Goal: Task Accomplishment & Management: Manage account settings

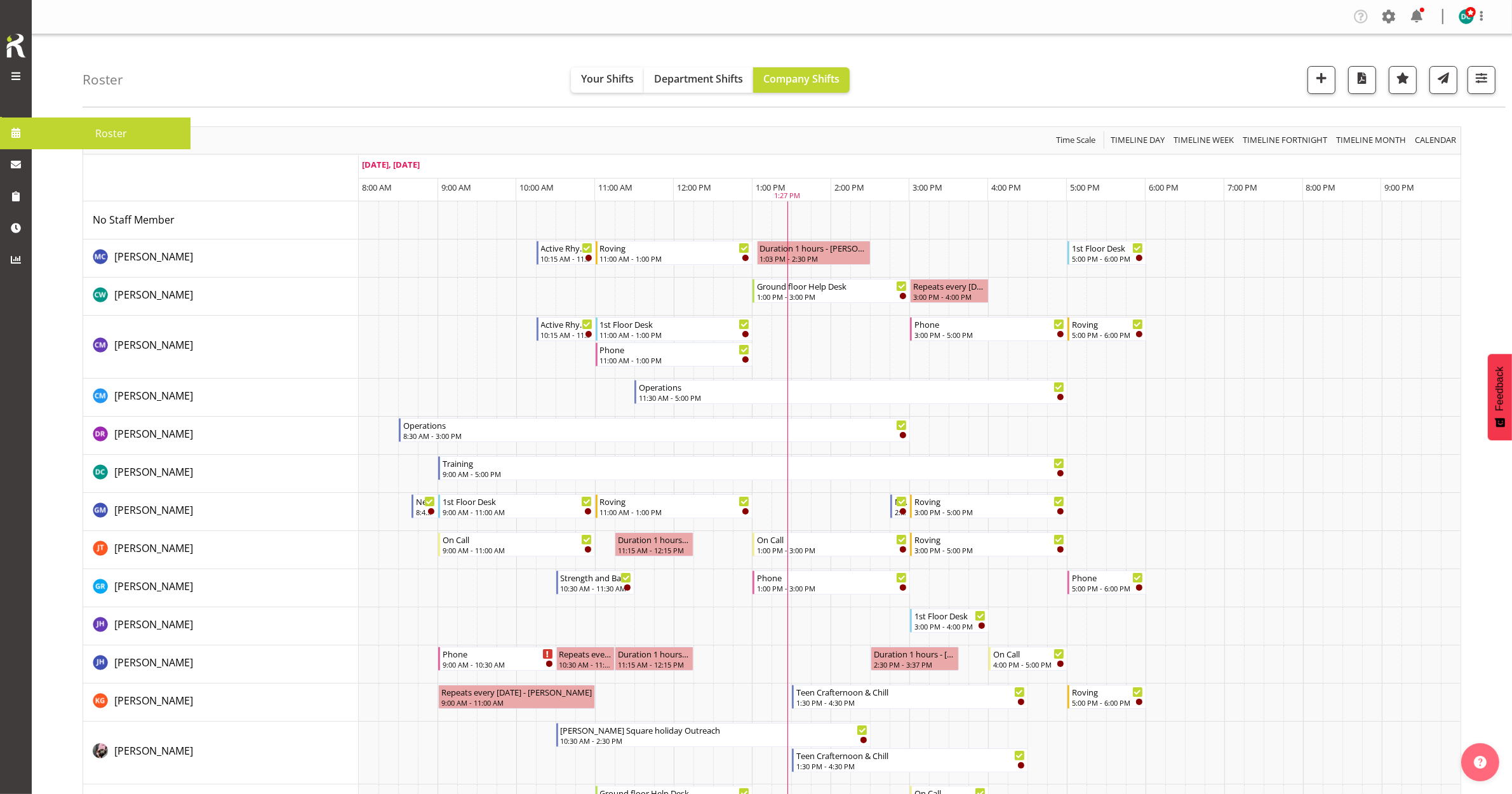
click at [53, 127] on span "Roster" at bounding box center [111, 133] width 146 height 19
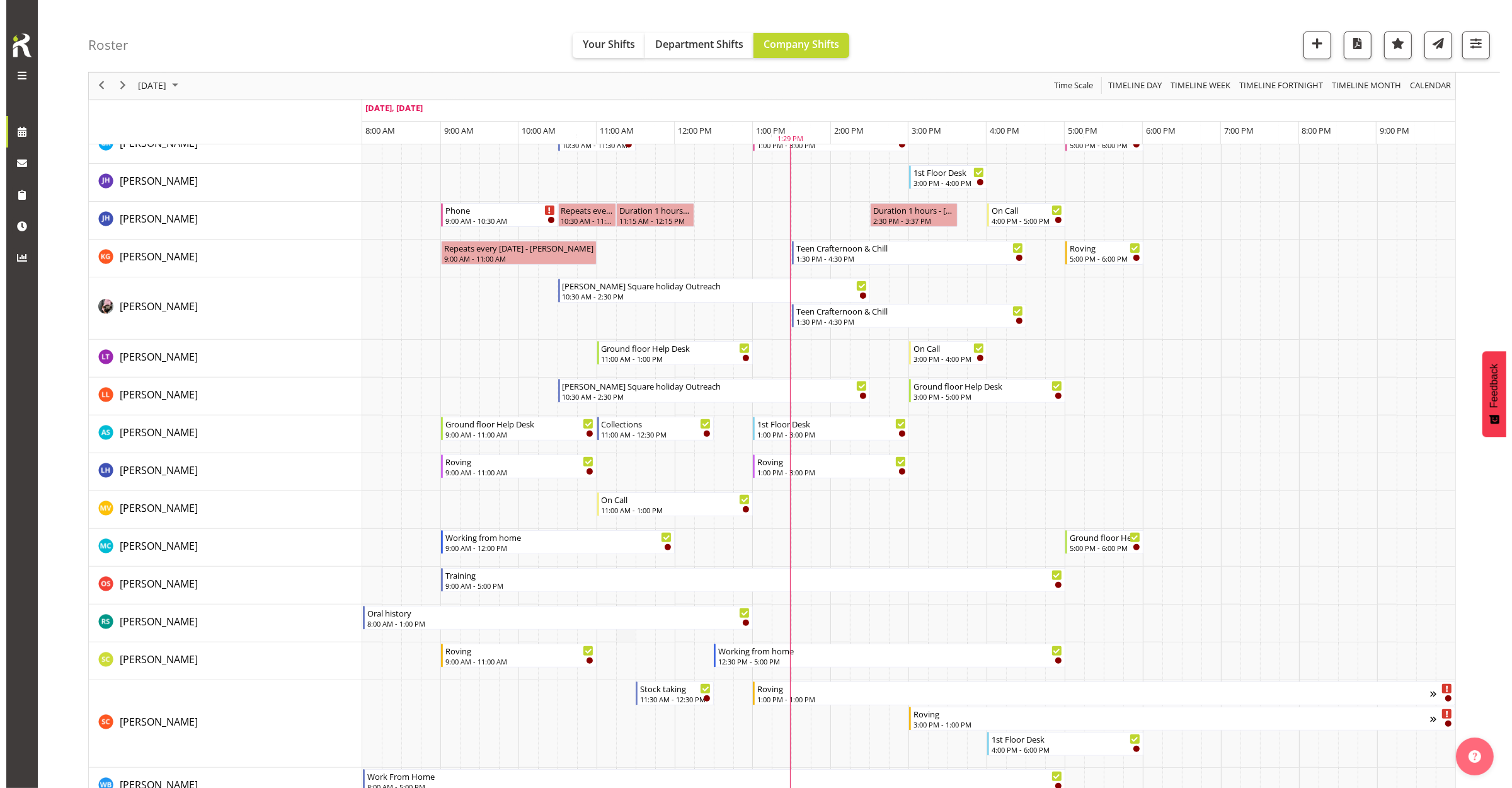
scroll to position [472, 0]
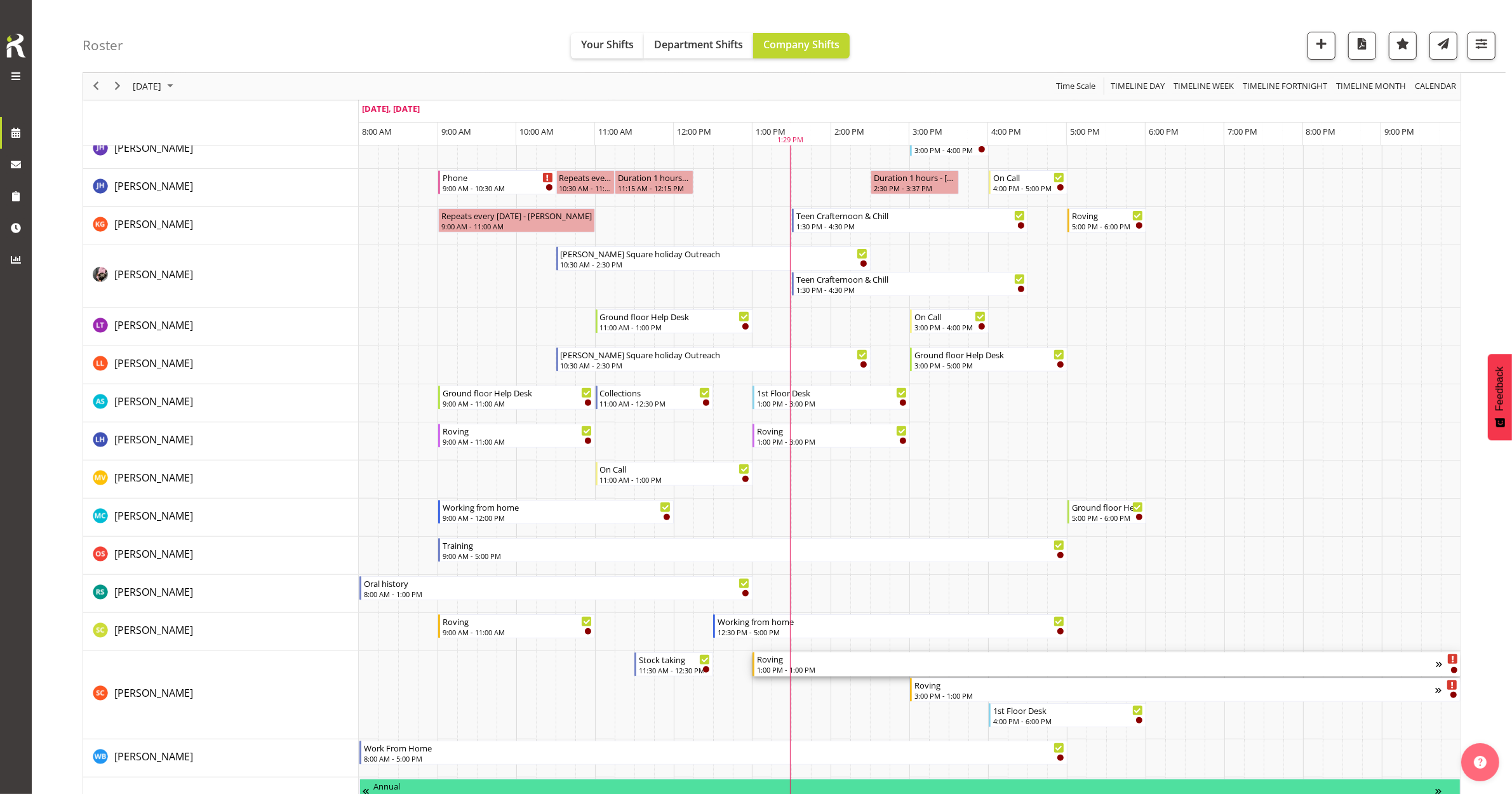
click at [977, 660] on div "Roving" at bounding box center [1097, 658] width 679 height 12
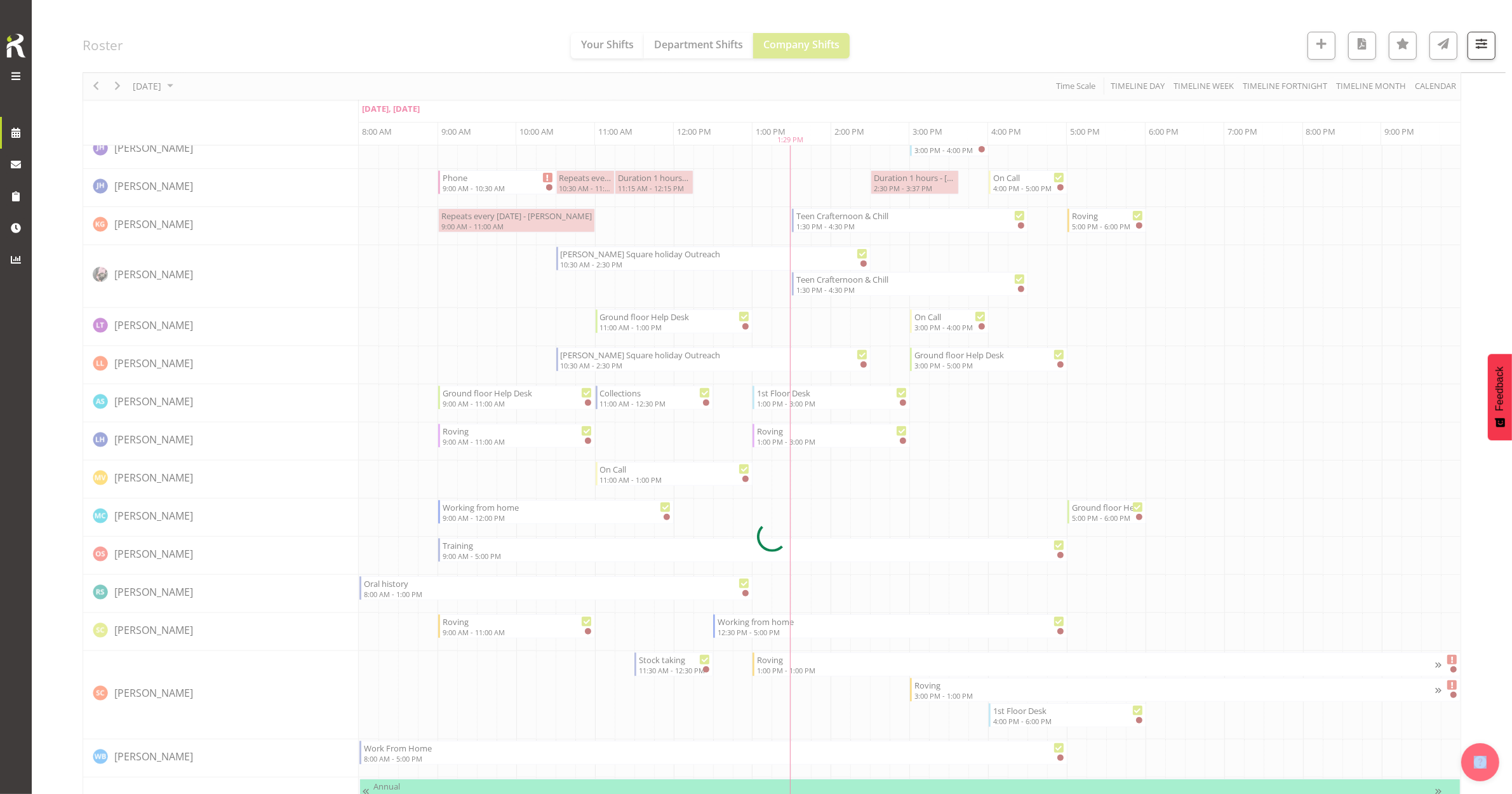
click at [977, 660] on div at bounding box center [771, 537] width 1379 height 1773
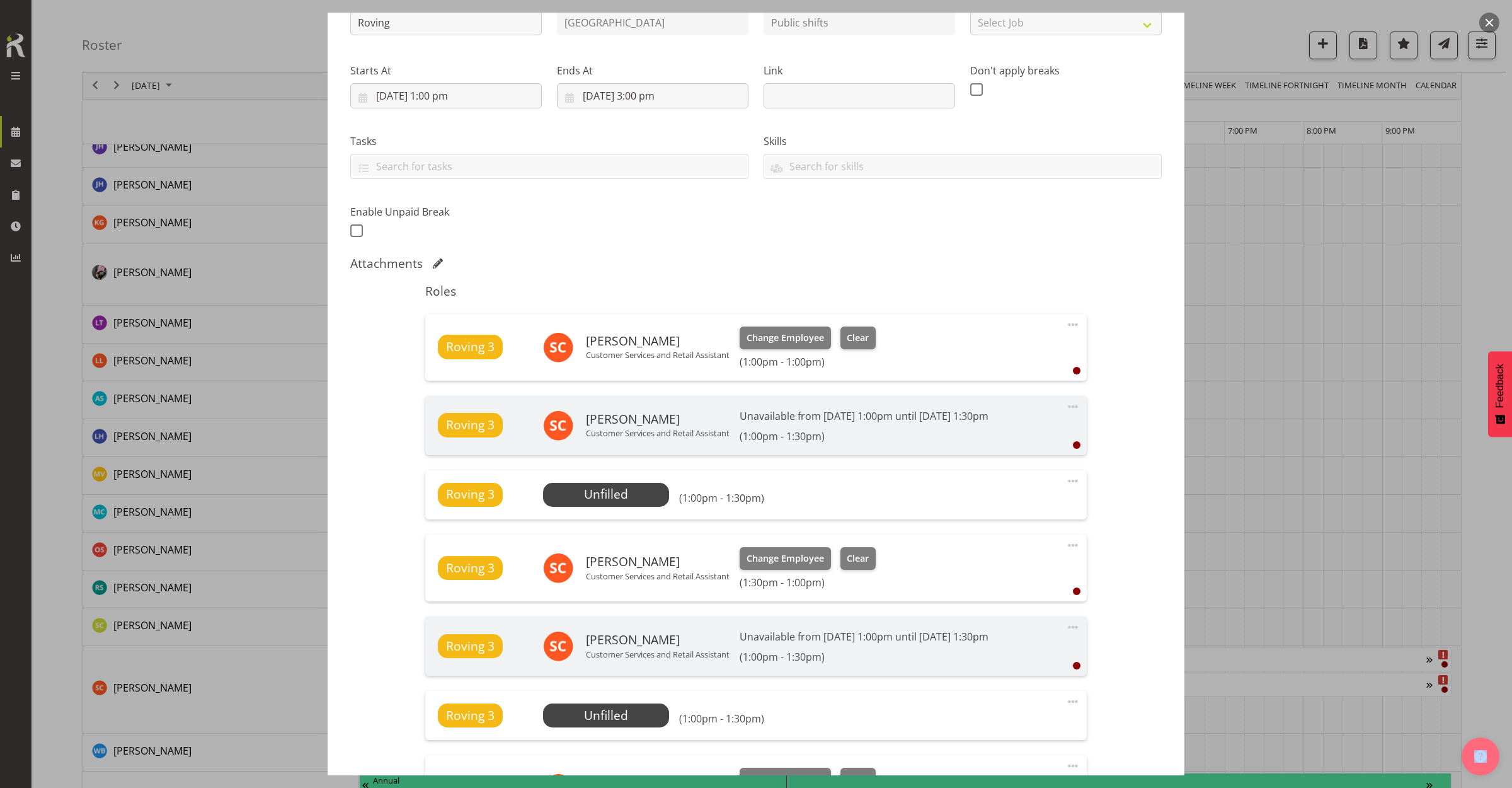
scroll to position [0, 0]
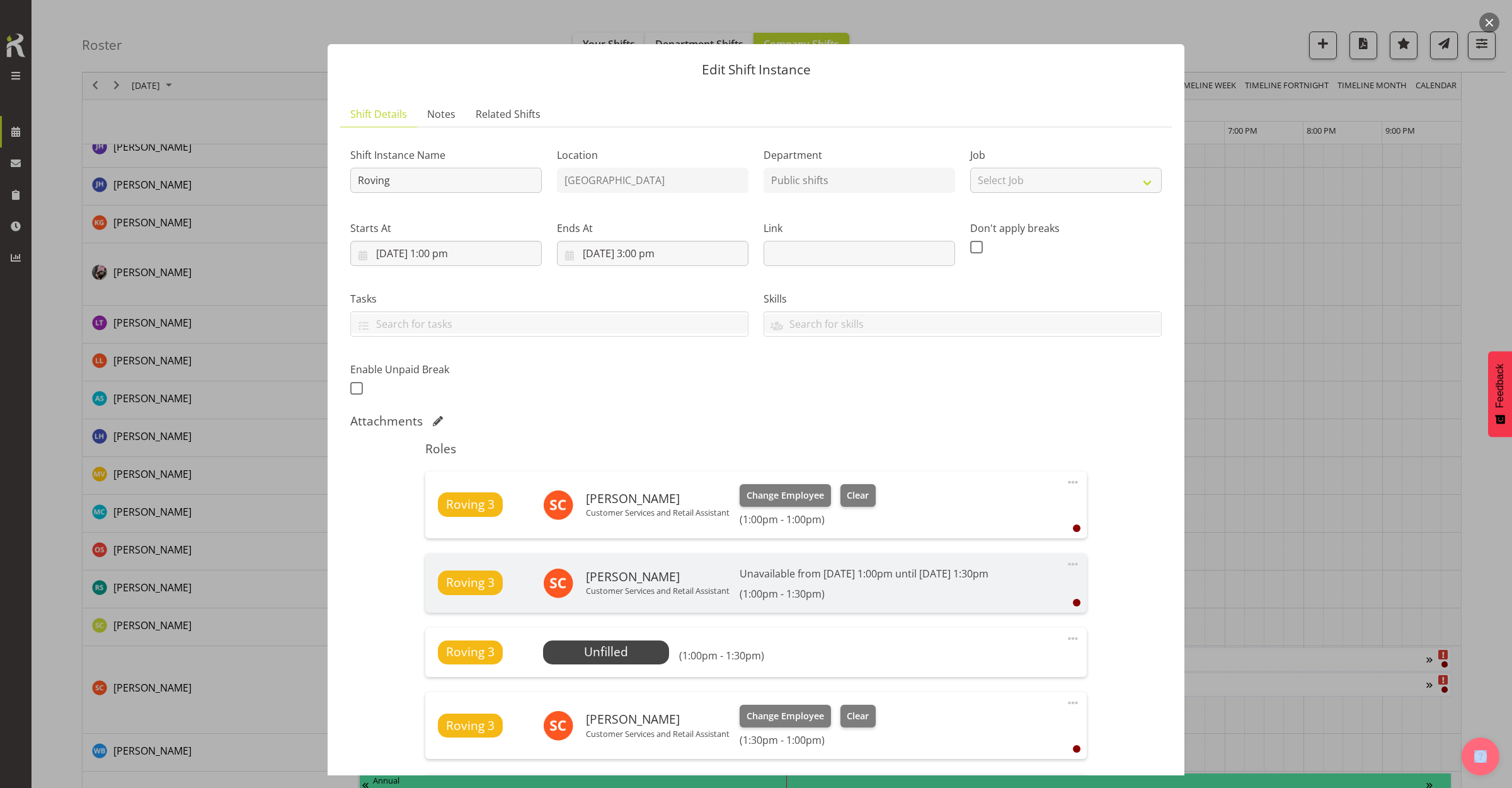
click at [1494, 19] on button "button" at bounding box center [1489, 22] width 20 height 20
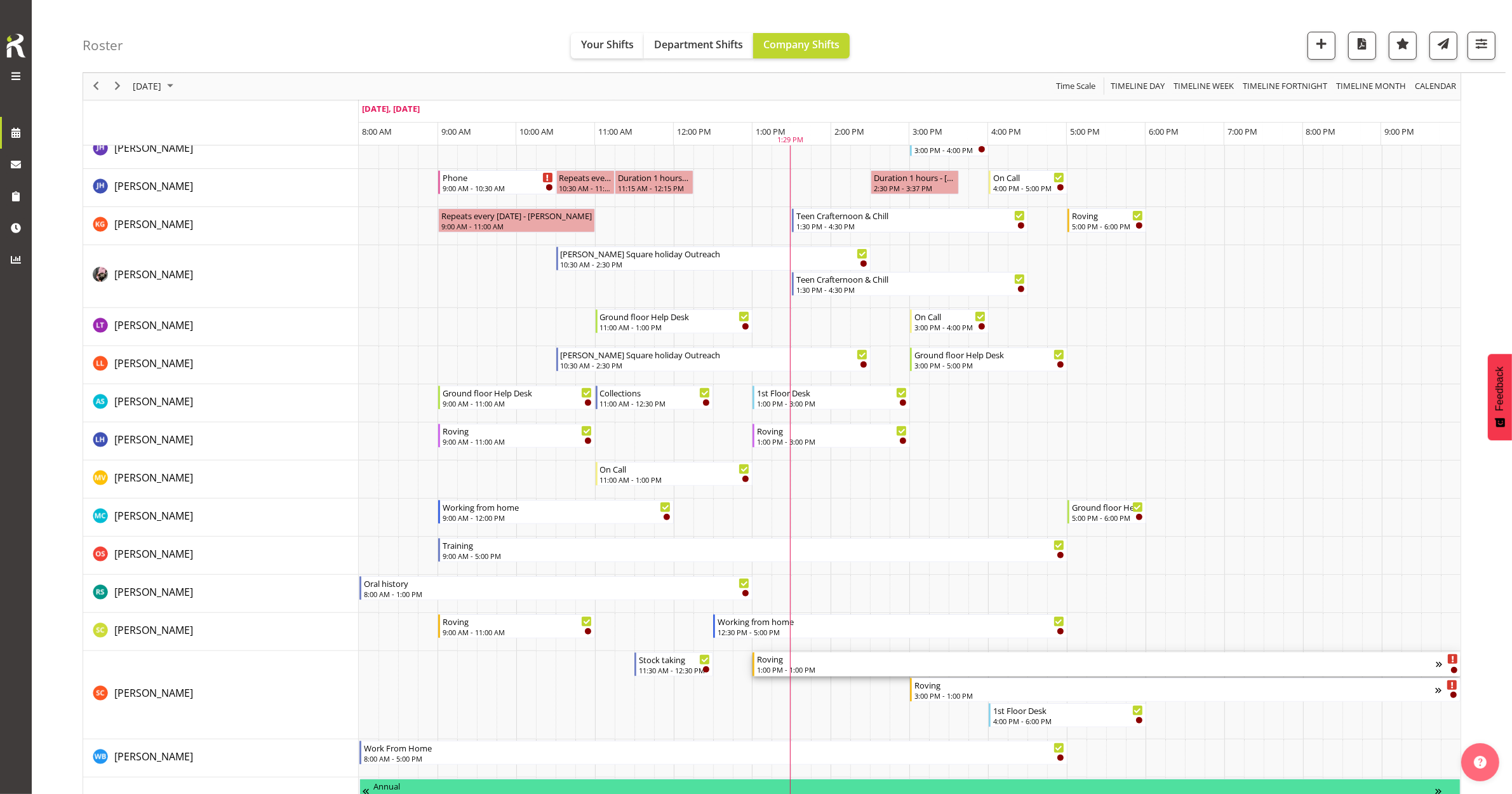
click at [1020, 661] on div "Roving" at bounding box center [1097, 658] width 679 height 12
click at [0, 0] on div at bounding box center [0, 0] width 0 height 0
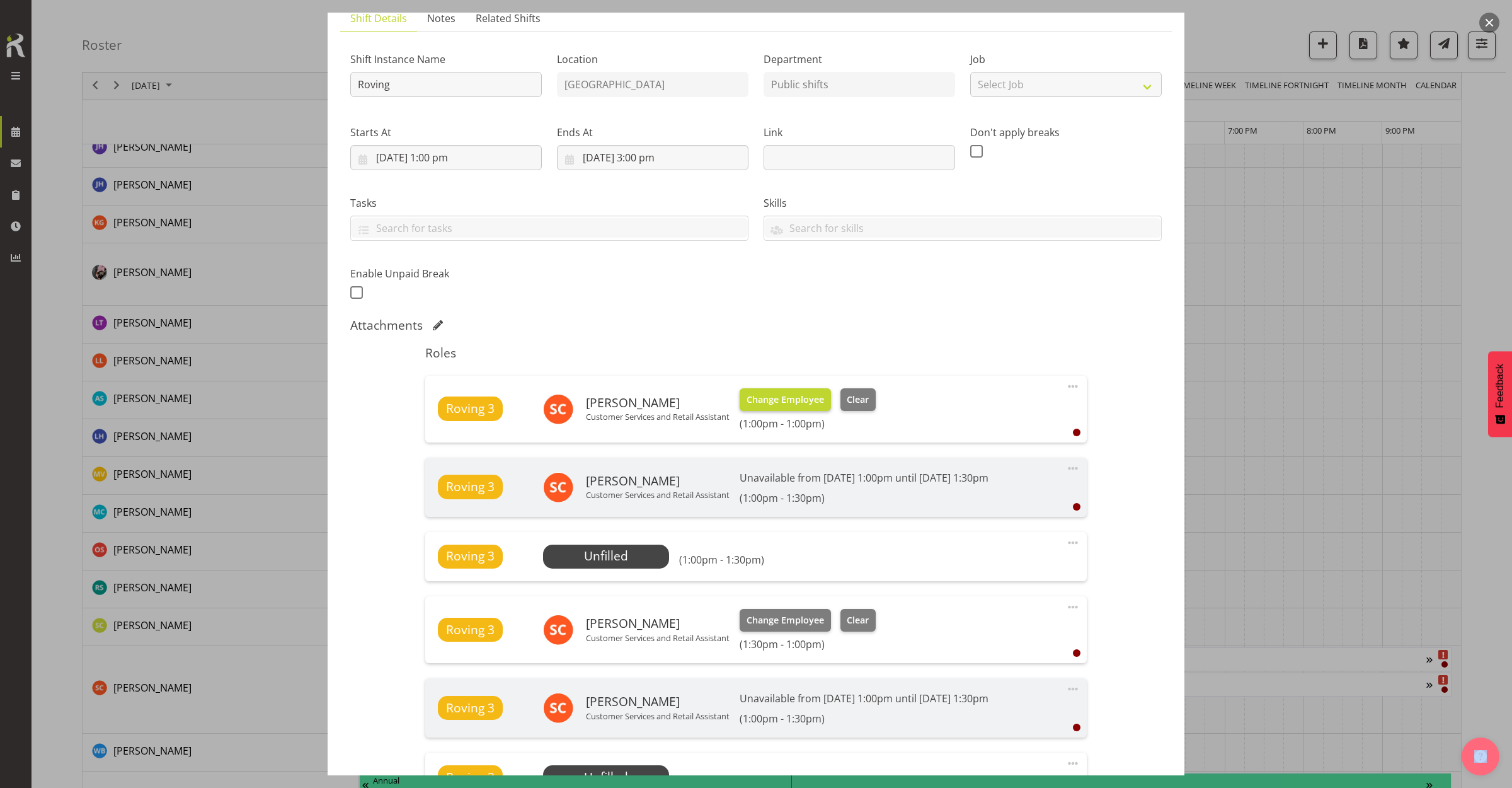
scroll to position [121, 0]
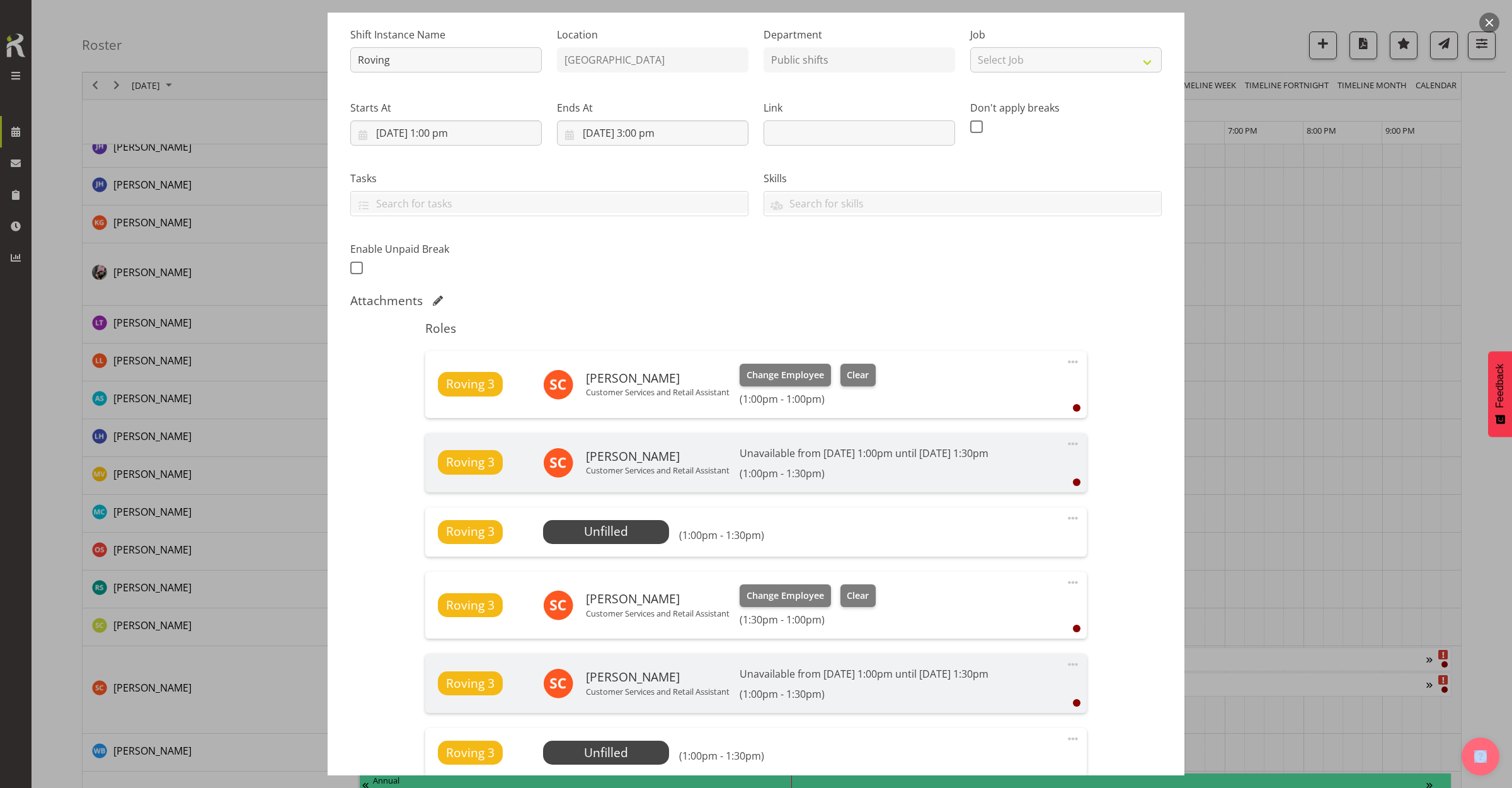
click at [1066, 362] on span at bounding box center [1072, 362] width 15 height 15
click at [1024, 310] on div "Attachments" at bounding box center [756, 301] width 812 height 17
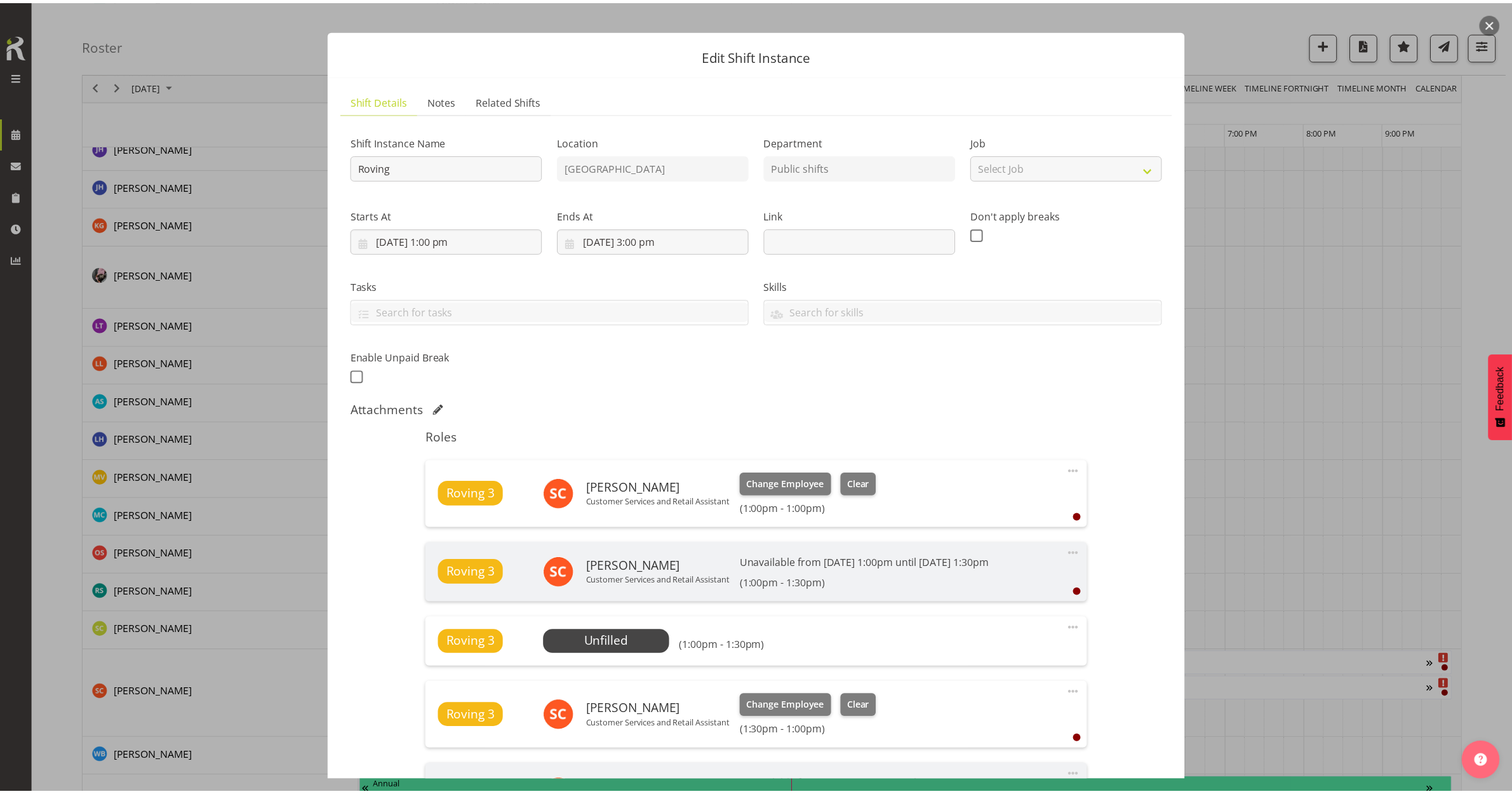
scroll to position [0, 0]
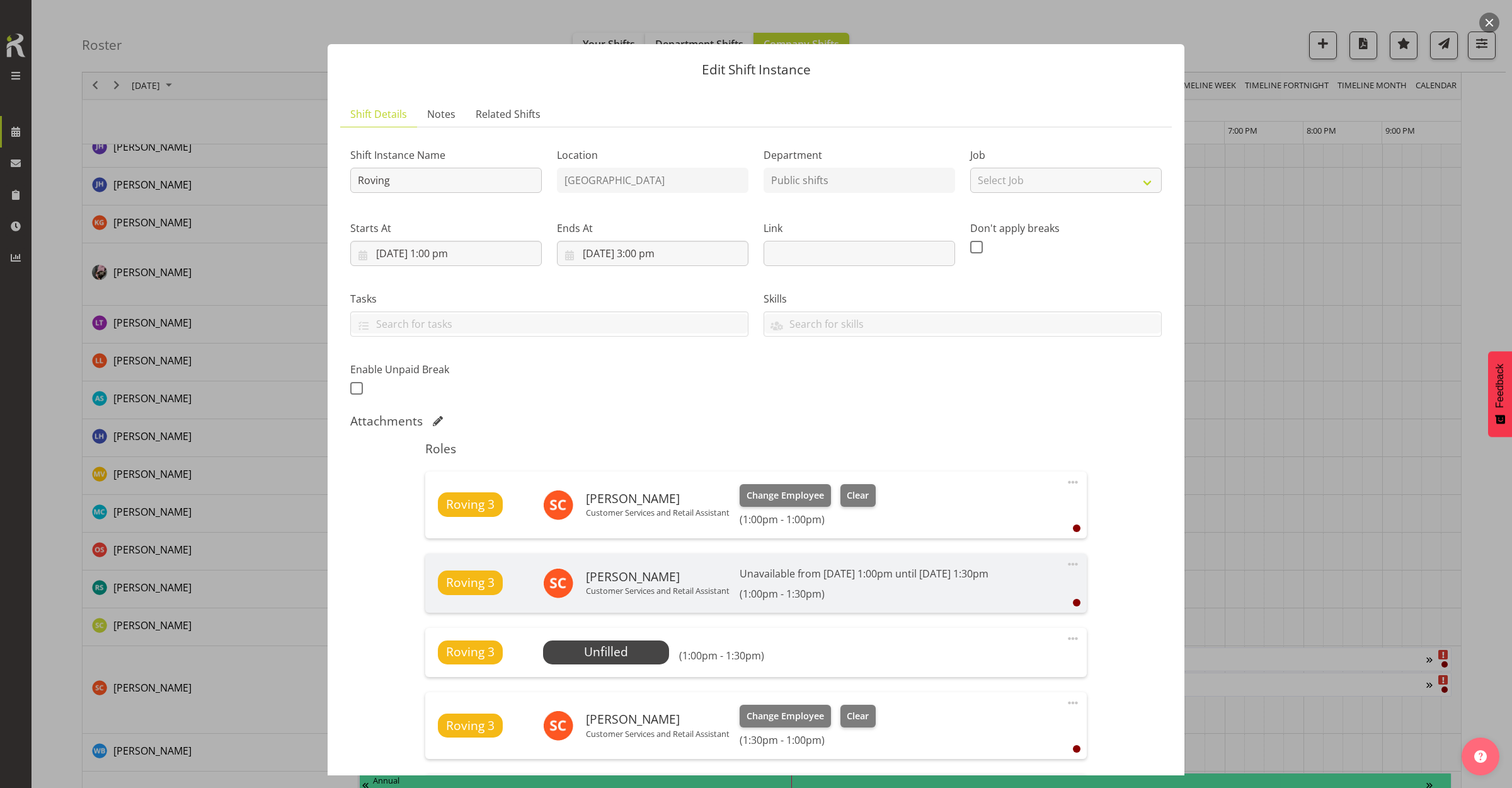
click at [1491, 21] on button "button" at bounding box center [1489, 22] width 20 height 20
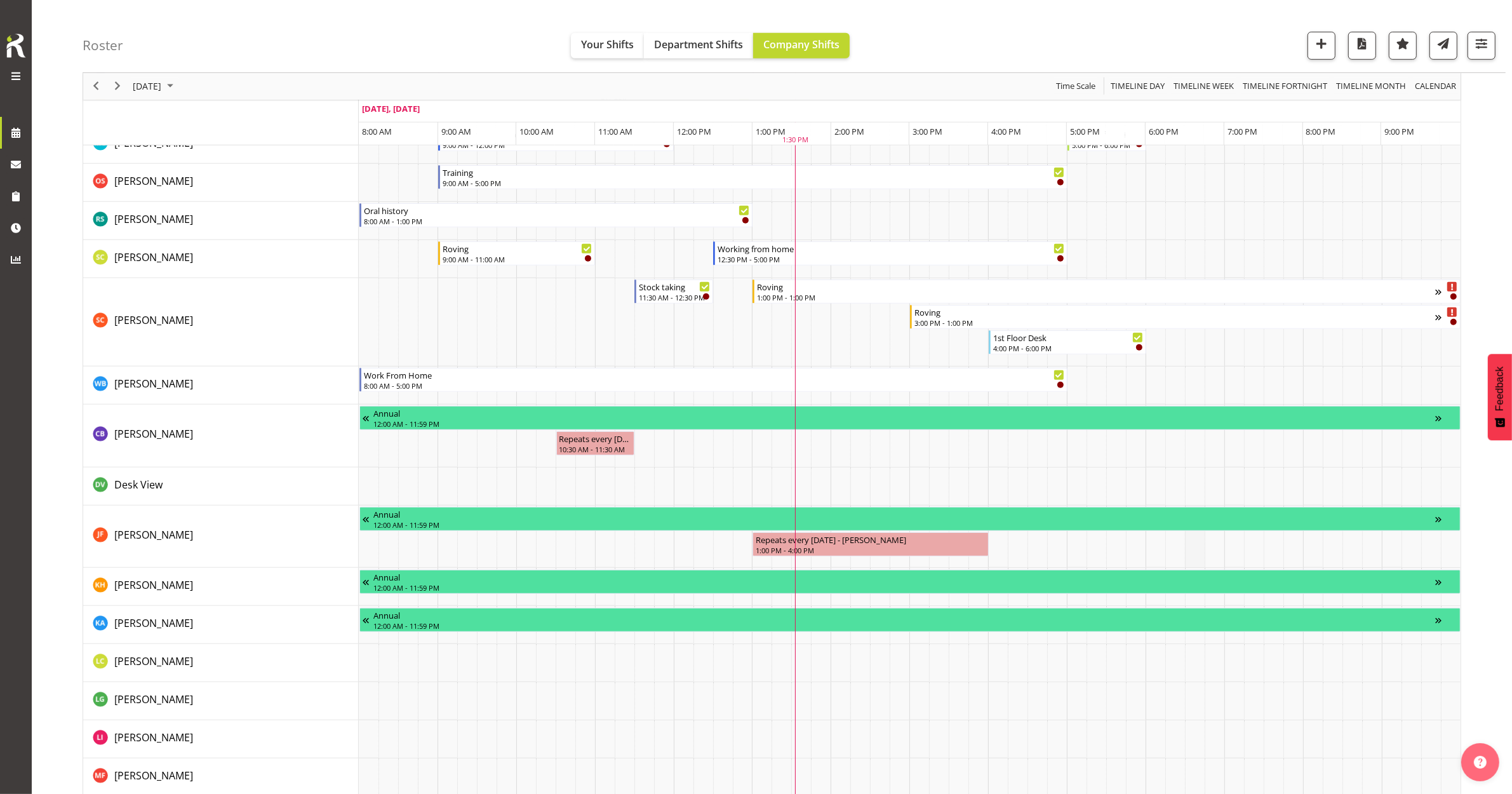
scroll to position [714, 0]
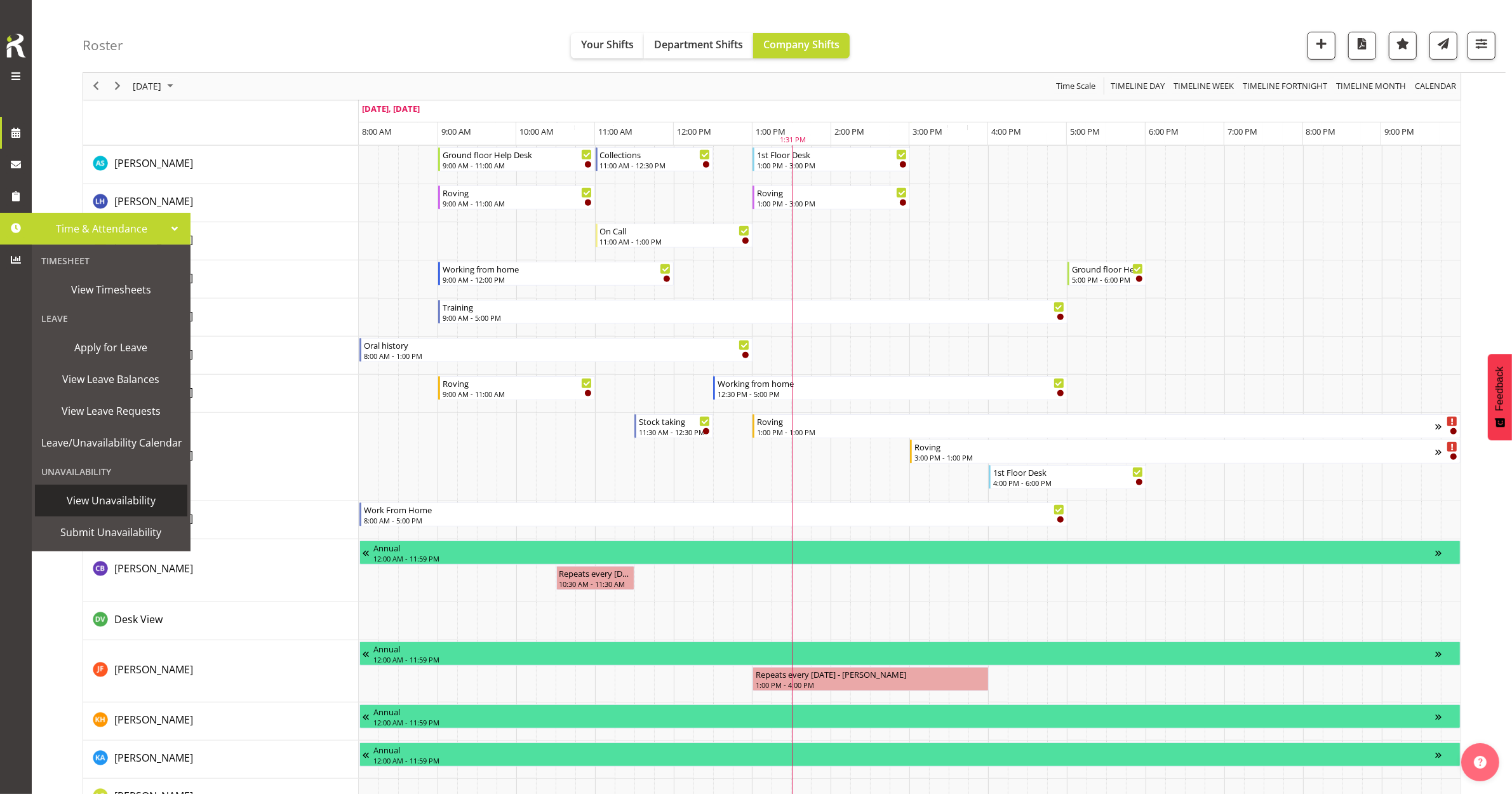
click at [116, 500] on span "View Unavailability" at bounding box center [111, 500] width 140 height 19
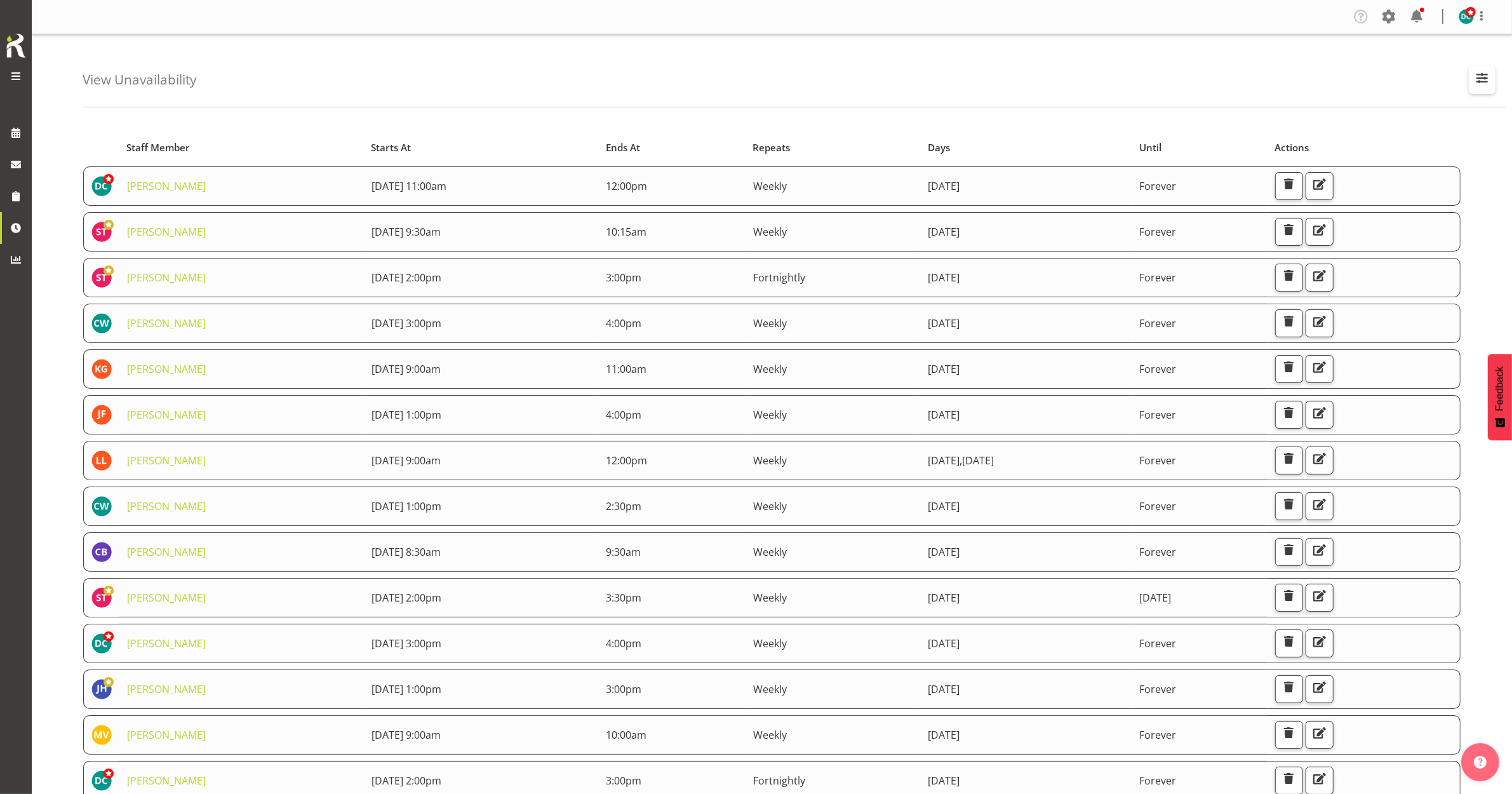
click at [1484, 73] on span "button" at bounding box center [1482, 78] width 16 height 16
click at [1375, 132] on input "text" at bounding box center [1400, 138] width 170 height 25
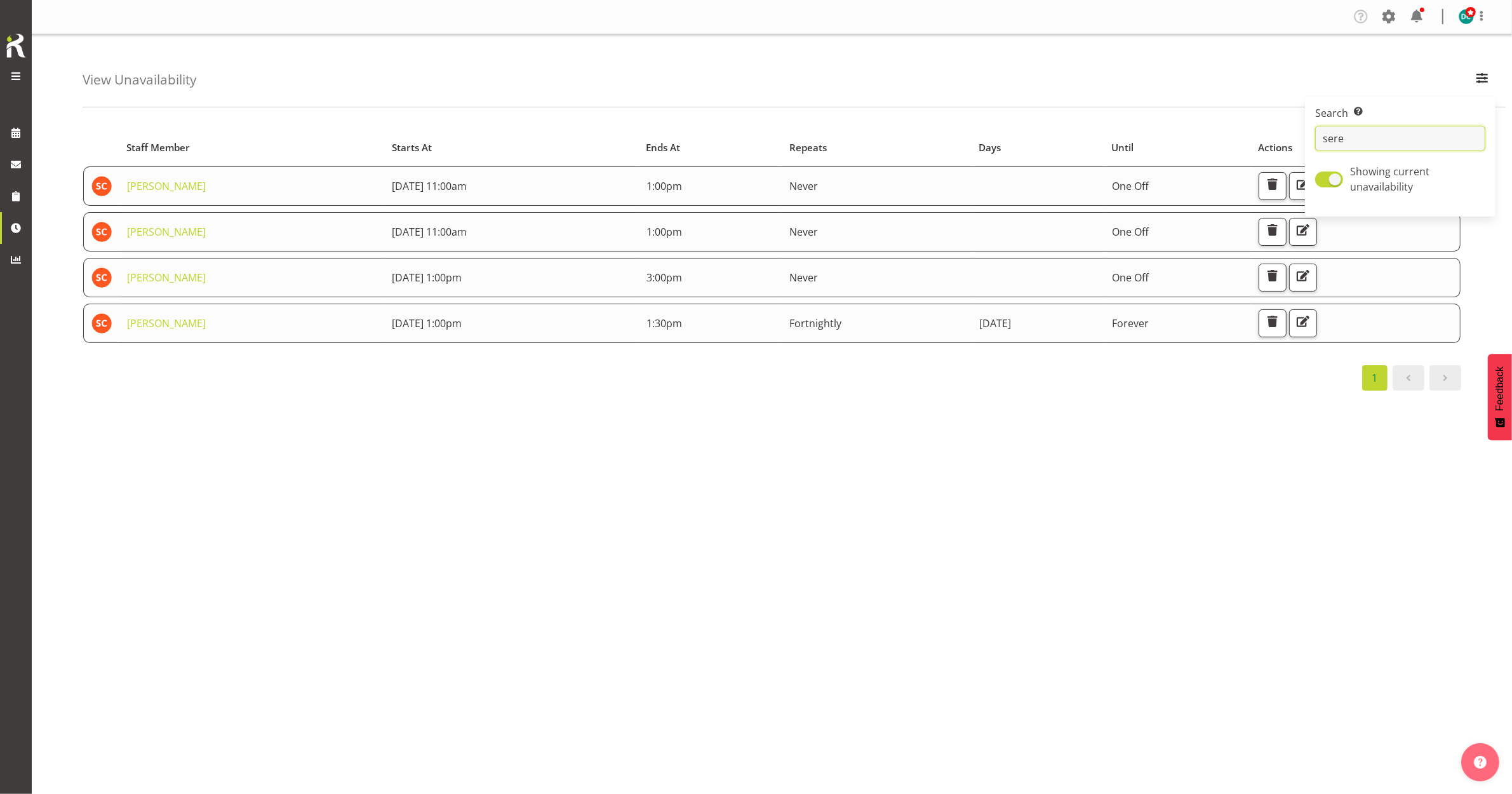
type input "sere"
click at [756, 449] on div "Starts At Staff Member Starts At Ends At Repeats Days Until Actions [PERSON_NAM…" at bounding box center [797, 371] width 1430 height 508
click at [1311, 271] on span "button" at bounding box center [1303, 275] width 16 height 16
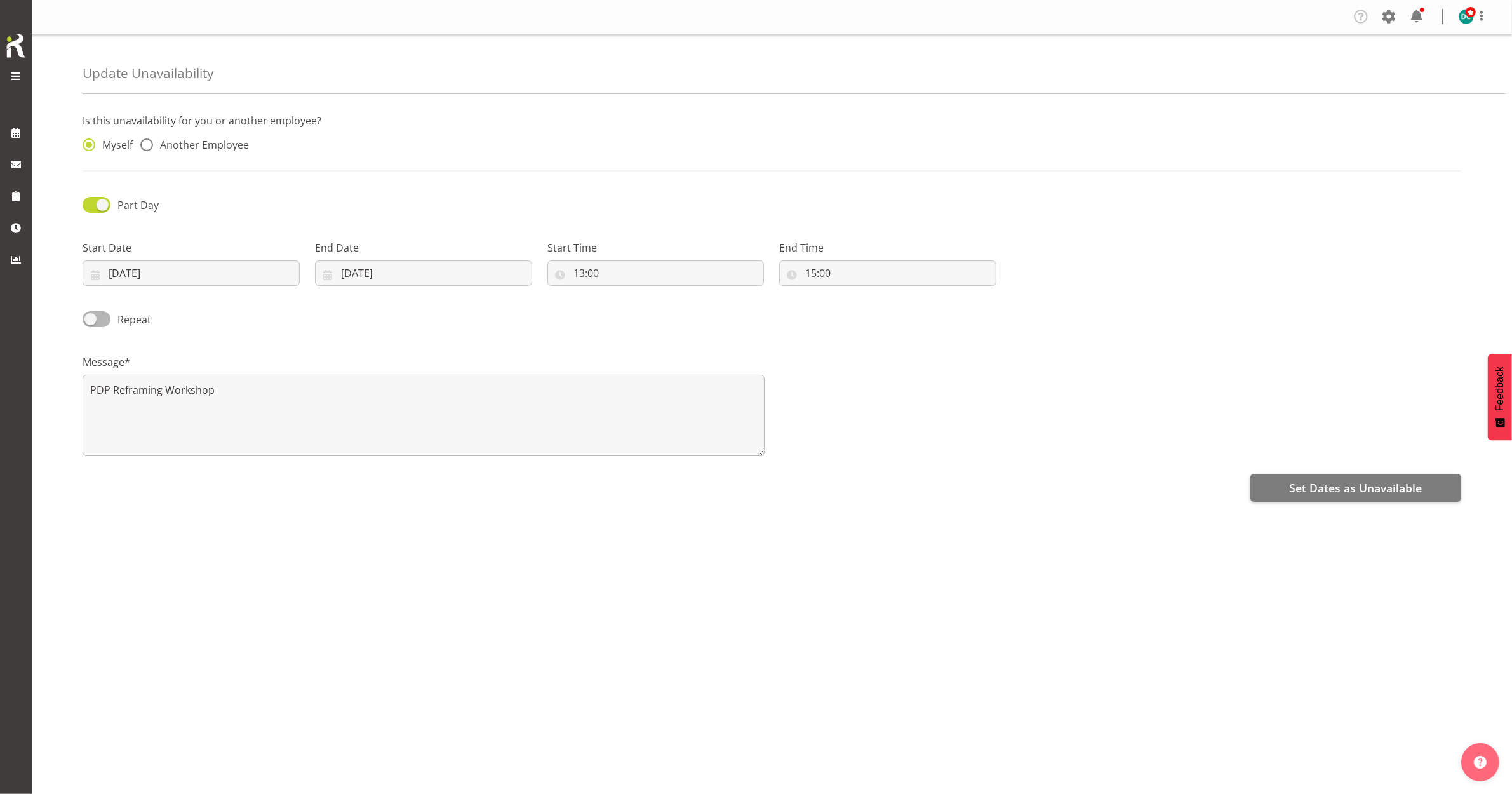
radio input "false"
radio input "true"
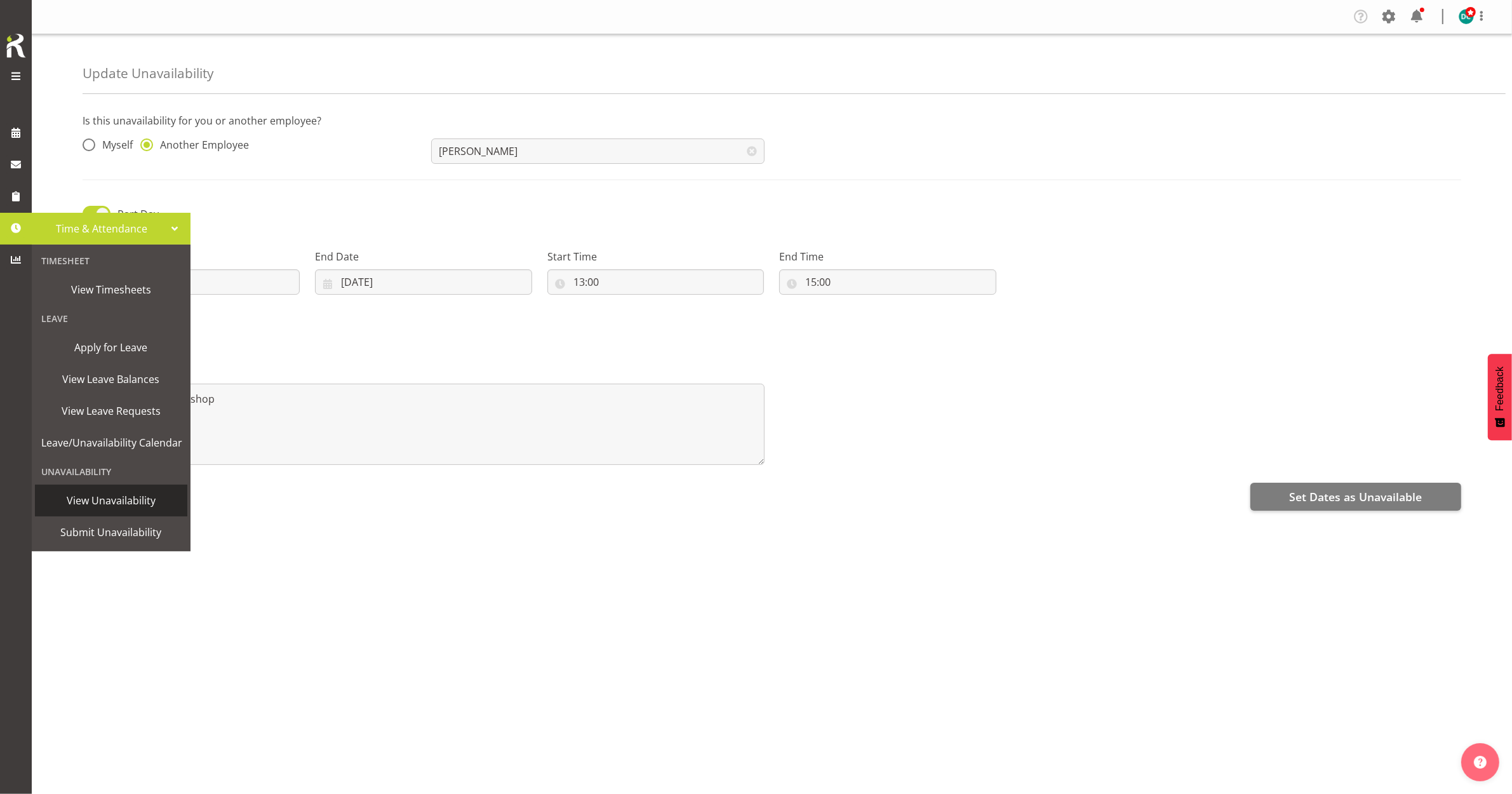
click at [121, 505] on span "View Unavailability" at bounding box center [111, 500] width 140 height 19
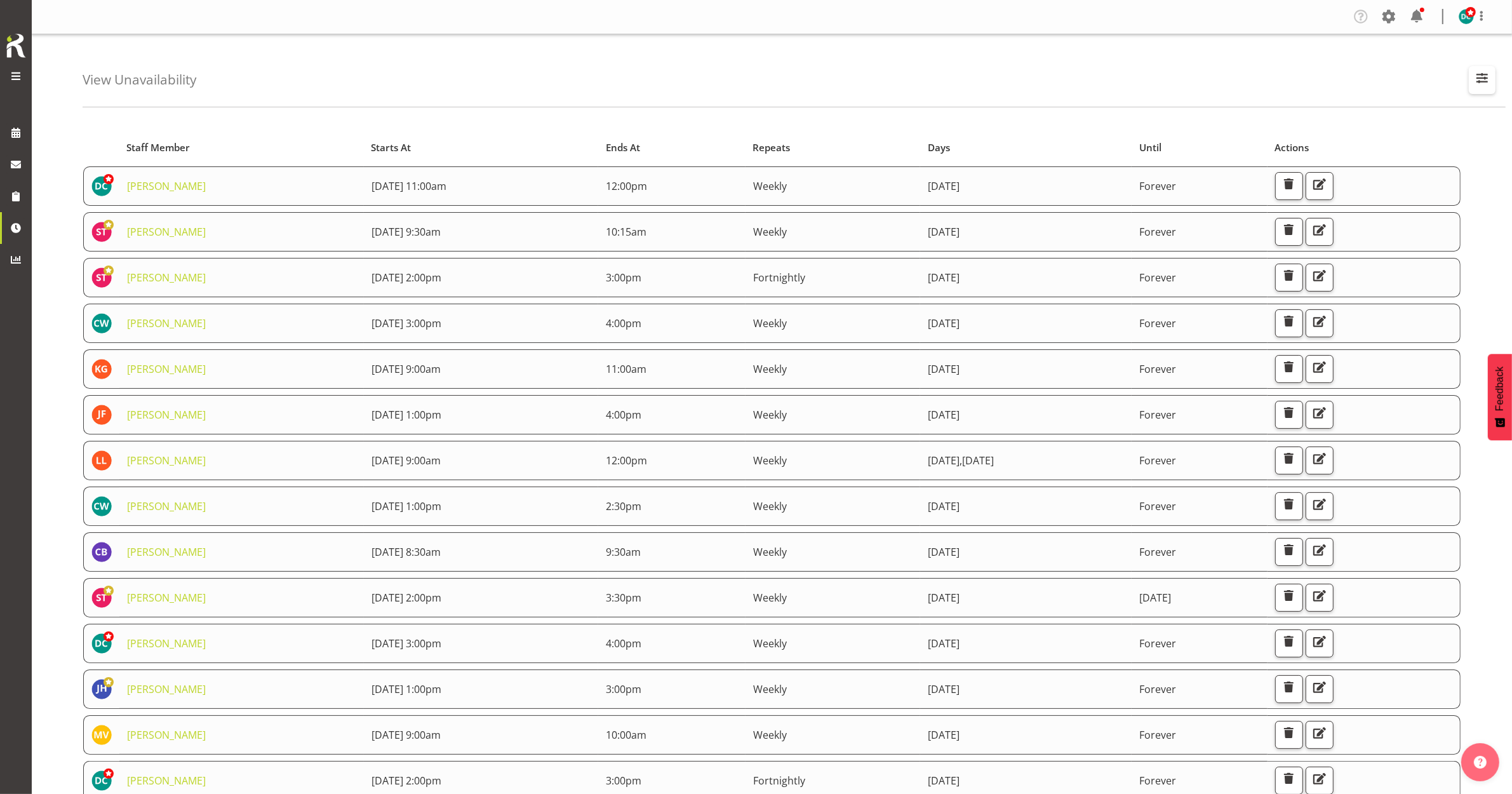
click at [1485, 74] on span "button" at bounding box center [1482, 78] width 16 height 16
click at [1347, 134] on input "text" at bounding box center [1400, 138] width 170 height 25
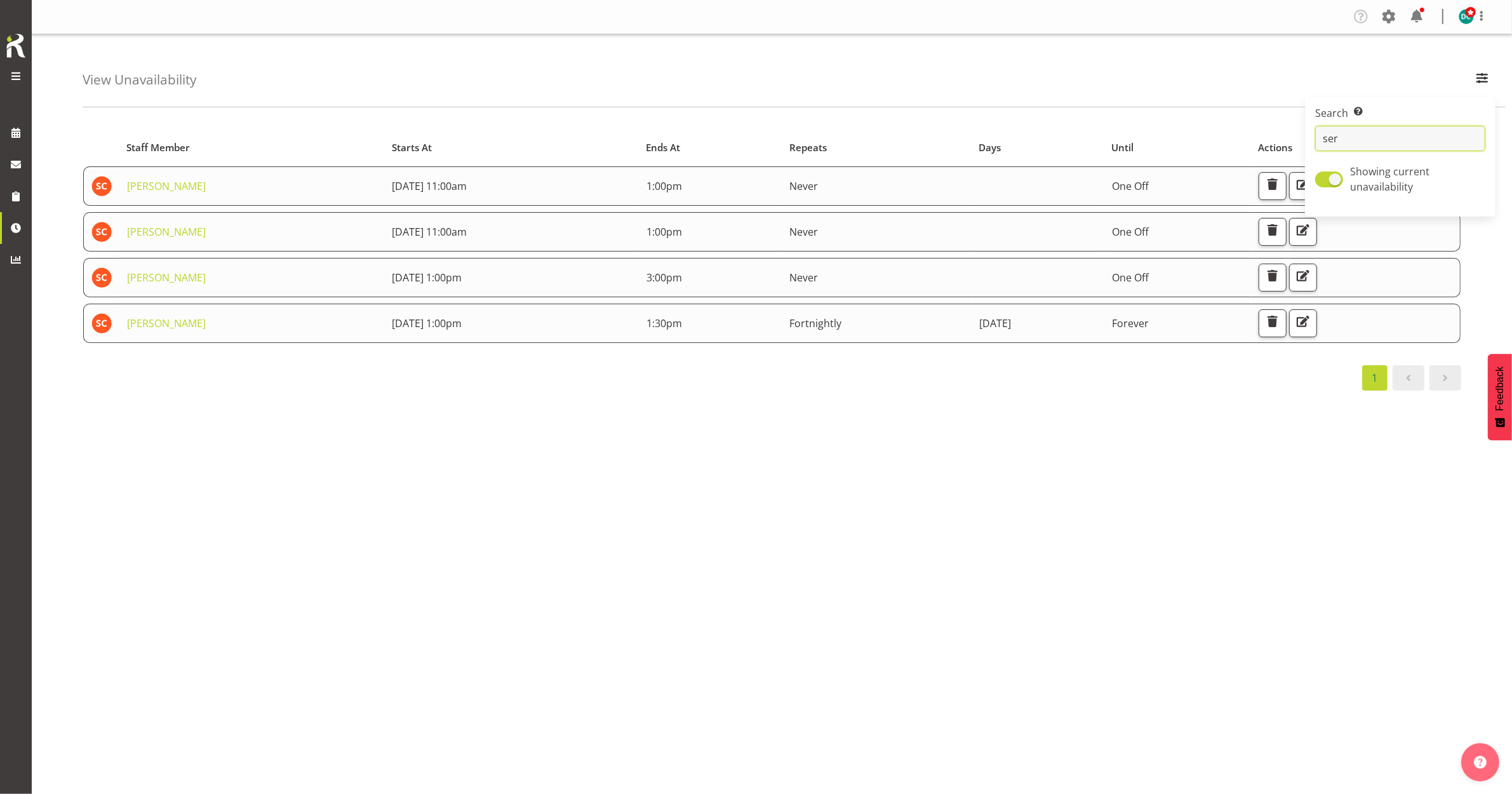
type input "ser"
click at [994, 426] on div "Starts At Staff Member Starts At Ends At Repeats Days Until Actions [PERSON_NAM…" at bounding box center [797, 371] width 1430 height 508
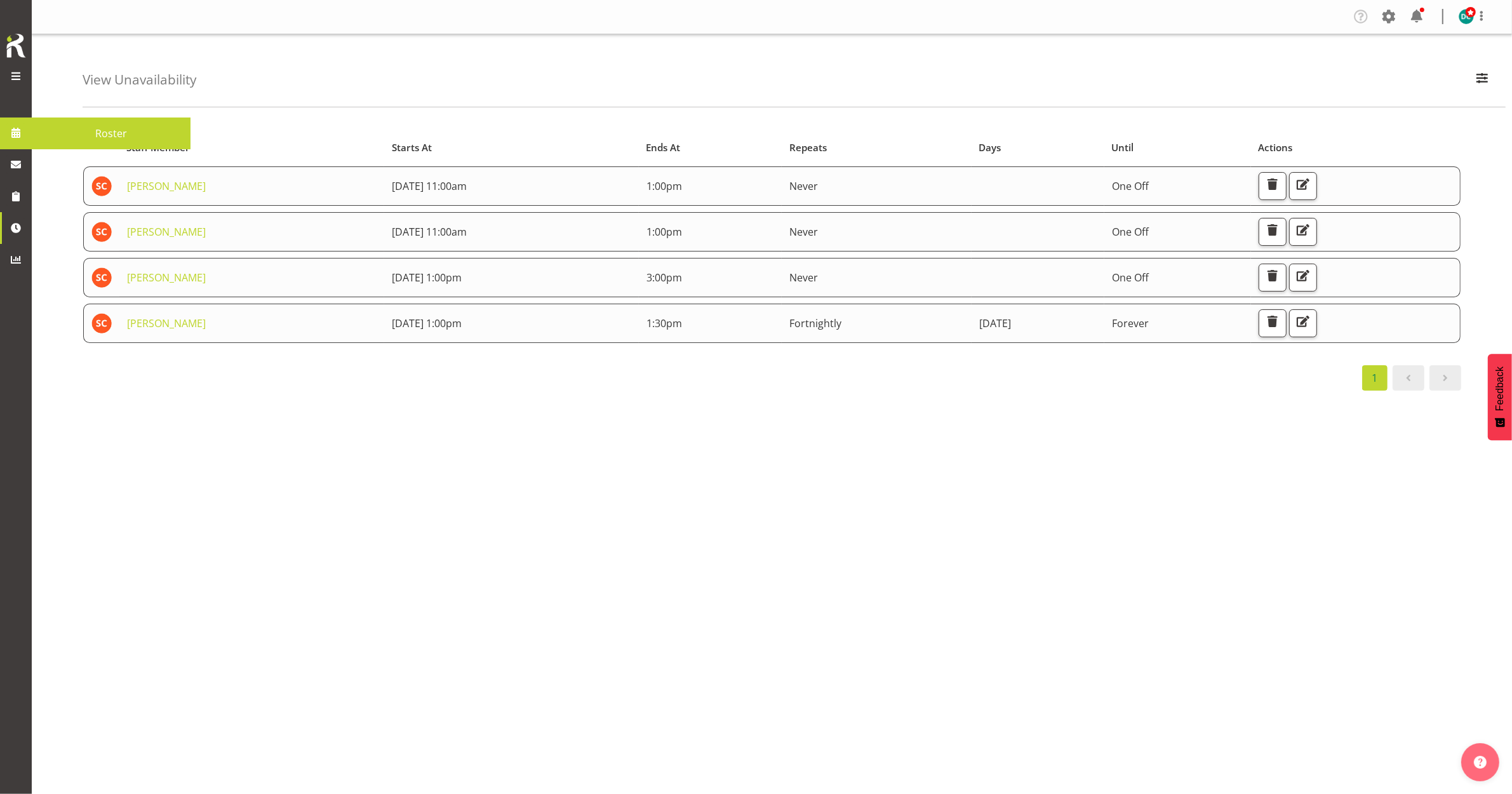
click at [27, 131] on link at bounding box center [16, 133] width 32 height 32
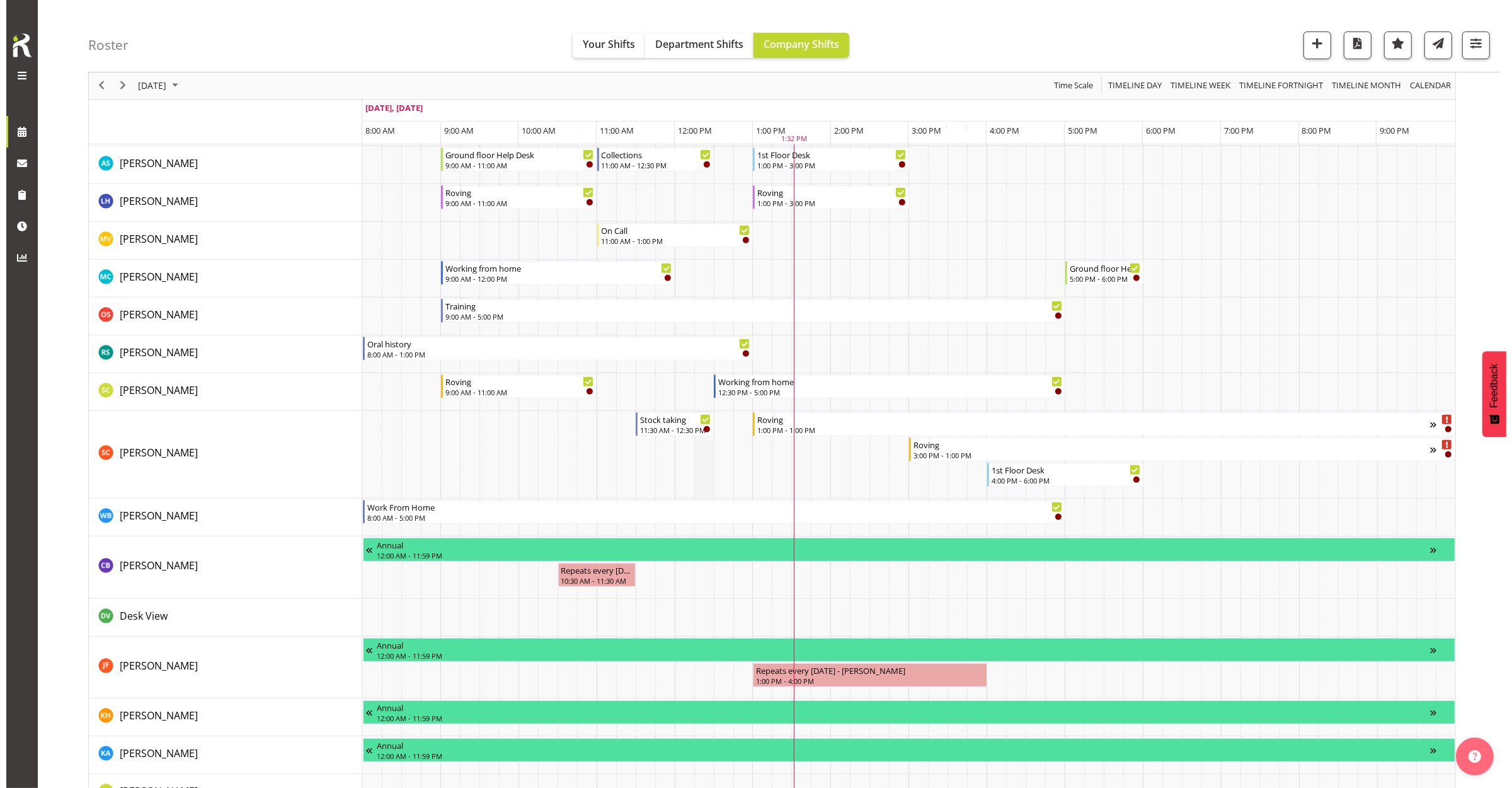
scroll to position [709, 0]
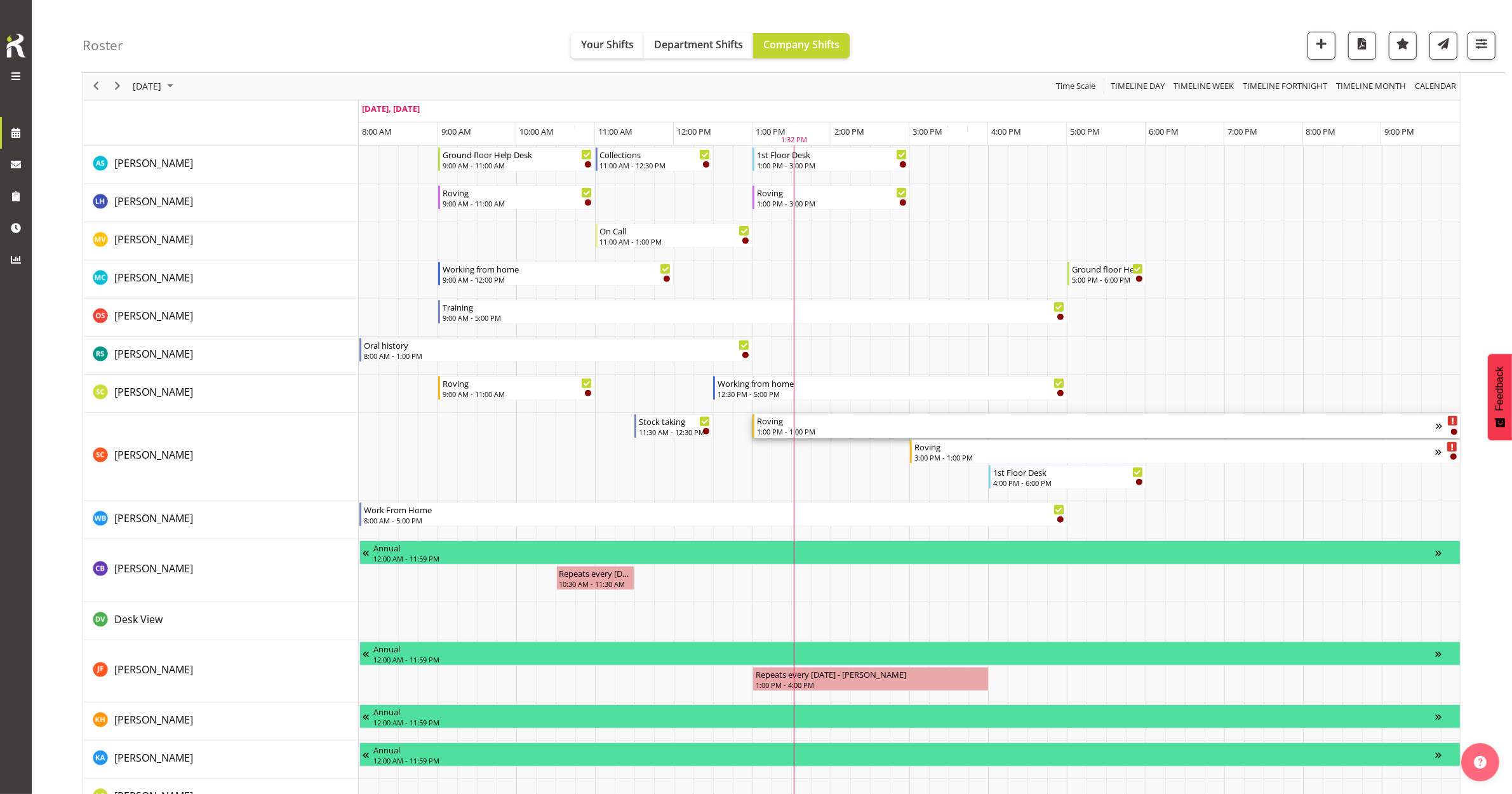
click at [967, 424] on div "Roving" at bounding box center [1097, 420] width 679 height 12
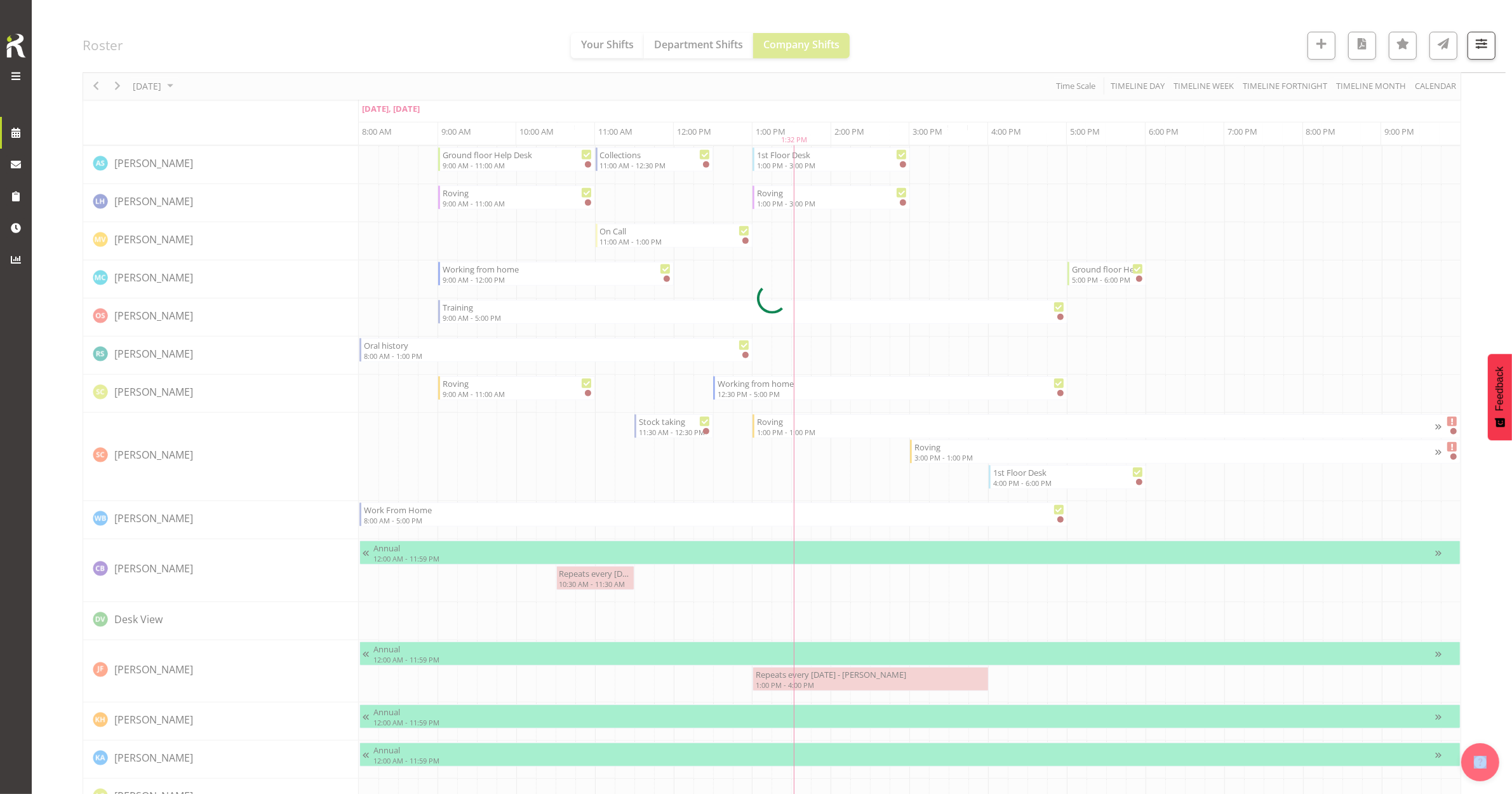
click at [967, 424] on div at bounding box center [771, 299] width 1379 height 1773
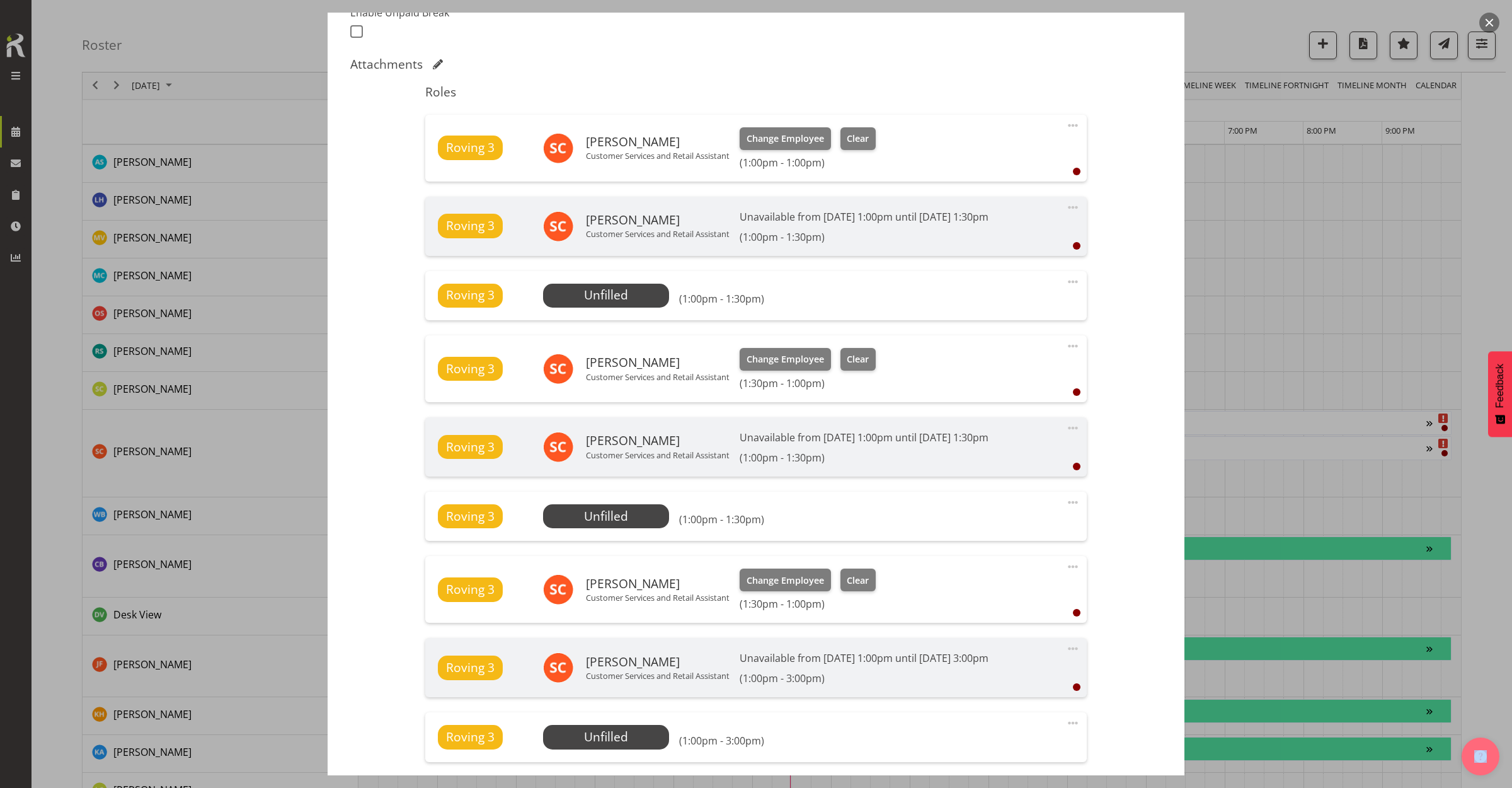
scroll to position [435, 0]
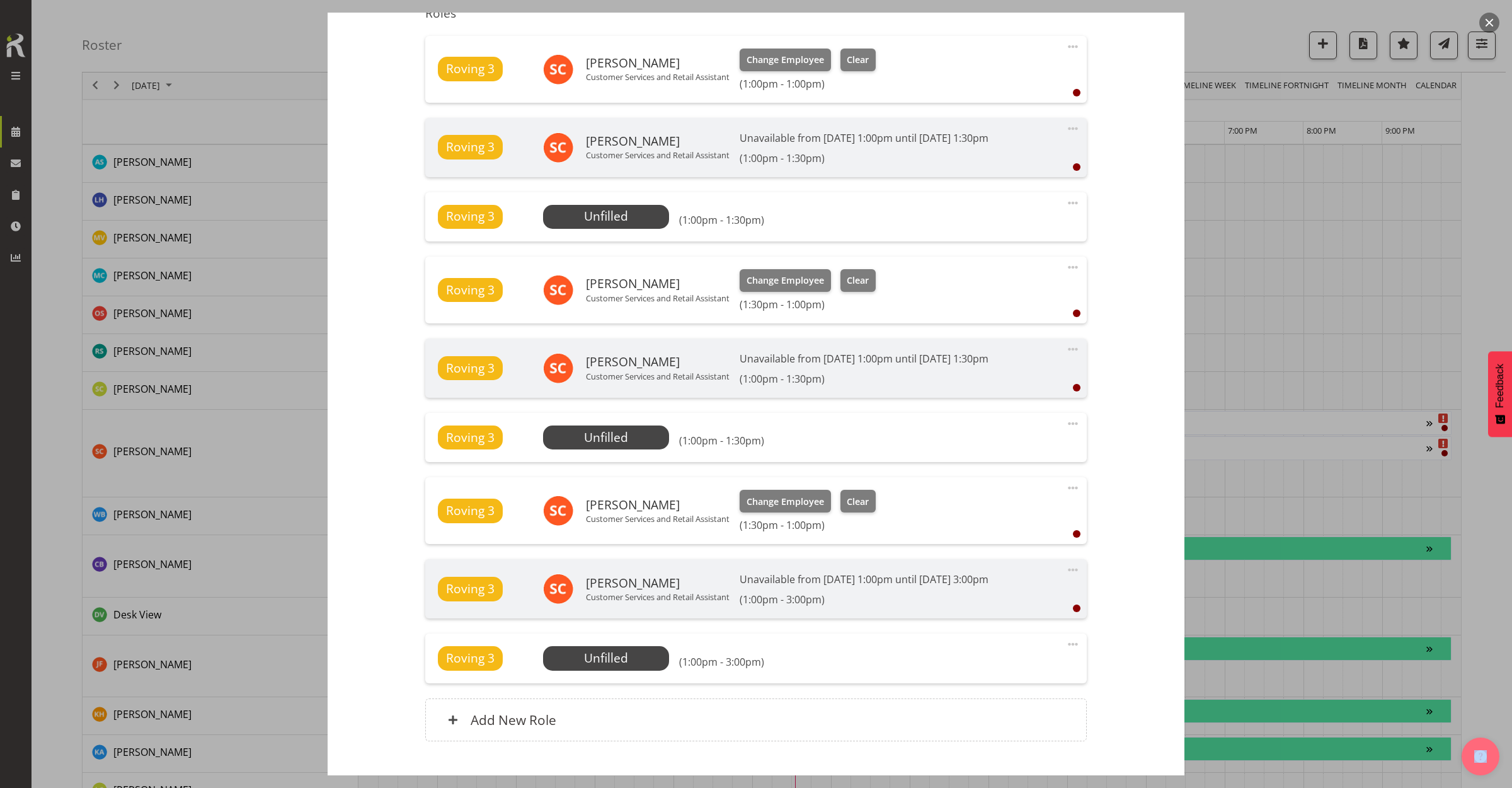
click at [1488, 19] on button "button" at bounding box center [1489, 22] width 20 height 20
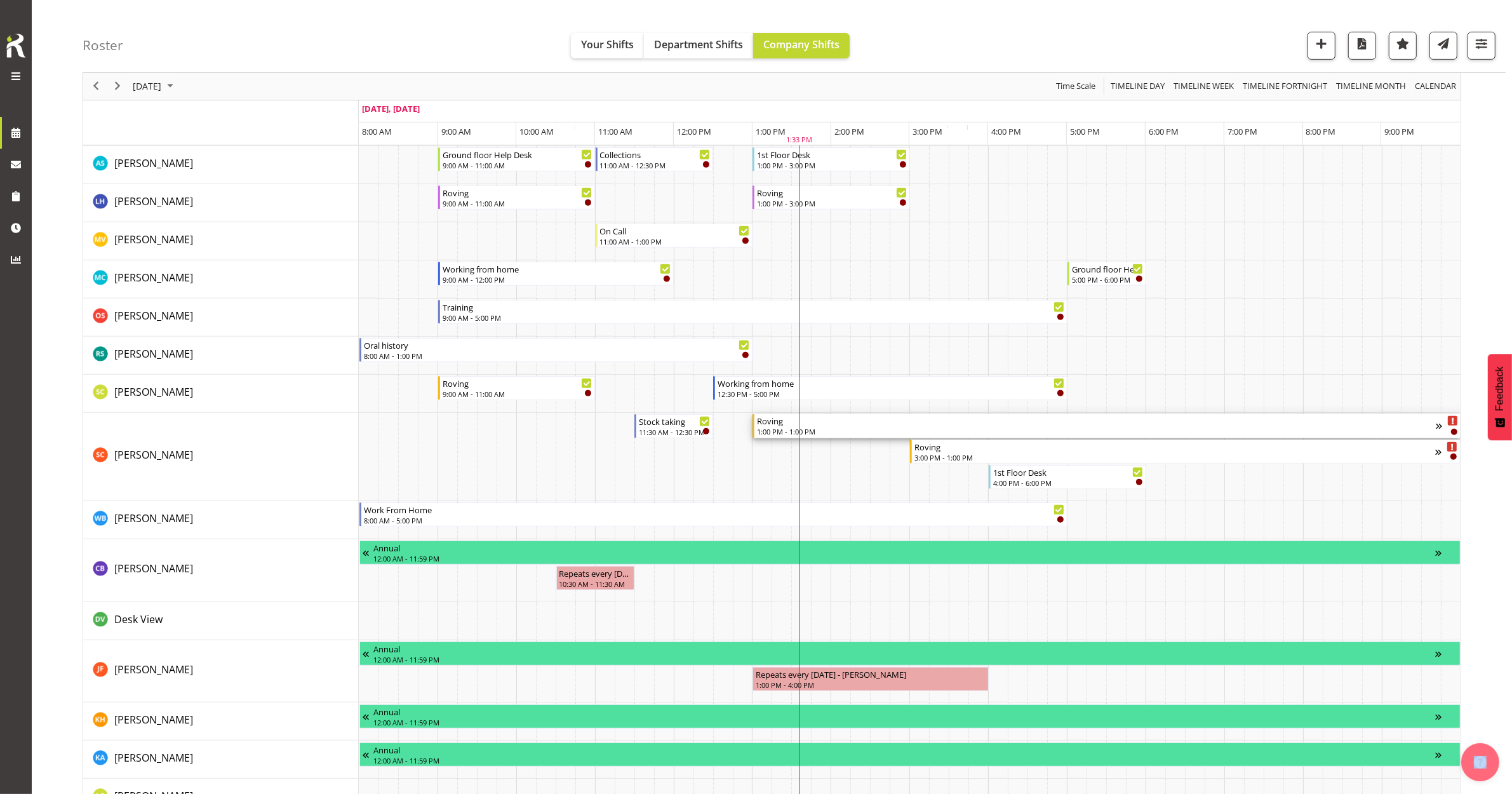
click at [893, 434] on div "1:00 PM - 1:00 PM" at bounding box center [1097, 432] width 679 height 10
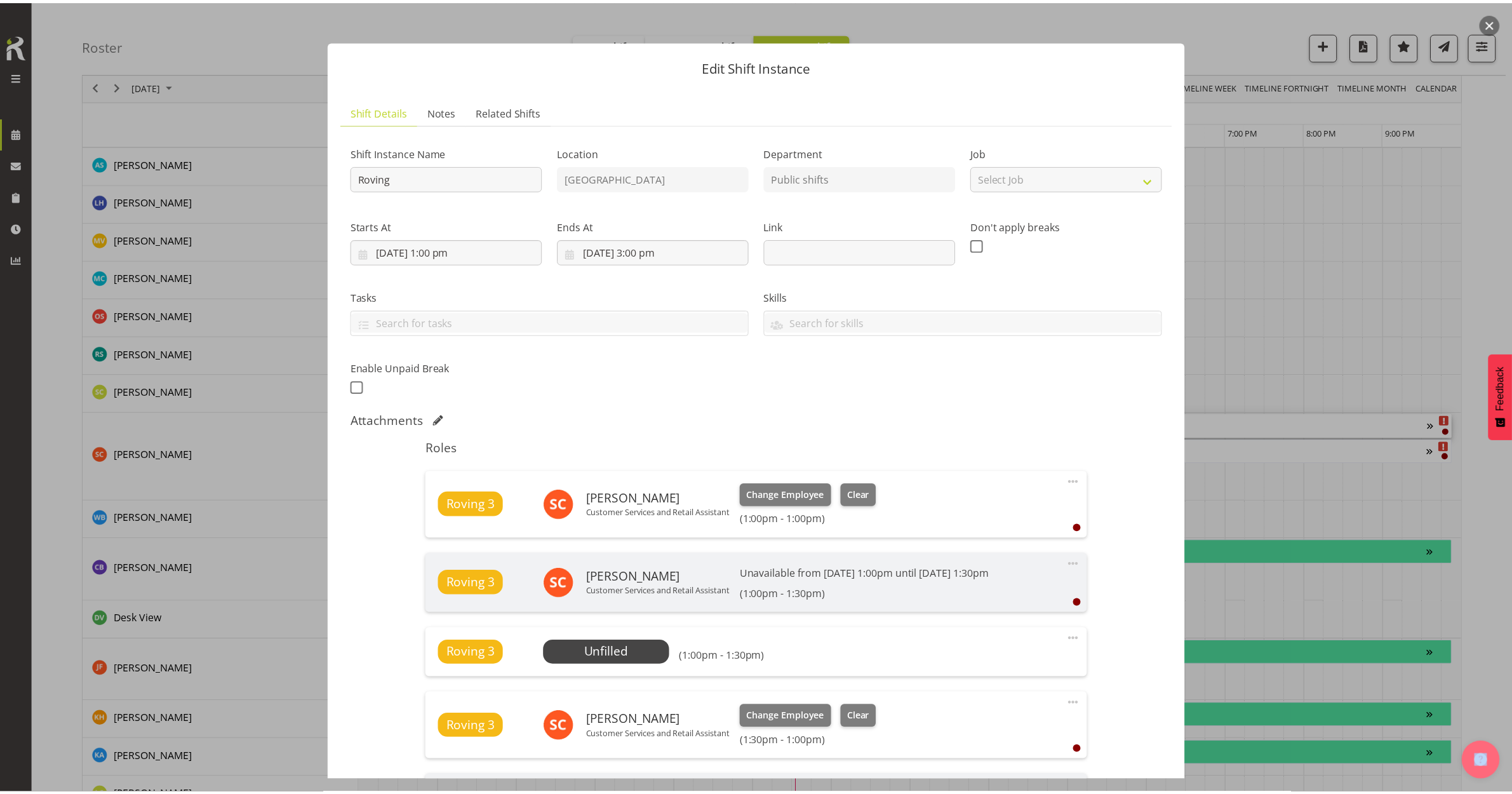
scroll to position [0, 0]
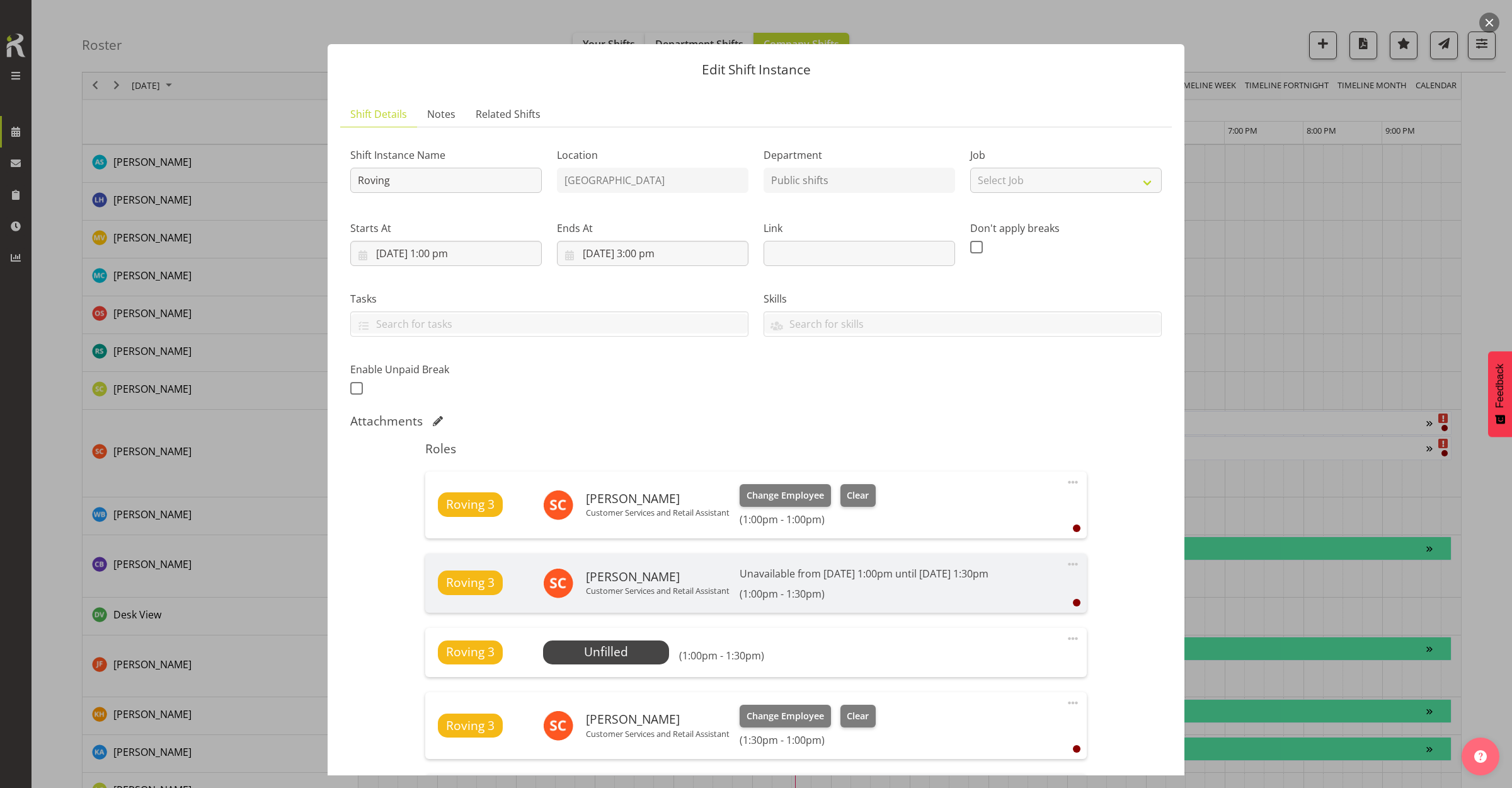
click at [981, 26] on div "Edit Shift Instance Shift Details Notes Related Shifts Shift Instance Name Rovi…" at bounding box center [755, 393] width 882 height 763
click at [1485, 22] on button "button" at bounding box center [1489, 22] width 20 height 20
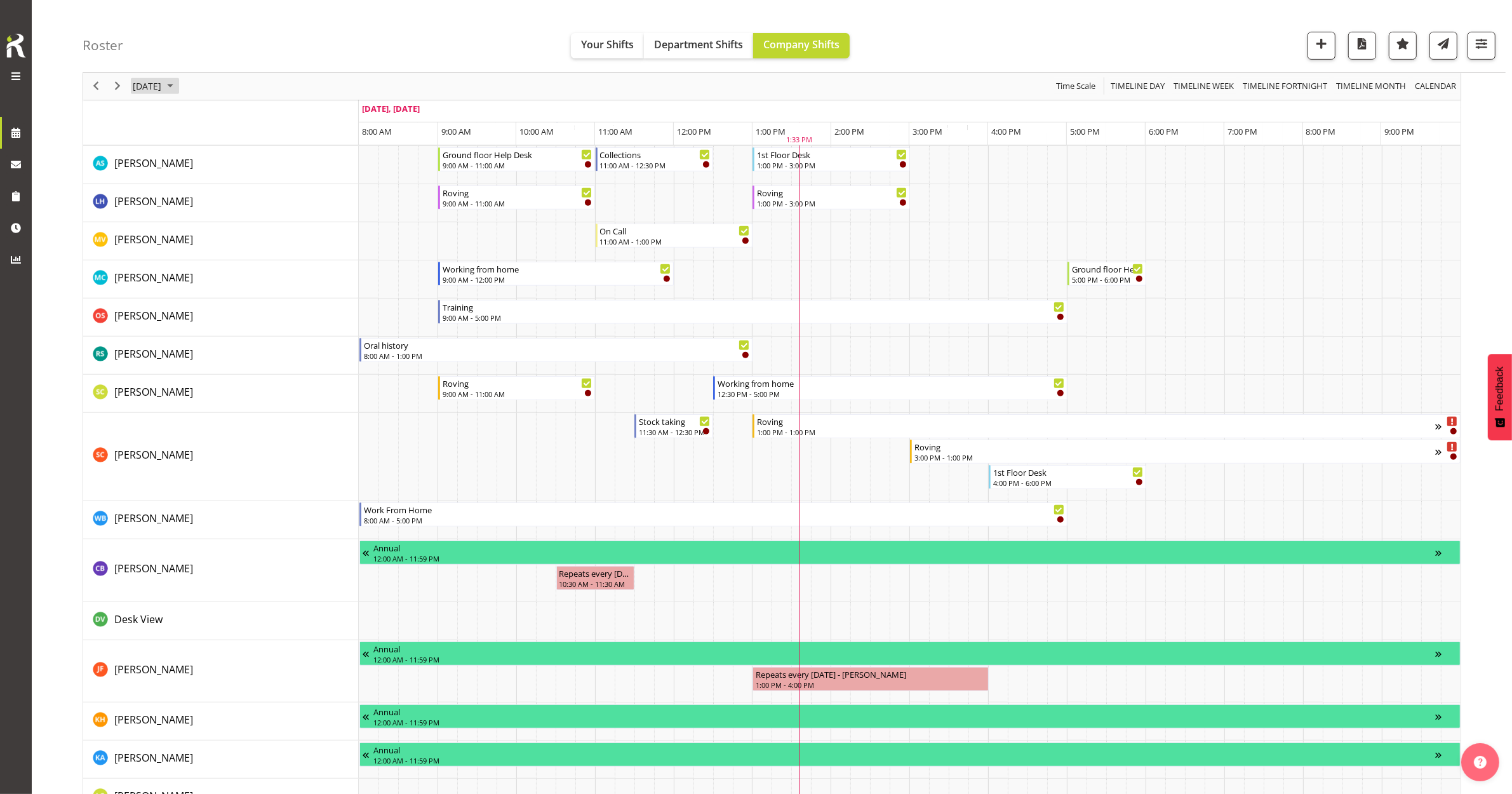
click at [163, 84] on span "[DATE]" at bounding box center [147, 87] width 31 height 16
click at [183, 229] on span "23" at bounding box center [186, 227] width 19 height 19
click at [491, 53] on div "Roster Your Shifts Department Shifts Company Shifts All Locations Clear Bluff L…" at bounding box center [794, 37] width 1423 height 73
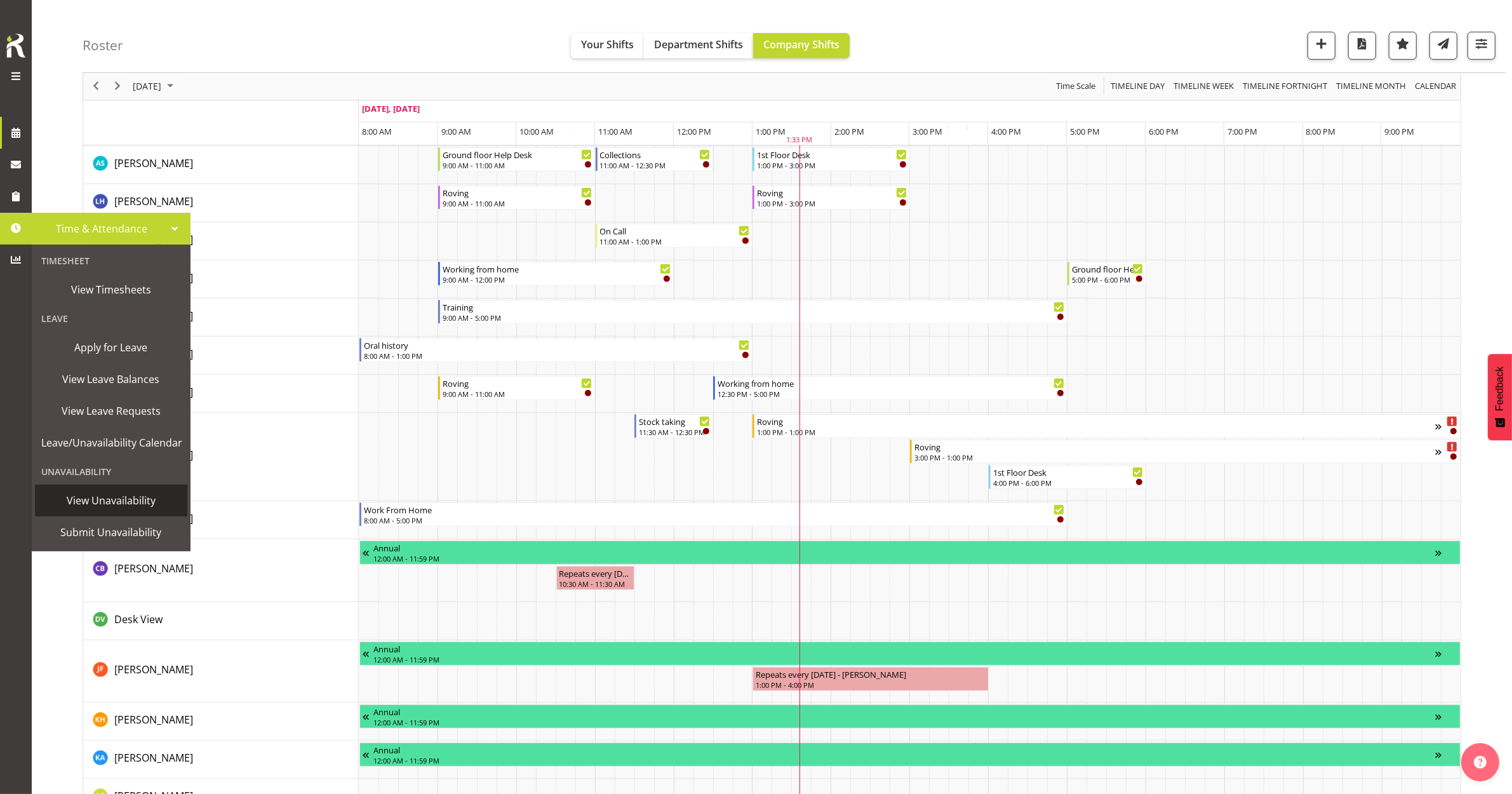
click at [118, 496] on span "View Unavailability" at bounding box center [111, 500] width 140 height 19
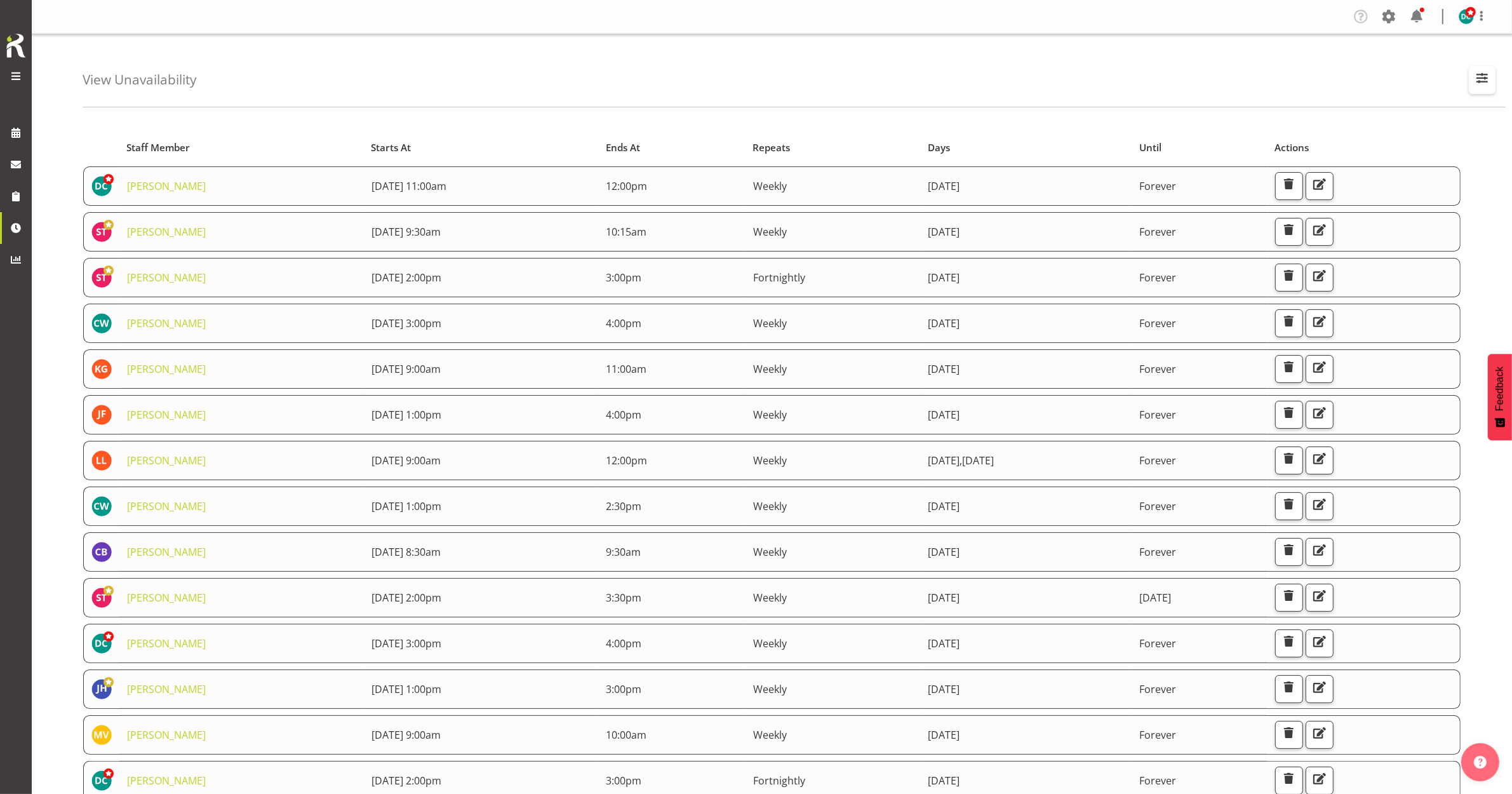
click at [1485, 77] on span "button" at bounding box center [1482, 78] width 16 height 16
click at [1366, 126] on input "text" at bounding box center [1400, 138] width 170 height 25
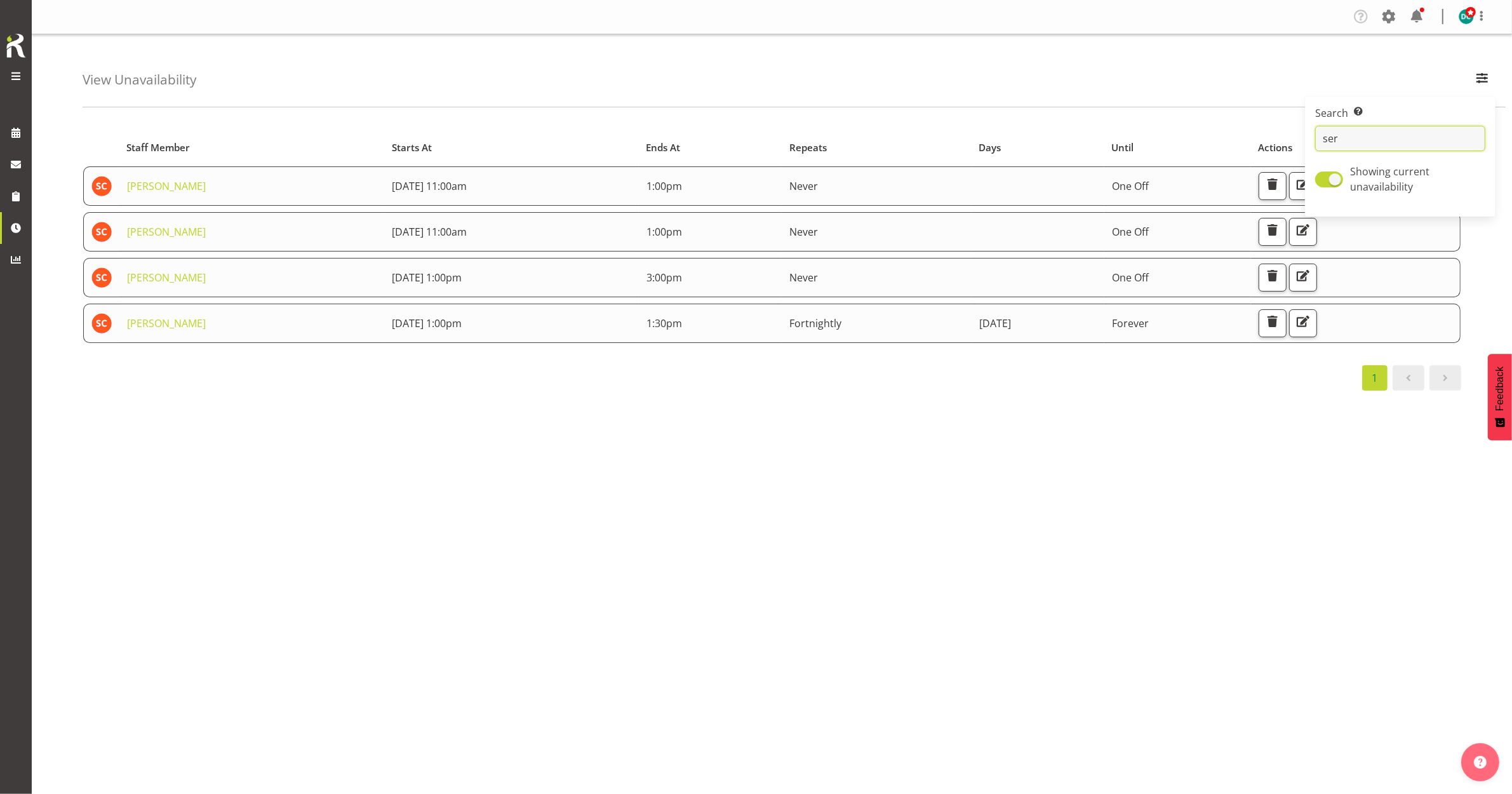
type input "ser"
click at [401, 525] on div "Starts At Staff Member Starts At Ends At Repeats Days Until Actions [PERSON_NAM…" at bounding box center [797, 371] width 1430 height 508
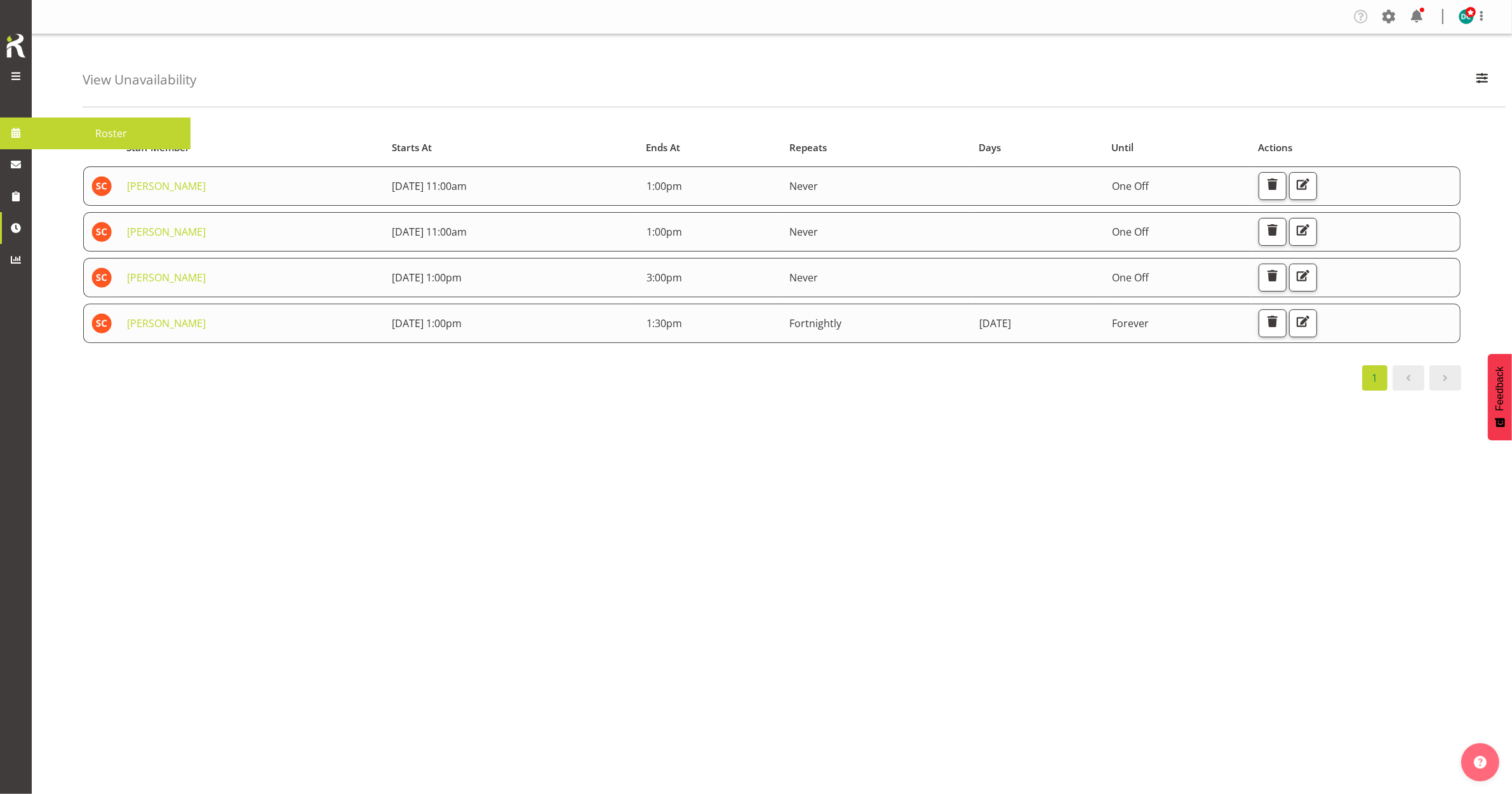
click at [27, 125] on link at bounding box center [16, 133] width 32 height 32
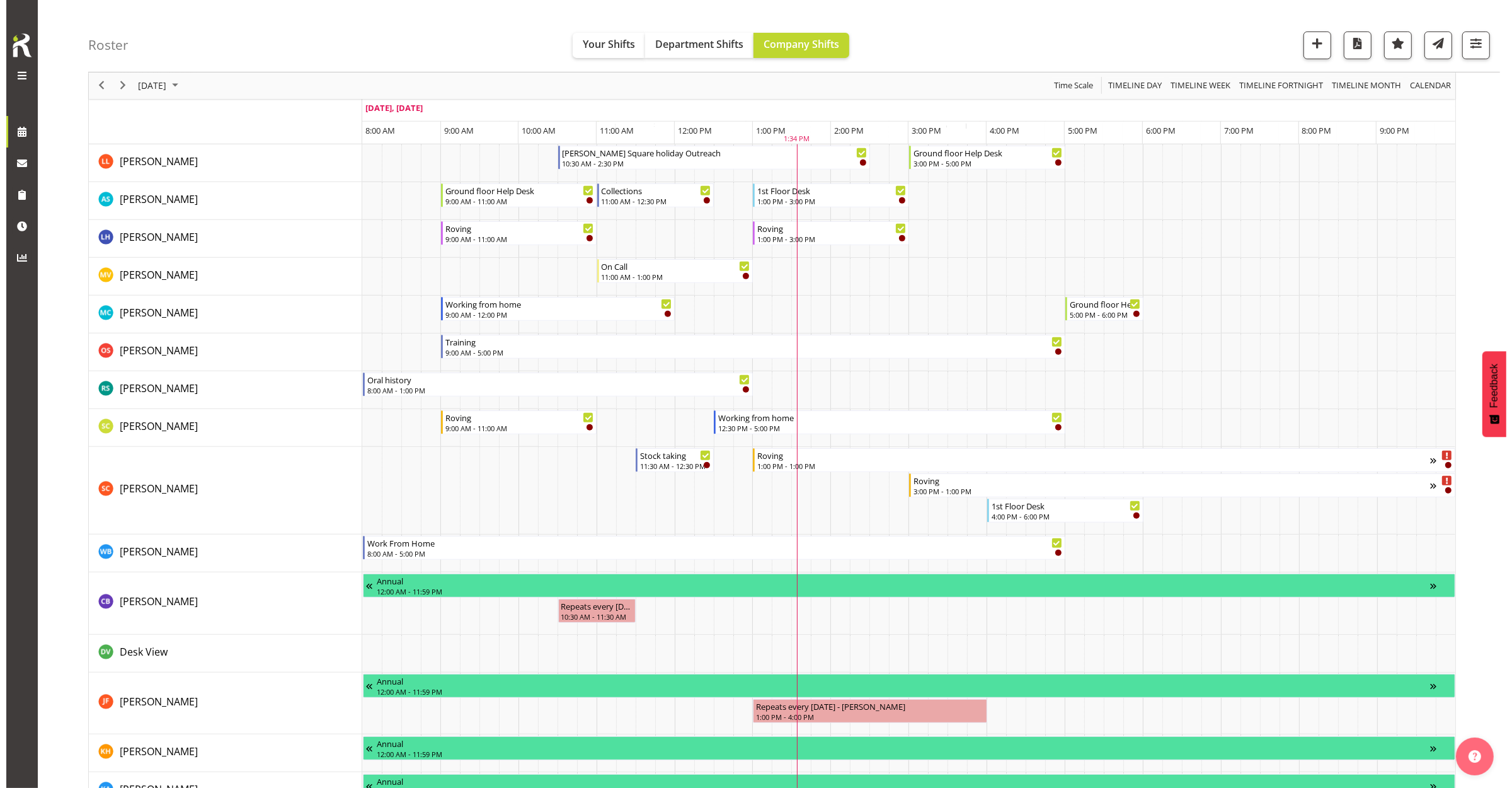
scroll to position [709, 0]
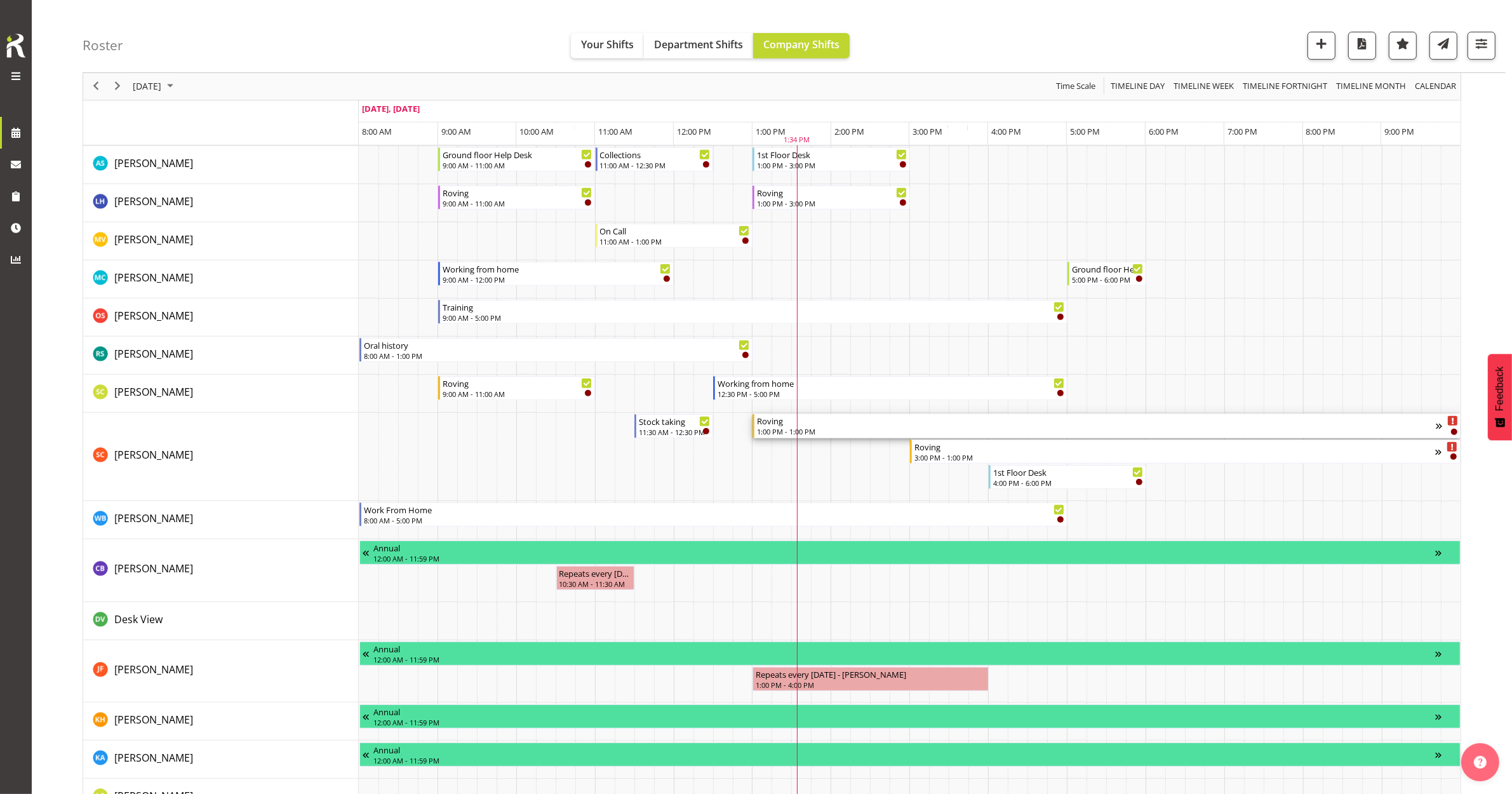
click at [861, 424] on div "Roving" at bounding box center [1097, 420] width 679 height 12
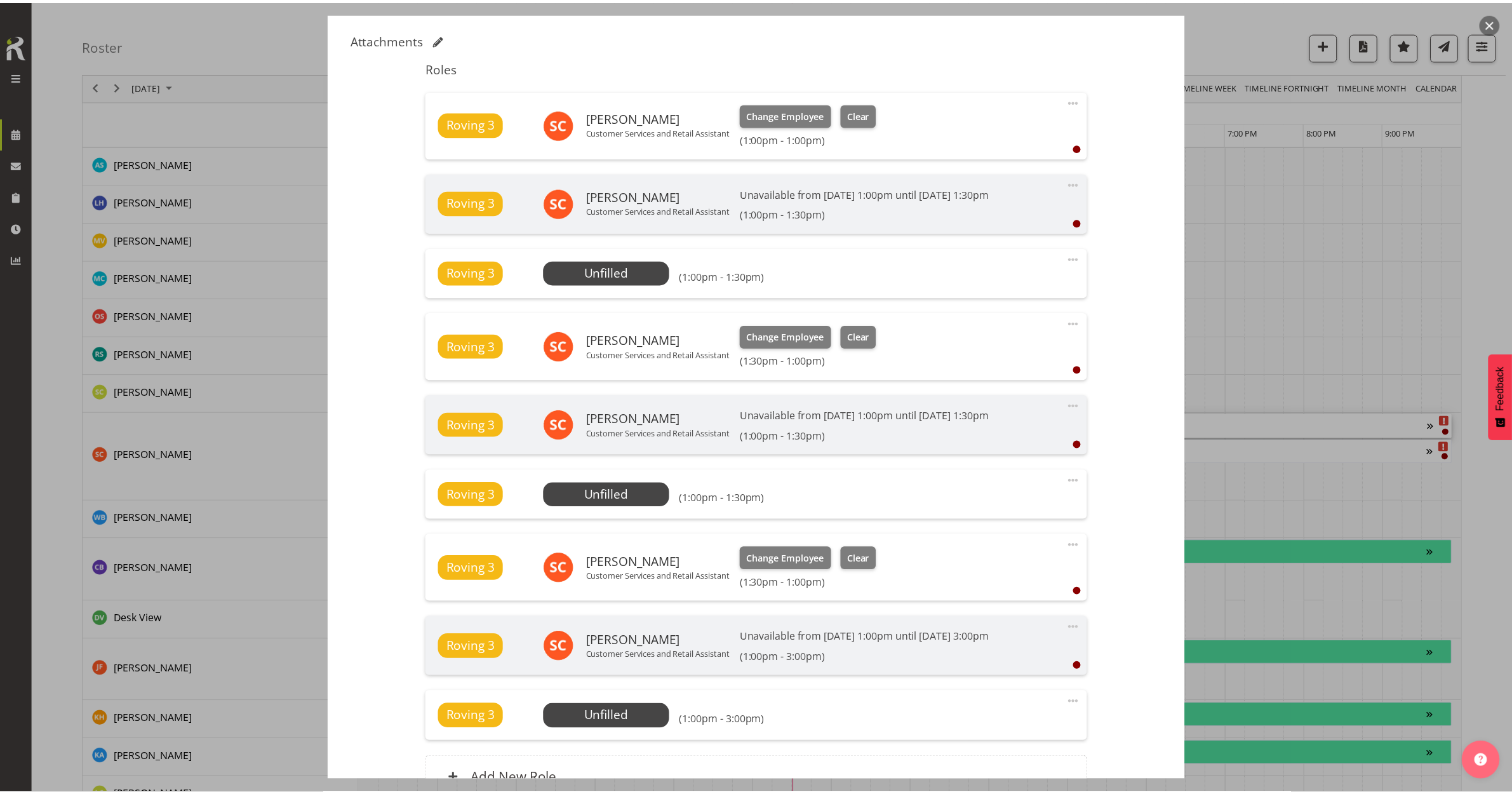
scroll to position [359, 0]
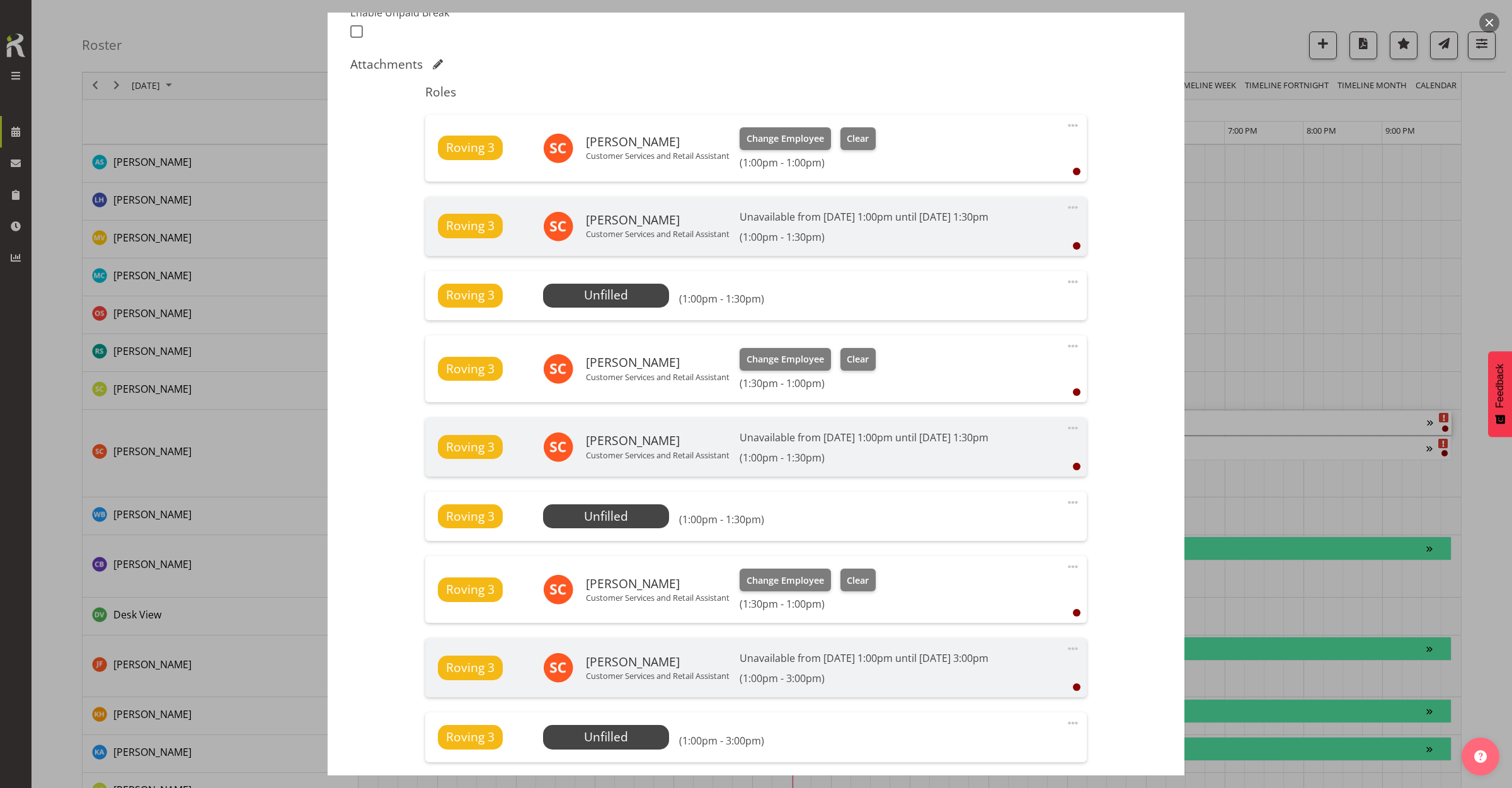
click at [1497, 19] on button "button" at bounding box center [1489, 22] width 20 height 20
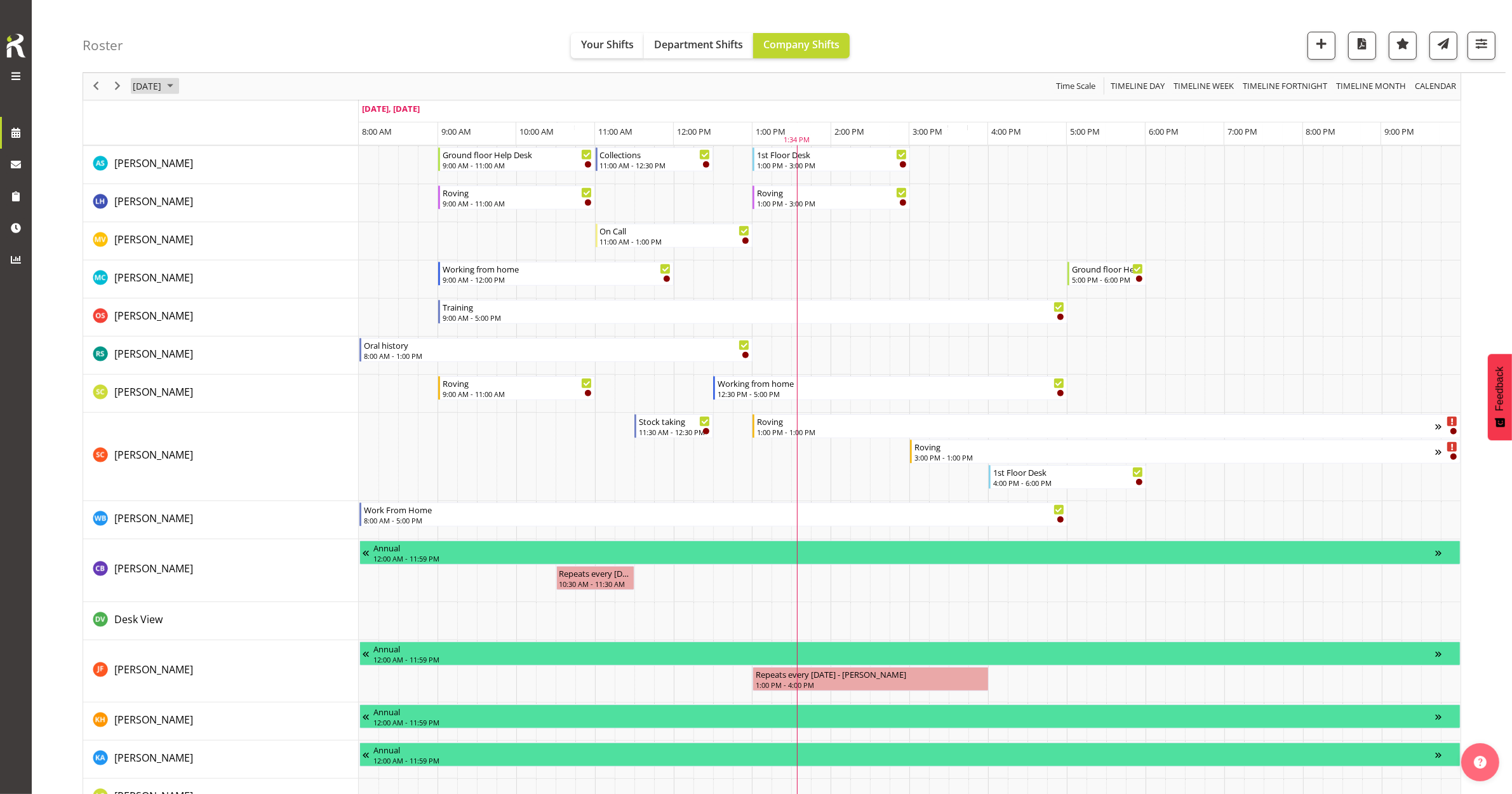
click at [163, 80] on span "September 23, 2025" at bounding box center [147, 87] width 31 height 16
click at [268, 112] on span "next month" at bounding box center [266, 118] width 22 height 23
click at [203, 162] on span "1" at bounding box center [206, 161] width 19 height 19
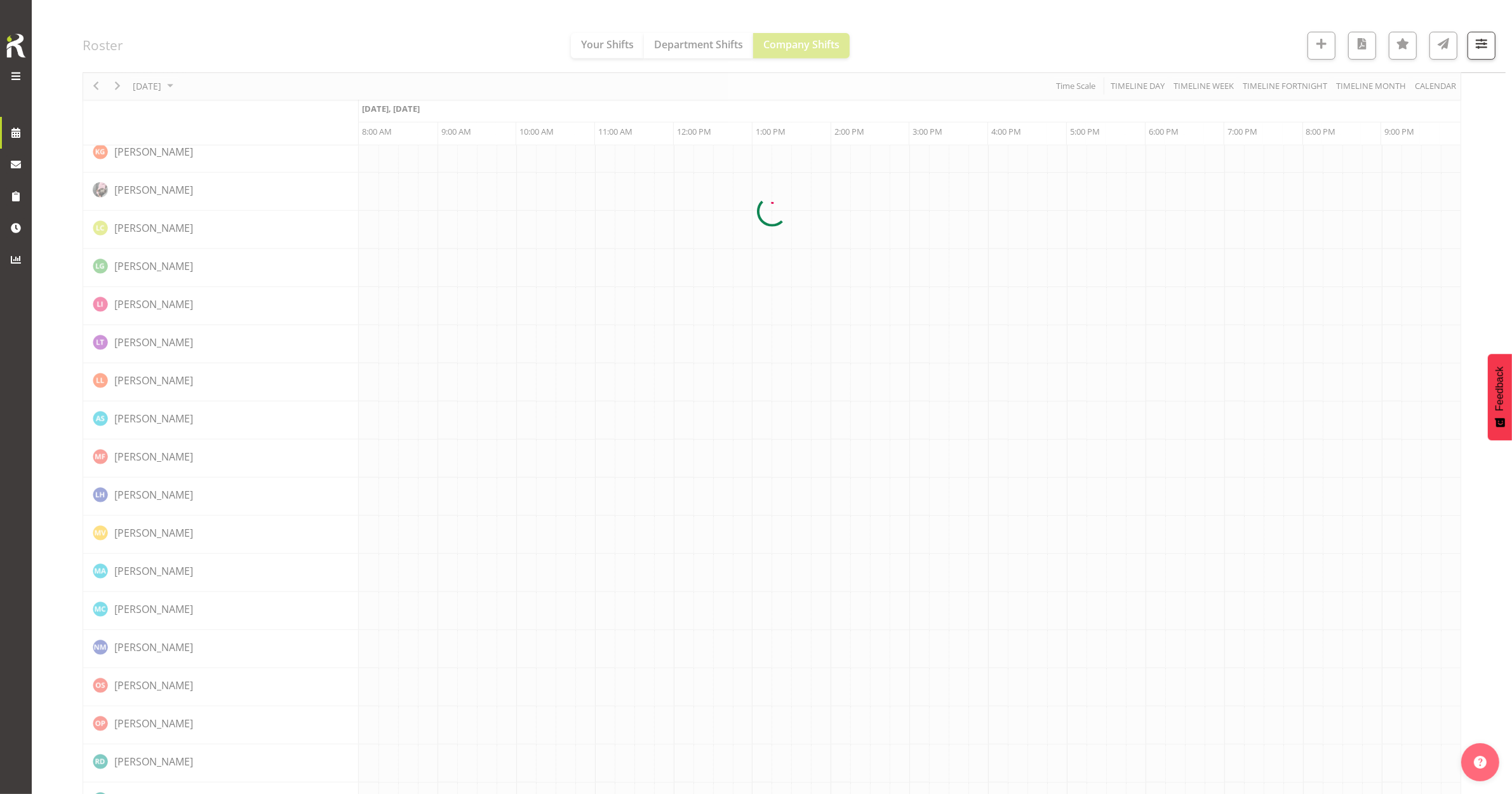
scroll to position [0, 0]
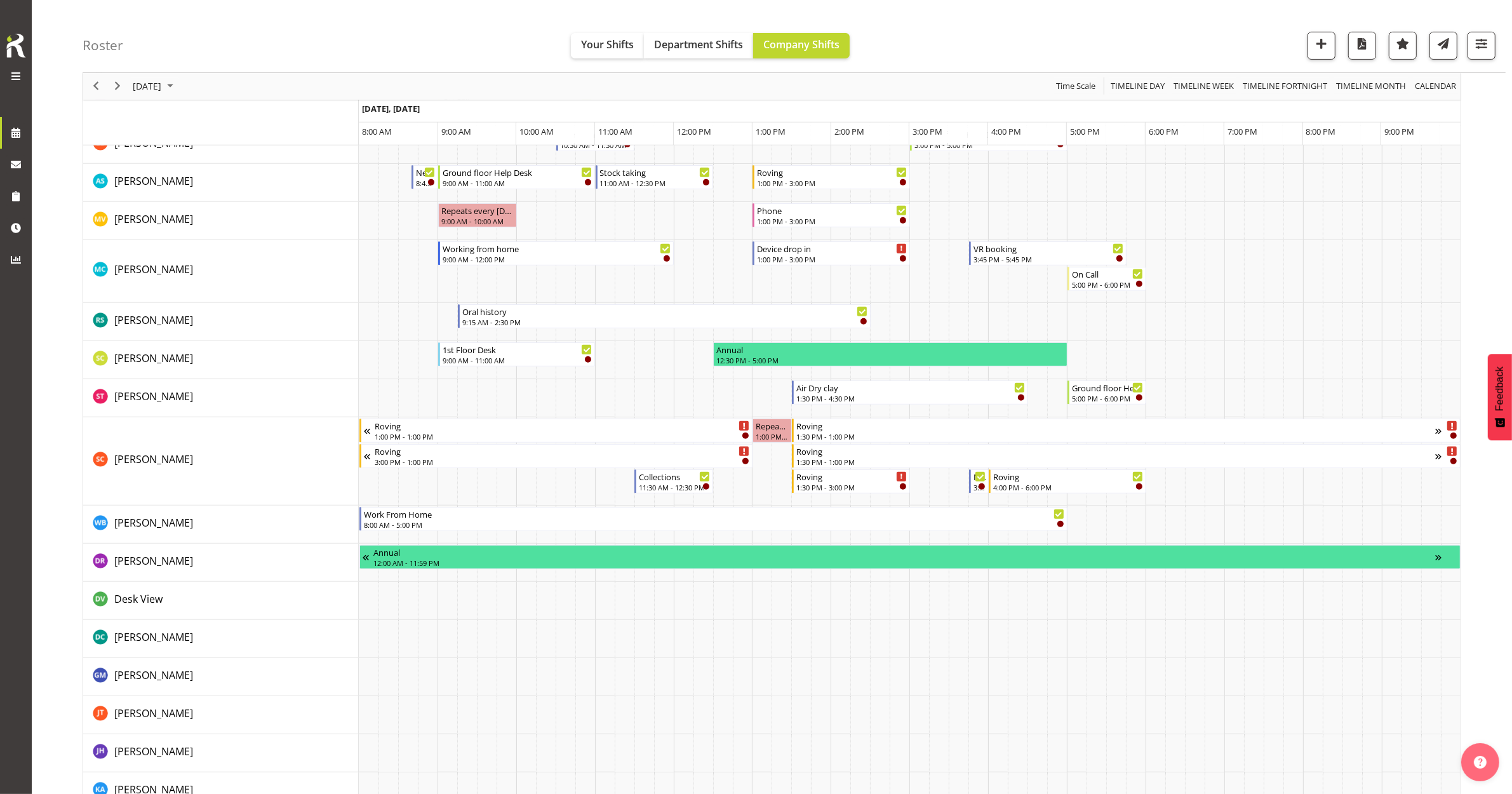
scroll to position [714, 0]
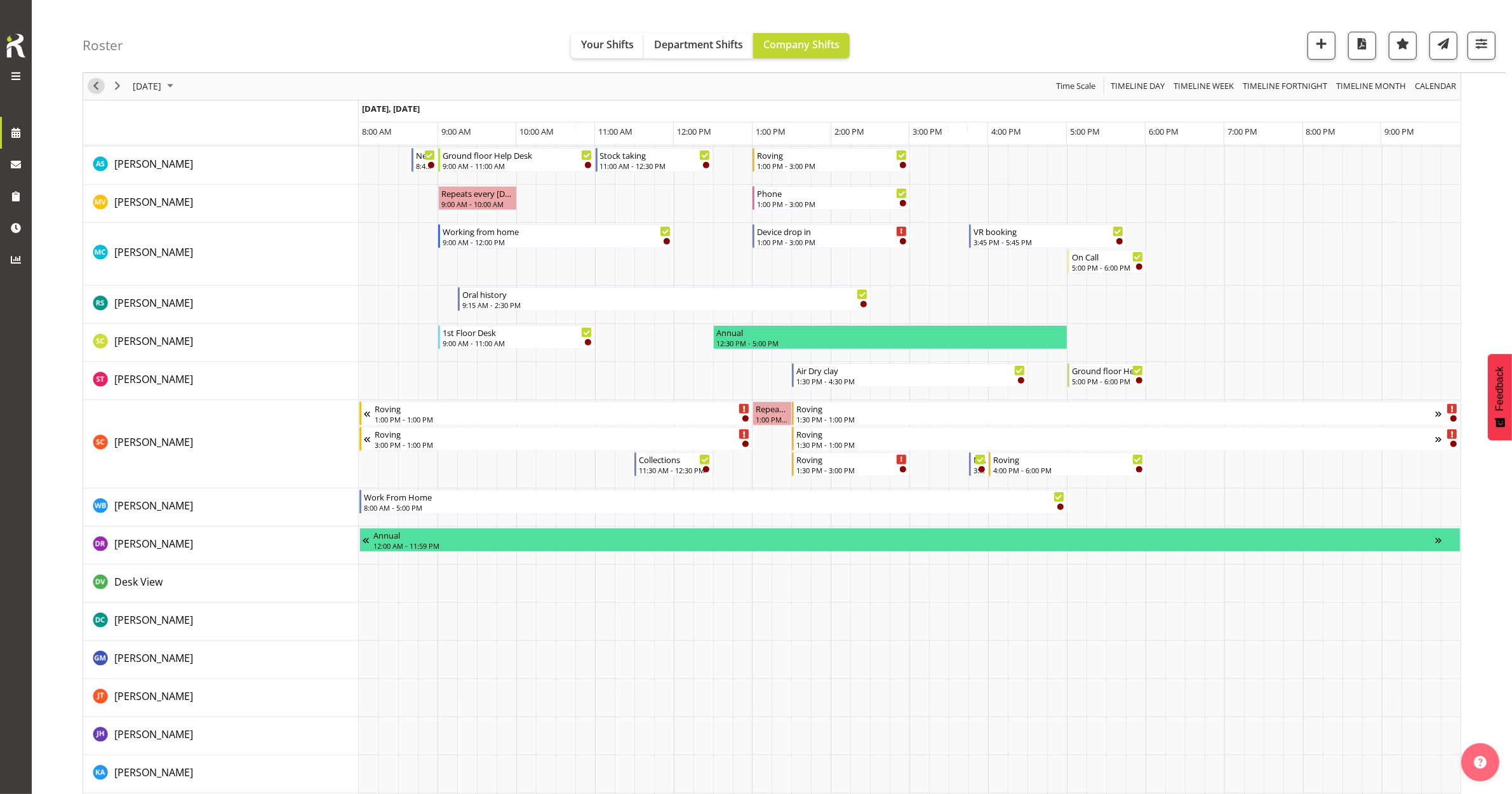
click at [92, 87] on span "Previous" at bounding box center [95, 87] width 15 height 16
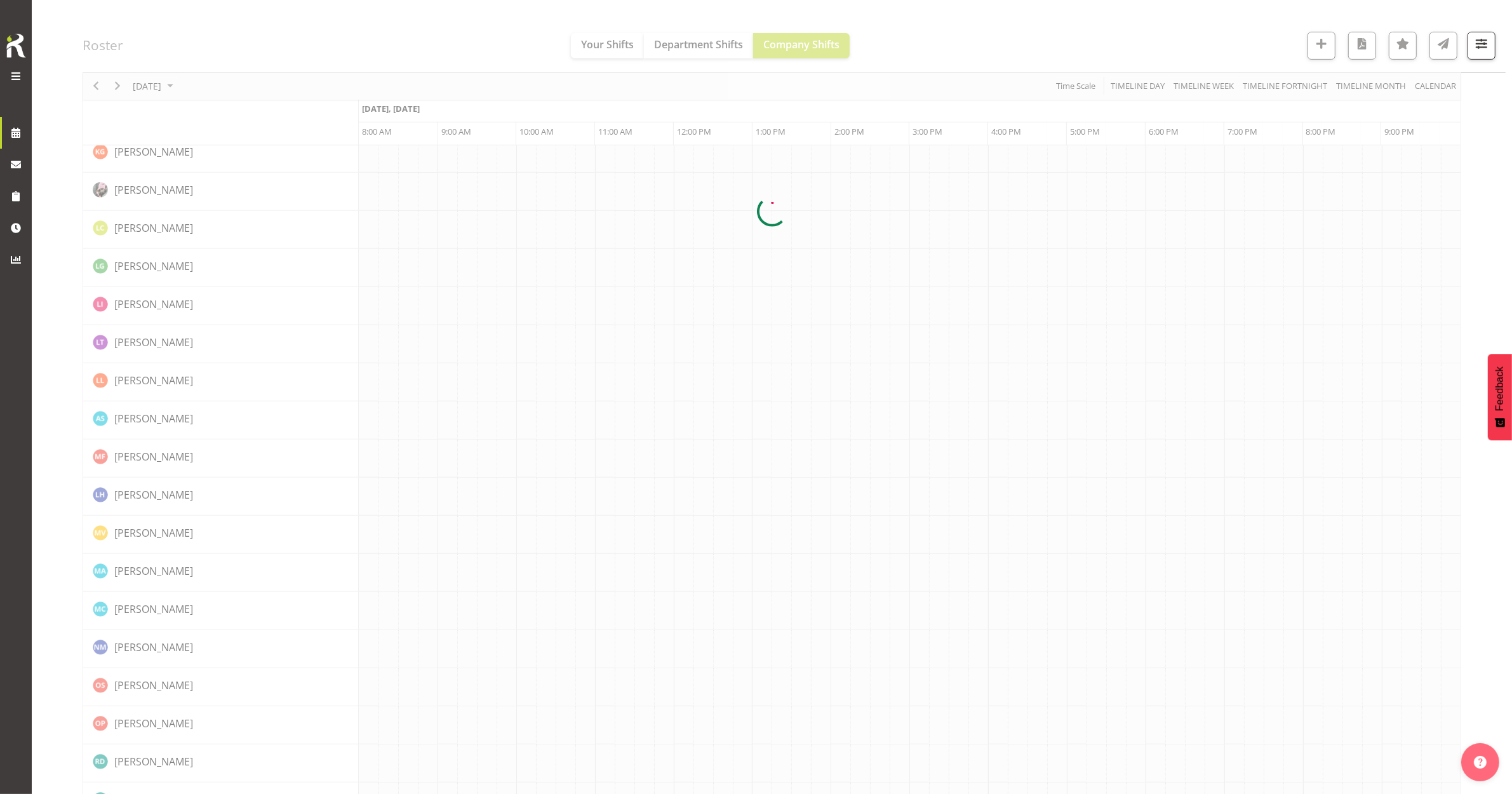
scroll to position [0, 0]
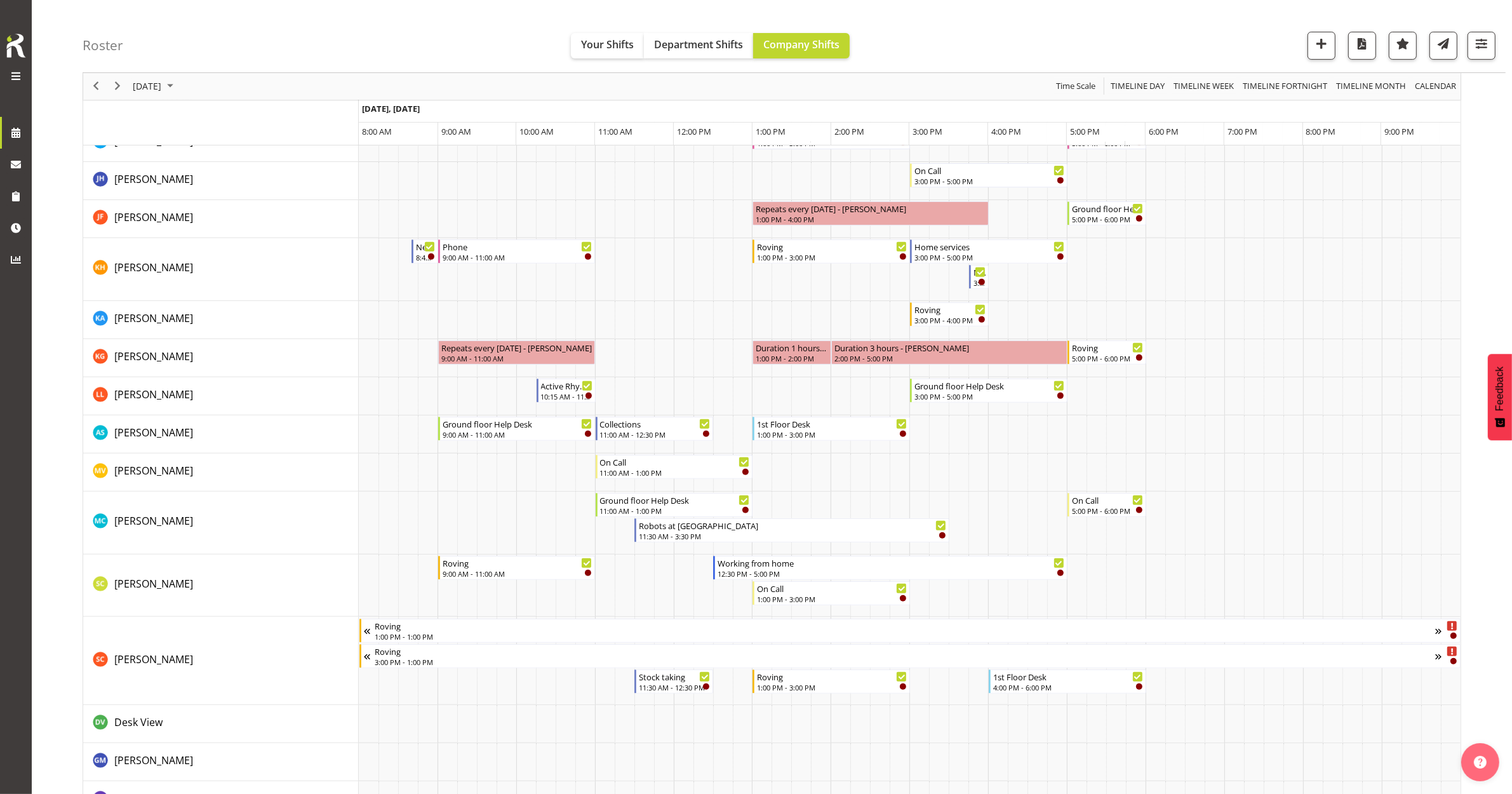
scroll to position [397, 0]
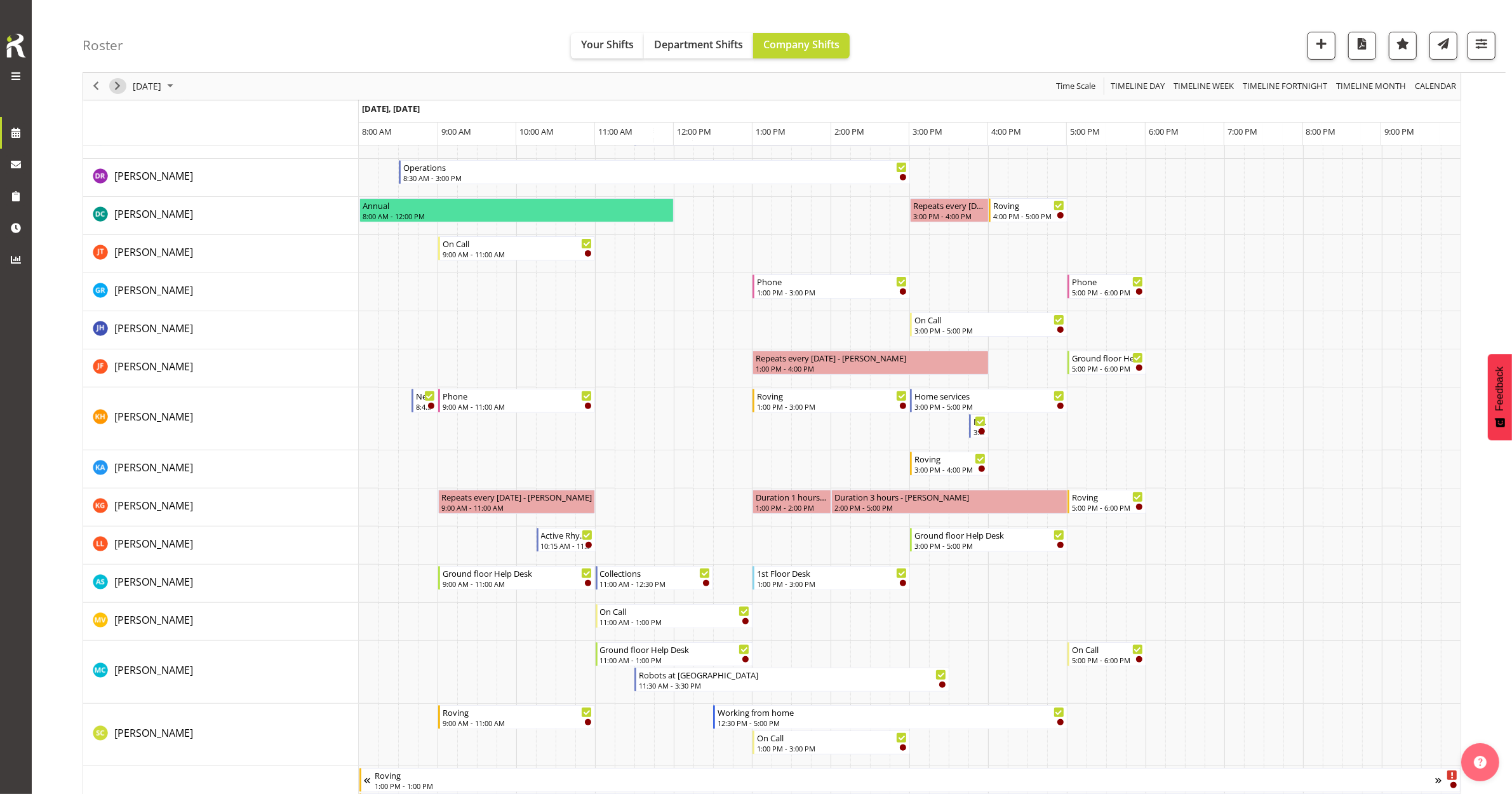
click at [114, 86] on span "Next" at bounding box center [117, 87] width 15 height 16
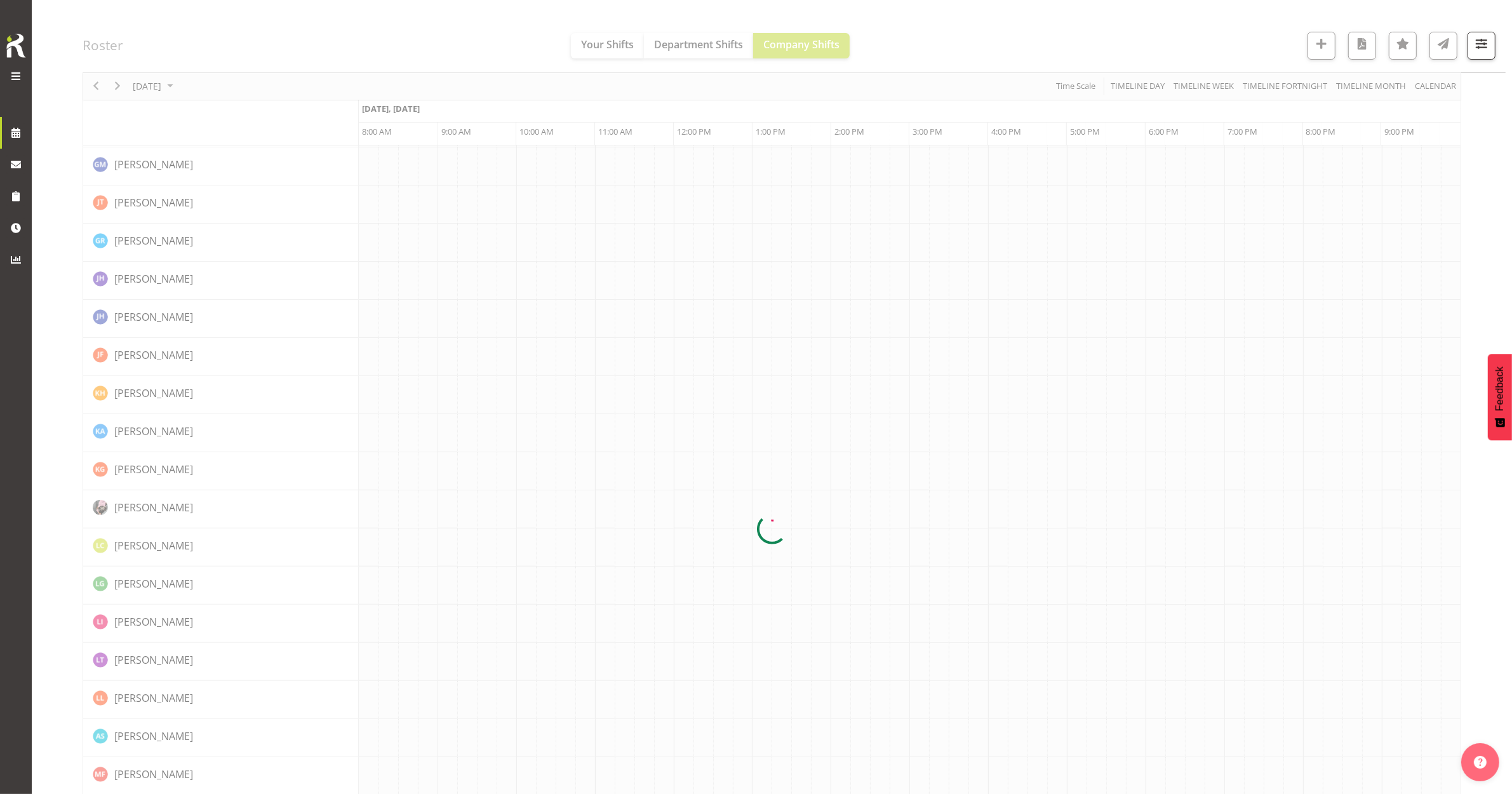
scroll to position [0, 0]
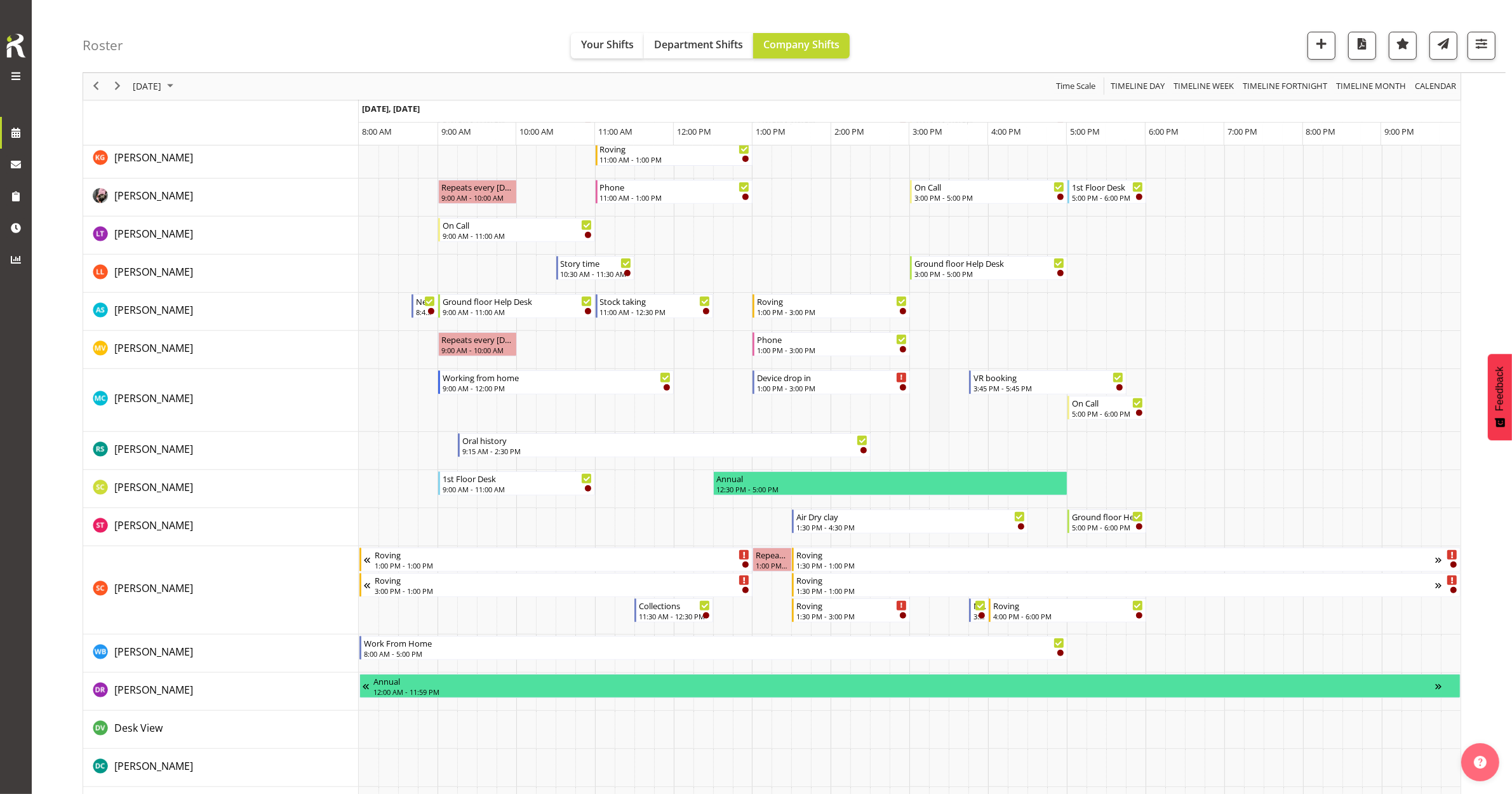
scroll to position [794, 0]
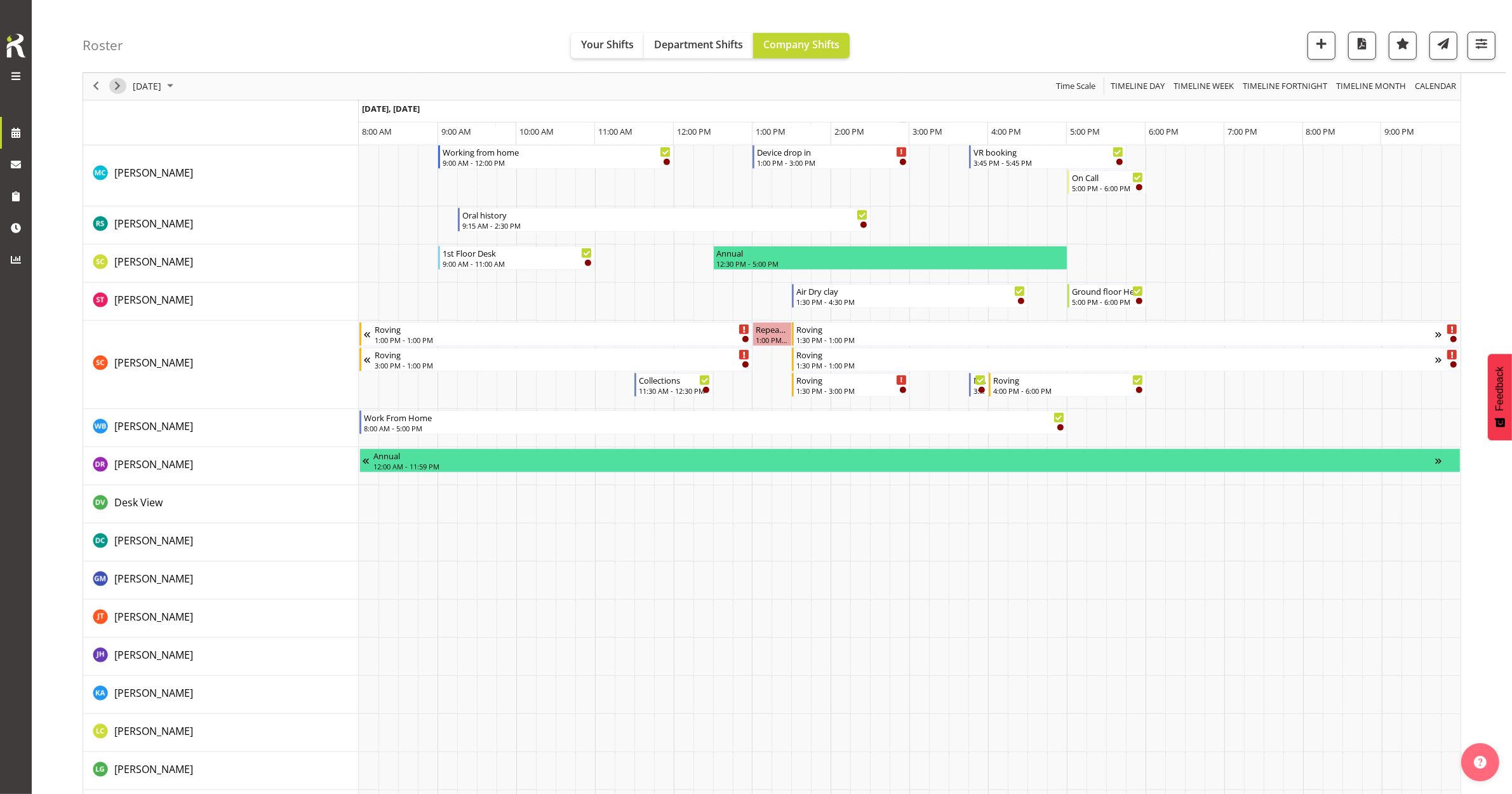
click at [113, 89] on span "Next" at bounding box center [117, 87] width 15 height 16
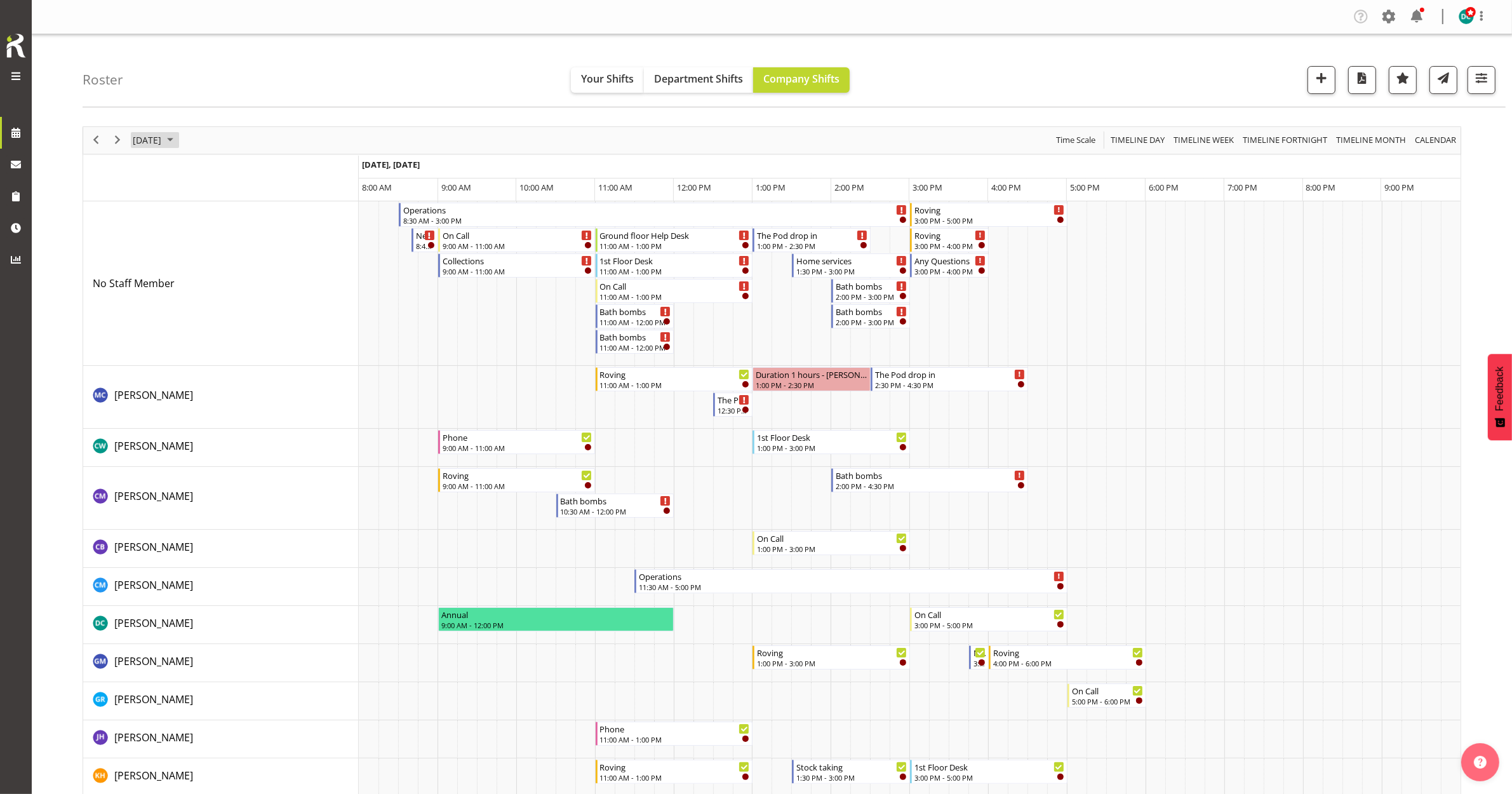
click at [163, 135] on span "October 2, 2025" at bounding box center [147, 140] width 31 height 16
click at [243, 176] on span "previous month" at bounding box center [244, 172] width 22 height 23
click at [201, 281] on span "24" at bounding box center [206, 280] width 19 height 19
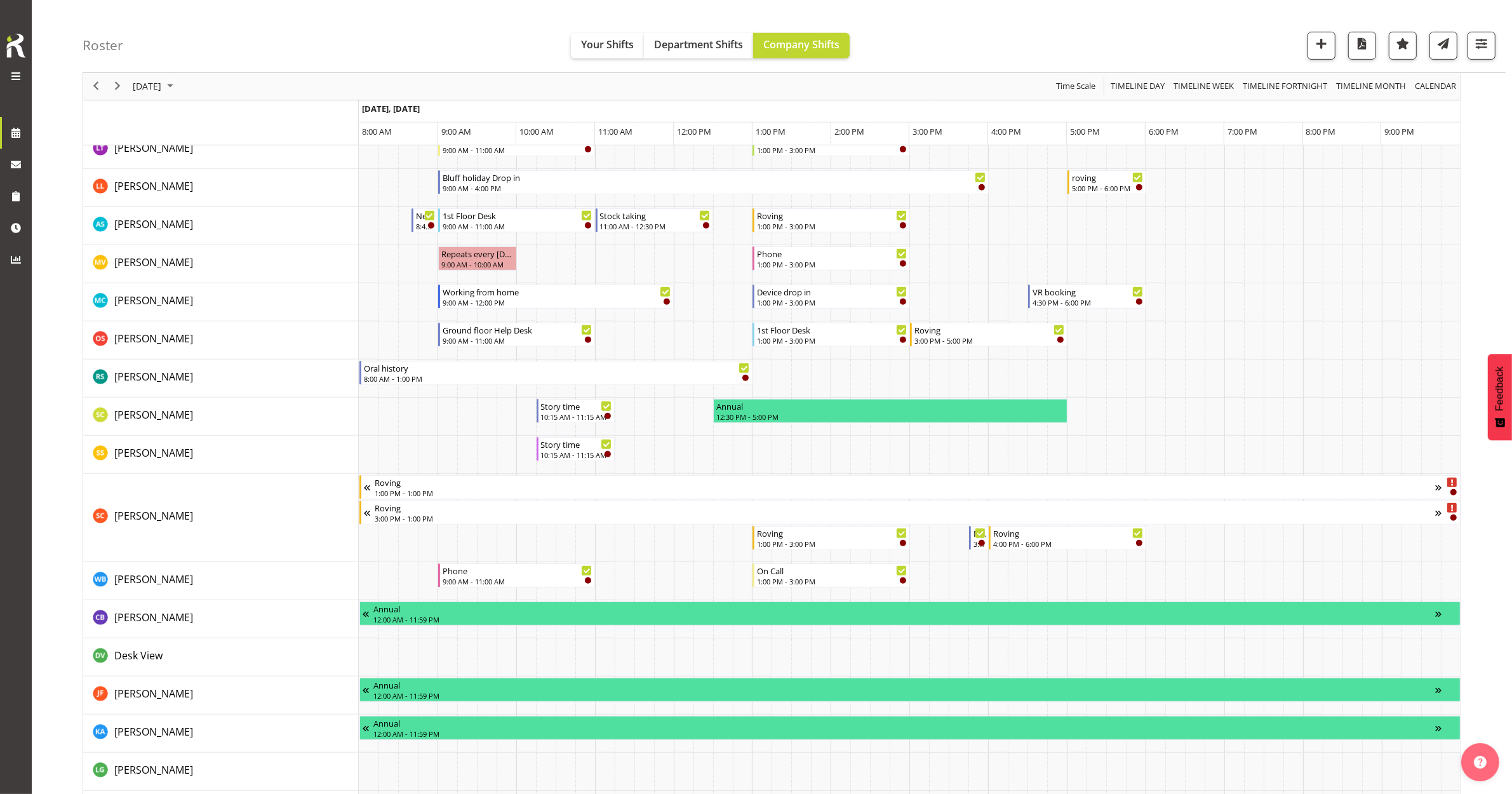
scroll to position [794, 0]
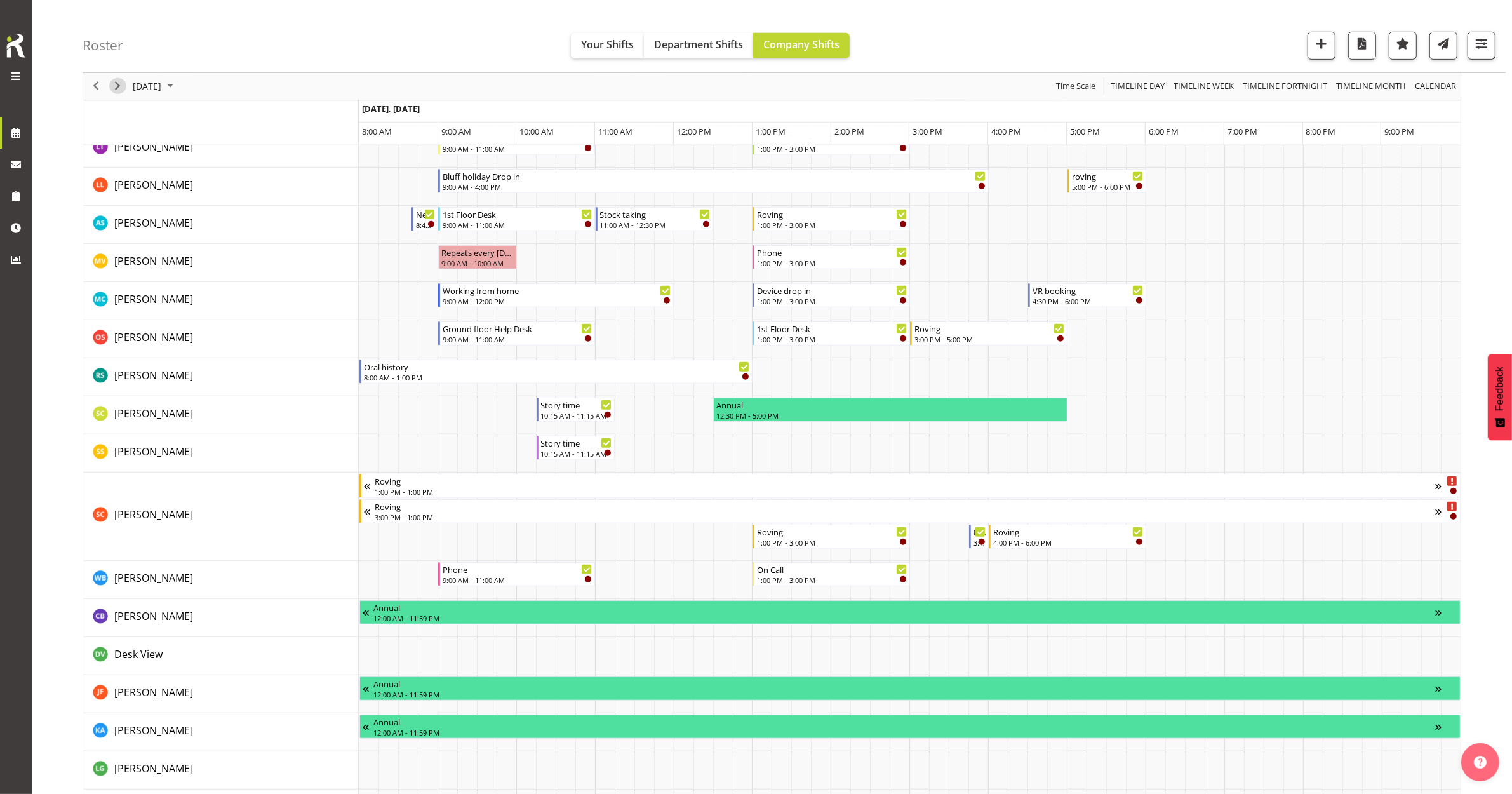
click at [115, 87] on span "Next" at bounding box center [117, 87] width 15 height 16
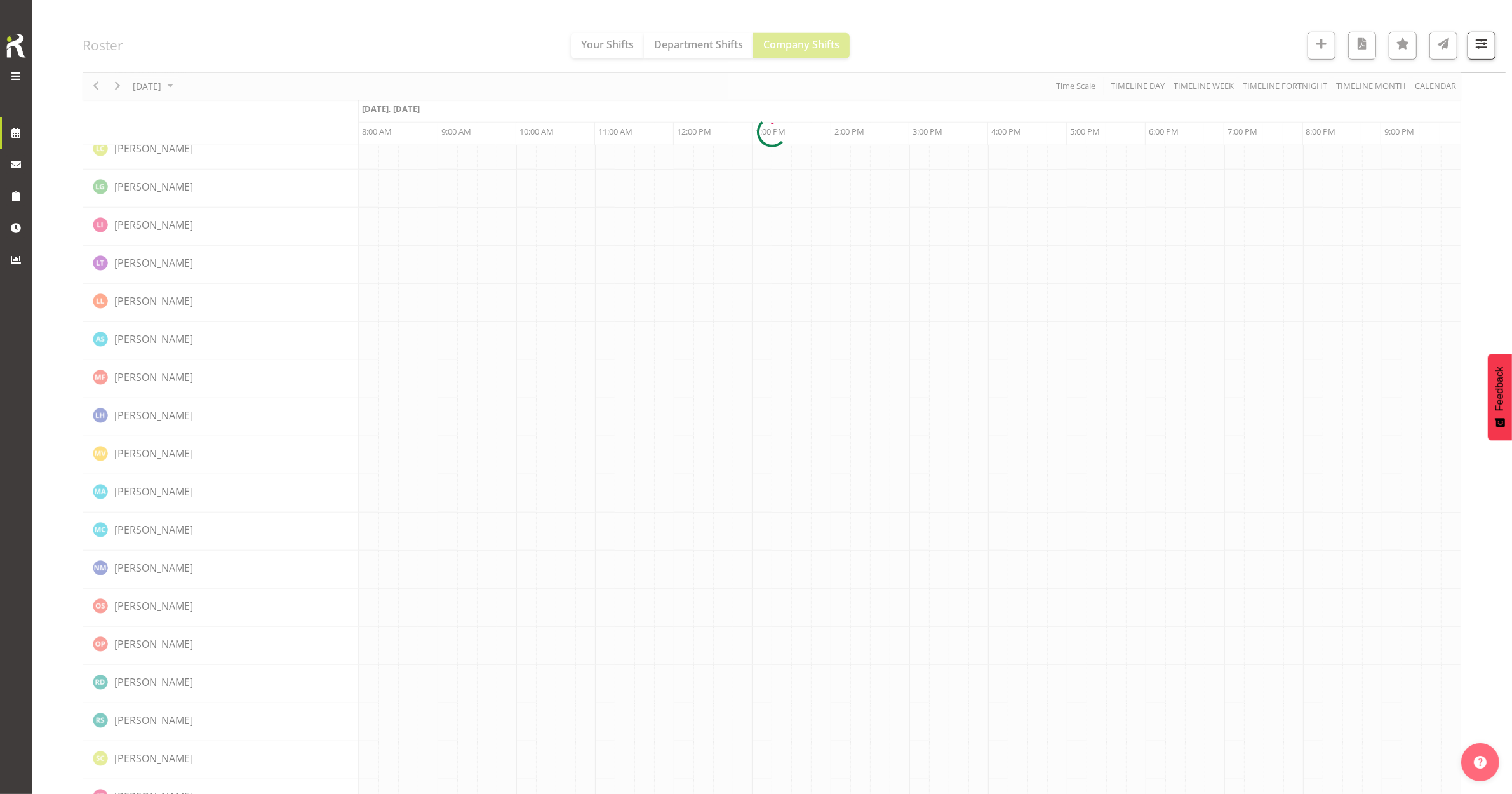
scroll to position [0, 0]
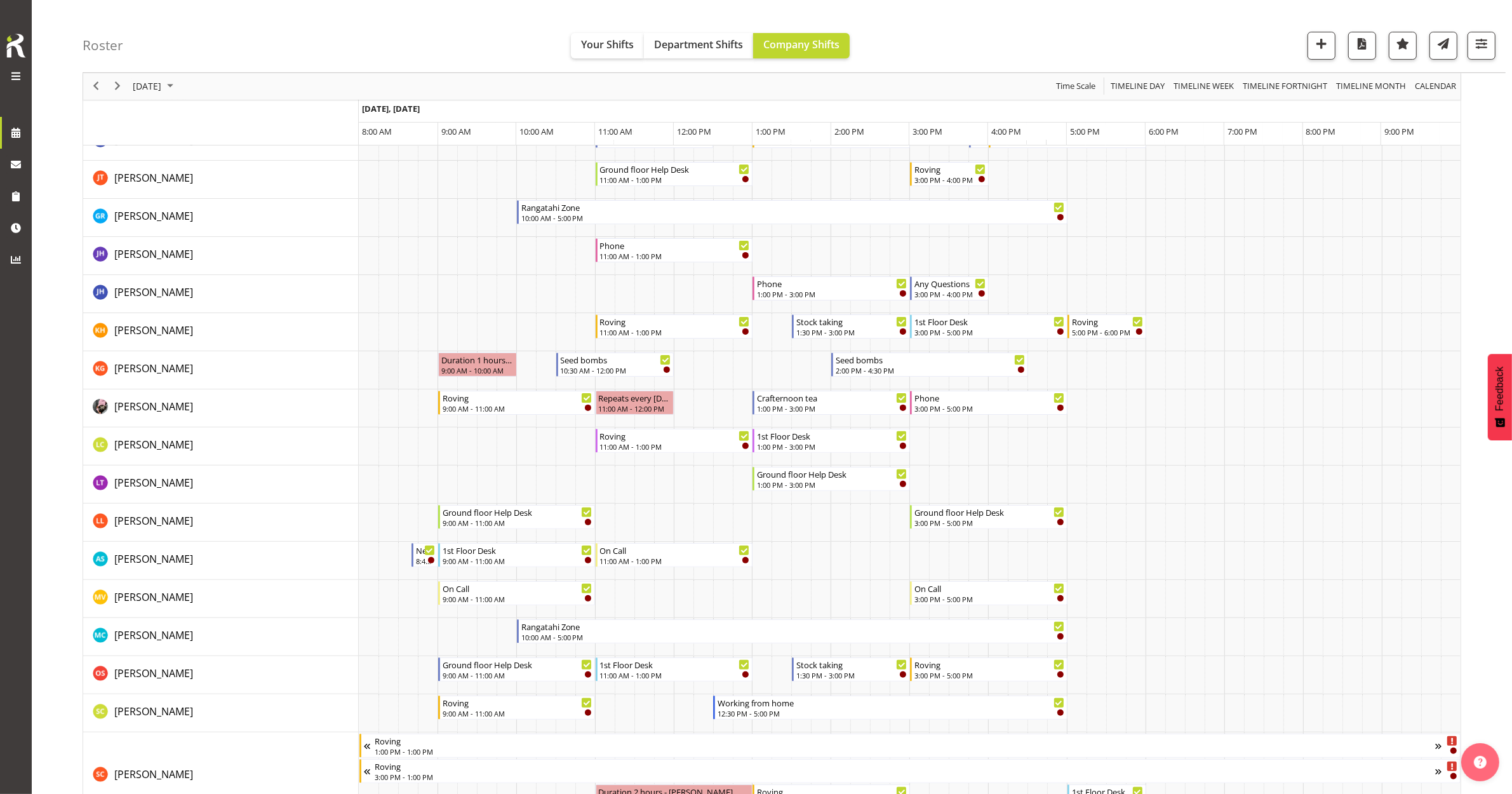
scroll to position [635, 0]
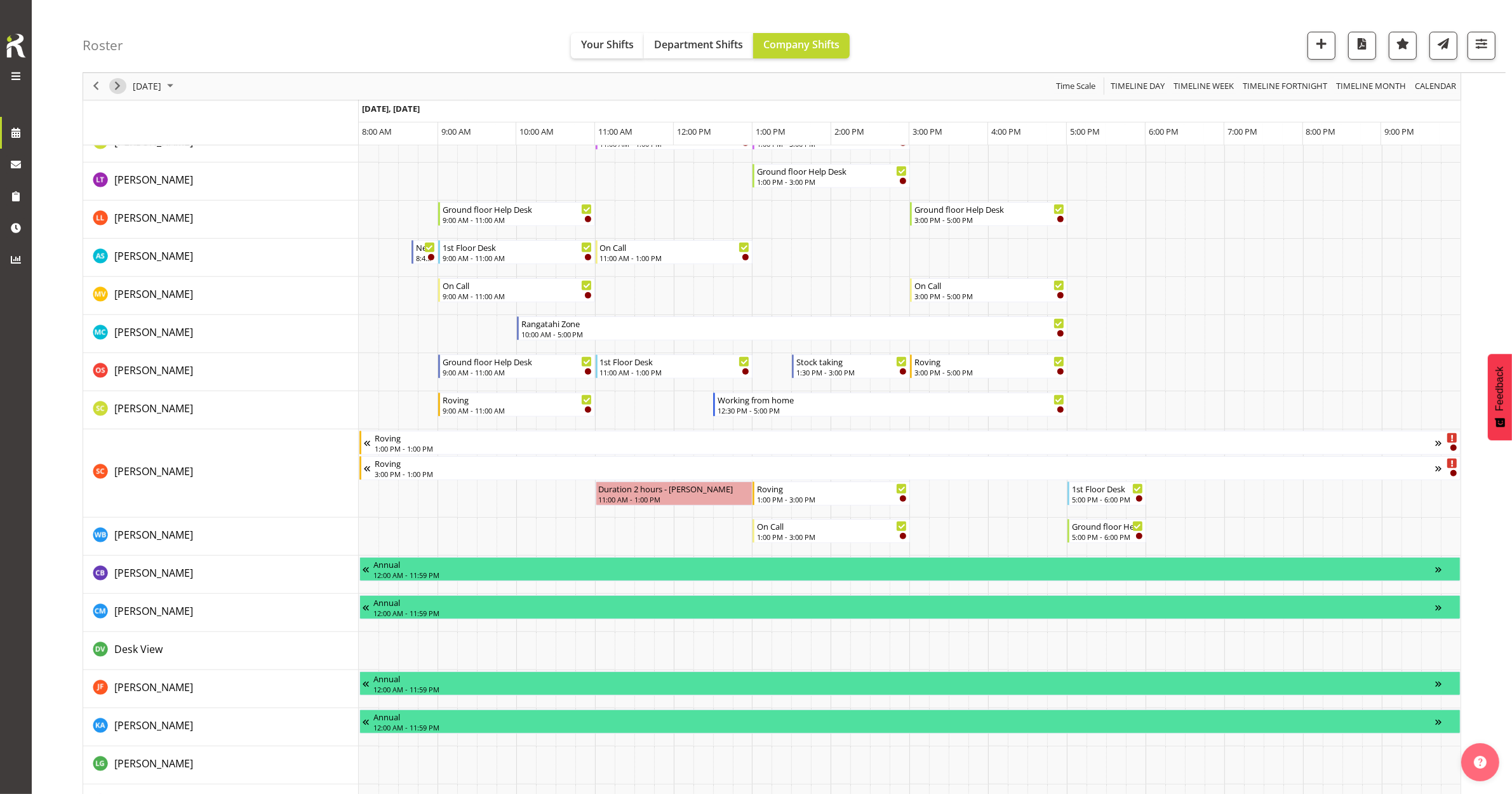
click at [121, 84] on span "Next" at bounding box center [117, 87] width 15 height 16
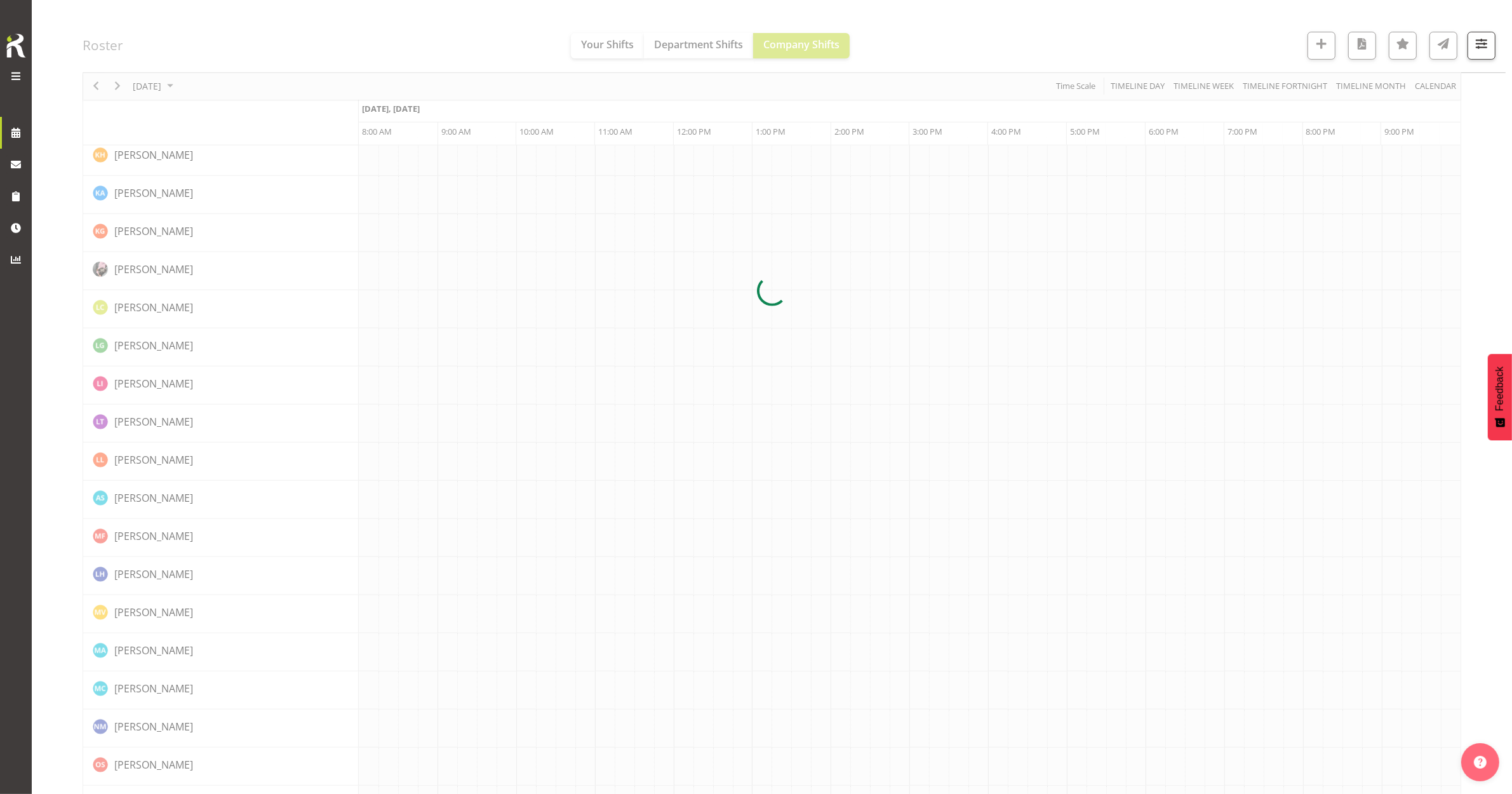
scroll to position [0, 0]
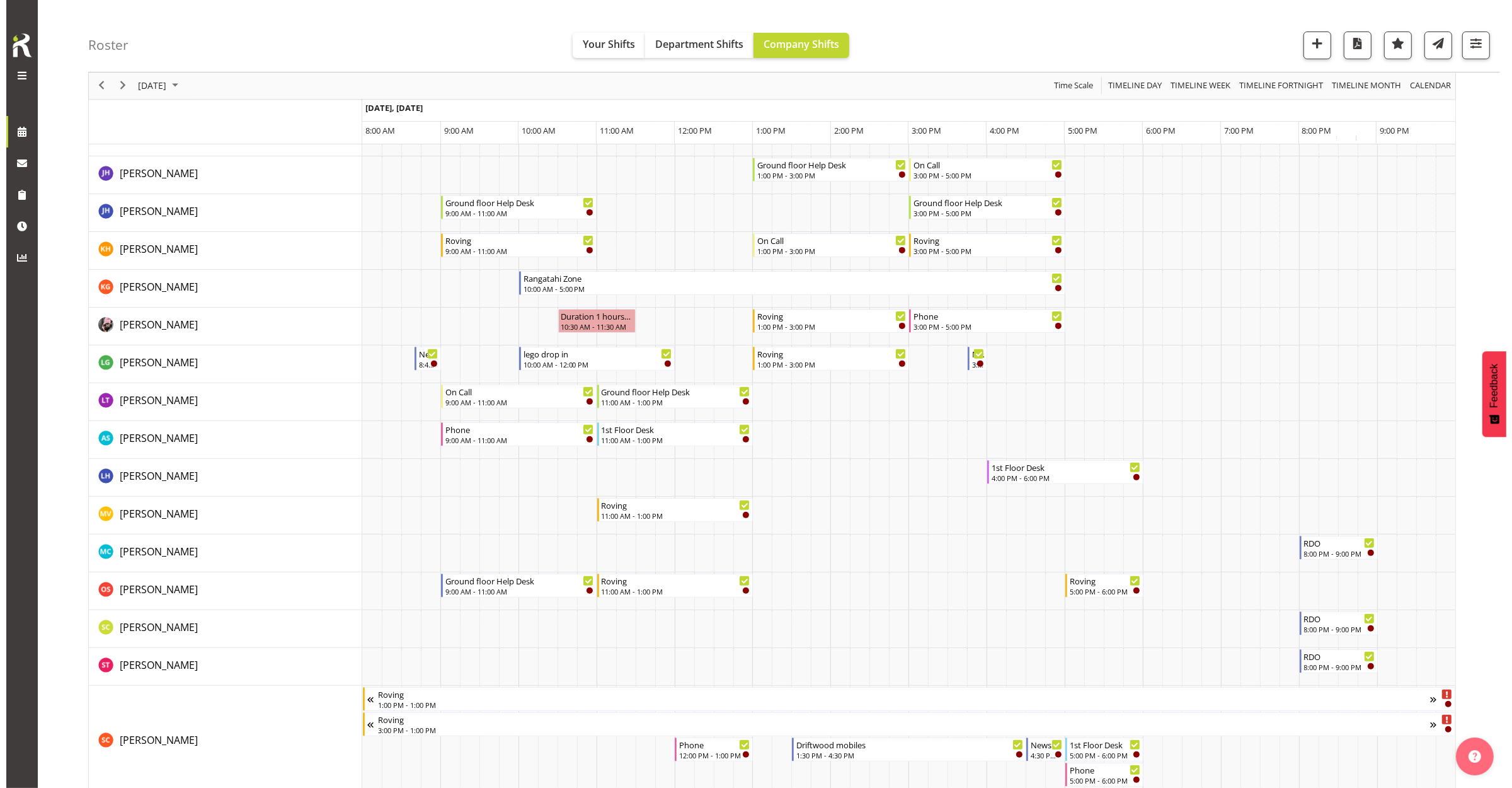
scroll to position [630, 0]
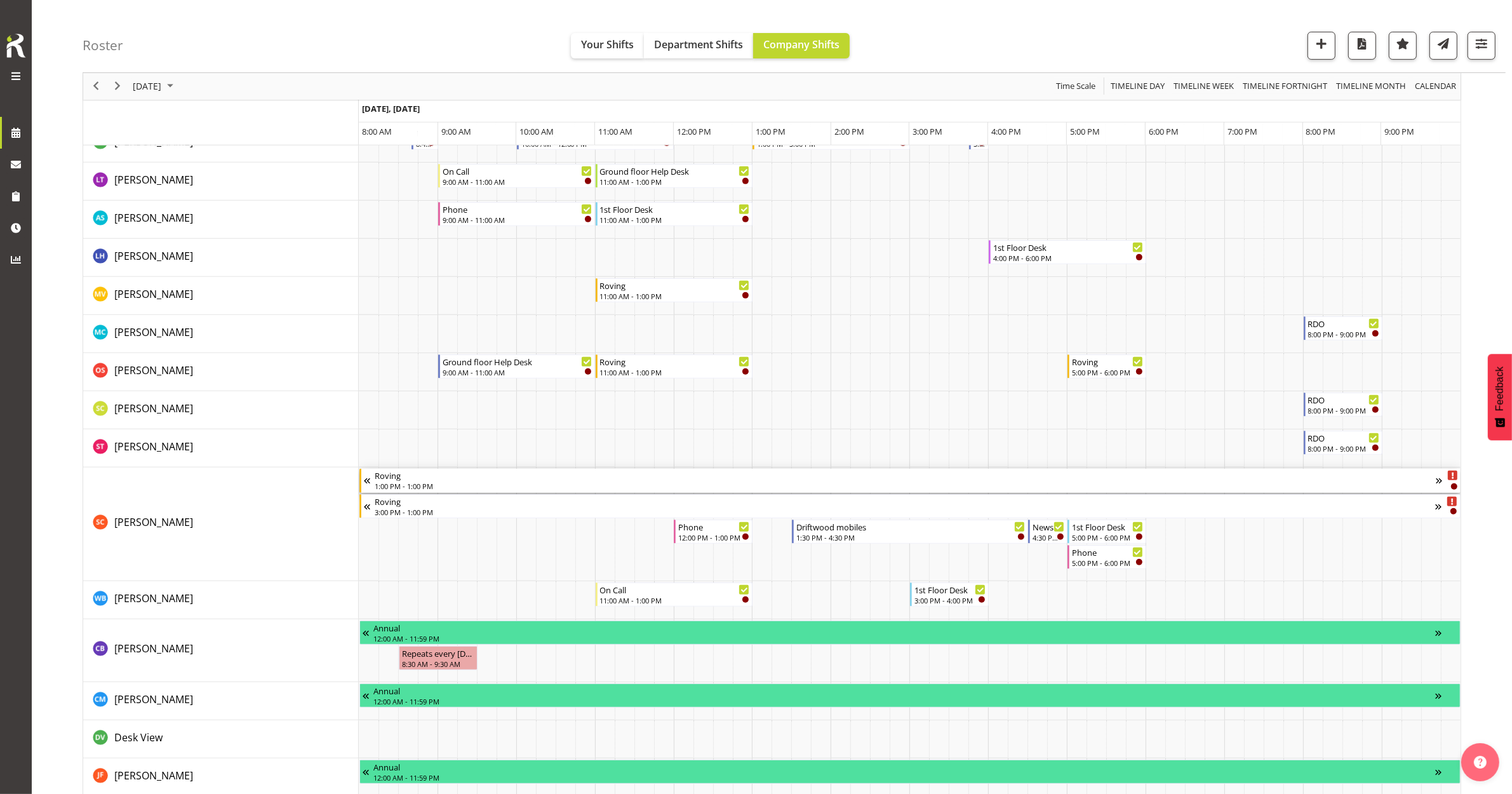
click at [505, 481] on div "1:00 PM - 1:00 PM" at bounding box center [906, 486] width 1062 height 10
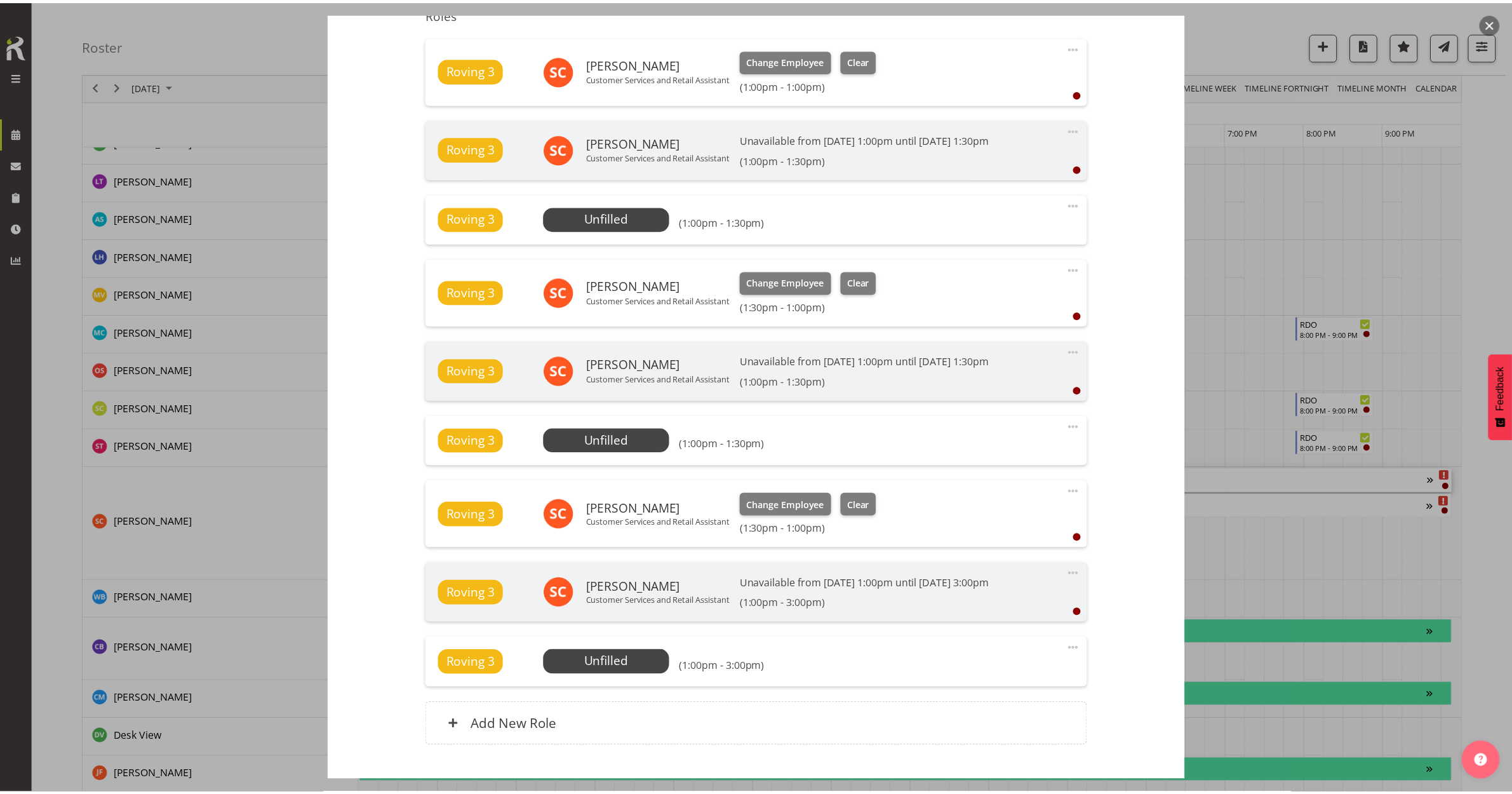
scroll to position [359, 0]
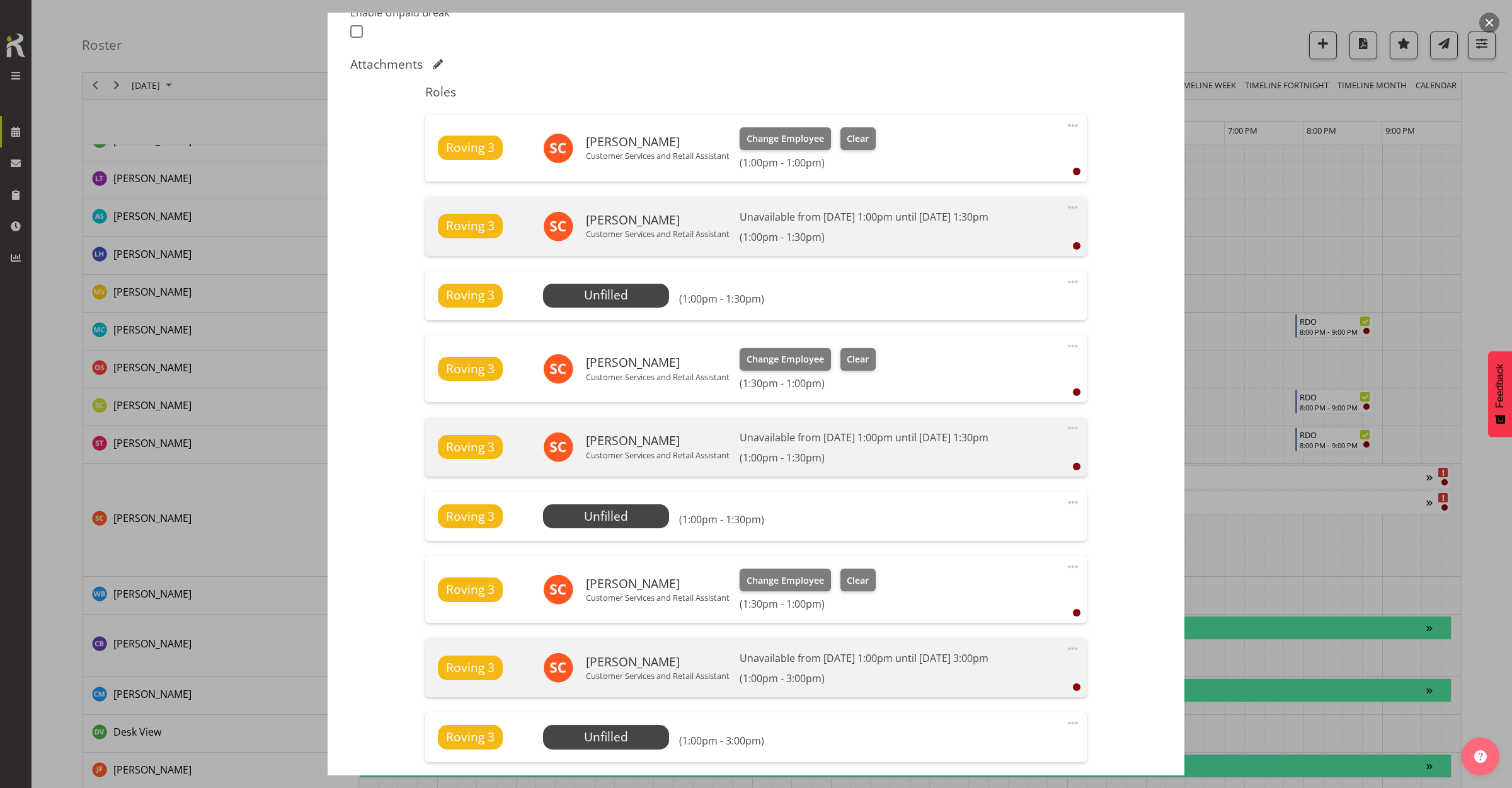
click at [1236, 32] on div at bounding box center [756, 394] width 1512 height 788
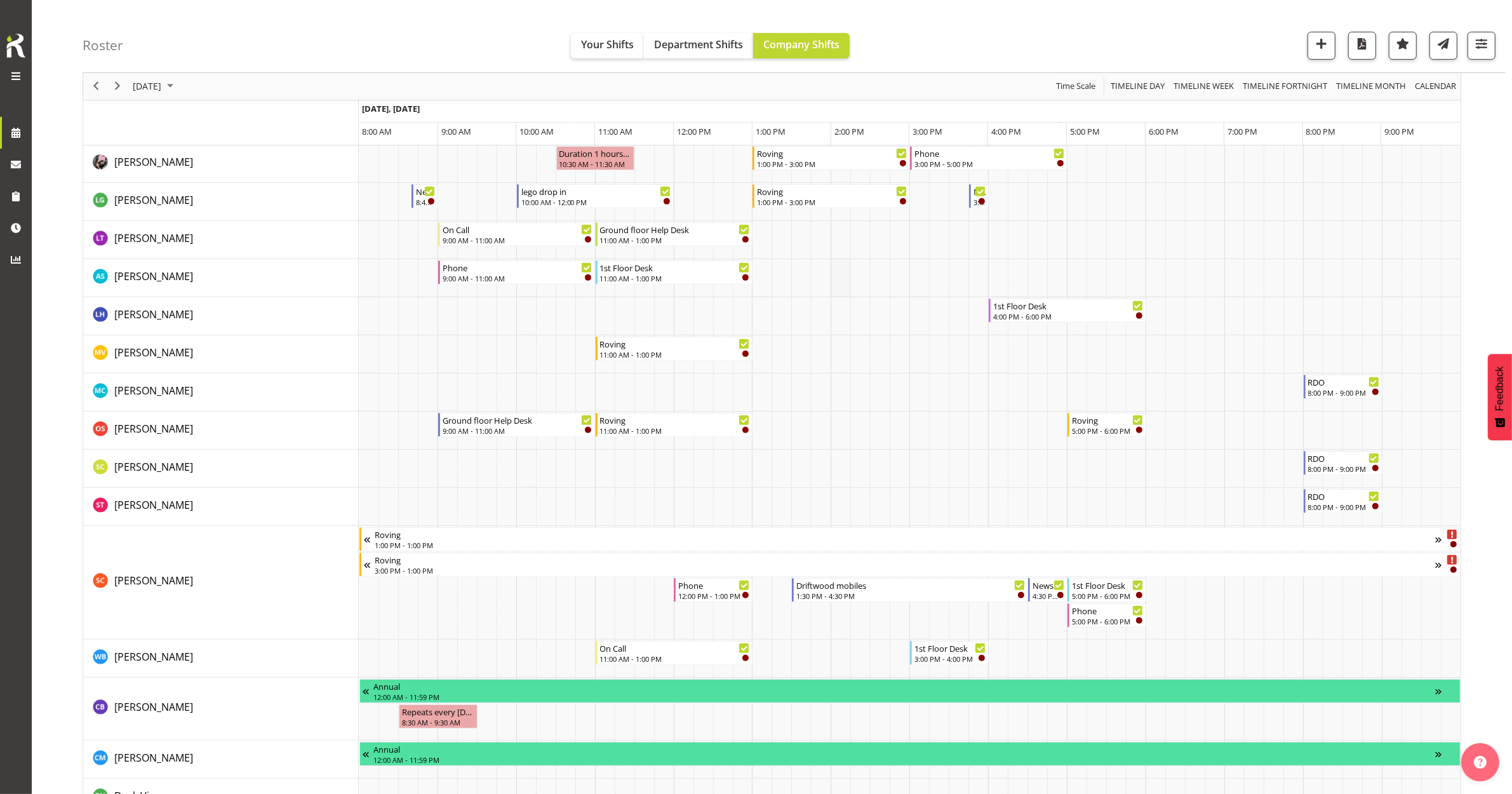
scroll to position [556, 0]
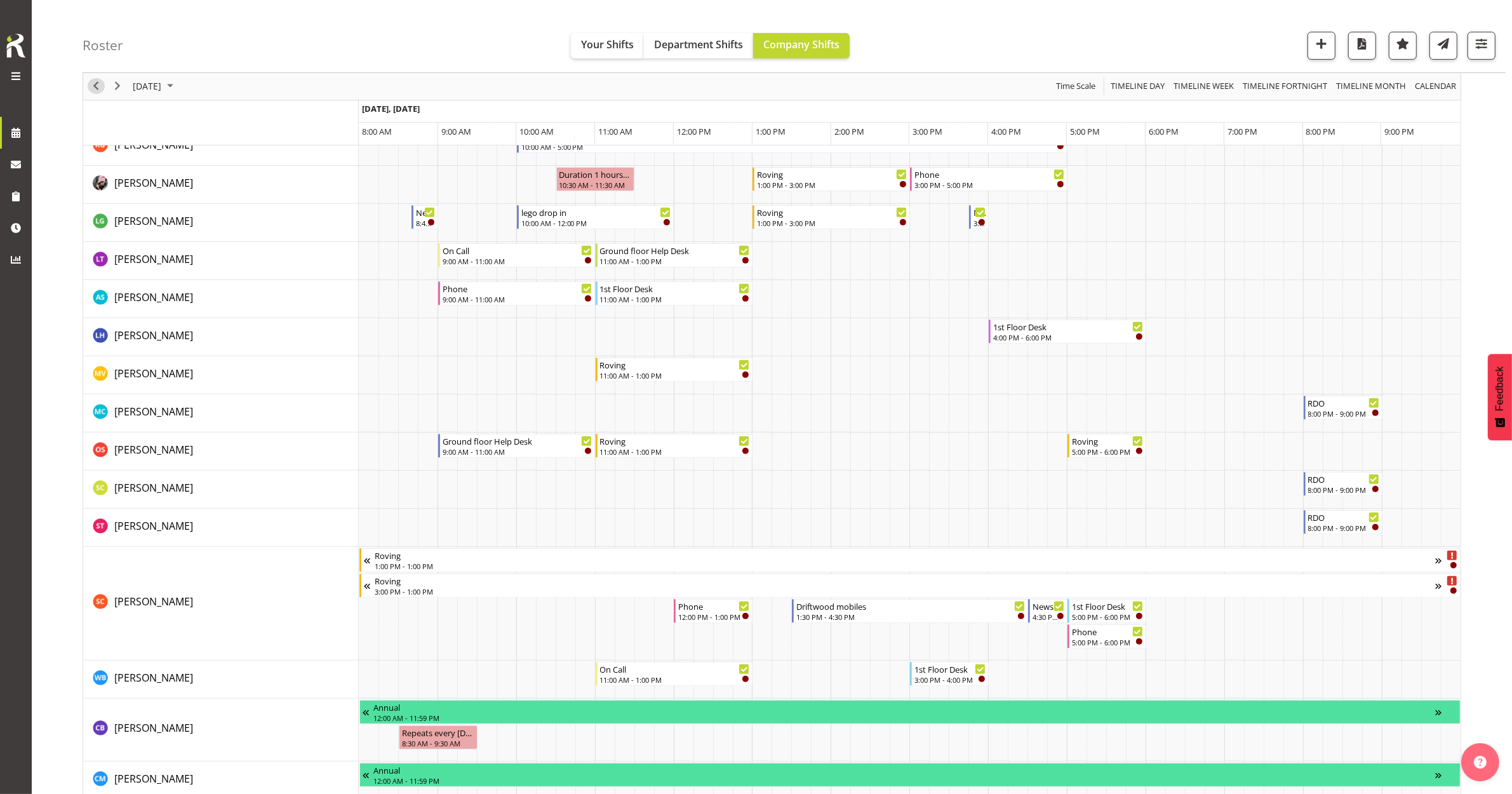
click at [89, 80] on div "previous period" at bounding box center [95, 86] width 22 height 27
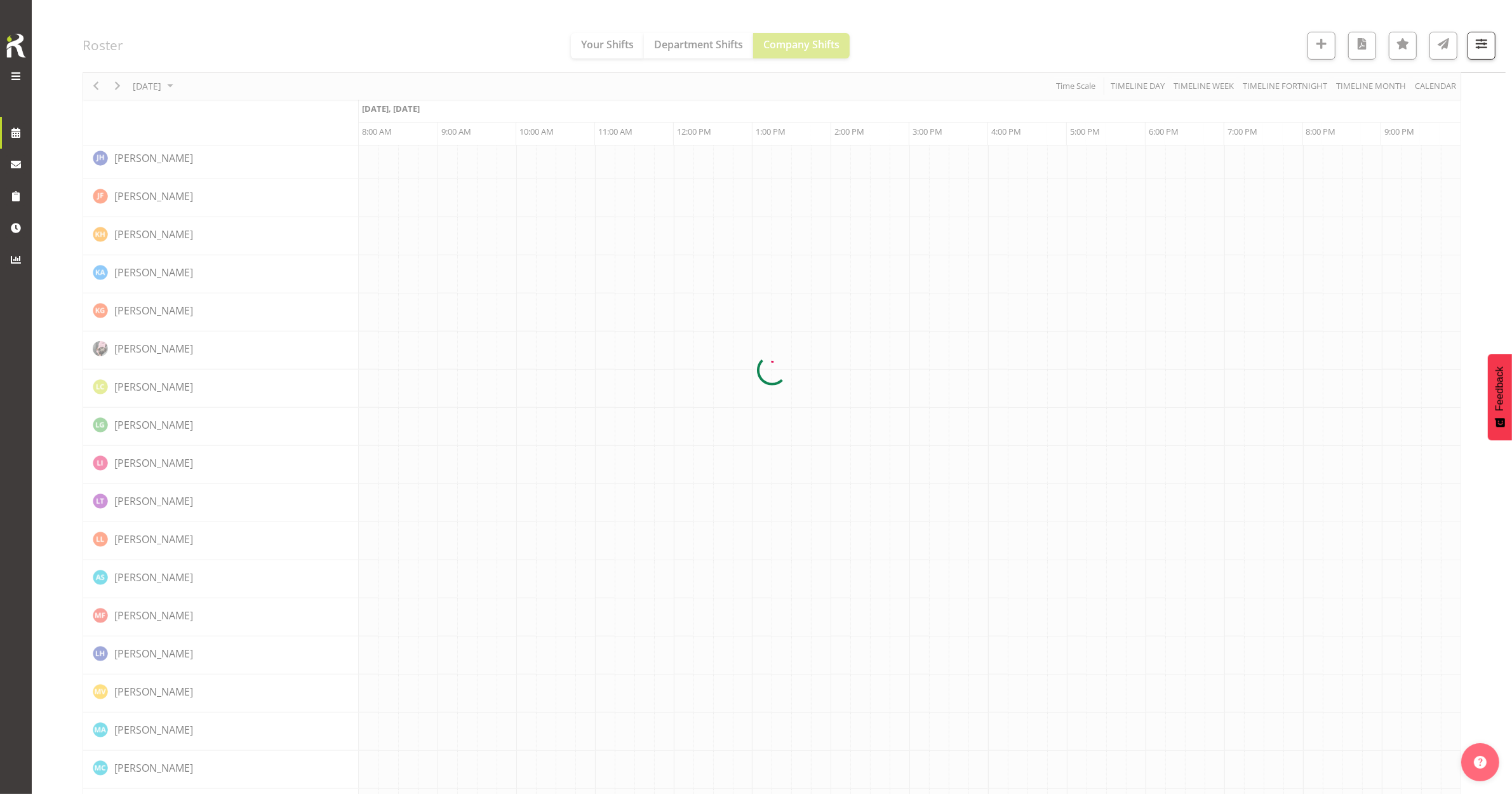
scroll to position [0, 0]
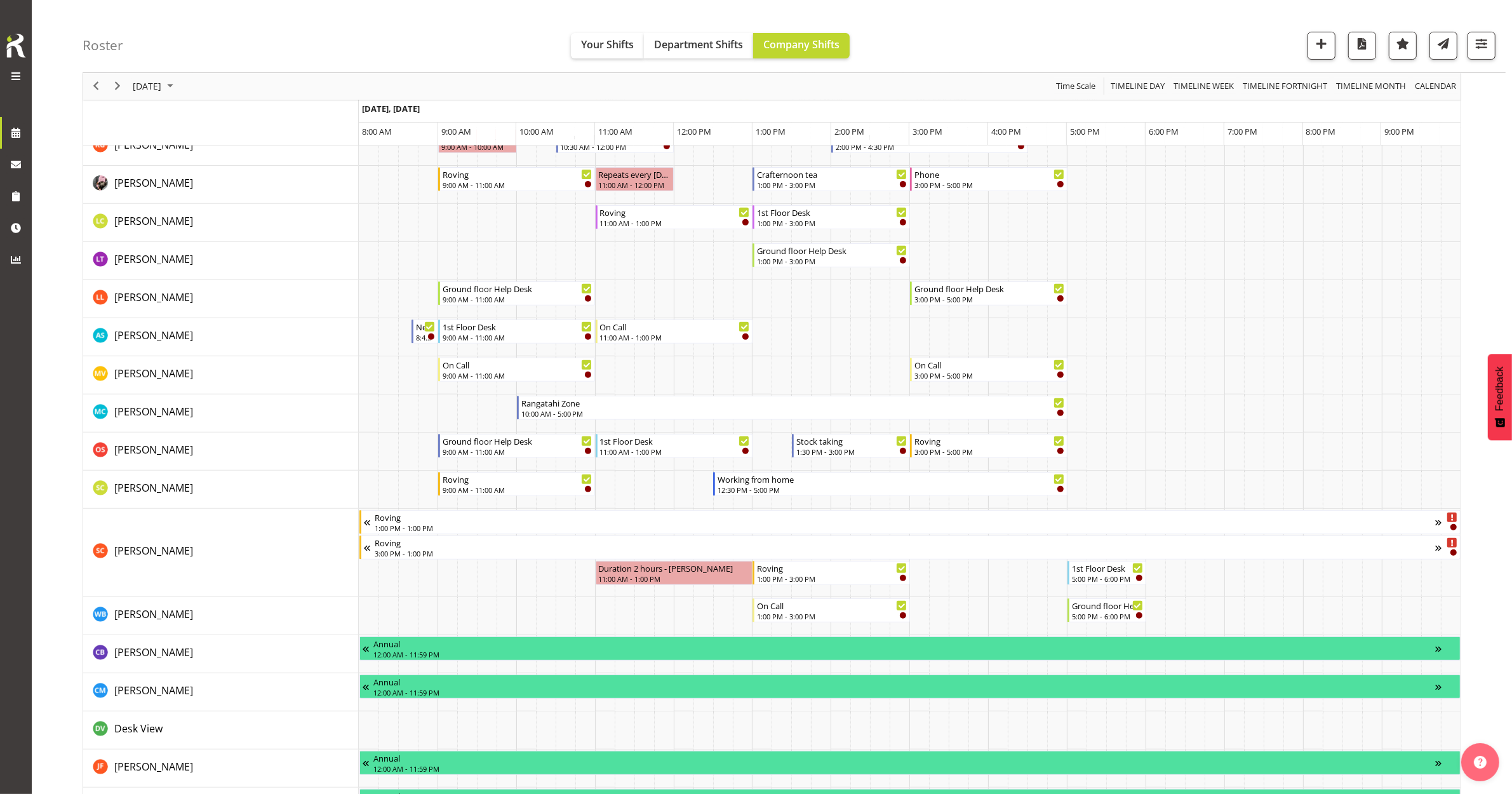
scroll to position [635, 0]
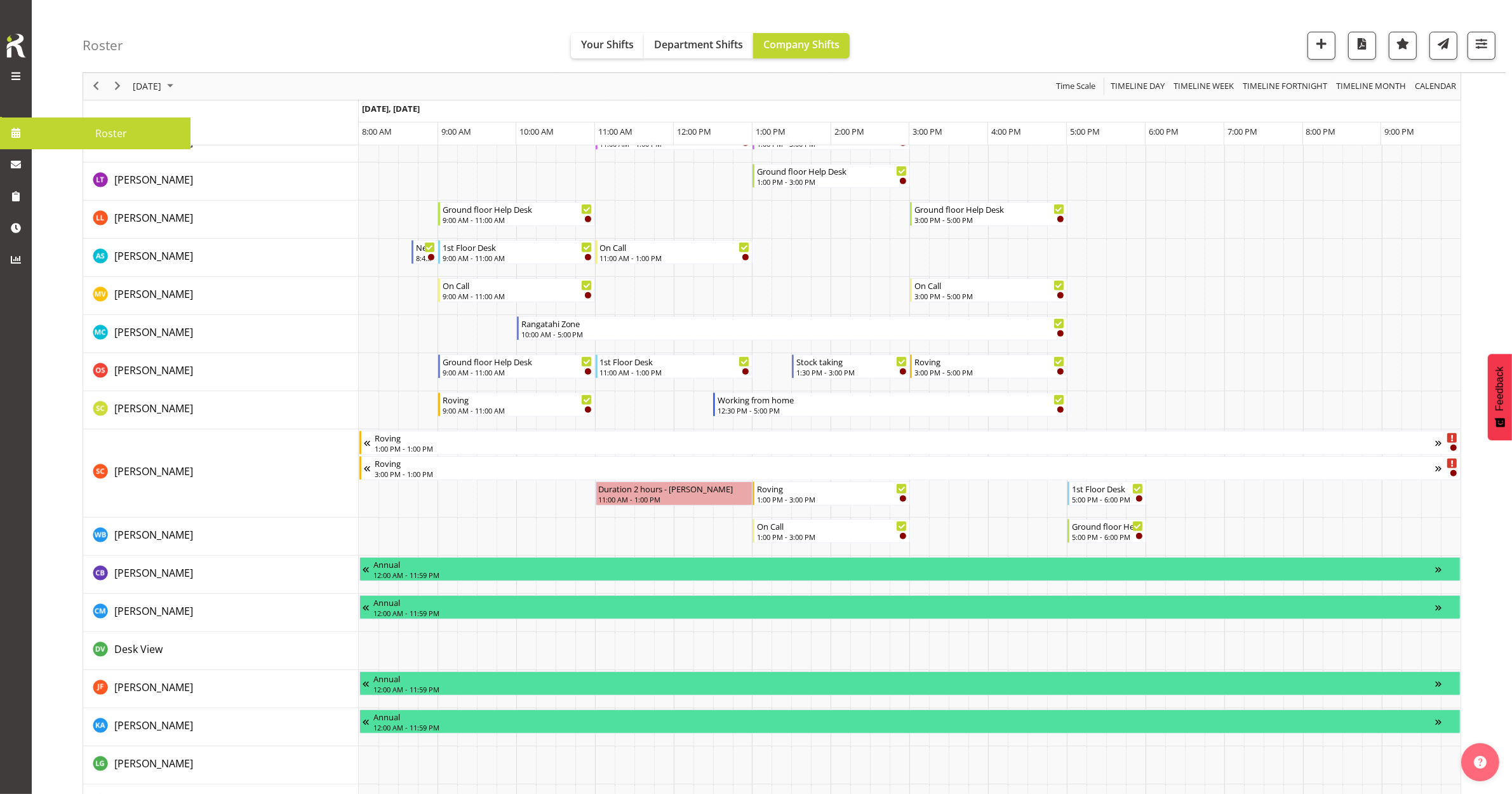
click at [23, 135] on span at bounding box center [16, 133] width 19 height 19
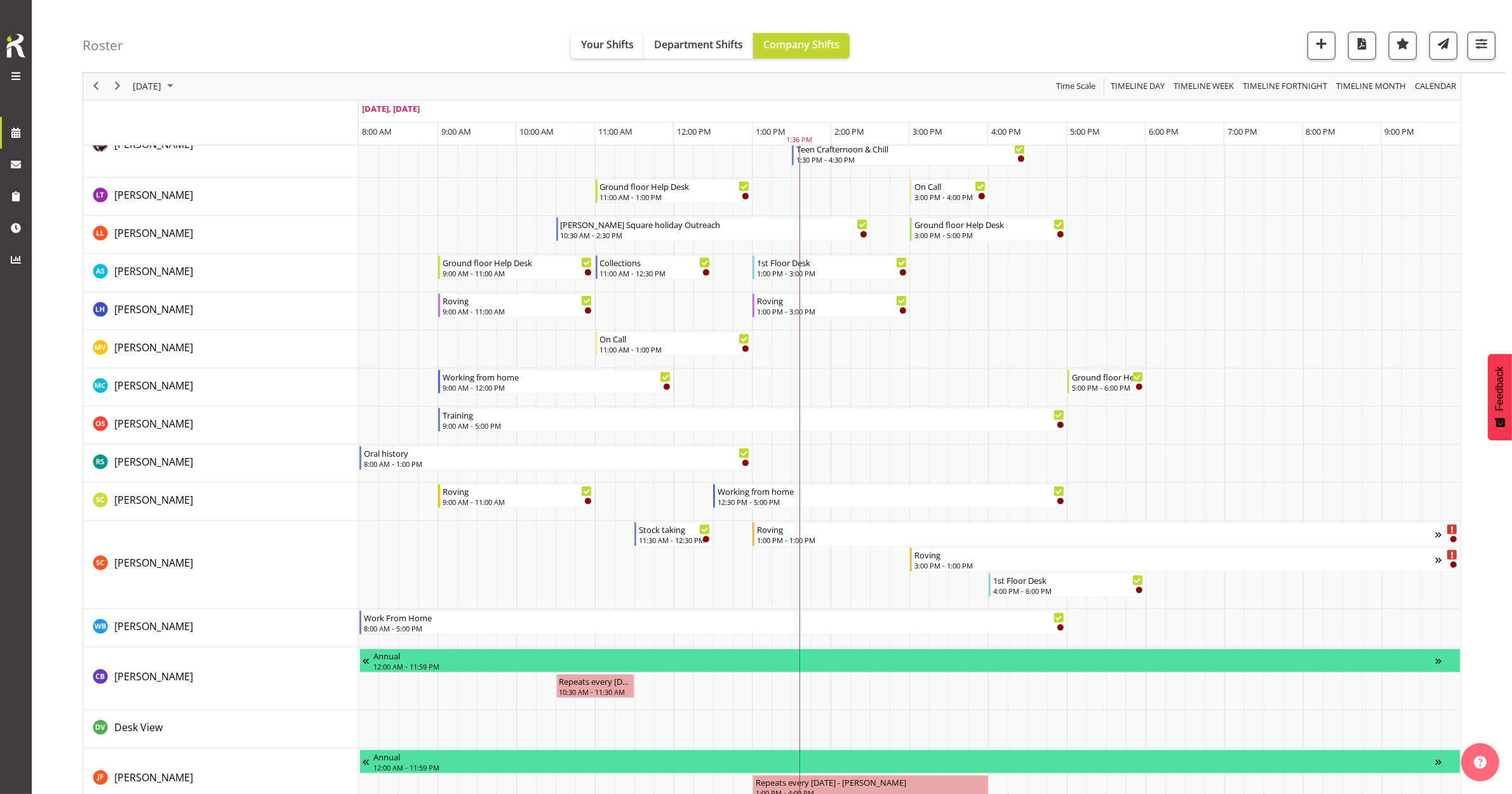
scroll to position [635, 0]
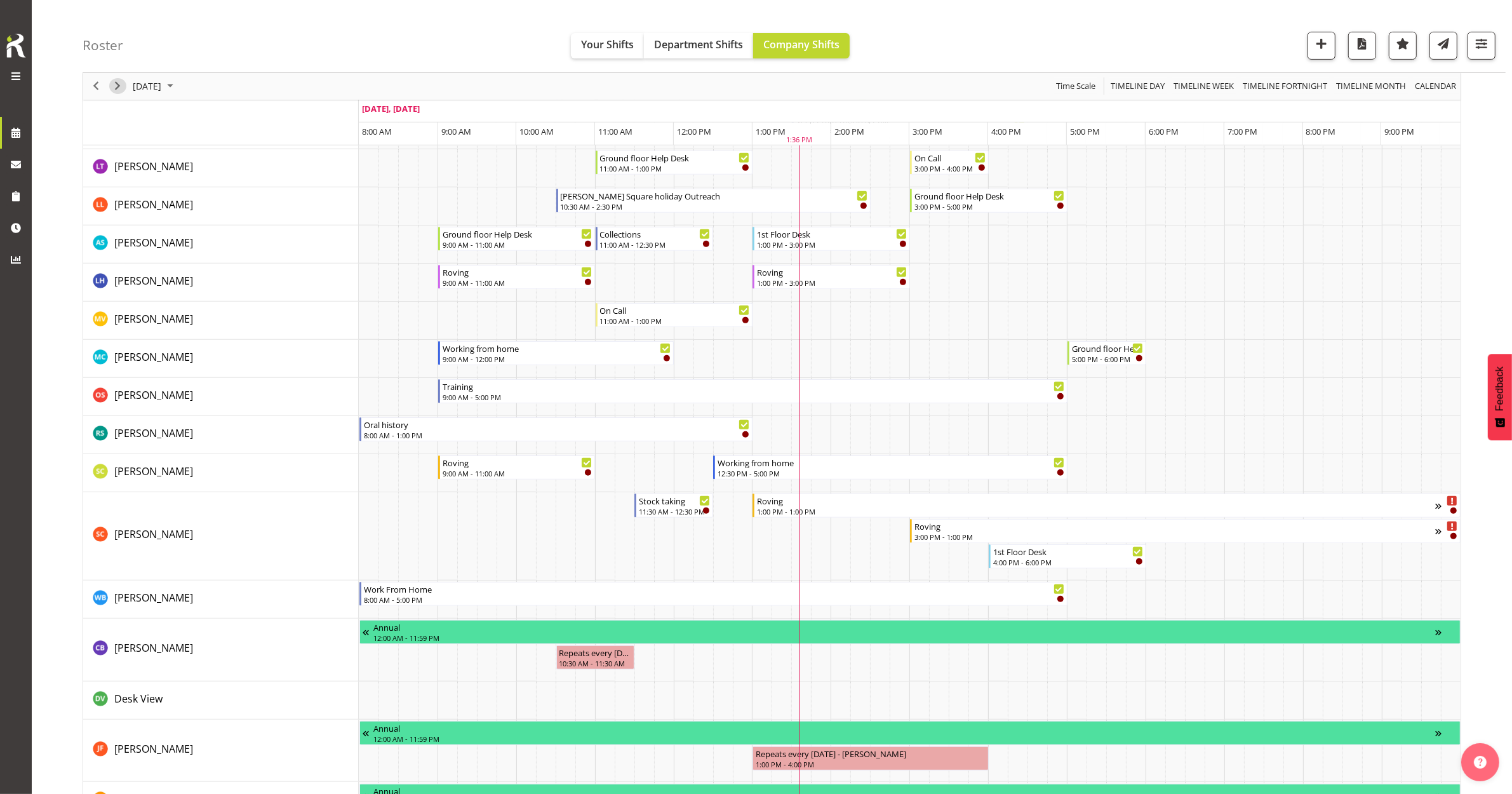
click at [116, 84] on span "Next" at bounding box center [117, 87] width 15 height 16
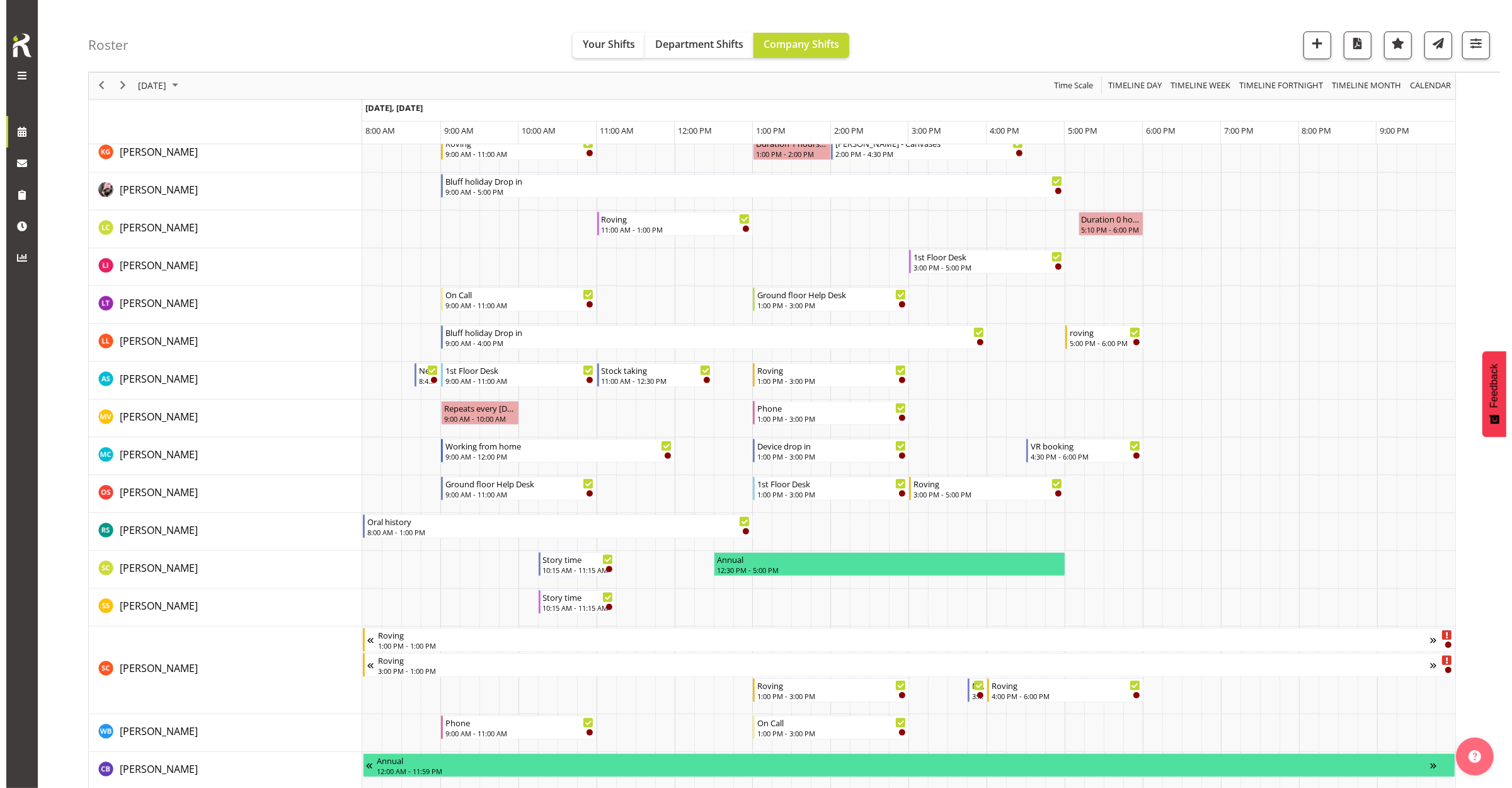
scroll to position [788, 0]
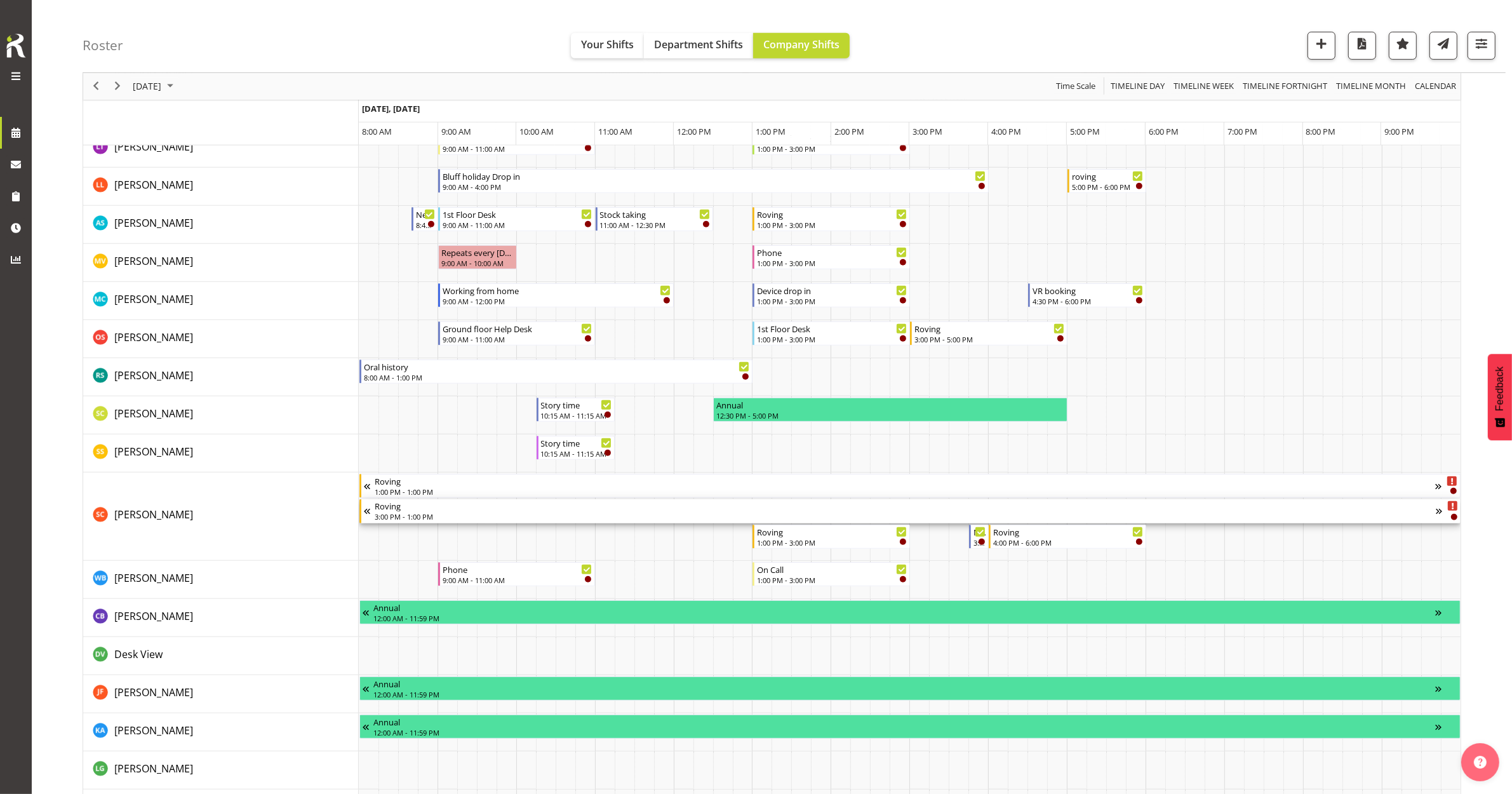
click at [651, 512] on div "Roving 3:00 PM - 1:00 PM" at bounding box center [906, 511] width 1062 height 24
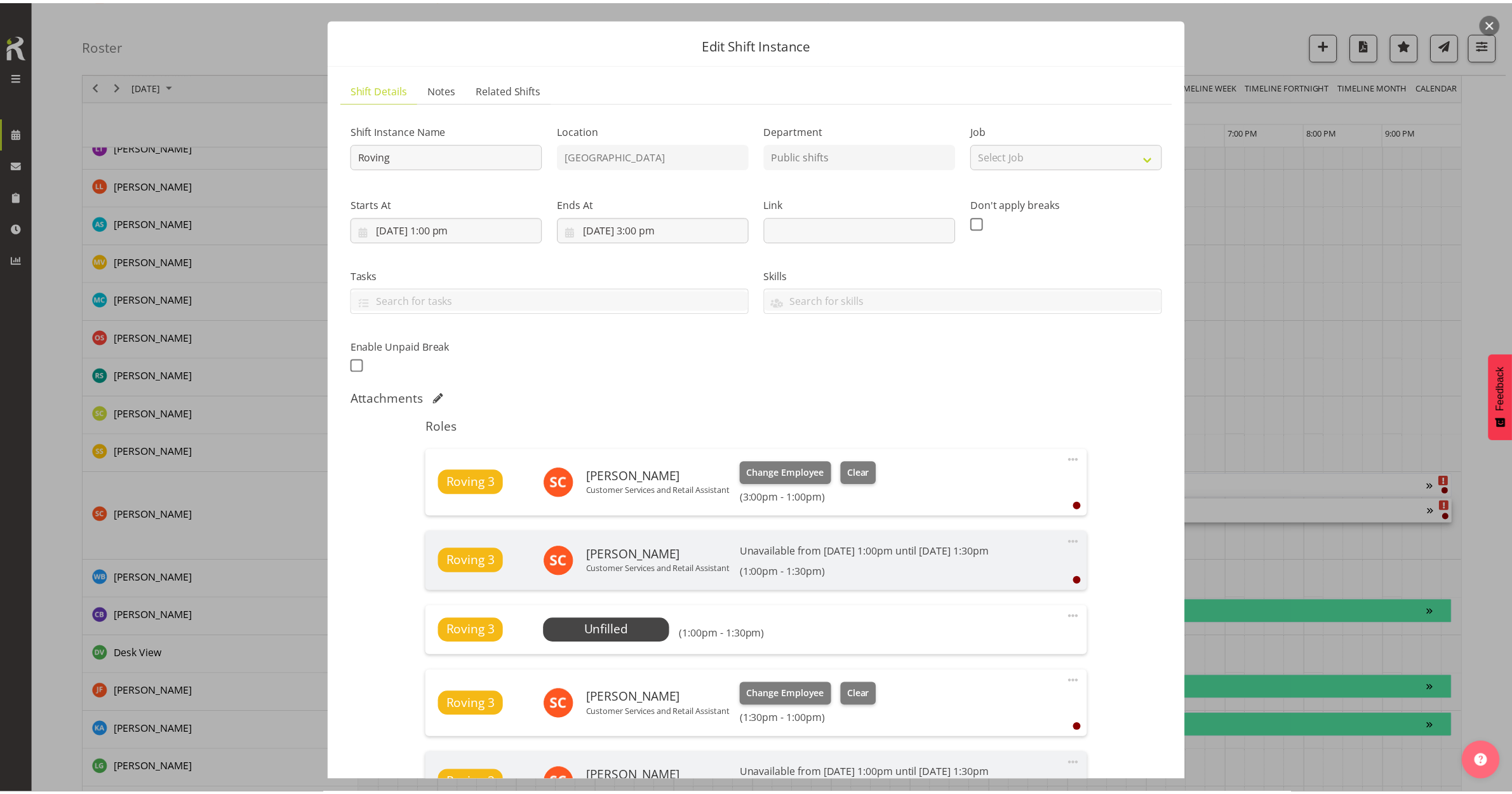
scroll to position [0, 0]
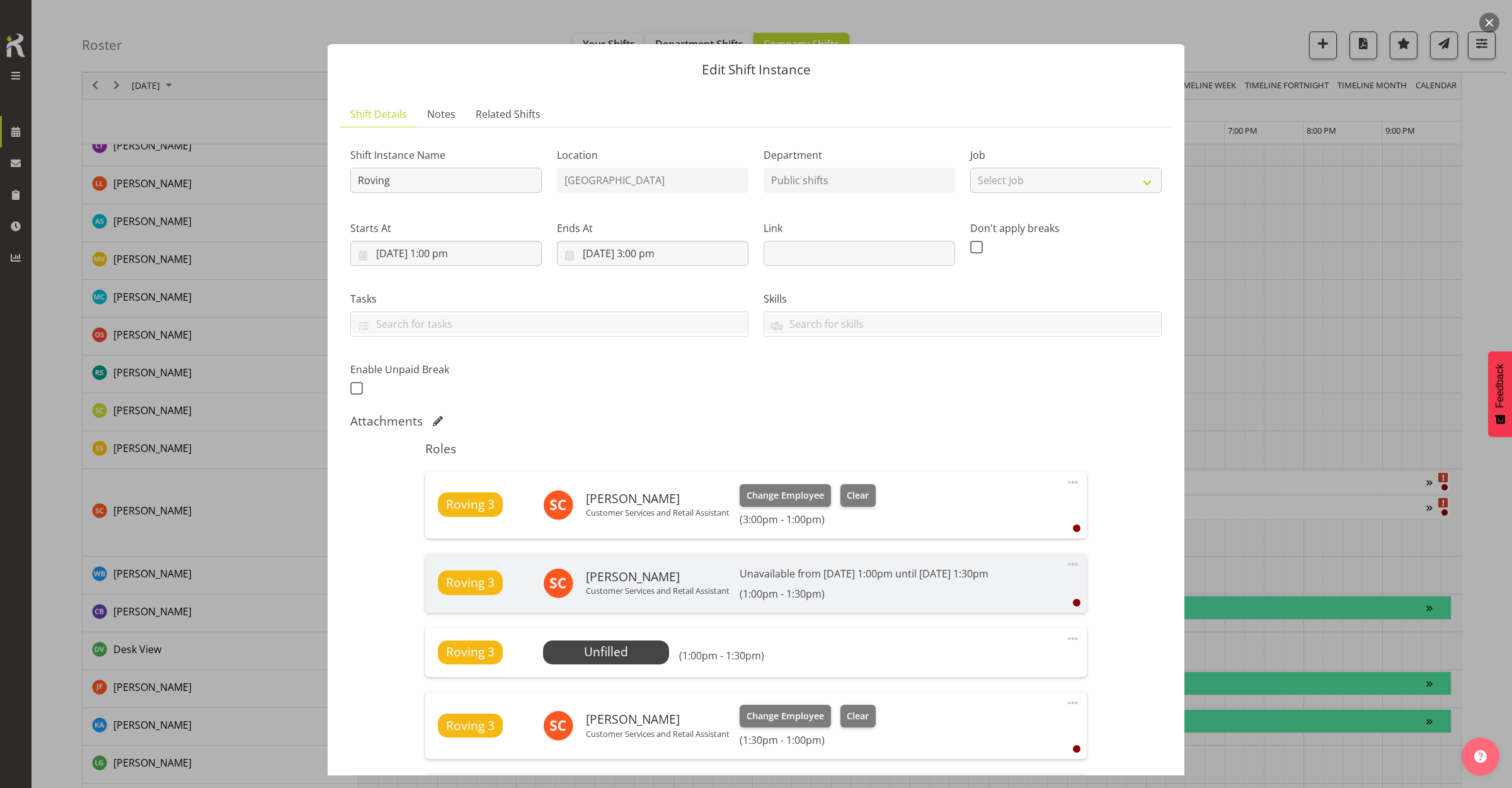
click at [1009, 14] on div "Edit Shift Instance Shift Details Notes Related Shifts Shift Instance Name Rovi…" at bounding box center [755, 393] width 882 height 763
click at [1482, 20] on button "button" at bounding box center [1489, 22] width 20 height 20
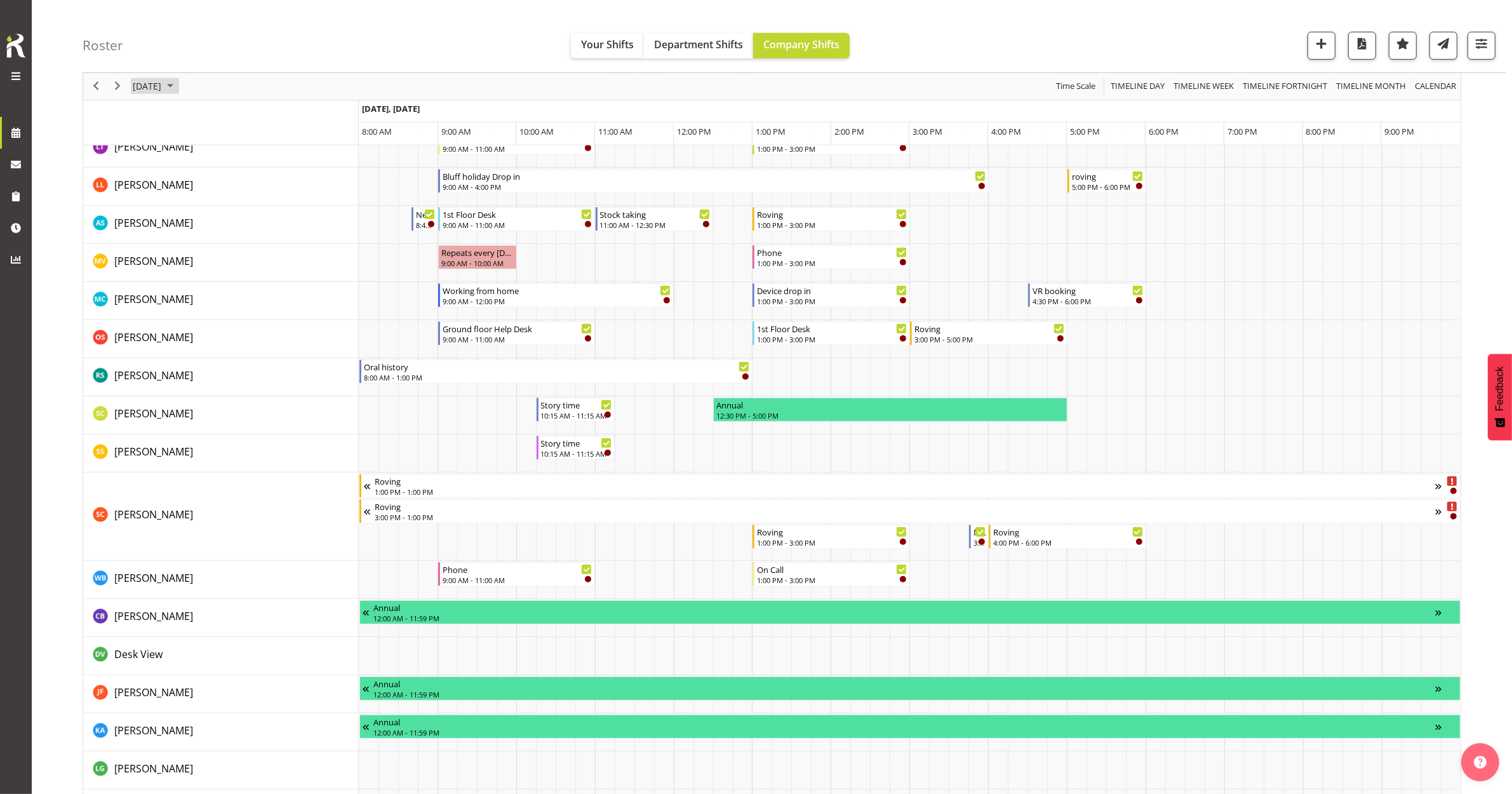
click at [163, 89] on span "September 24, 2025" at bounding box center [147, 87] width 31 height 16
click at [252, 223] on span "26" at bounding box center [248, 227] width 19 height 19
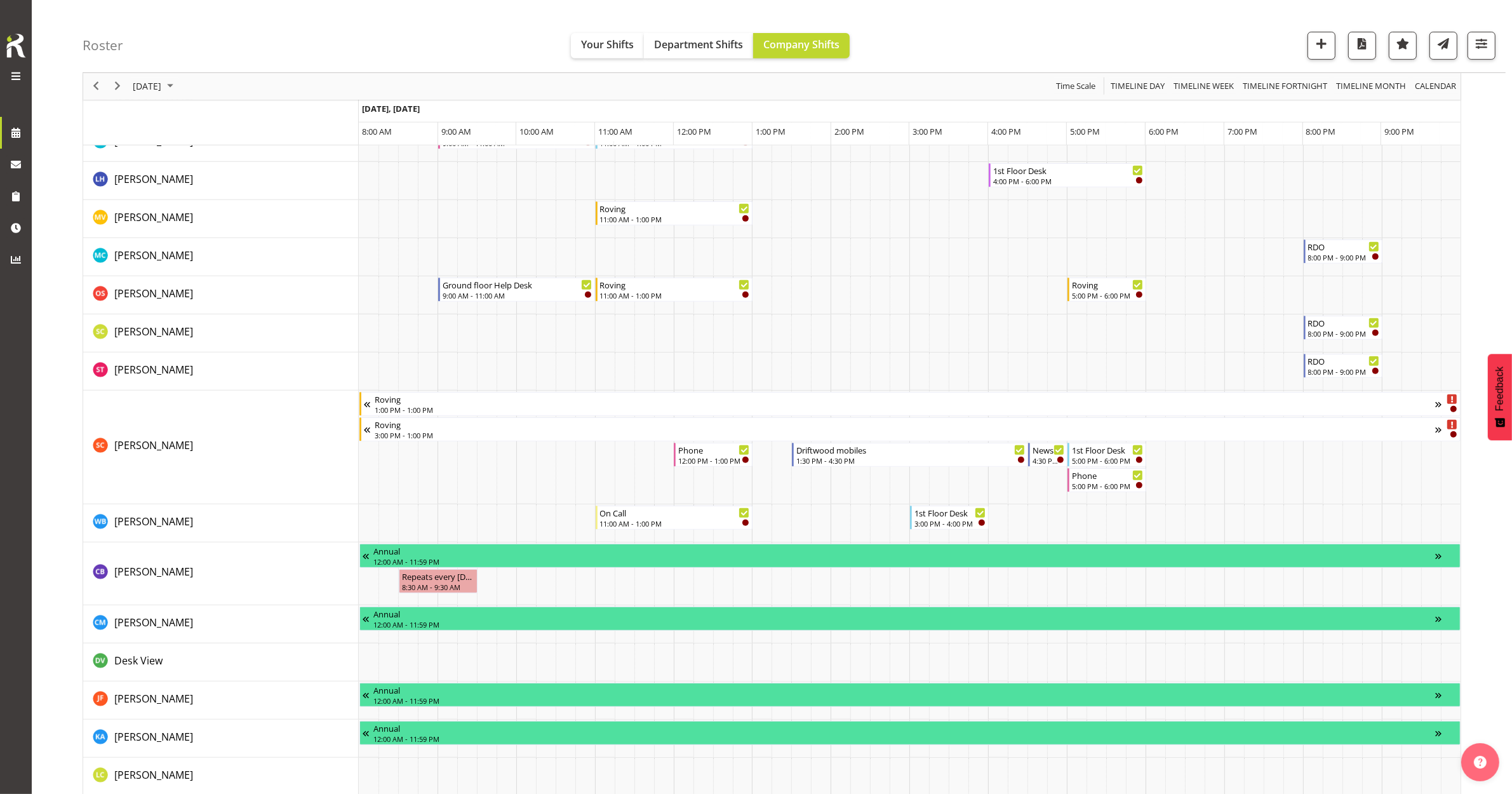
scroll to position [714, 0]
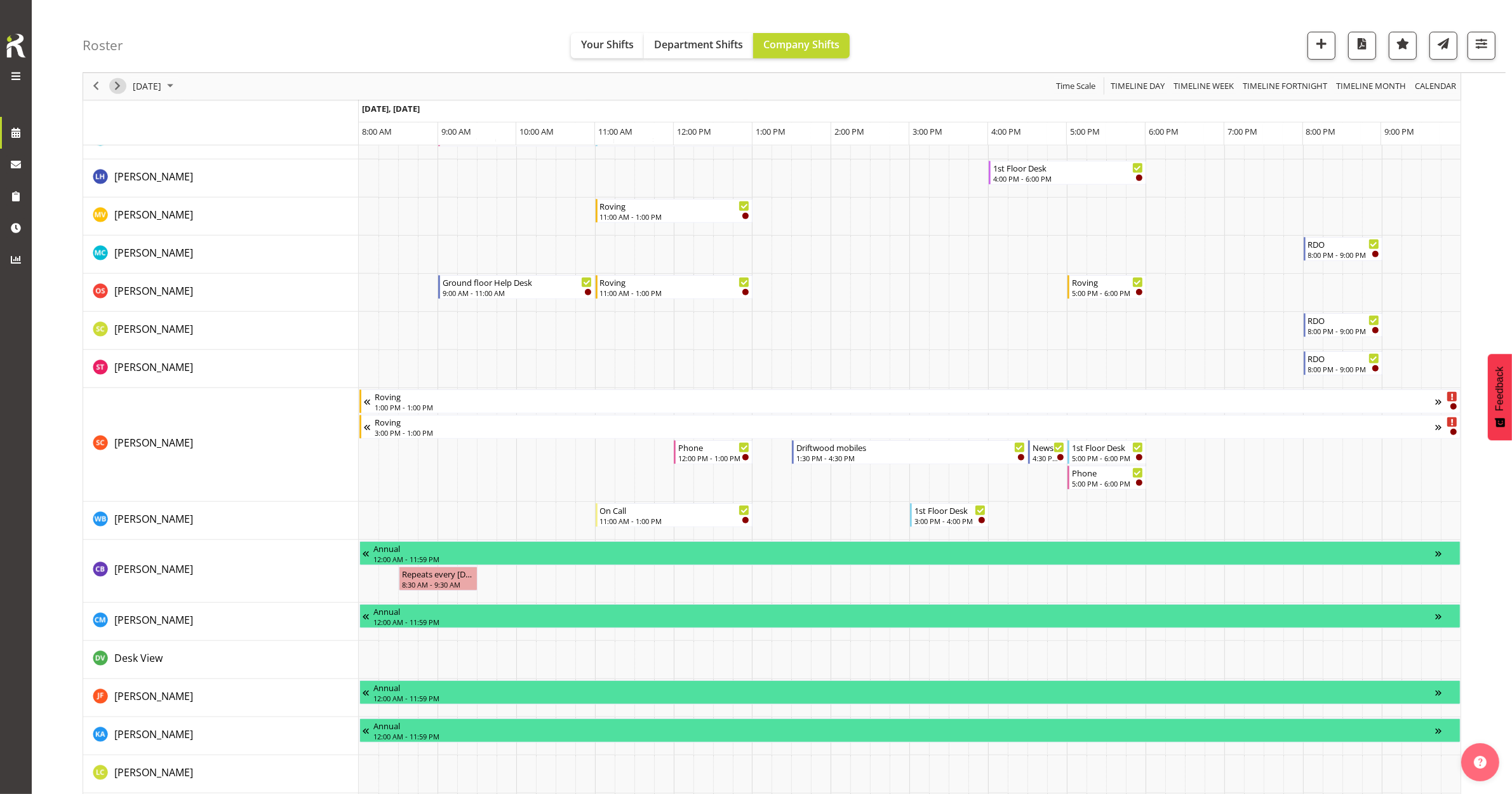
click at [119, 86] on span "Next" at bounding box center [117, 87] width 15 height 16
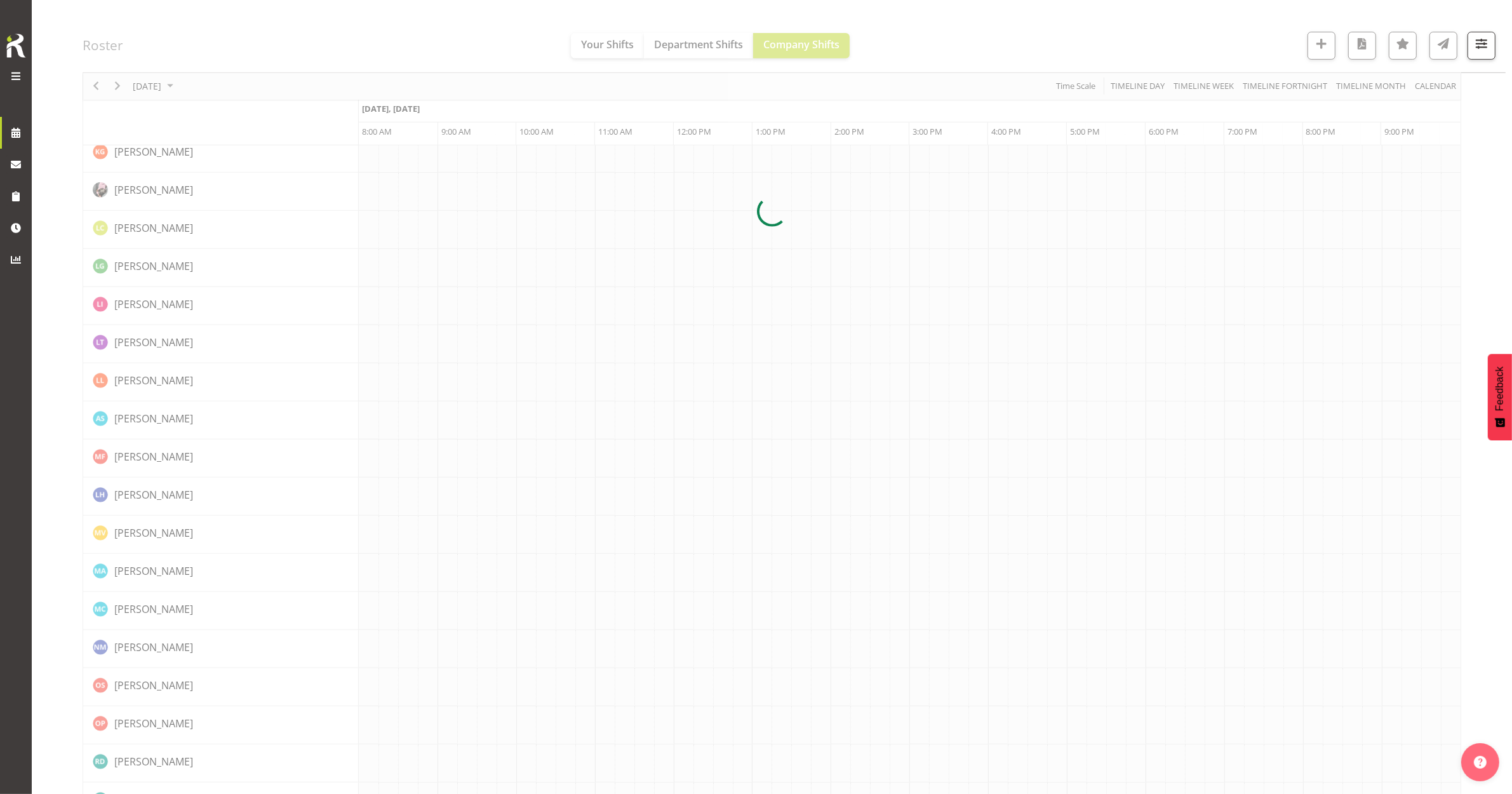
scroll to position [0, 0]
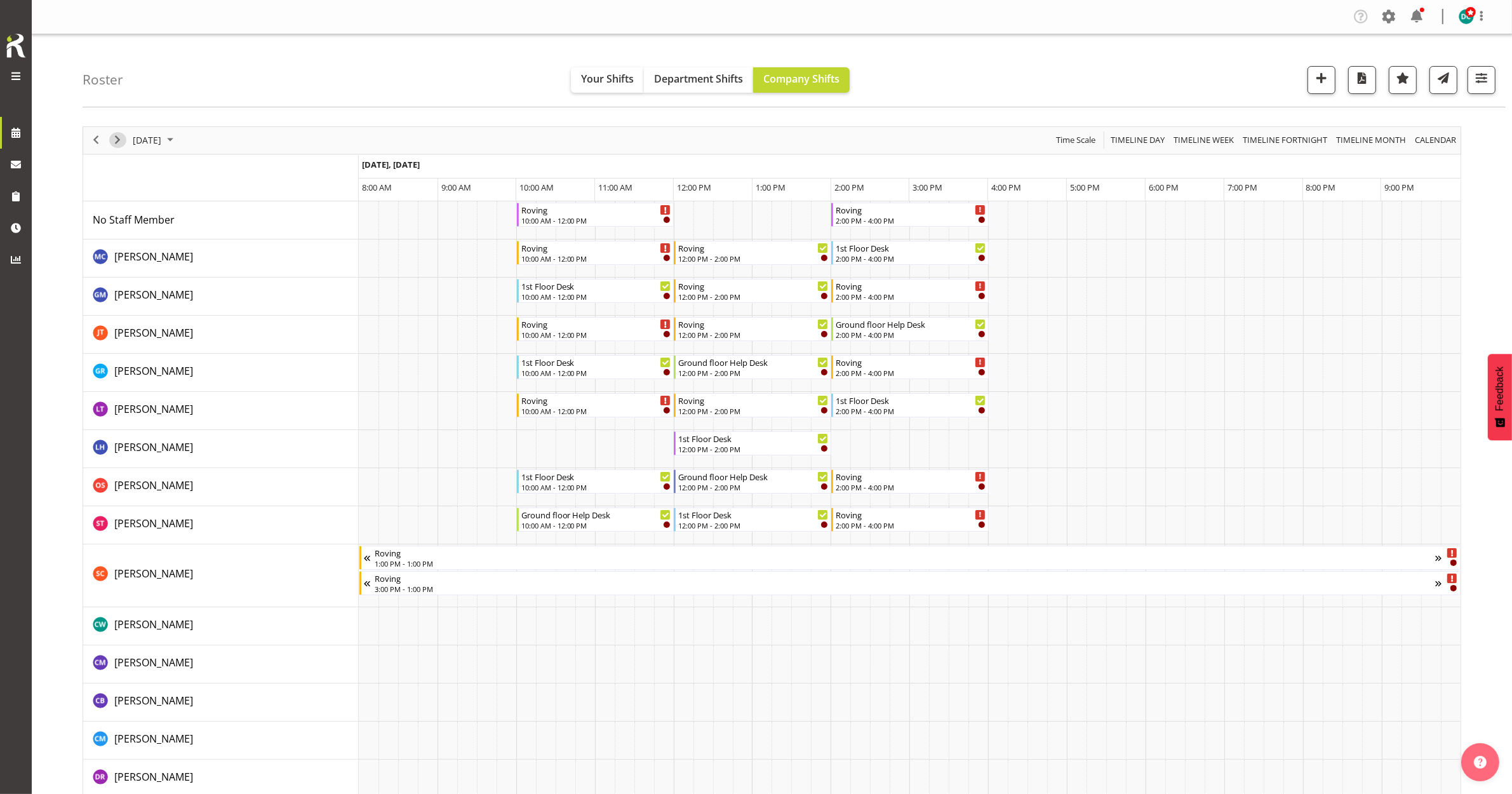
click at [121, 138] on span "Next" at bounding box center [117, 140] width 15 height 16
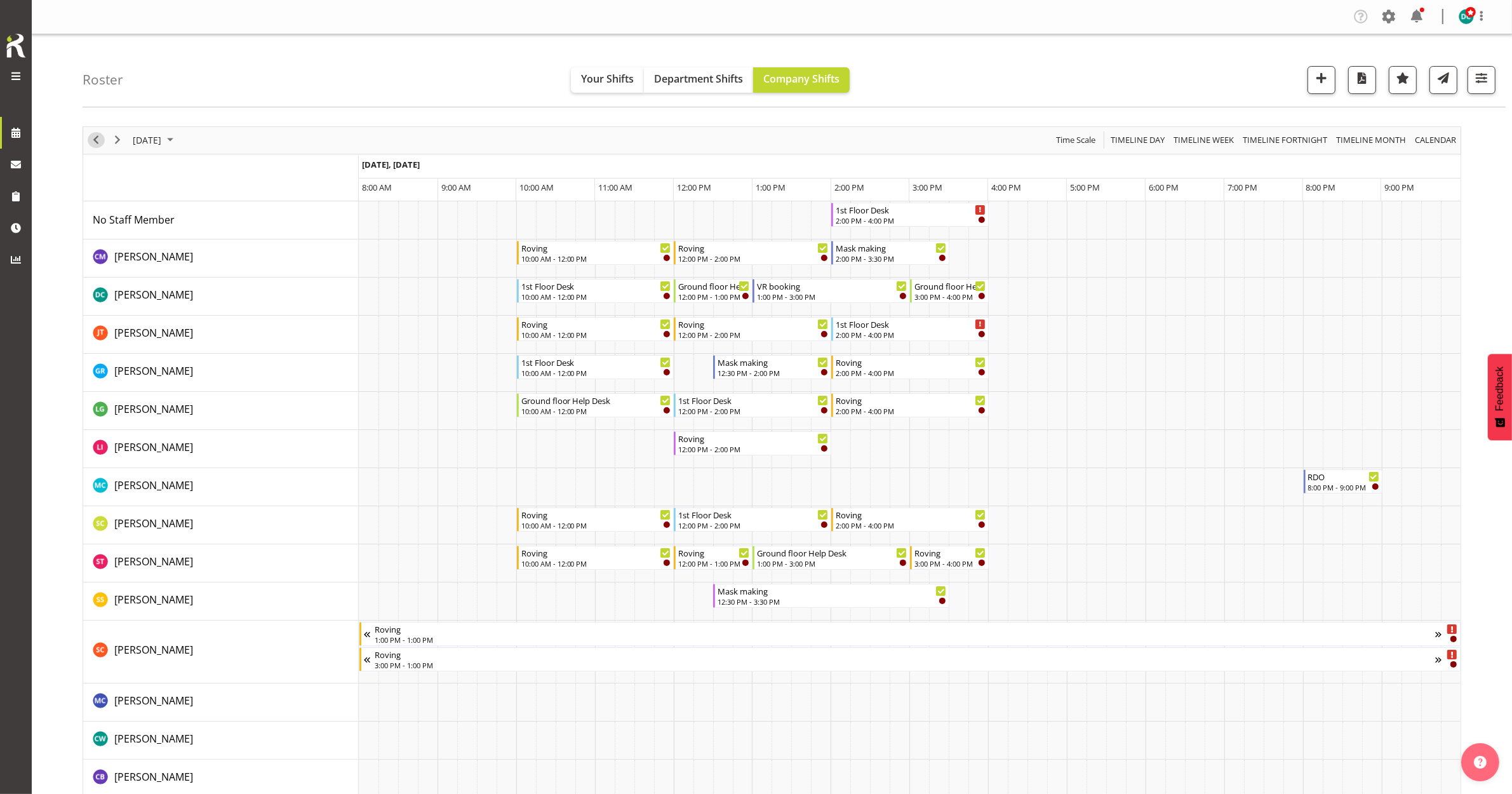
click at [99, 138] on span "Previous" at bounding box center [95, 140] width 15 height 16
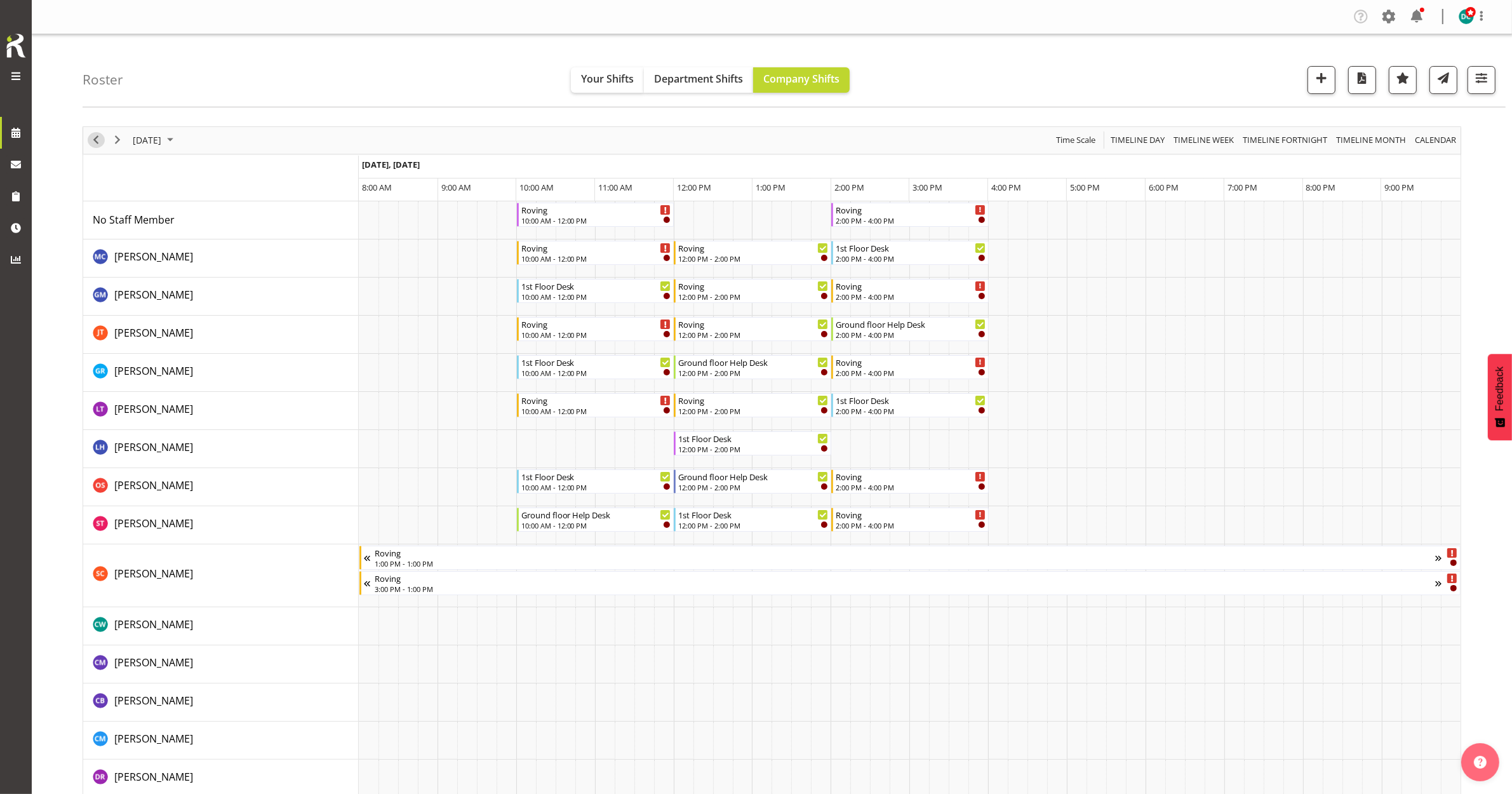
click at [99, 138] on span "Previous" at bounding box center [95, 140] width 15 height 16
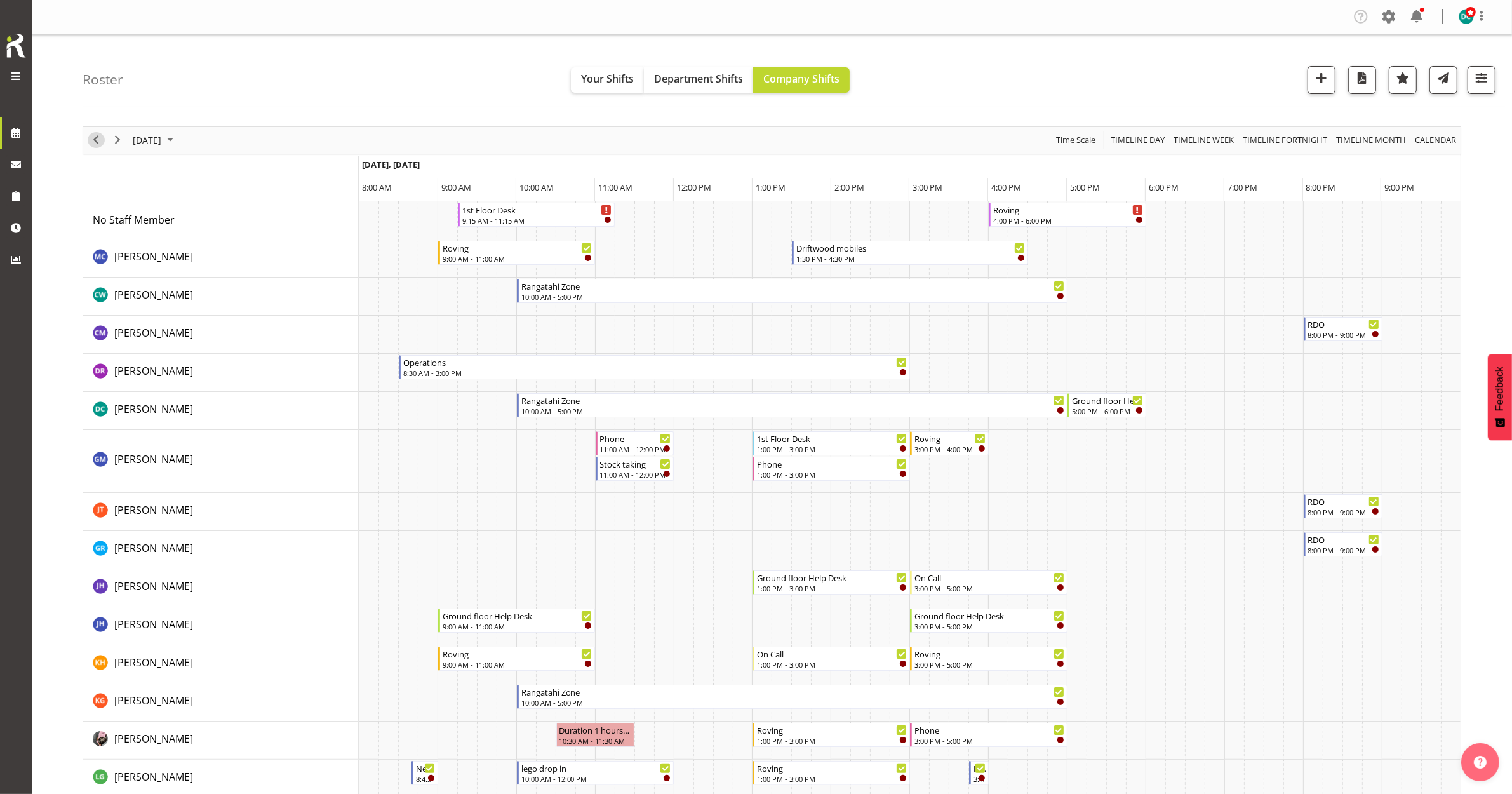
click at [99, 138] on span "Previous" at bounding box center [95, 140] width 15 height 16
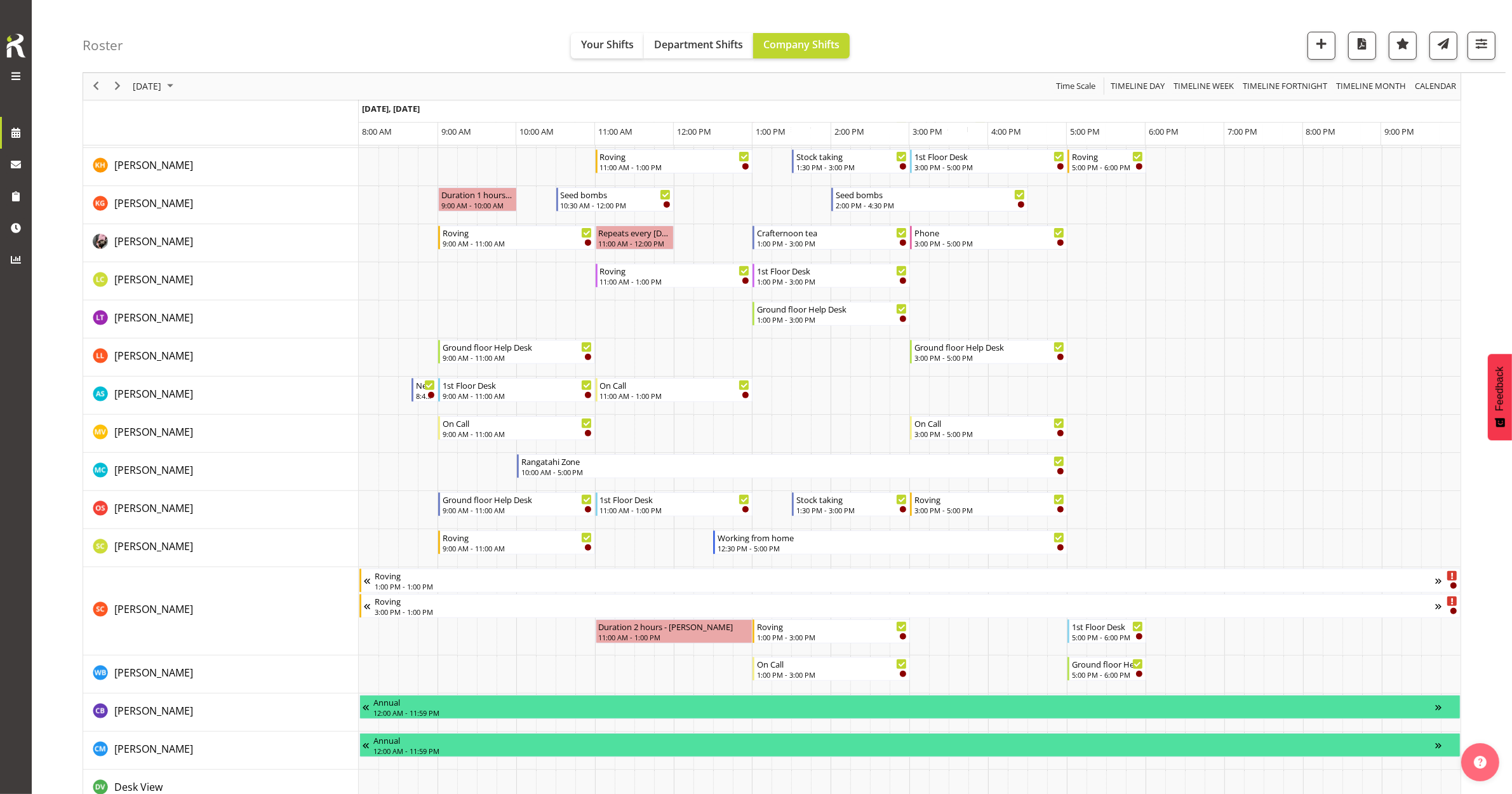
scroll to position [476, 0]
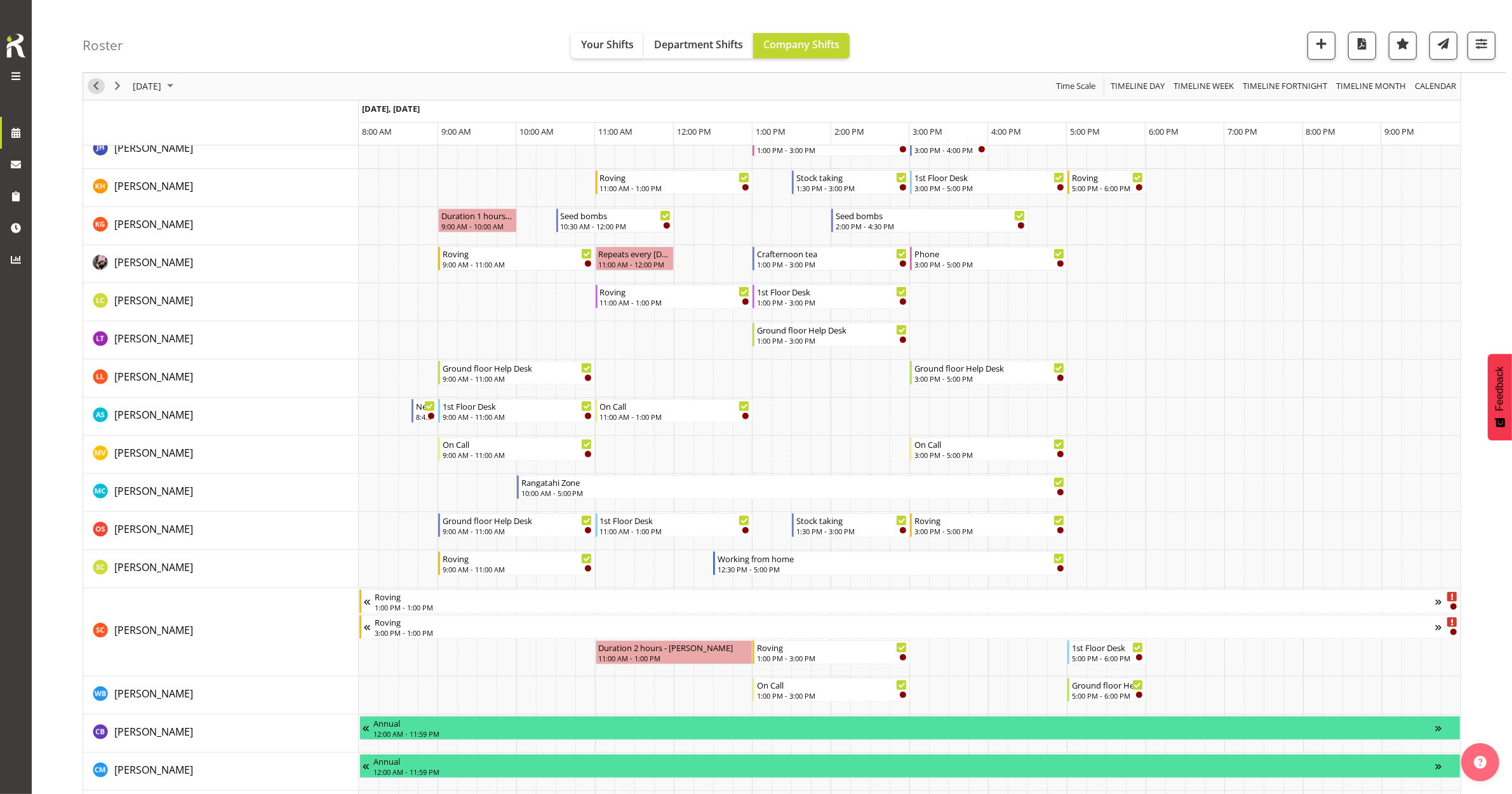
click at [103, 84] on span "Previous" at bounding box center [95, 87] width 15 height 16
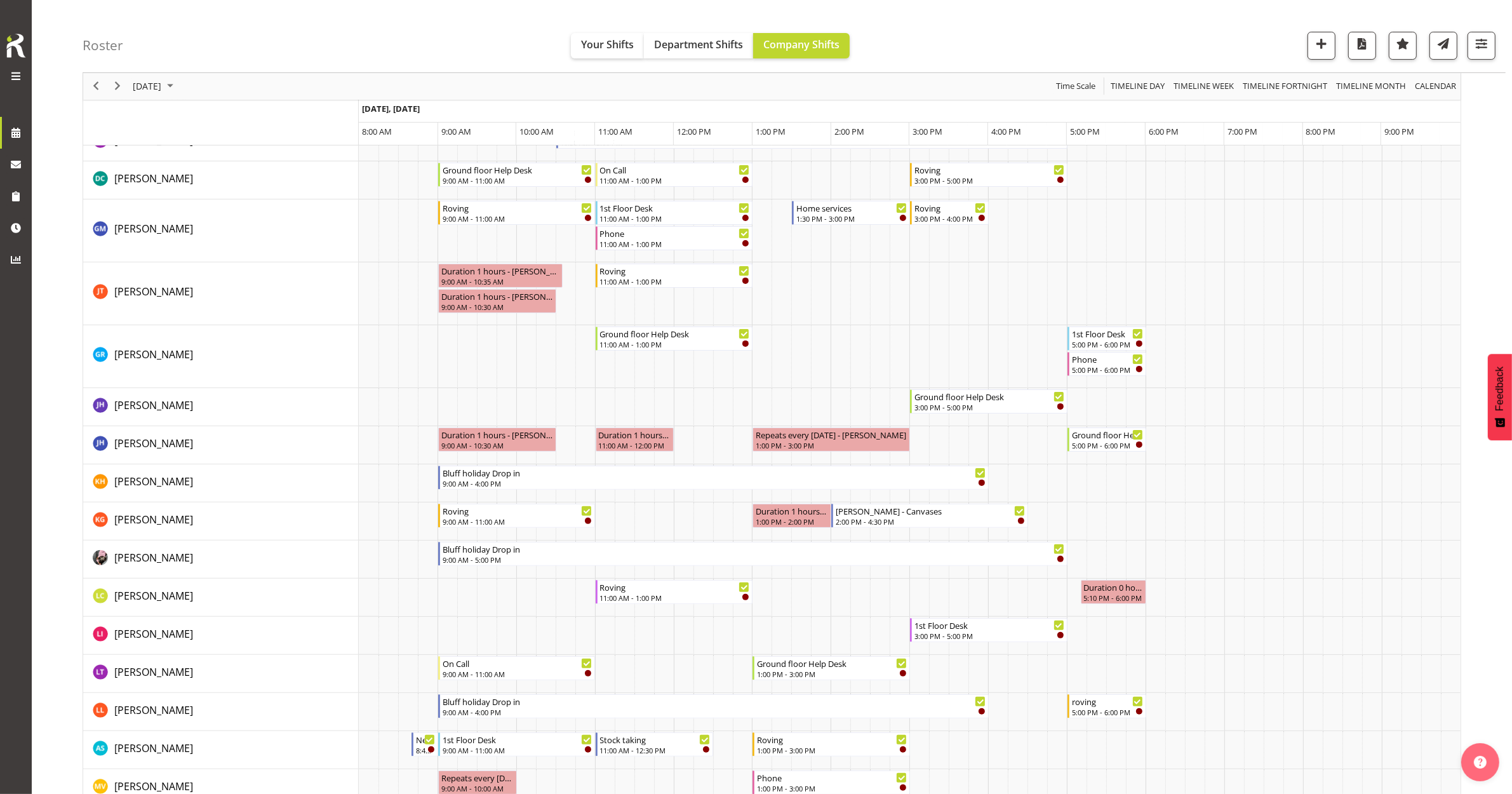
scroll to position [317, 0]
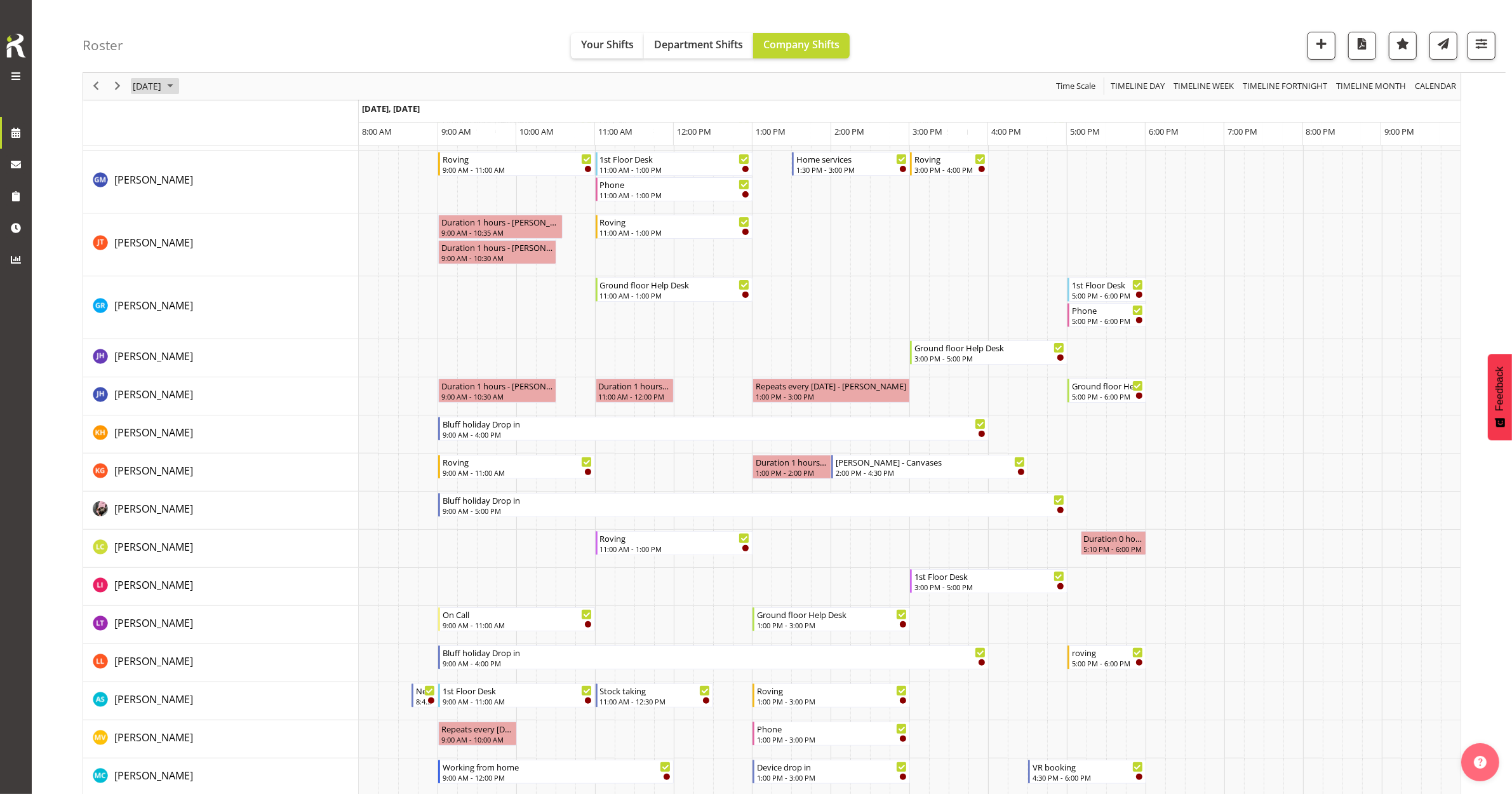
click at [163, 91] on span "September 24, 2025" at bounding box center [147, 87] width 31 height 16
click at [12, 130] on span at bounding box center [16, 133] width 19 height 19
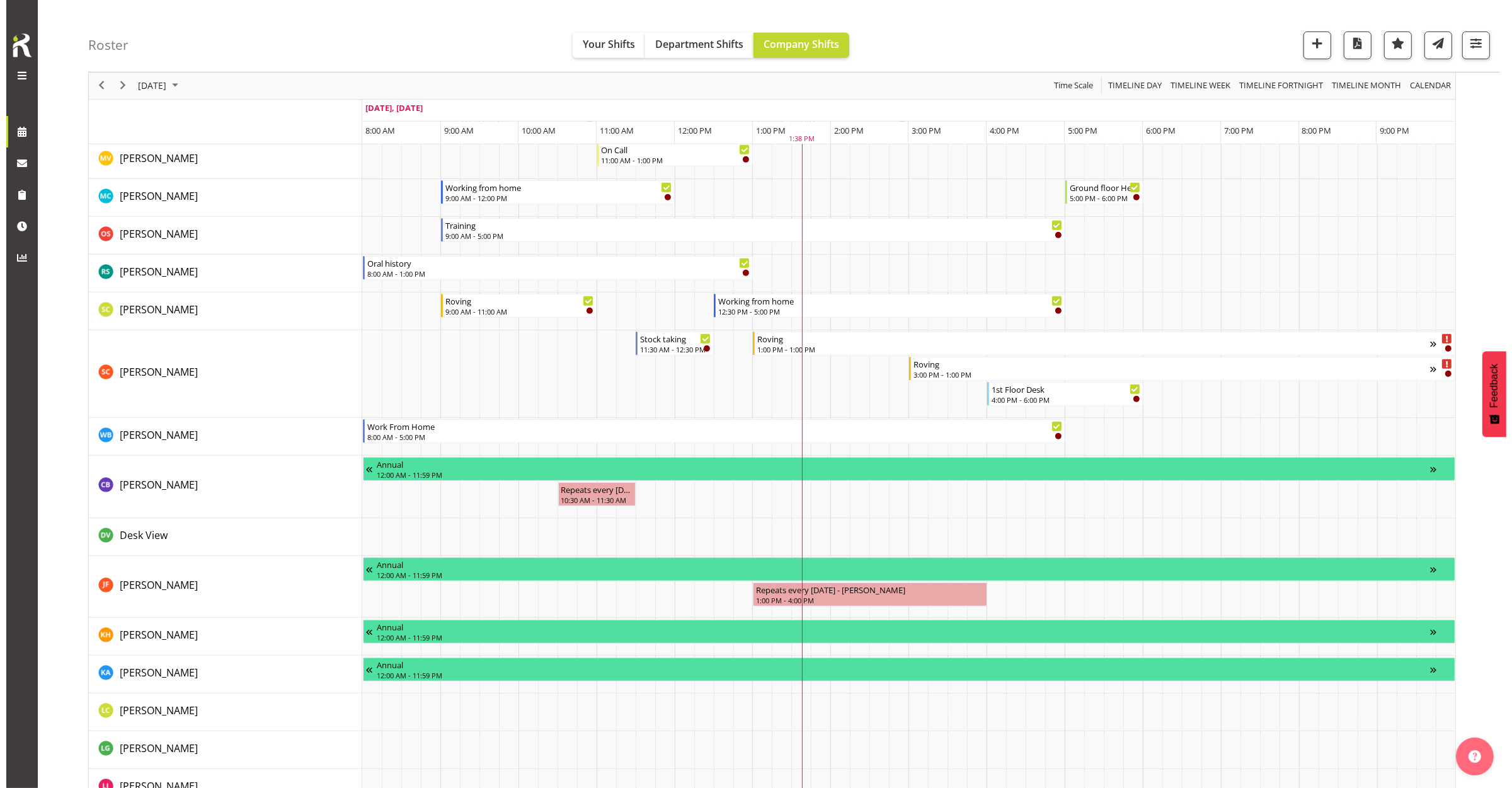
scroll to position [630, 0]
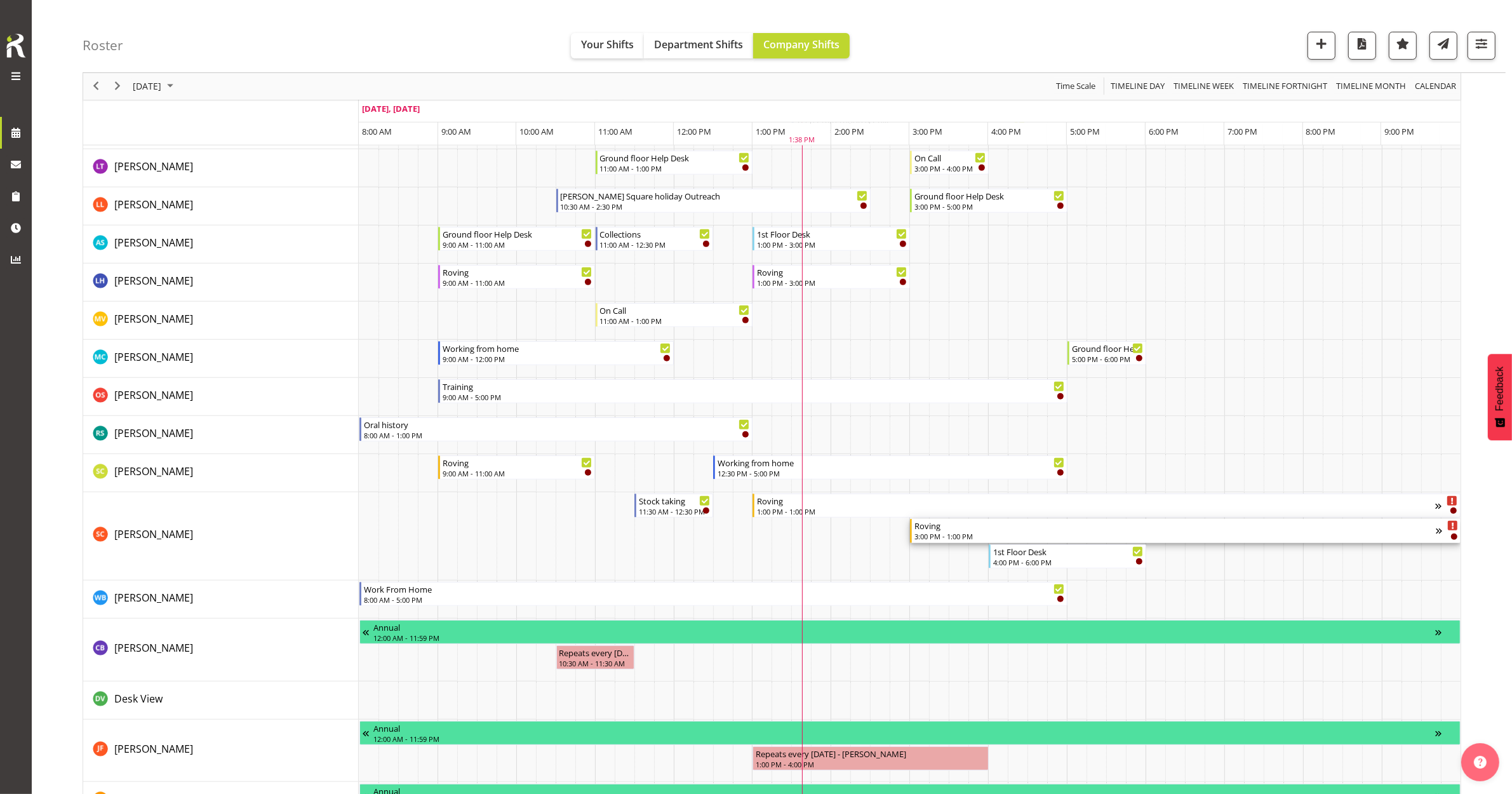
click at [986, 539] on div "3:00 PM - 1:00 PM" at bounding box center [1175, 536] width 521 height 10
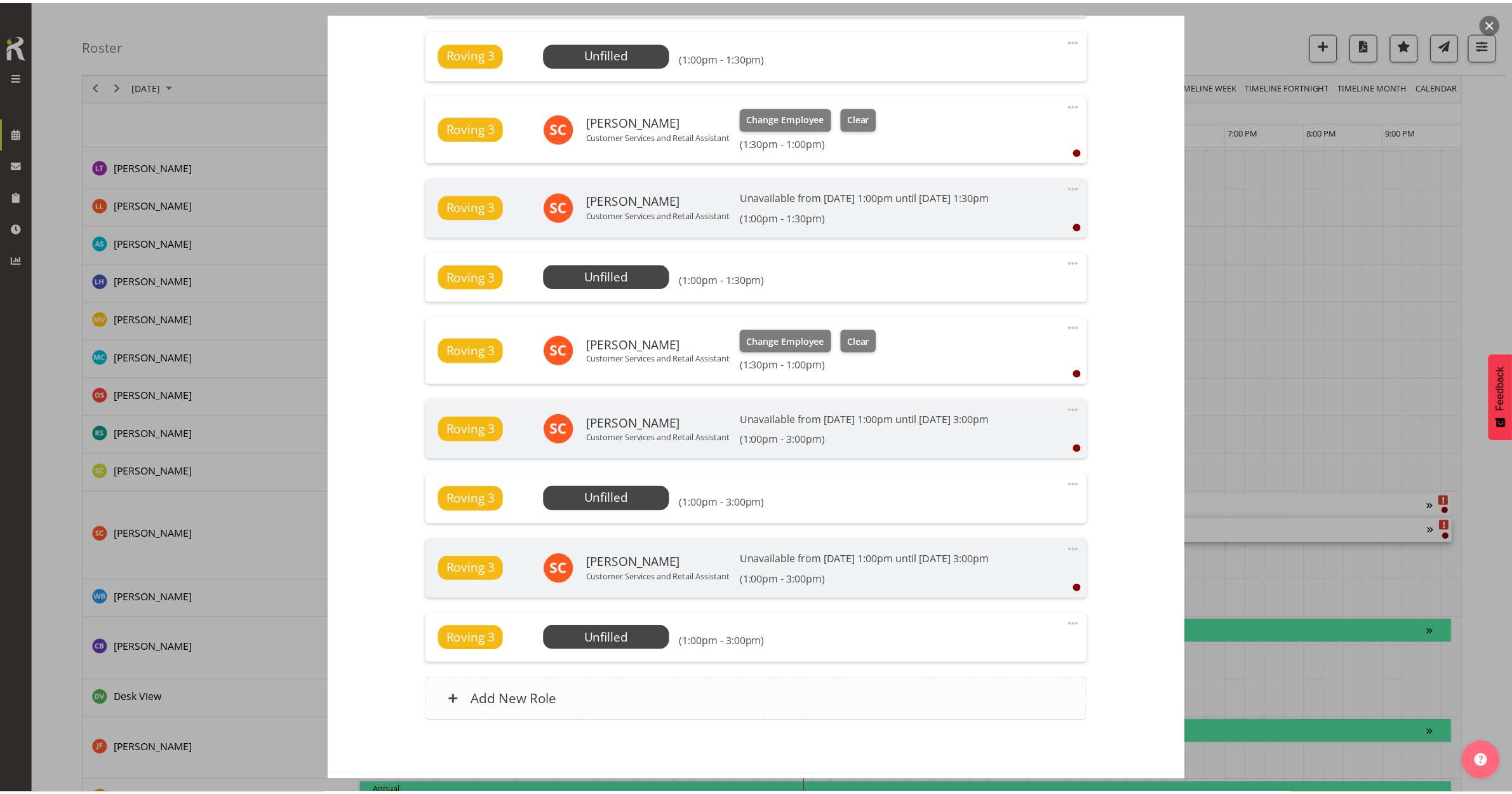
scroll to position [579, 0]
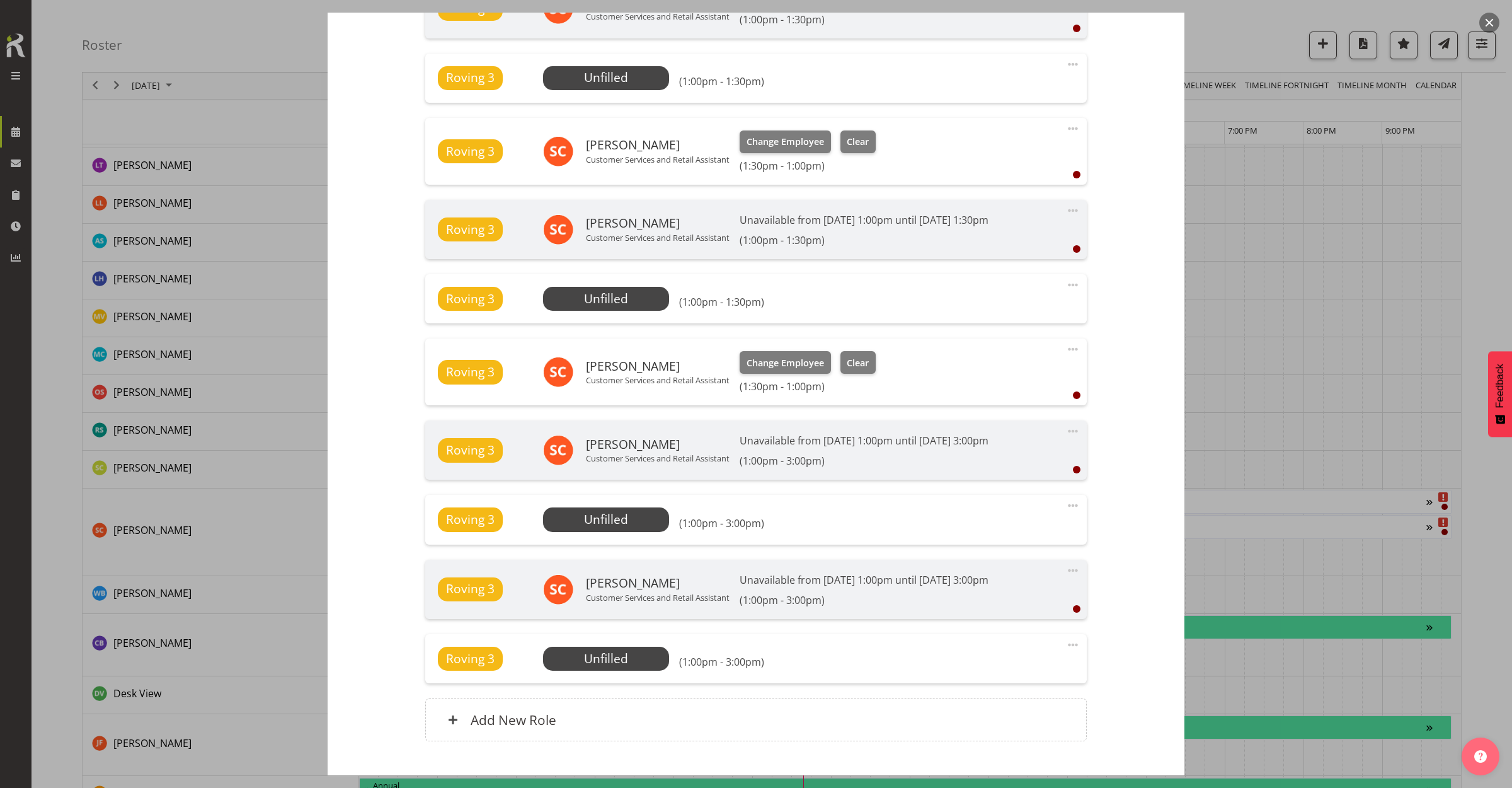
click at [1485, 19] on button "button" at bounding box center [1489, 22] width 20 height 20
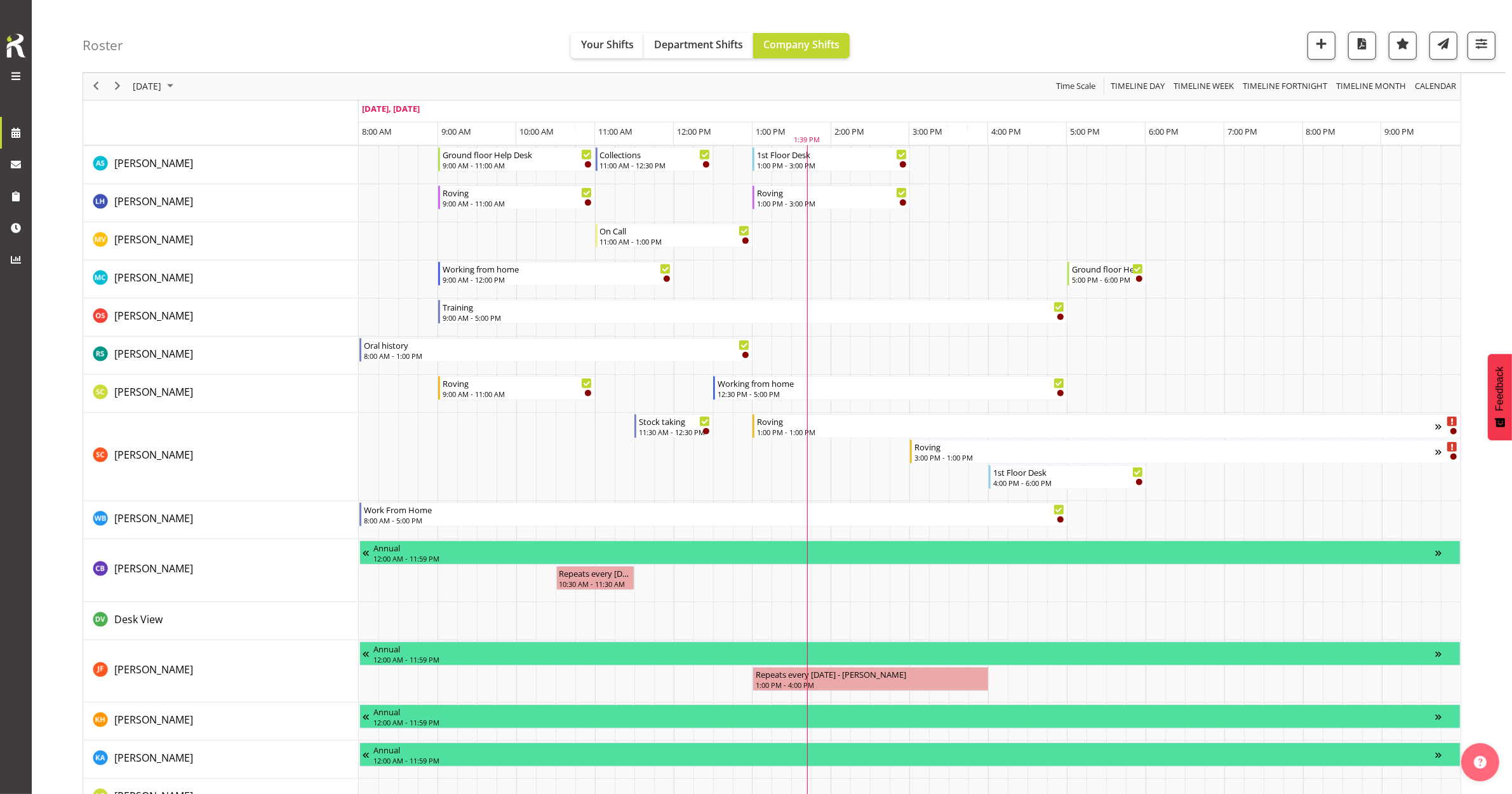
scroll to position [635, 0]
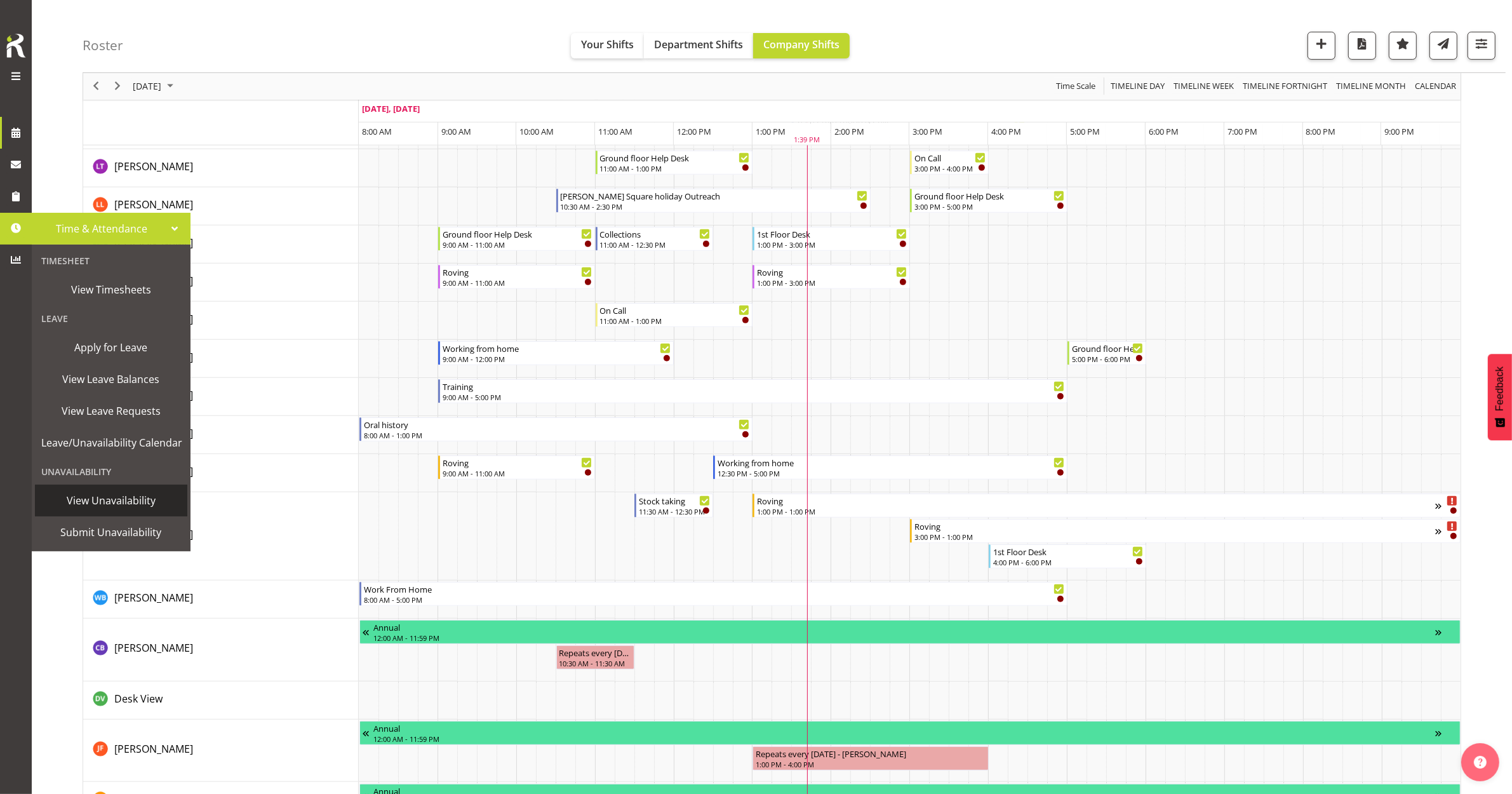
click at [127, 499] on span "View Unavailability" at bounding box center [111, 500] width 140 height 19
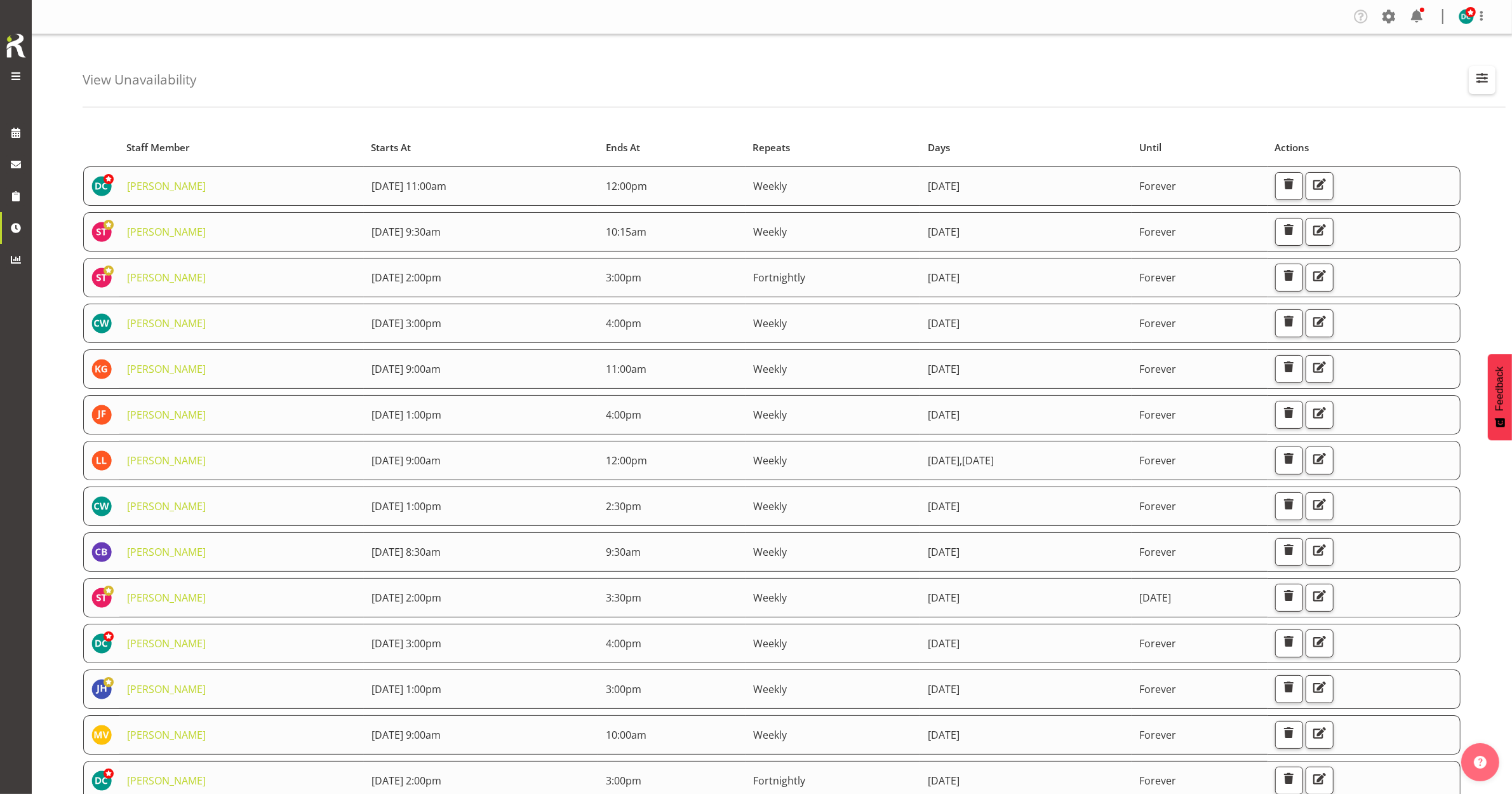
click at [1487, 75] on span "button" at bounding box center [1482, 78] width 16 height 16
click at [1345, 140] on input "text" at bounding box center [1400, 138] width 170 height 25
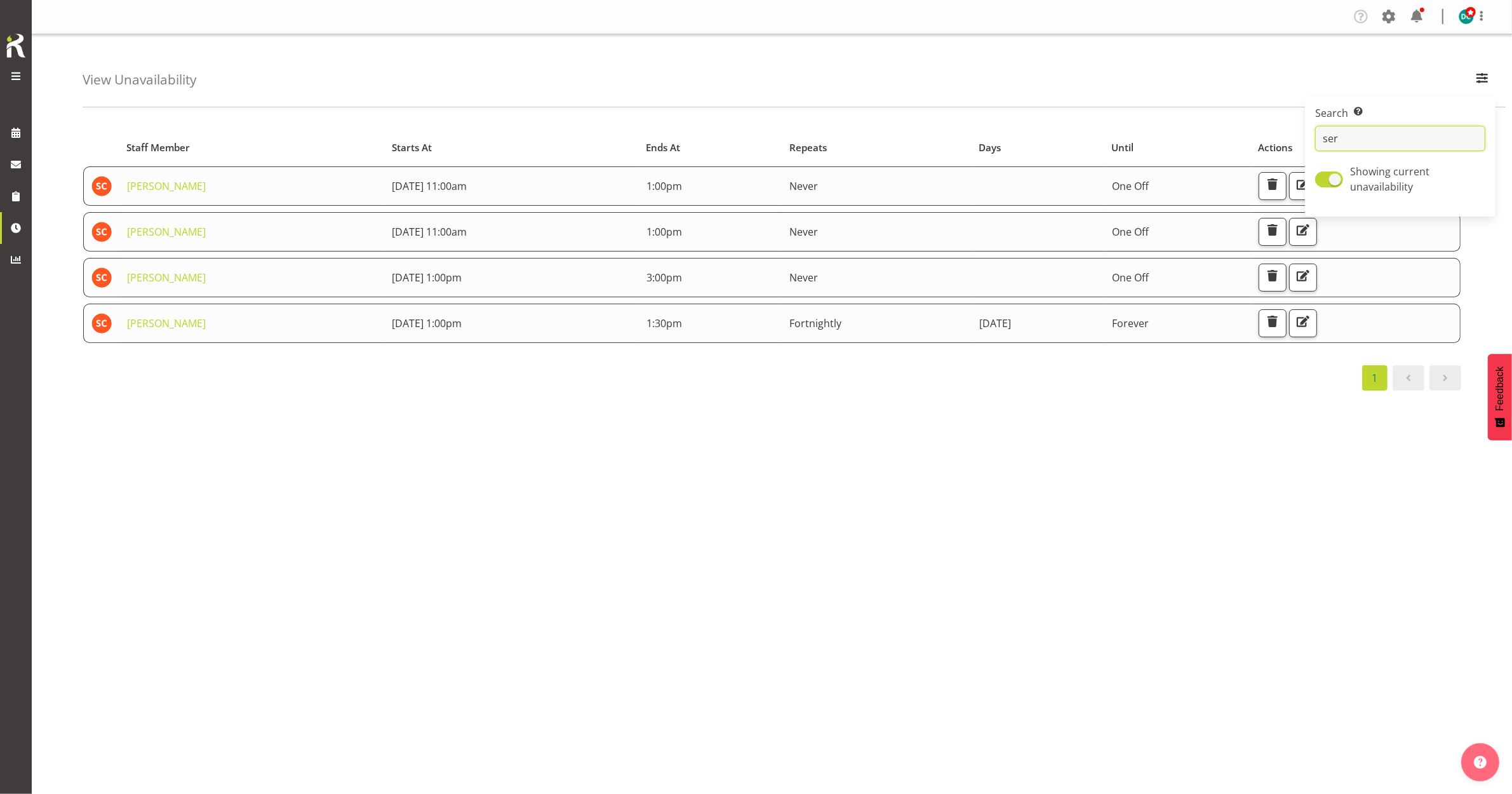
type input "ser"
click at [355, 402] on div "Starts At Staff Member Starts At Ends At Repeats Days Until Actions [PERSON_NAM…" at bounding box center [797, 371] width 1430 height 508
click at [1311, 281] on span "button" at bounding box center [1303, 275] width 16 height 16
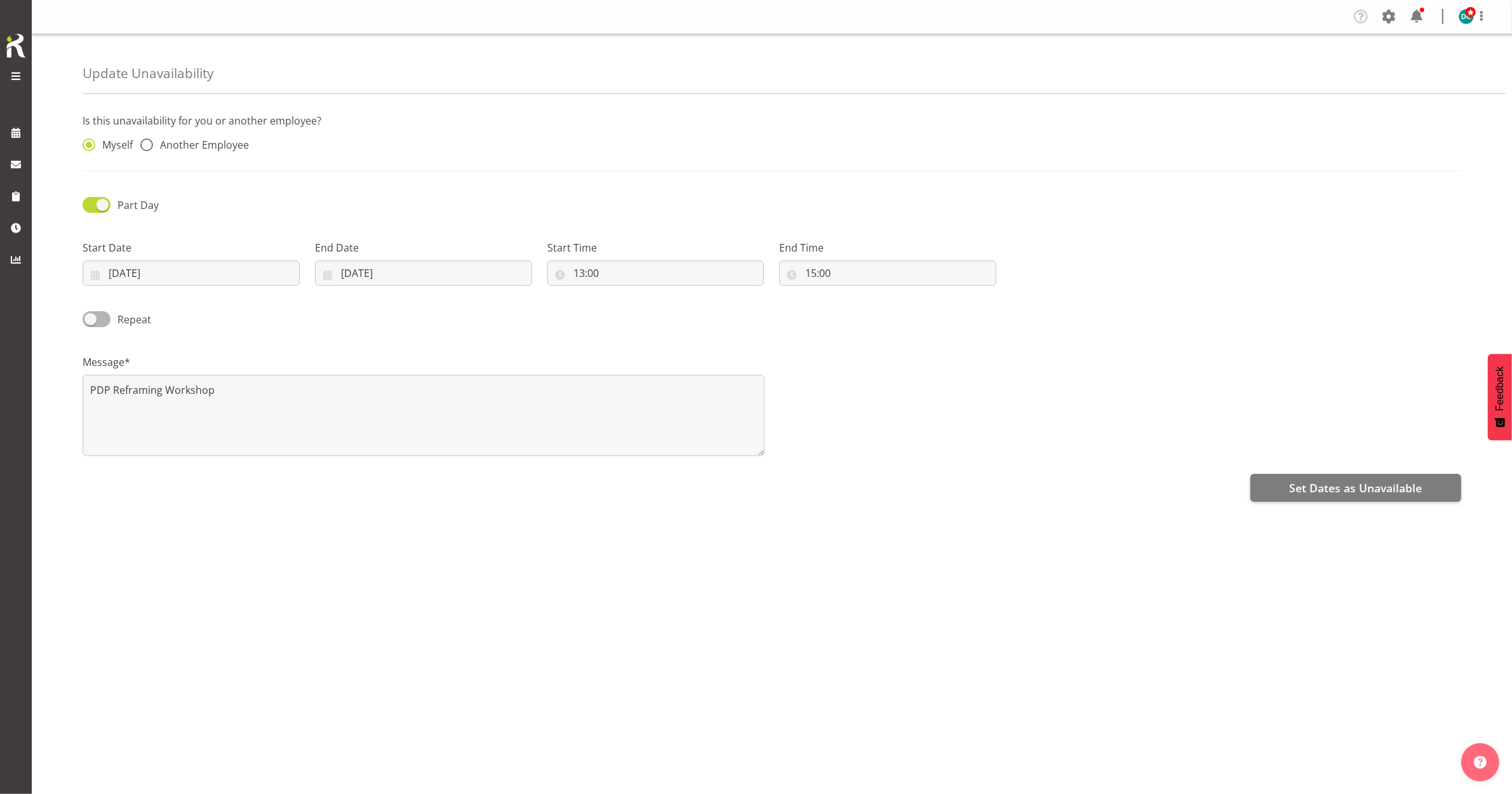
radio input "false"
radio input "true"
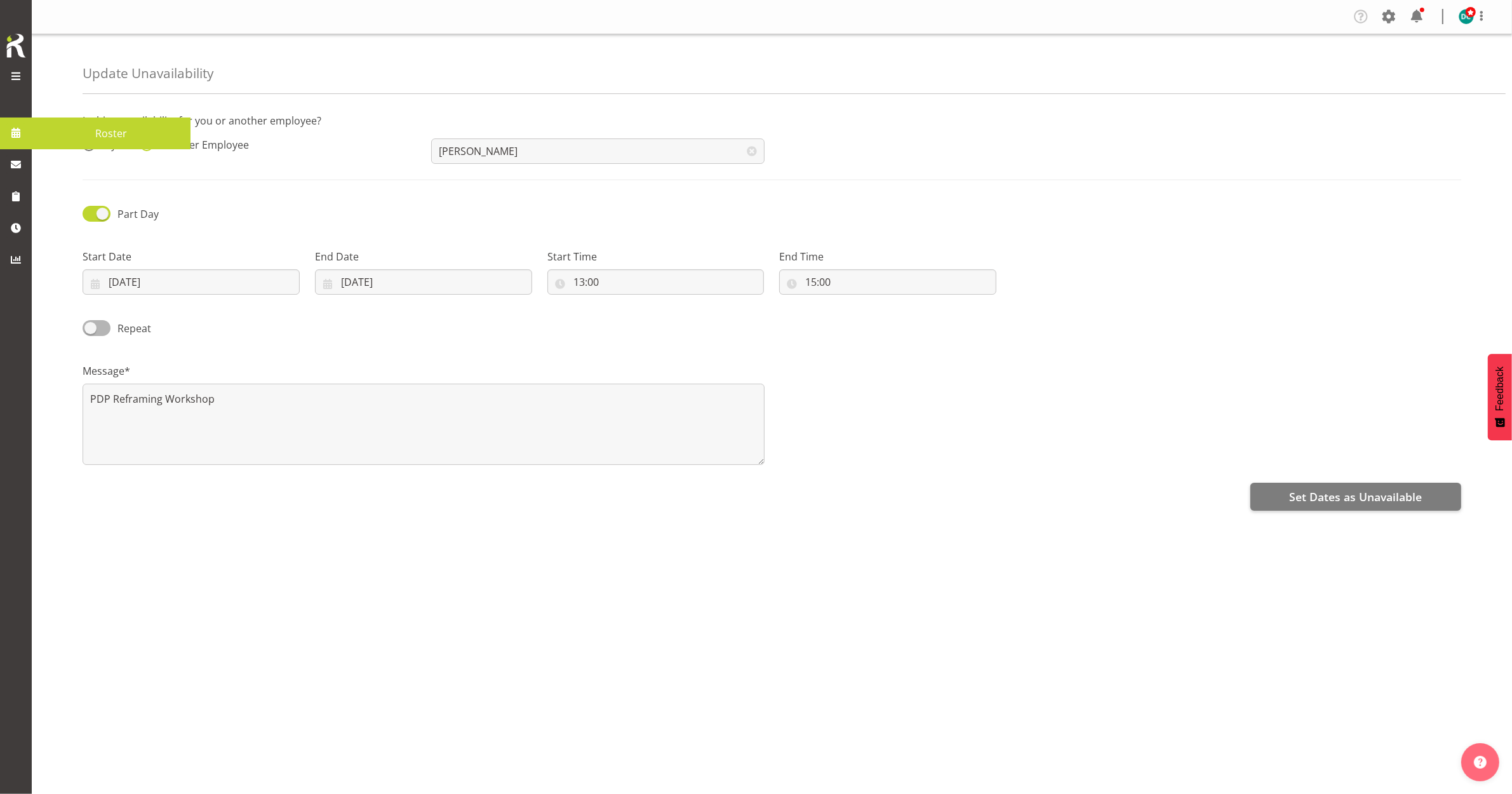
click at [14, 127] on span at bounding box center [16, 133] width 19 height 19
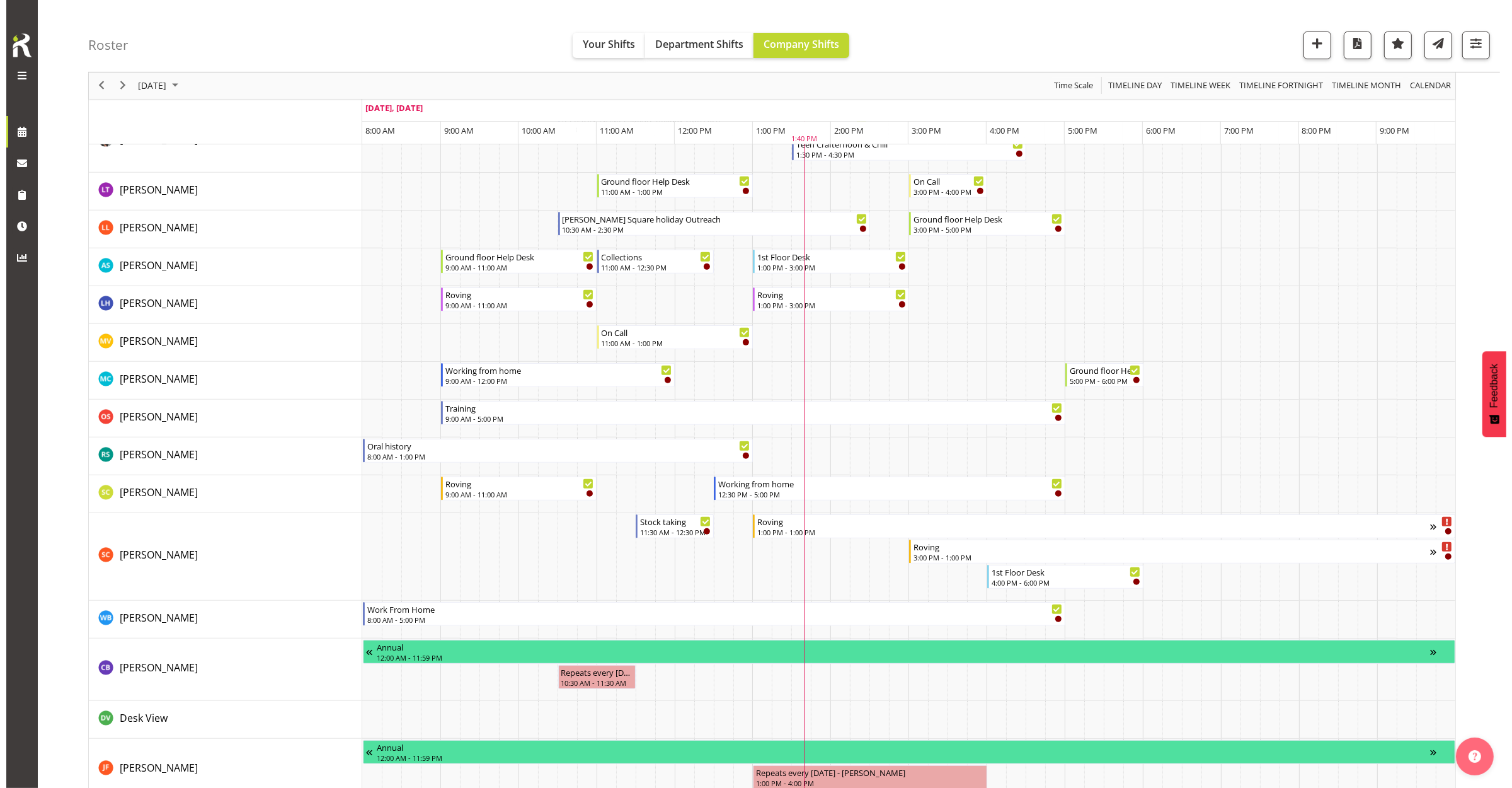
scroll to position [630, 0]
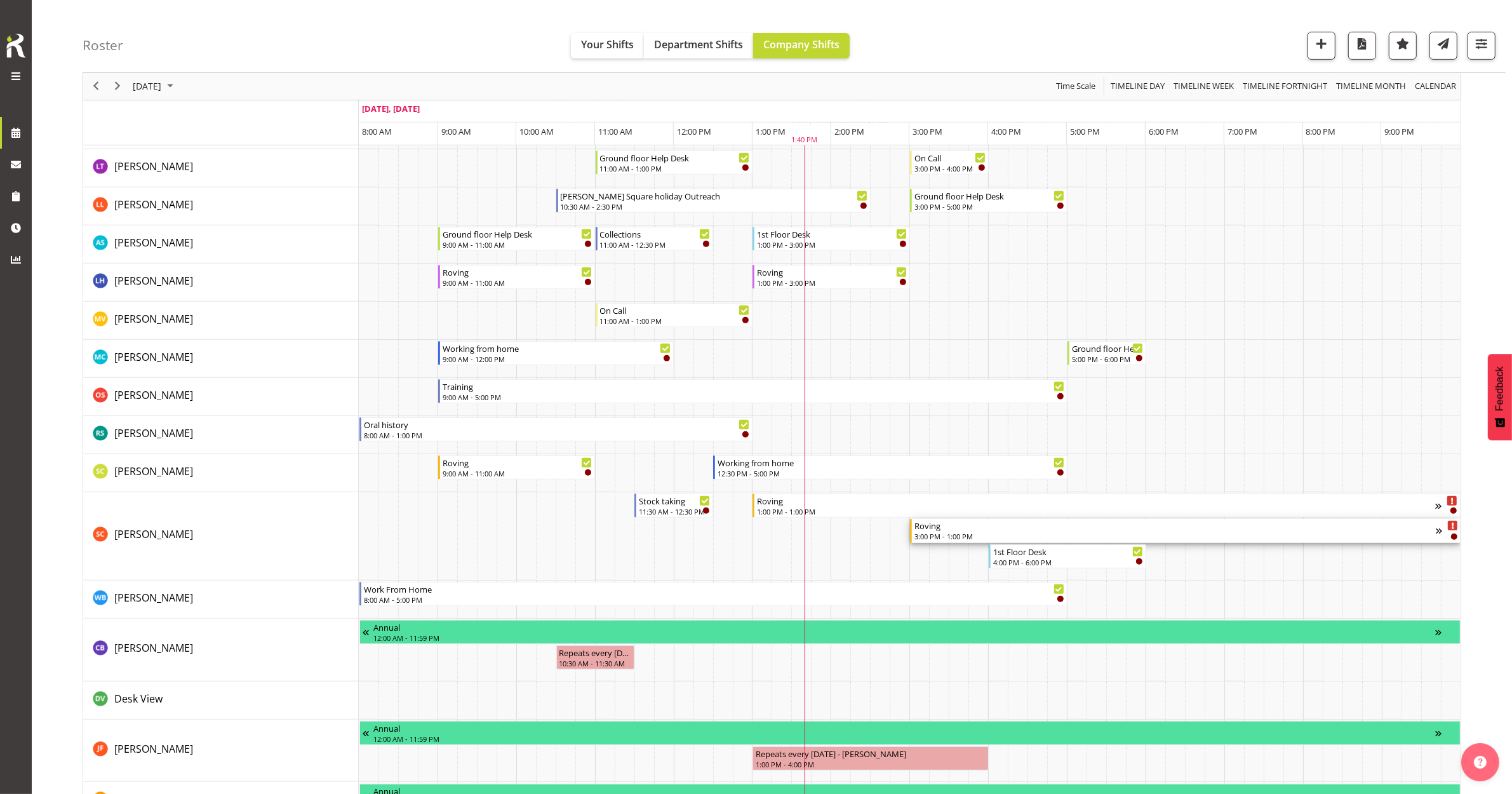
click at [989, 535] on div "3:00 PM - 1:00 PM" at bounding box center [1175, 536] width 521 height 10
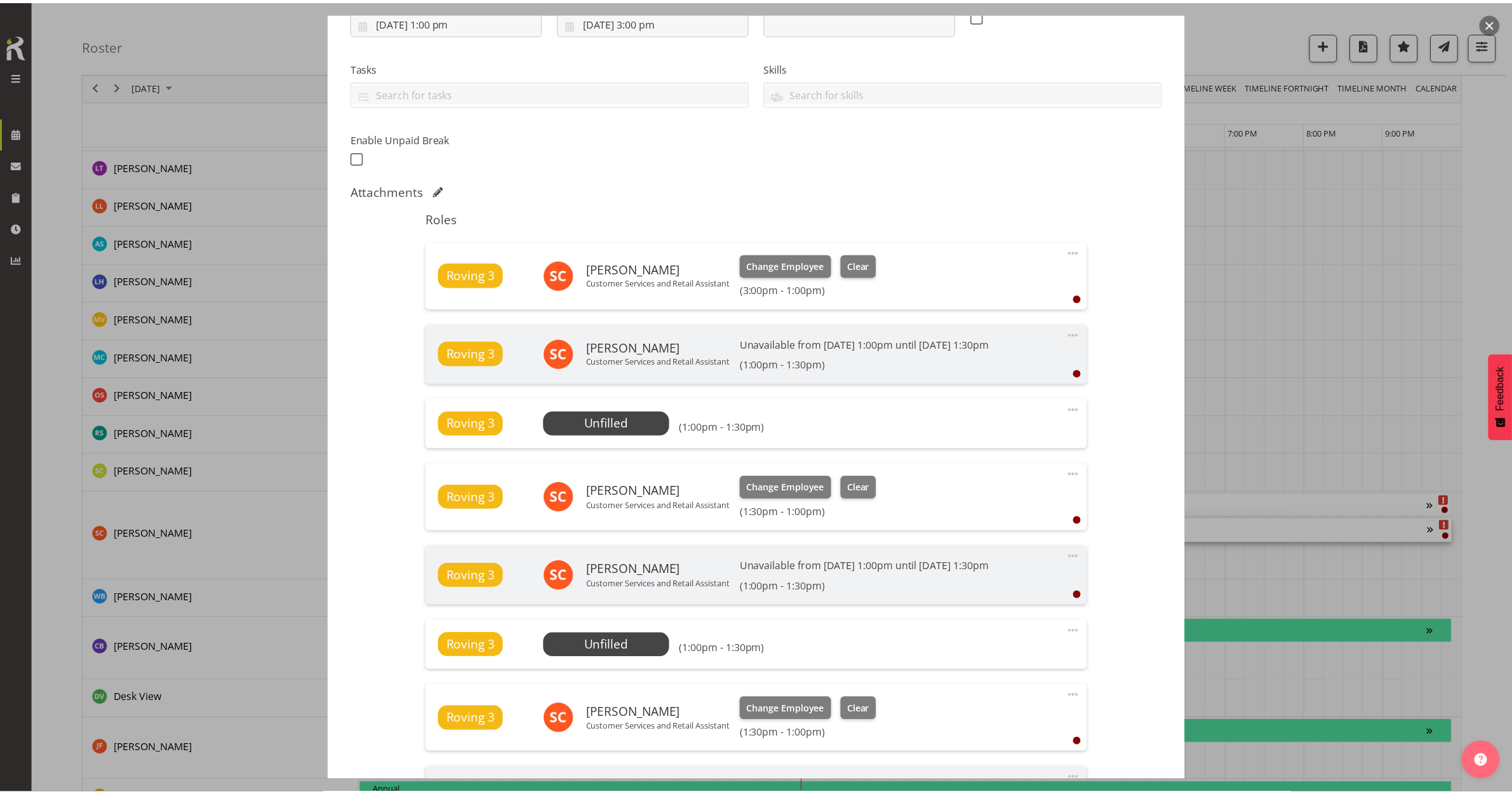
scroll to position [80, 0]
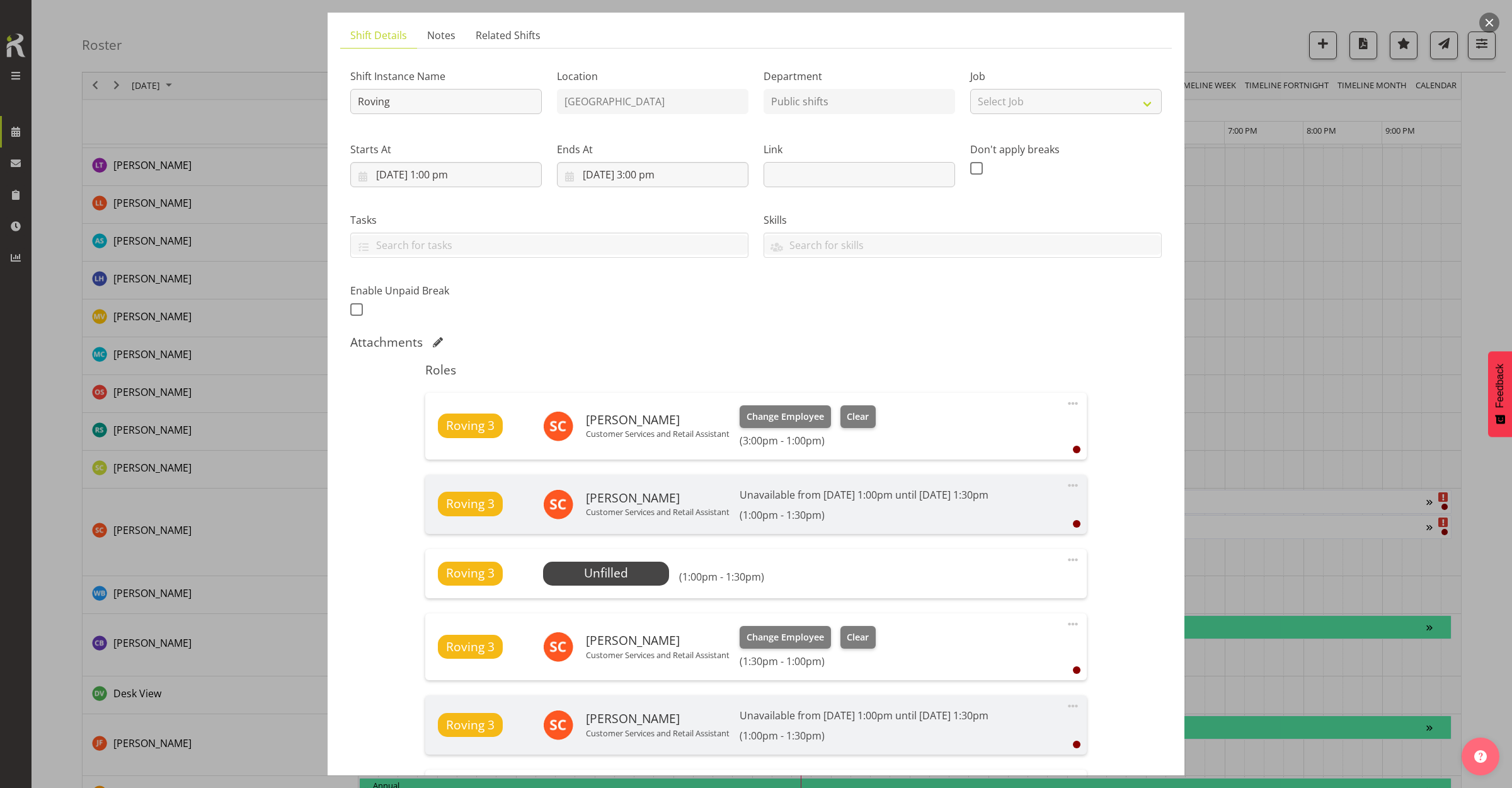
click at [1487, 20] on button "button" at bounding box center [1489, 22] width 20 height 20
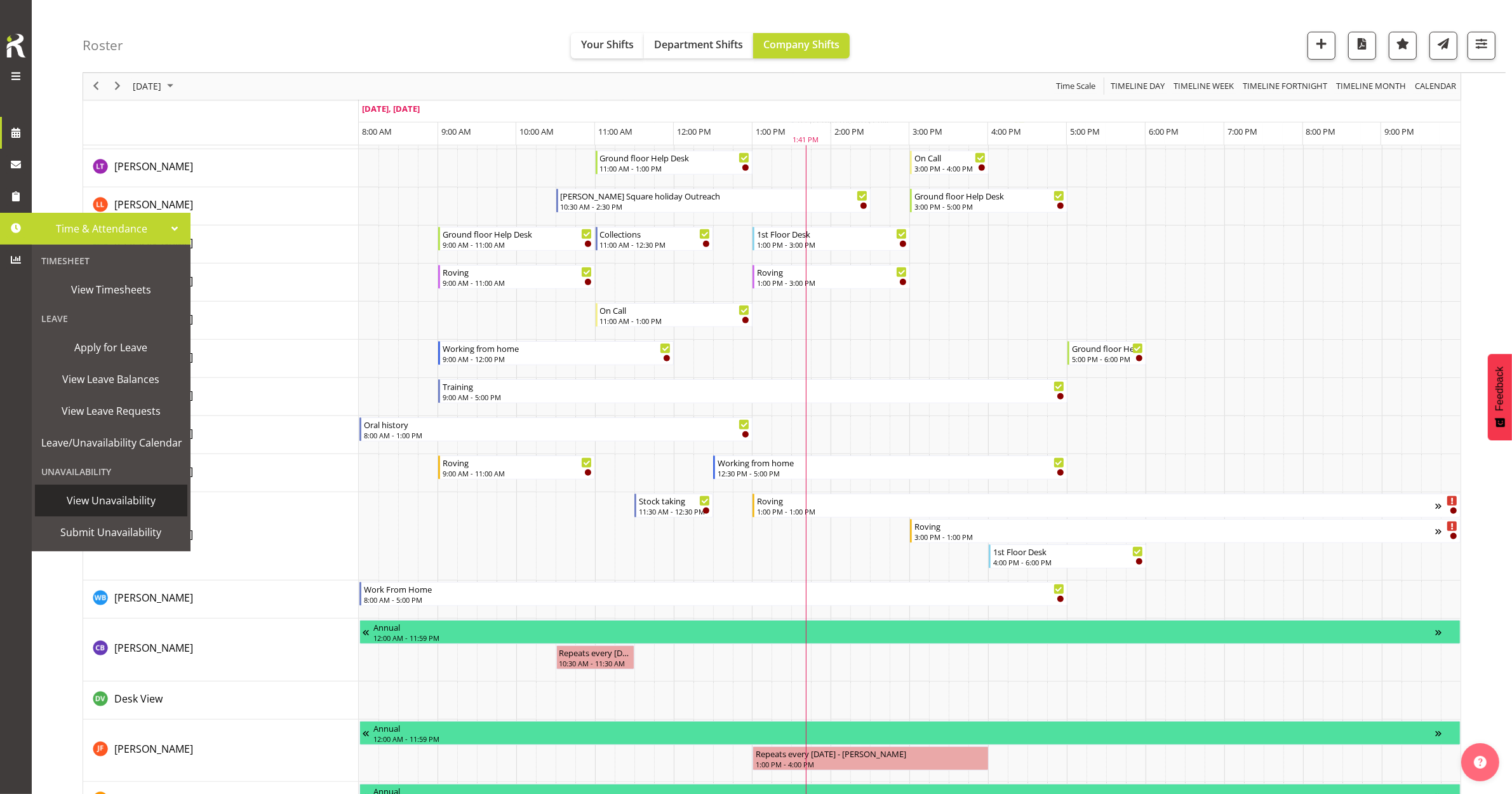
click at [106, 503] on span "View Unavailability" at bounding box center [111, 500] width 140 height 19
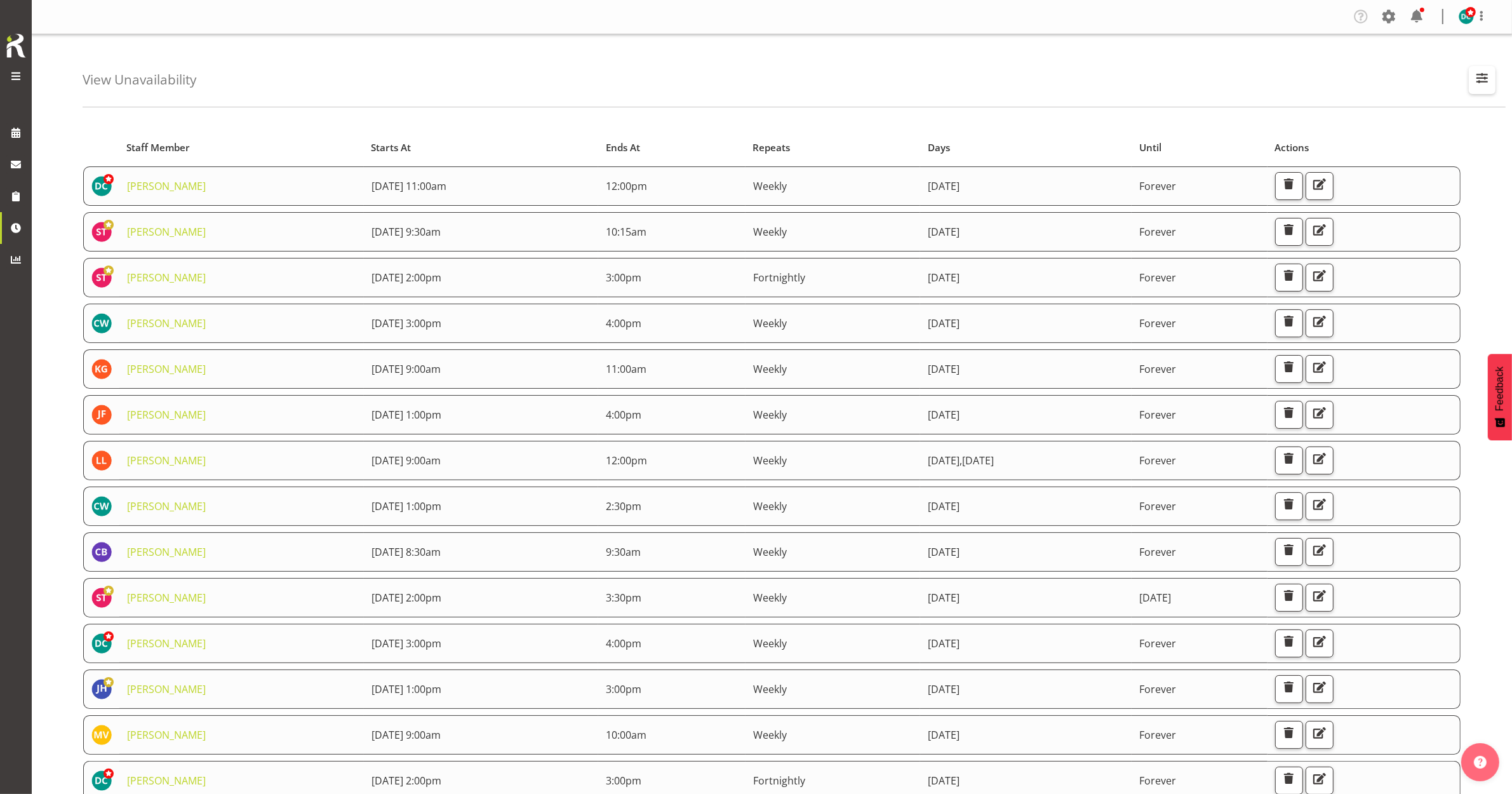
click at [1489, 75] on button "button" at bounding box center [1482, 80] width 27 height 28
click at [1402, 135] on input "text" at bounding box center [1400, 138] width 170 height 25
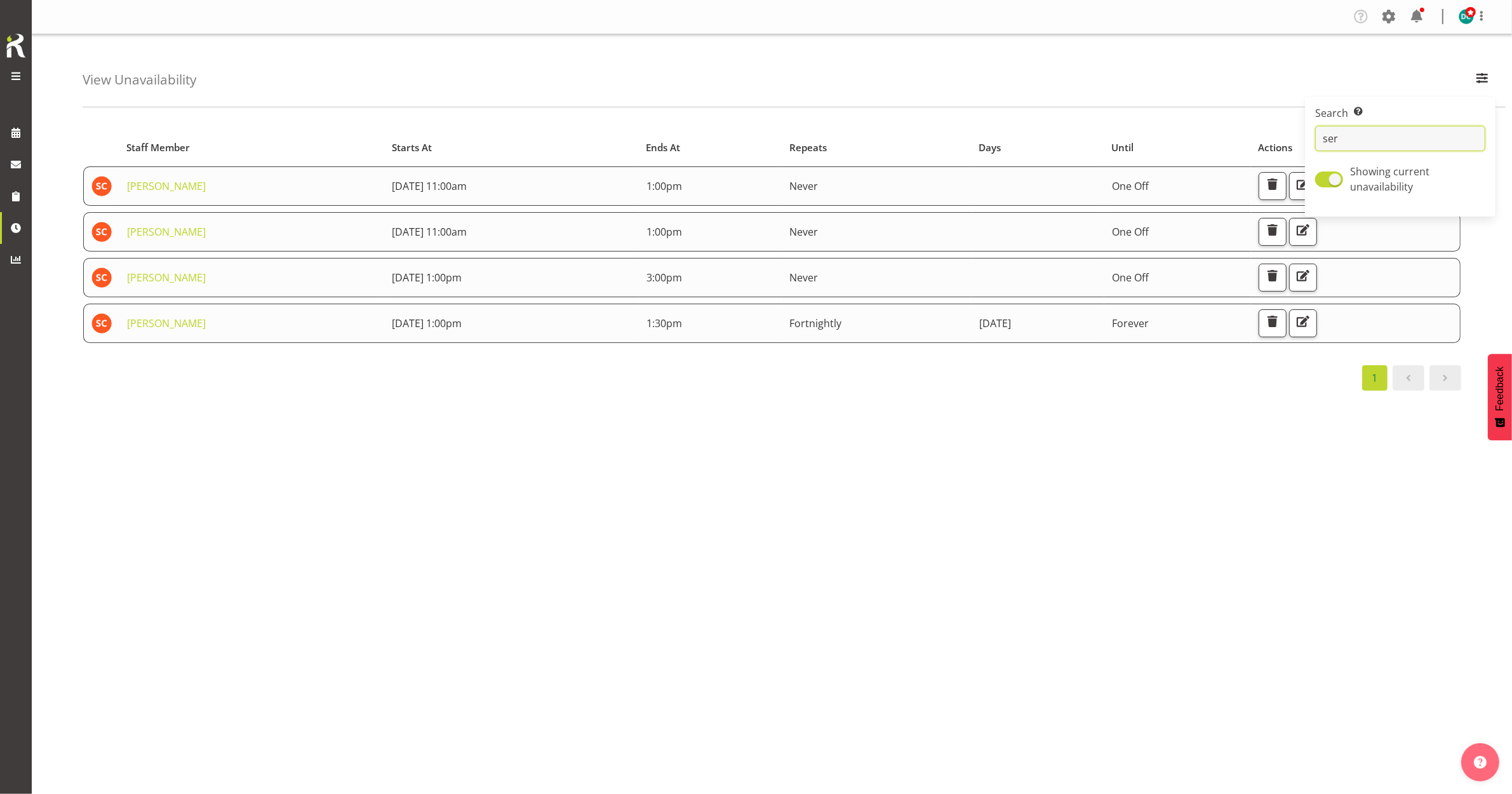
type input "ser"
click at [392, 451] on div "Starts At Staff Member Starts At Ends At Repeats Days Until Actions [PERSON_NAM…" at bounding box center [797, 371] width 1430 height 508
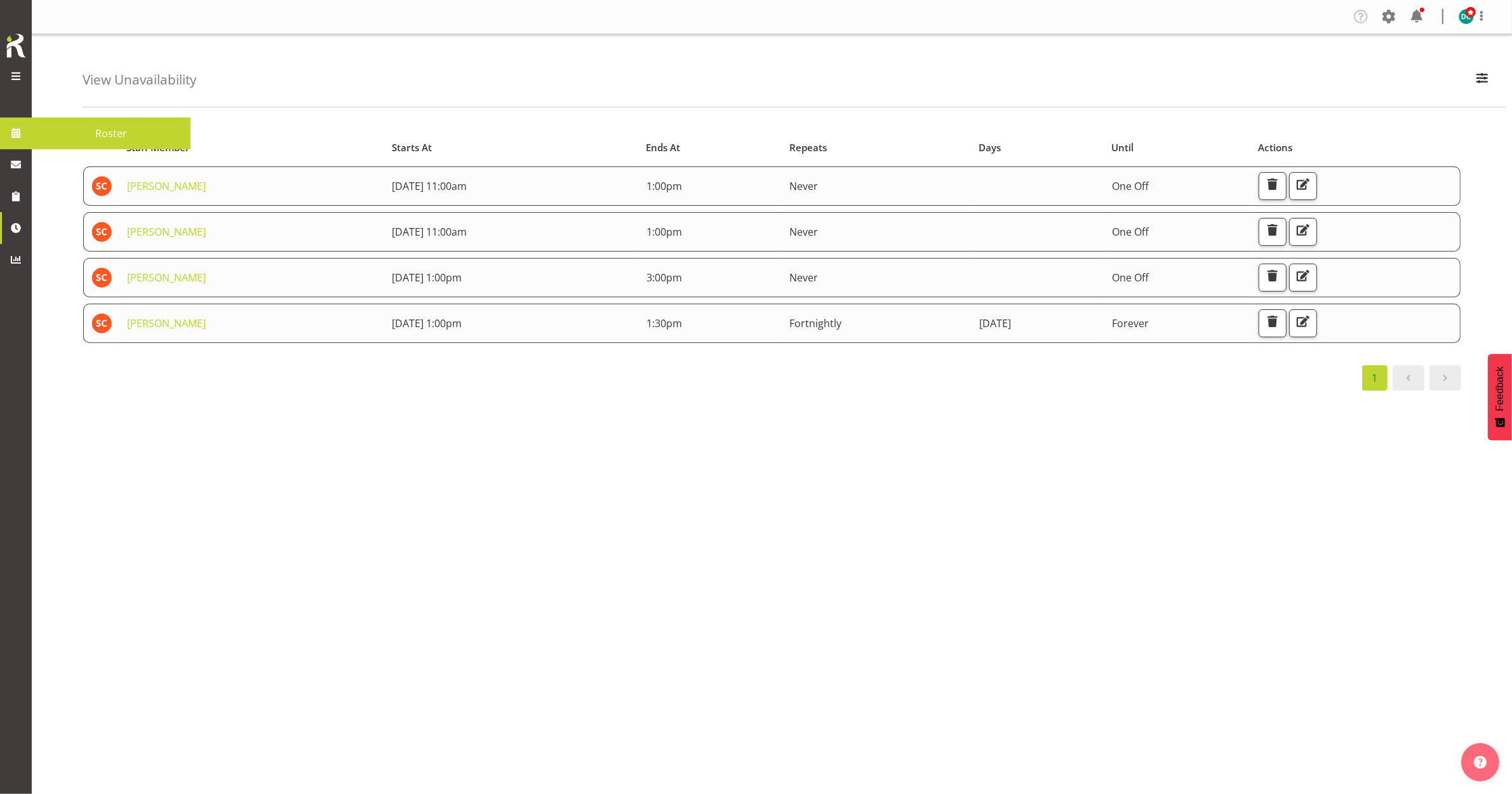
click at [17, 131] on span at bounding box center [16, 133] width 19 height 19
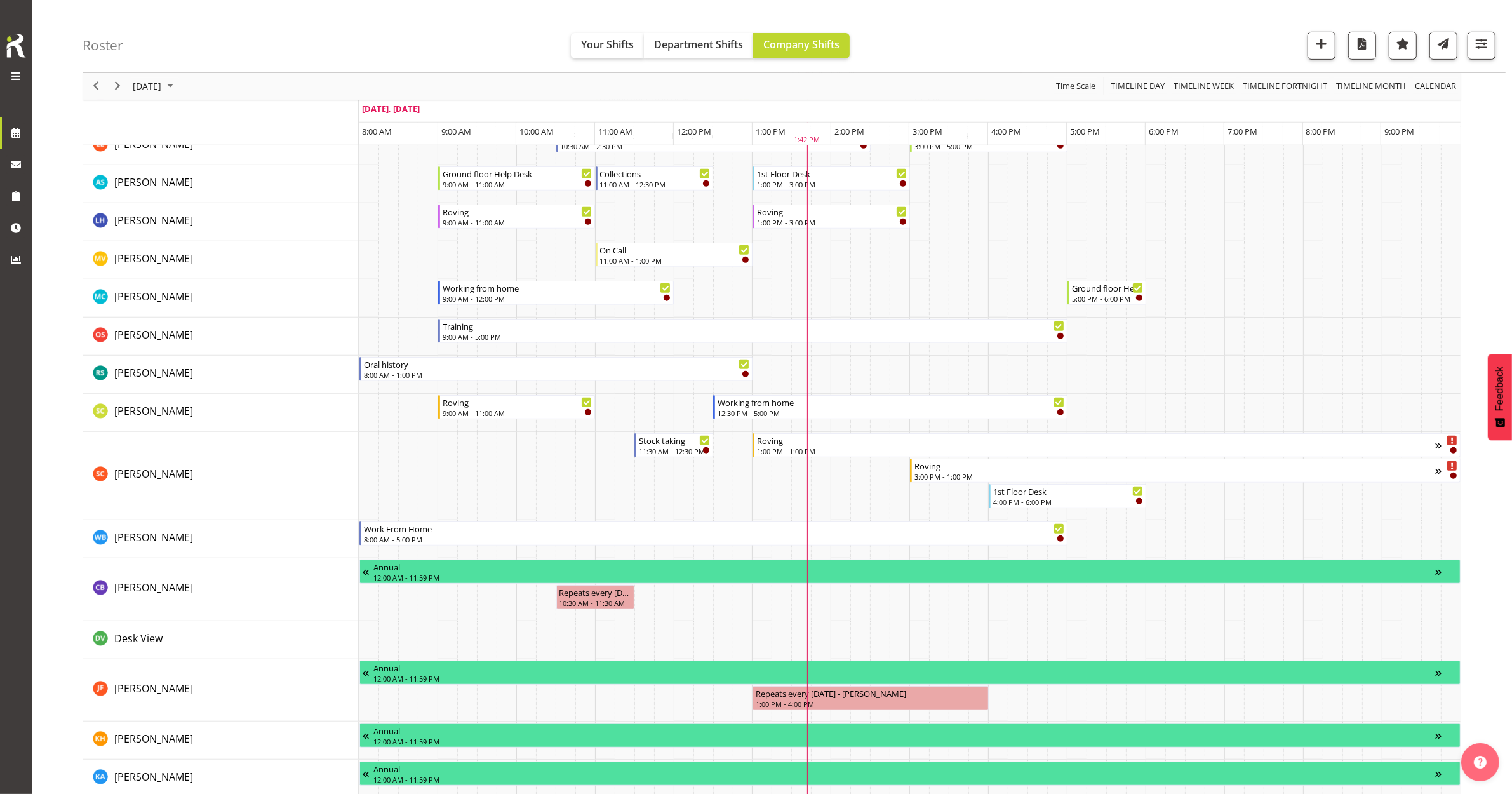
scroll to position [714, 0]
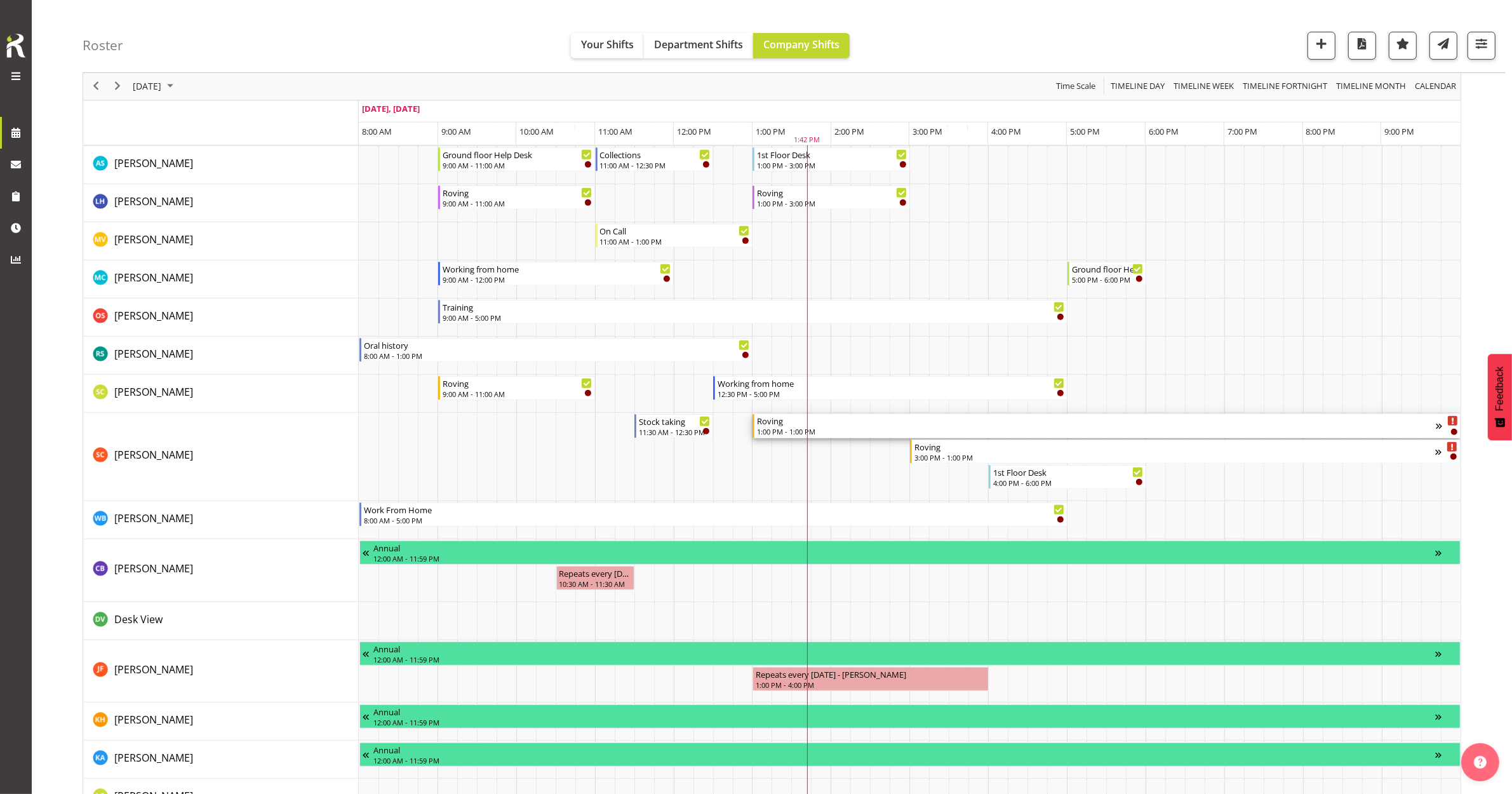
click at [881, 426] on div "Roving 1:00 PM - 1:00 PM" at bounding box center [1097, 426] width 679 height 24
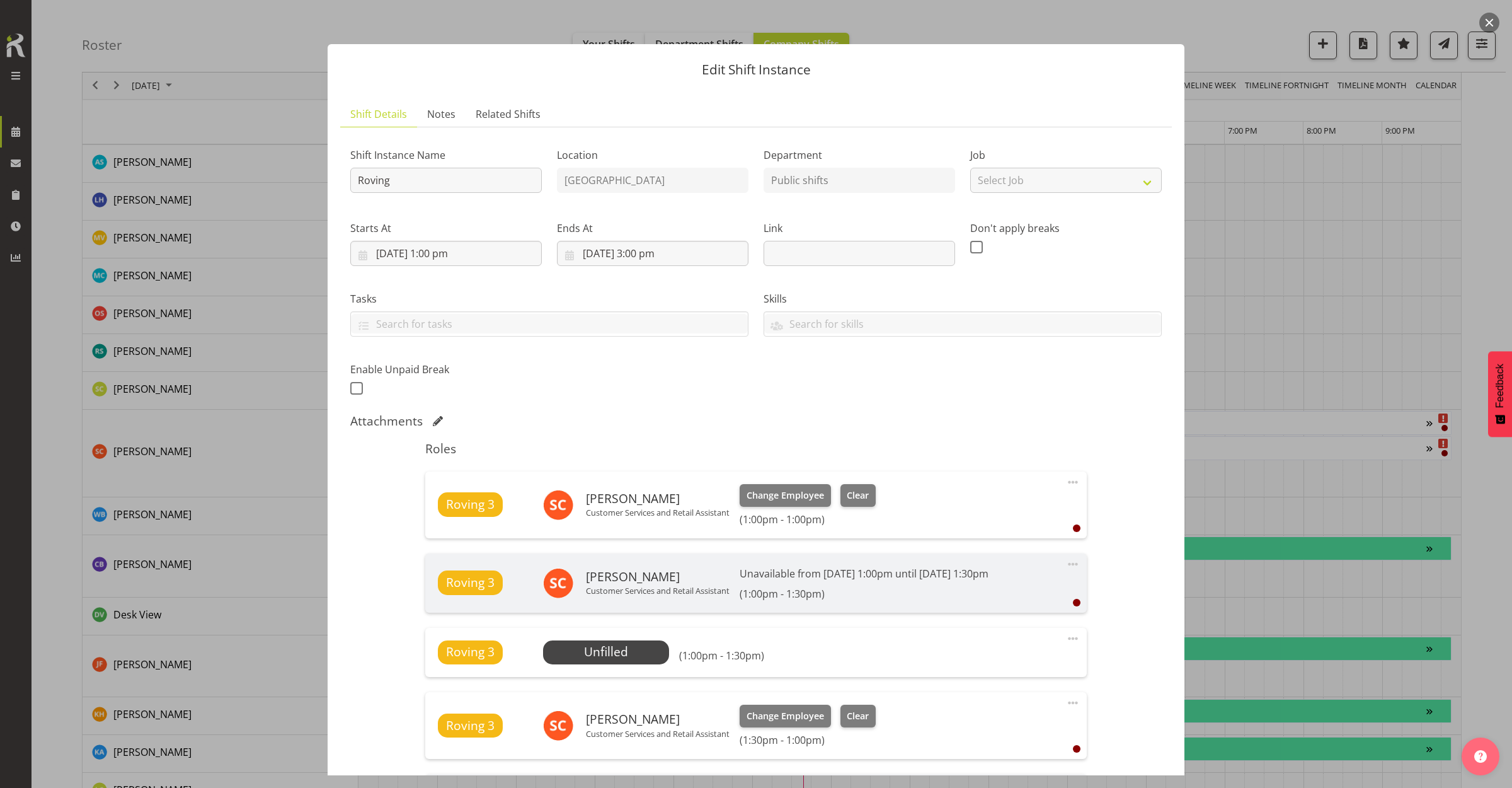
click at [1491, 24] on button "button" at bounding box center [1489, 22] width 20 height 20
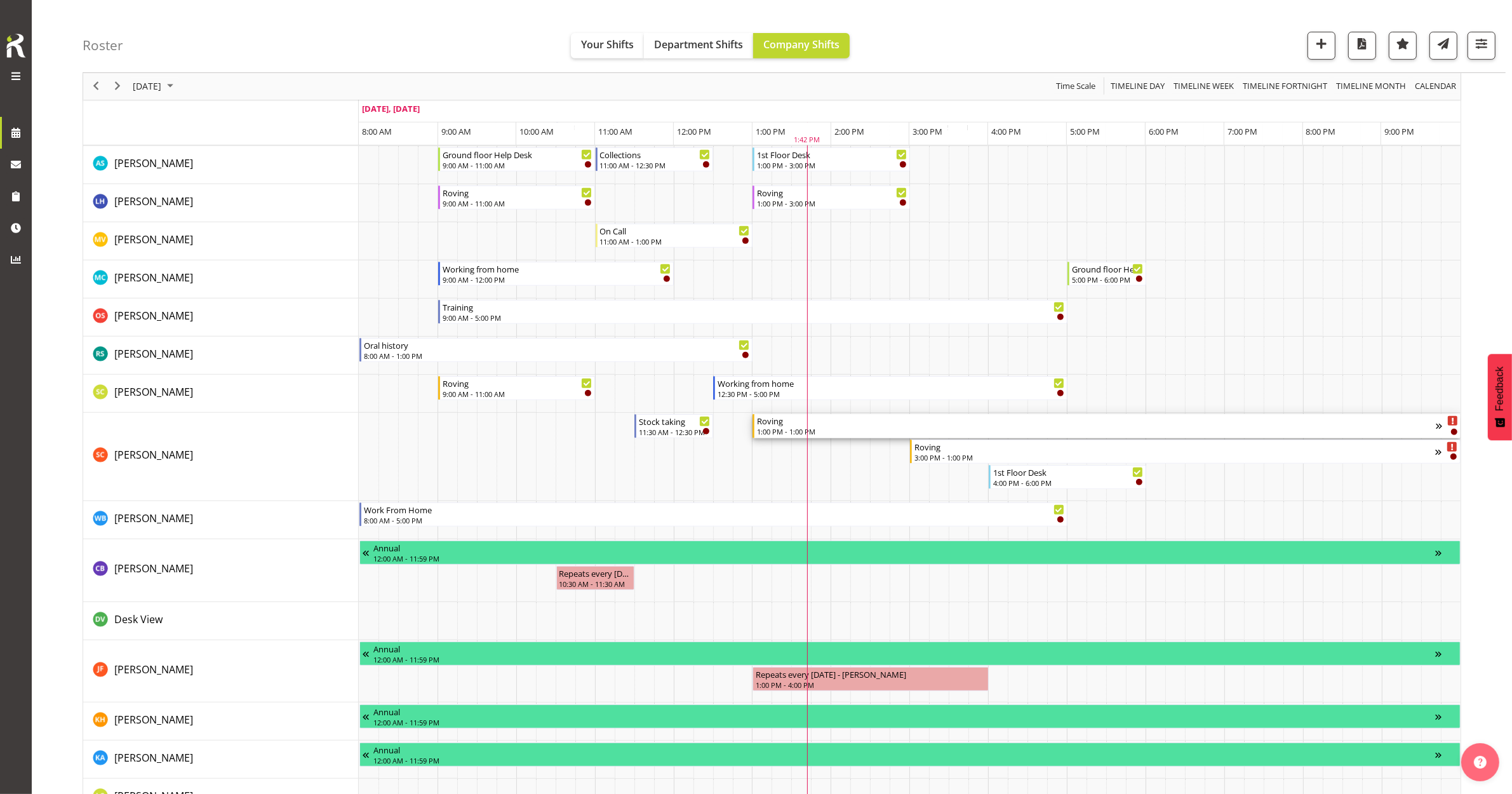
click at [830, 428] on div "1:00 PM - 1:00 PM" at bounding box center [1097, 432] width 679 height 10
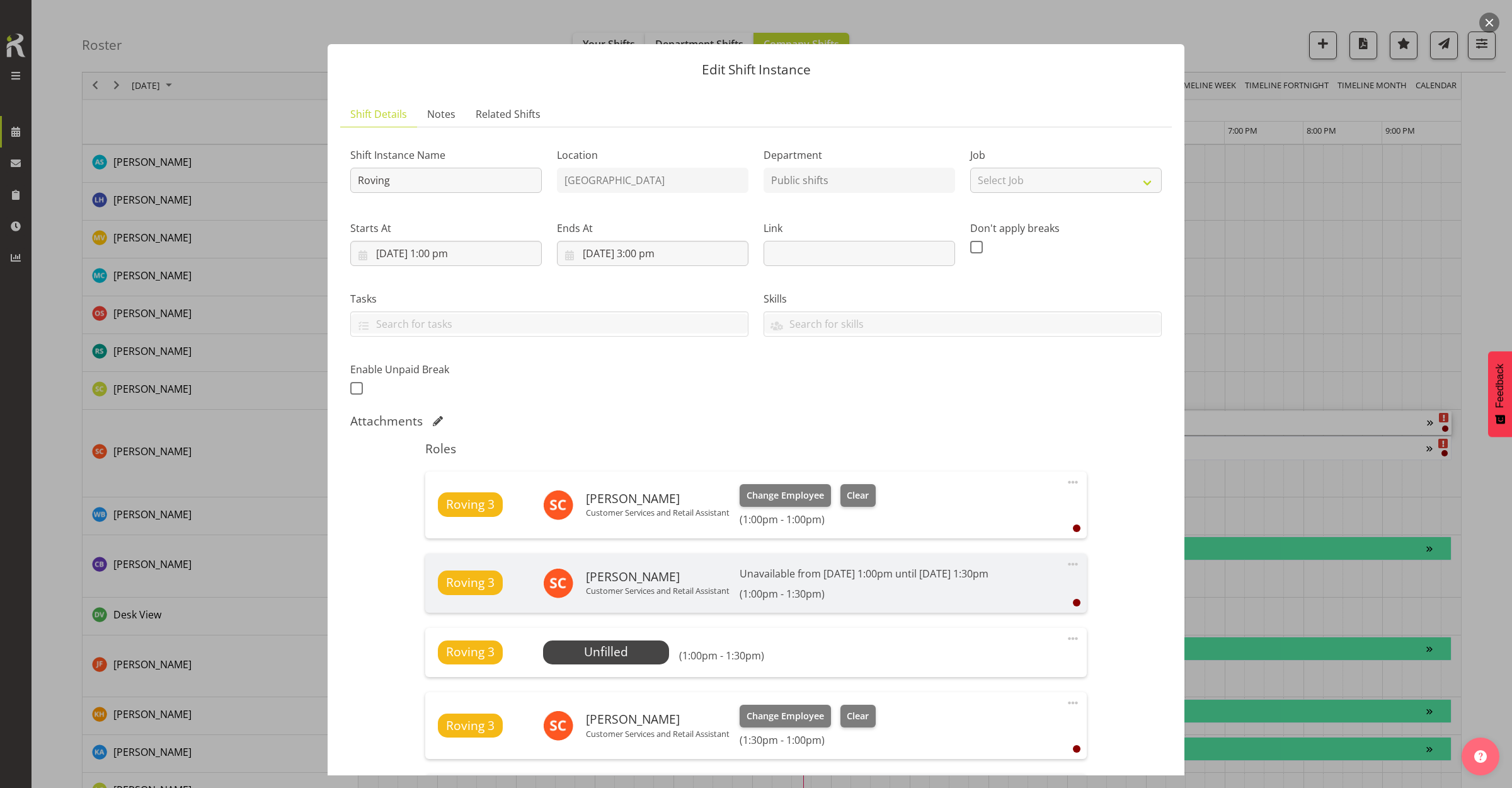
click at [1495, 16] on button "button" at bounding box center [1489, 22] width 20 height 20
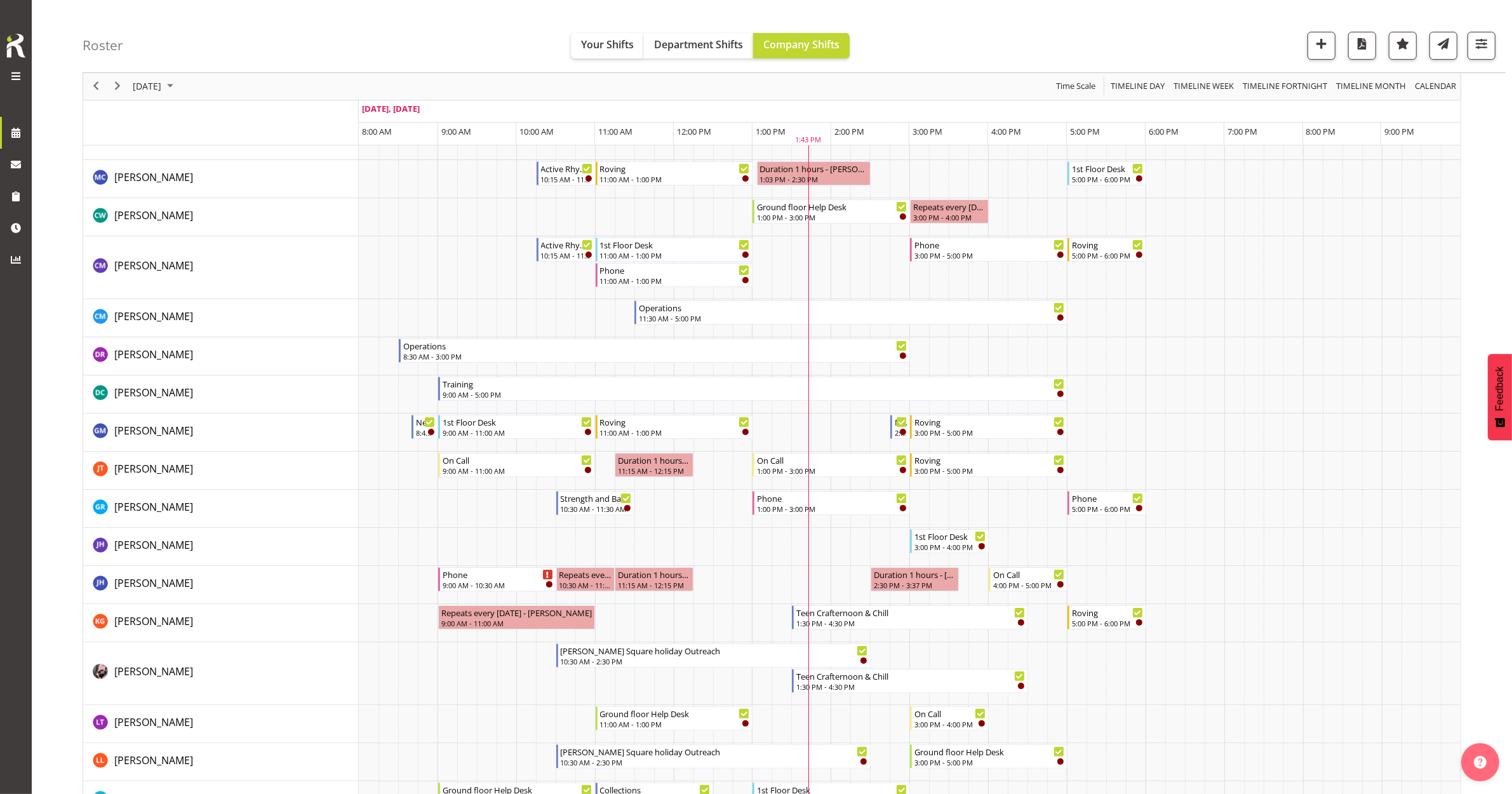
scroll to position [0, 0]
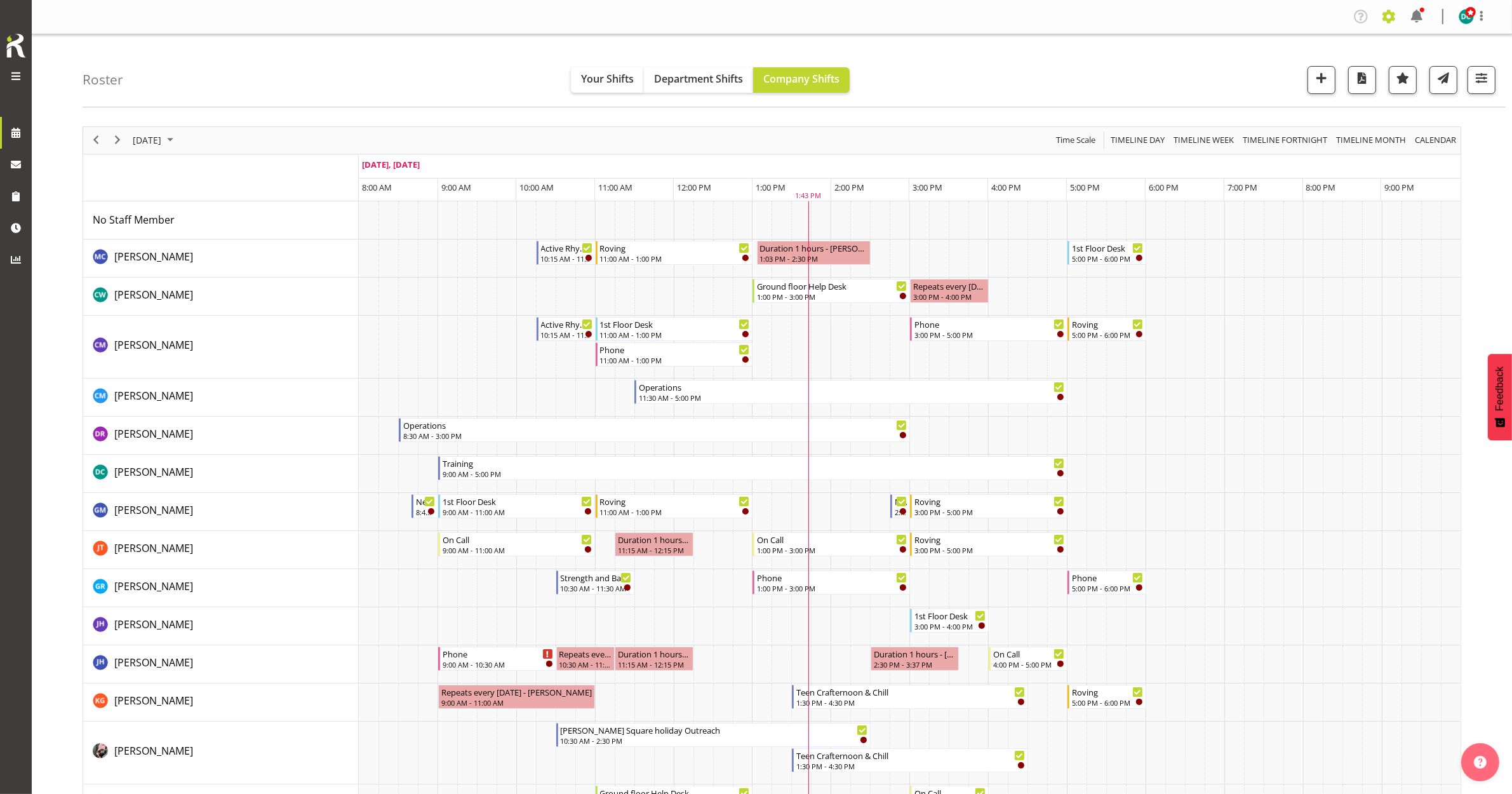
click at [1381, 8] on span at bounding box center [1389, 16] width 20 height 20
click at [1264, 122] on link "Jobs" at bounding box center [1311, 115] width 176 height 23
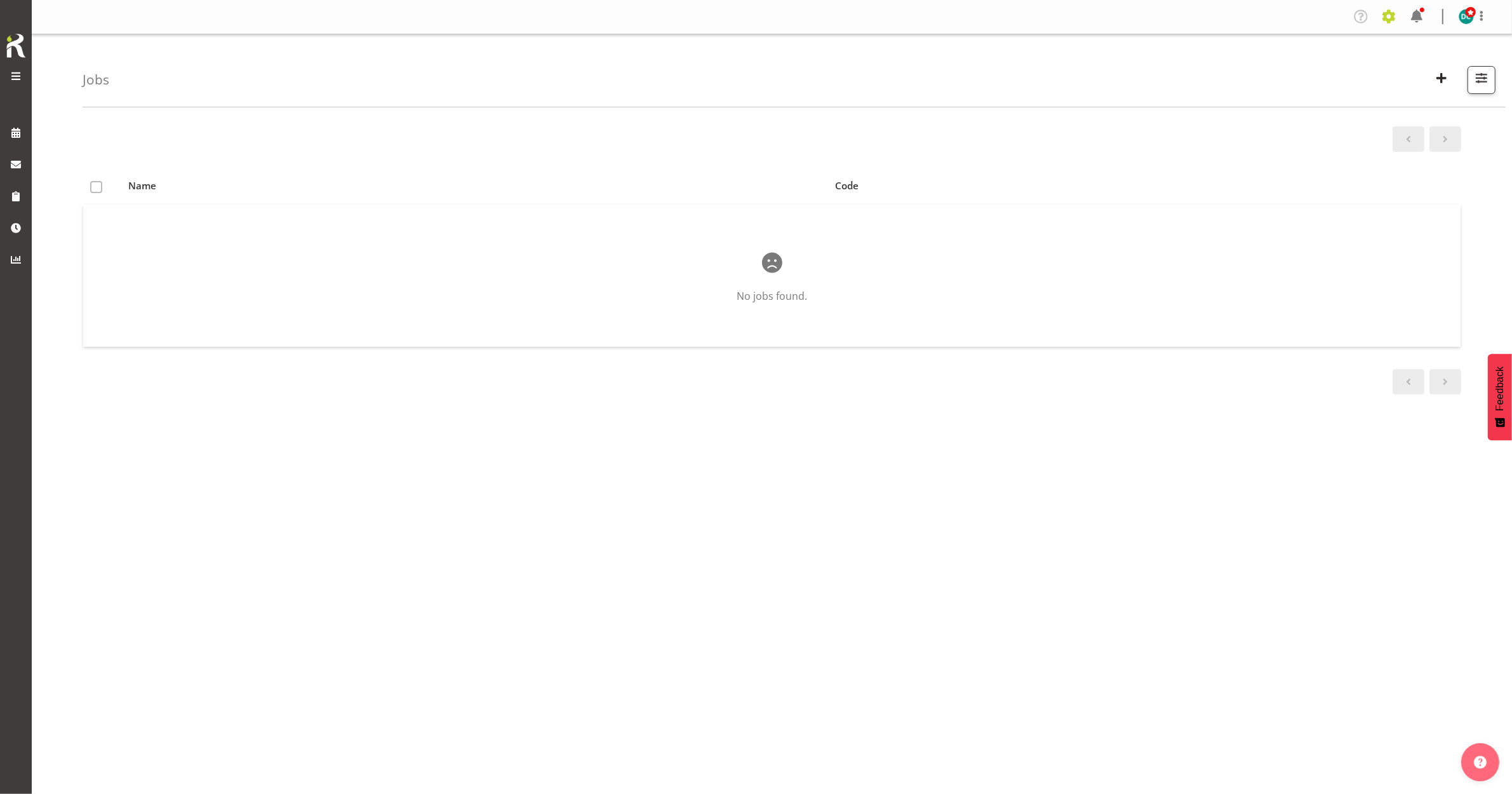
click at [1389, 20] on span at bounding box center [1389, 16] width 20 height 20
click at [1279, 135] on link "Employees" at bounding box center [1311, 138] width 176 height 23
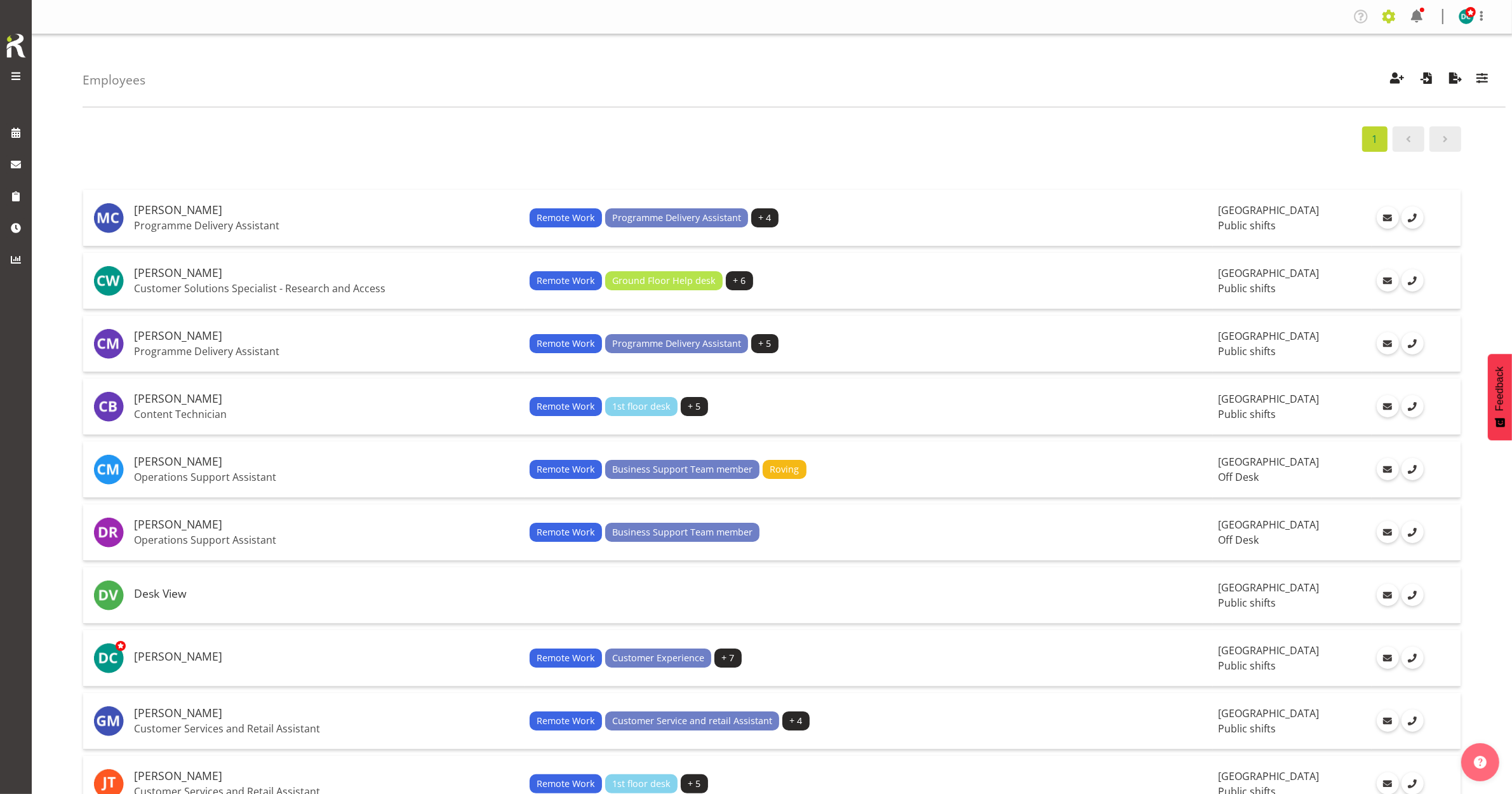
click at [1385, 16] on span at bounding box center [1389, 16] width 20 height 20
click at [1279, 52] on link "Company Settings" at bounding box center [1311, 46] width 176 height 23
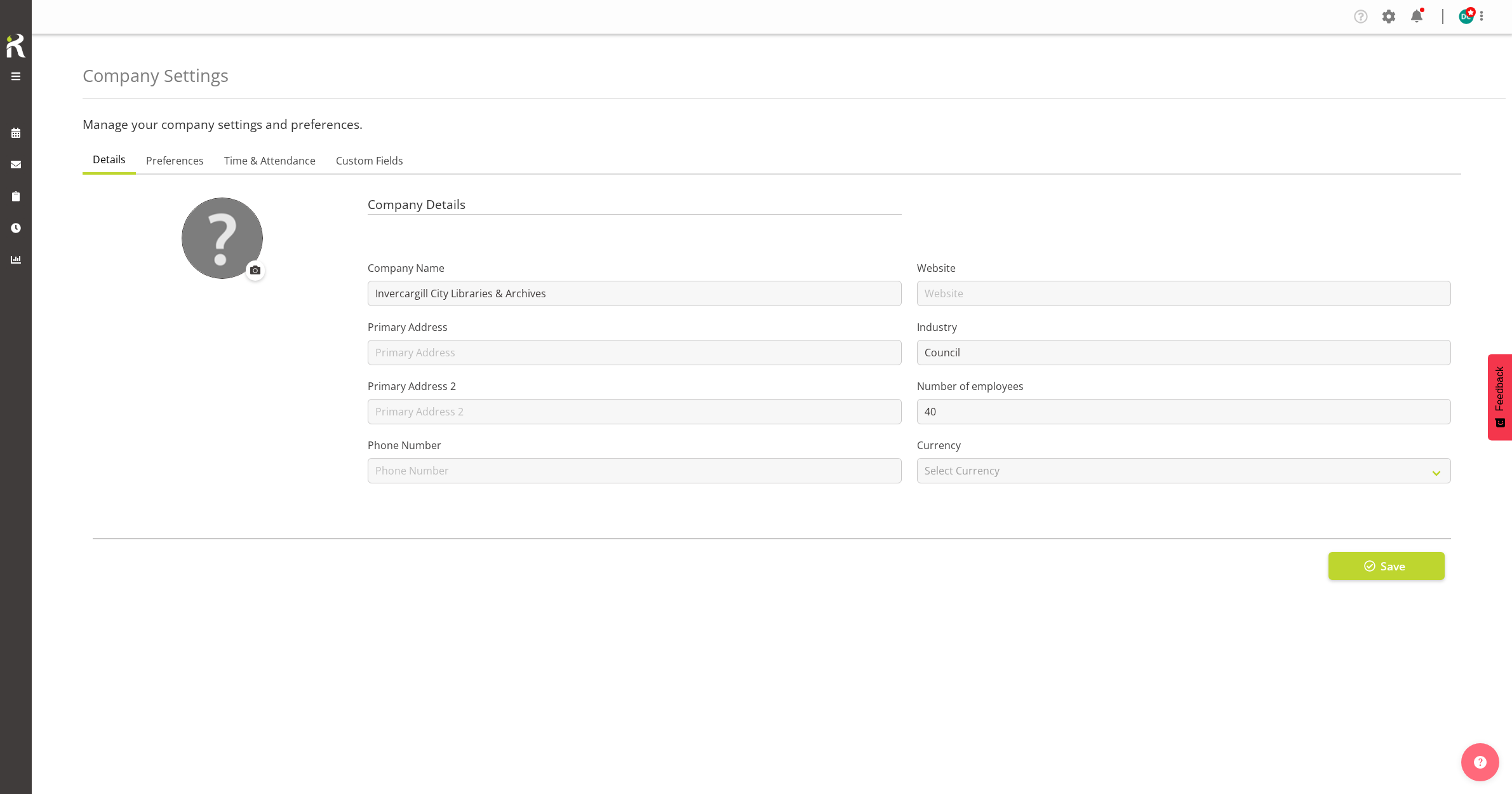
select select
select select "monday"
type input "08:00"
type input "22:00"
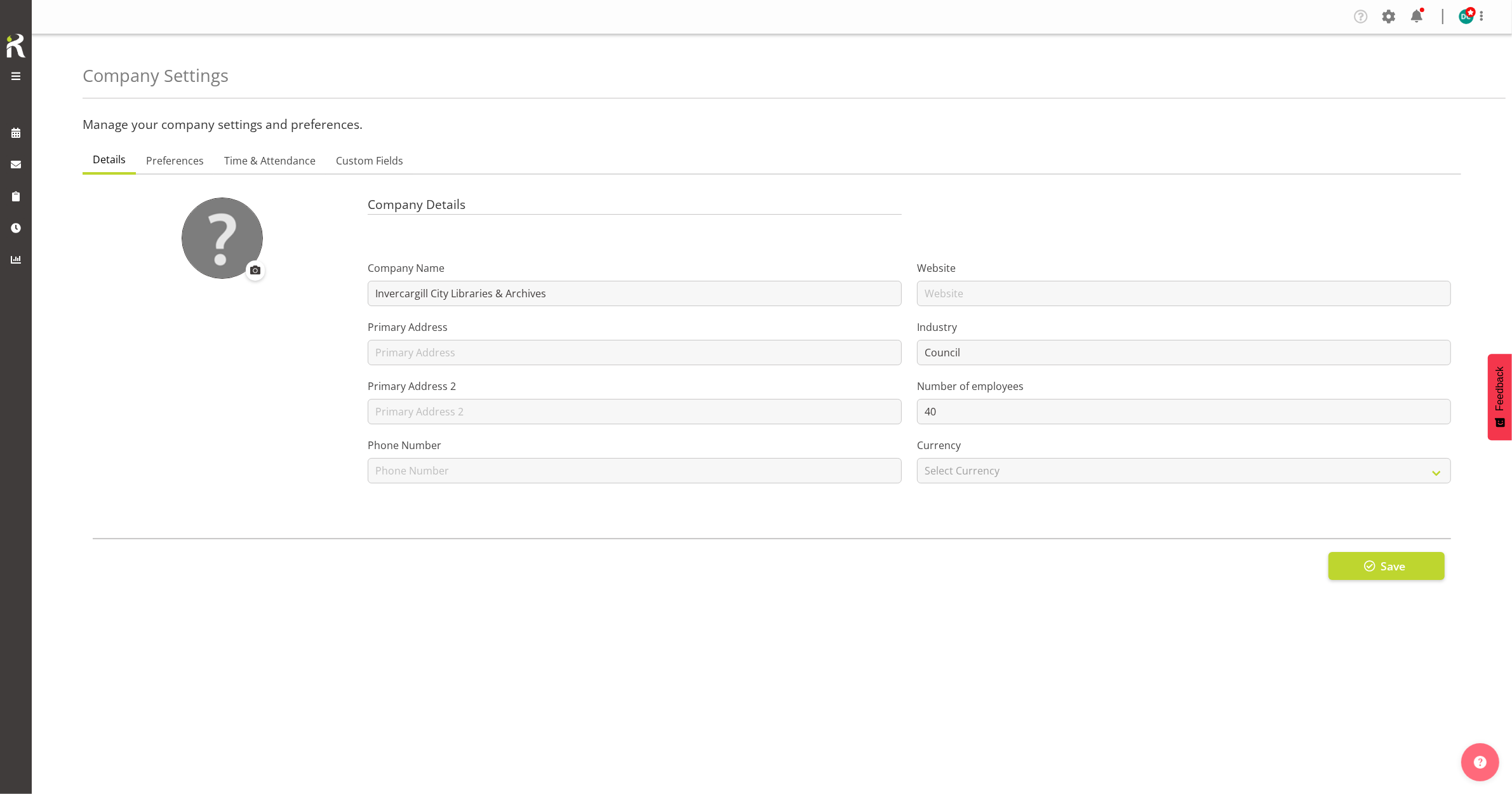
checkbox input "false"
checkbox input "true"
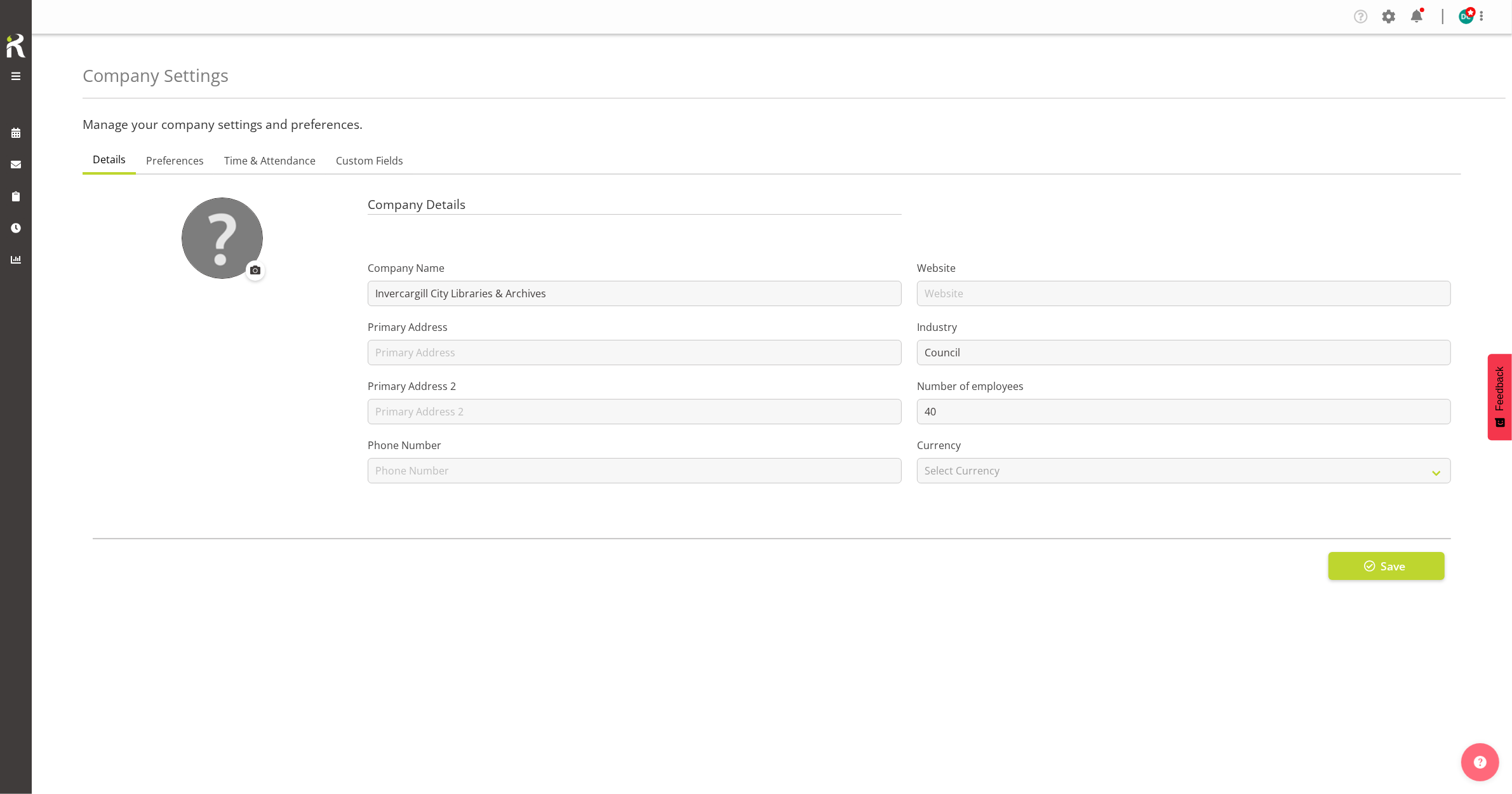
checkbox input "true"
checkbox input "false"
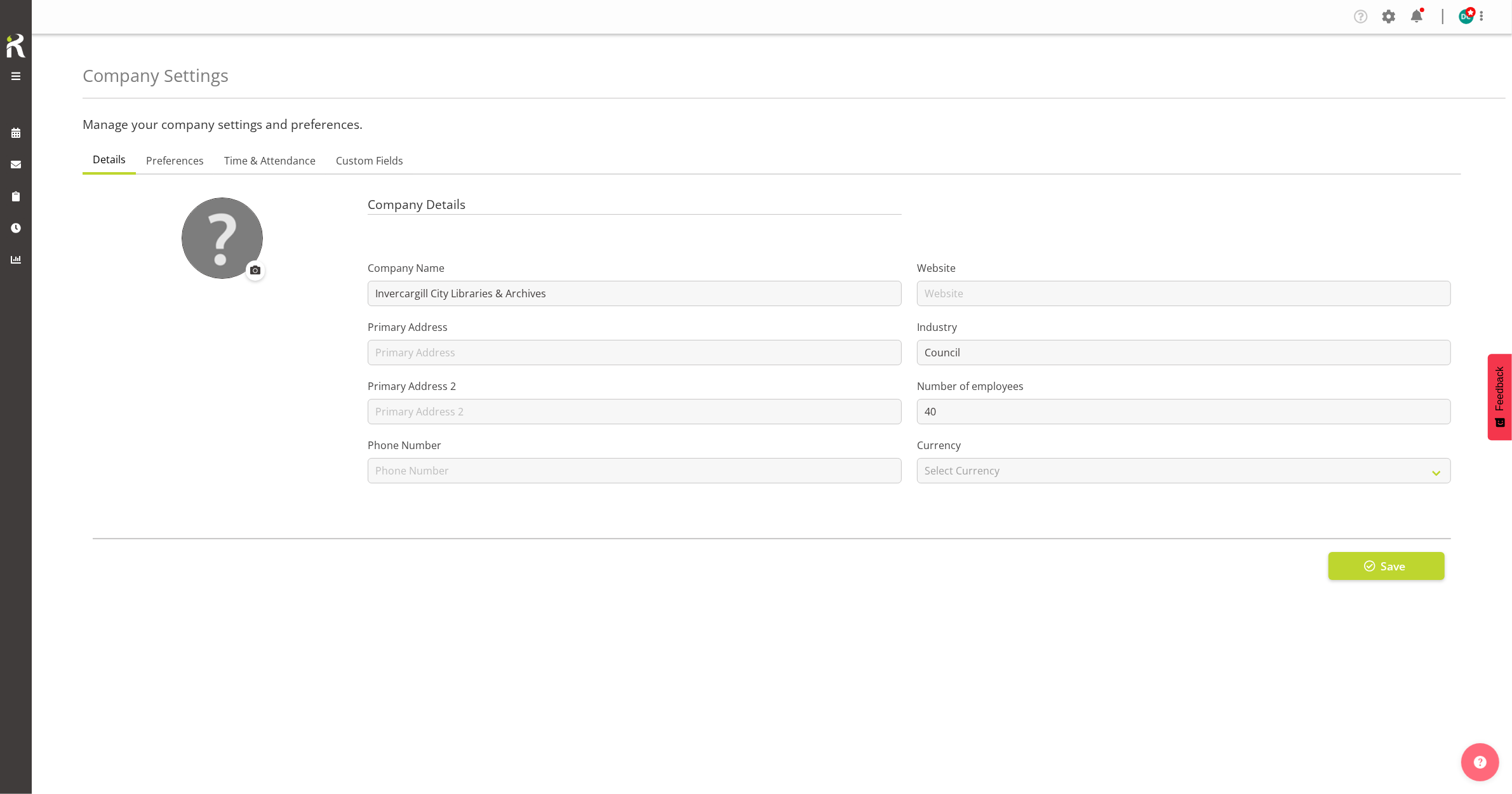
checkbox input "false"
checkbox input "true"
checkbox input "false"
checkbox input "true"
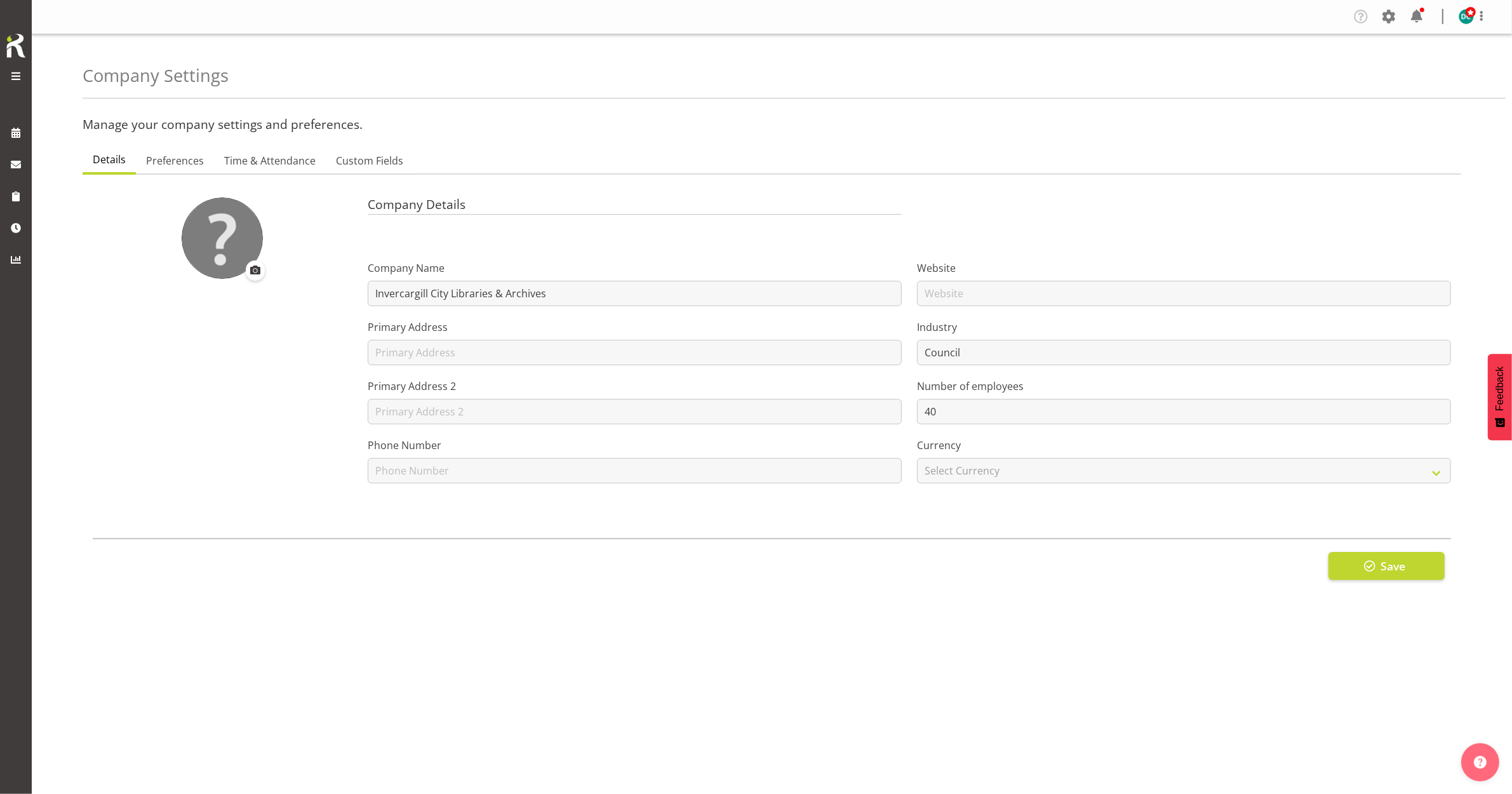
type input "24"
type input "0"
type input "24"
type input "12"
checkbox input "false"
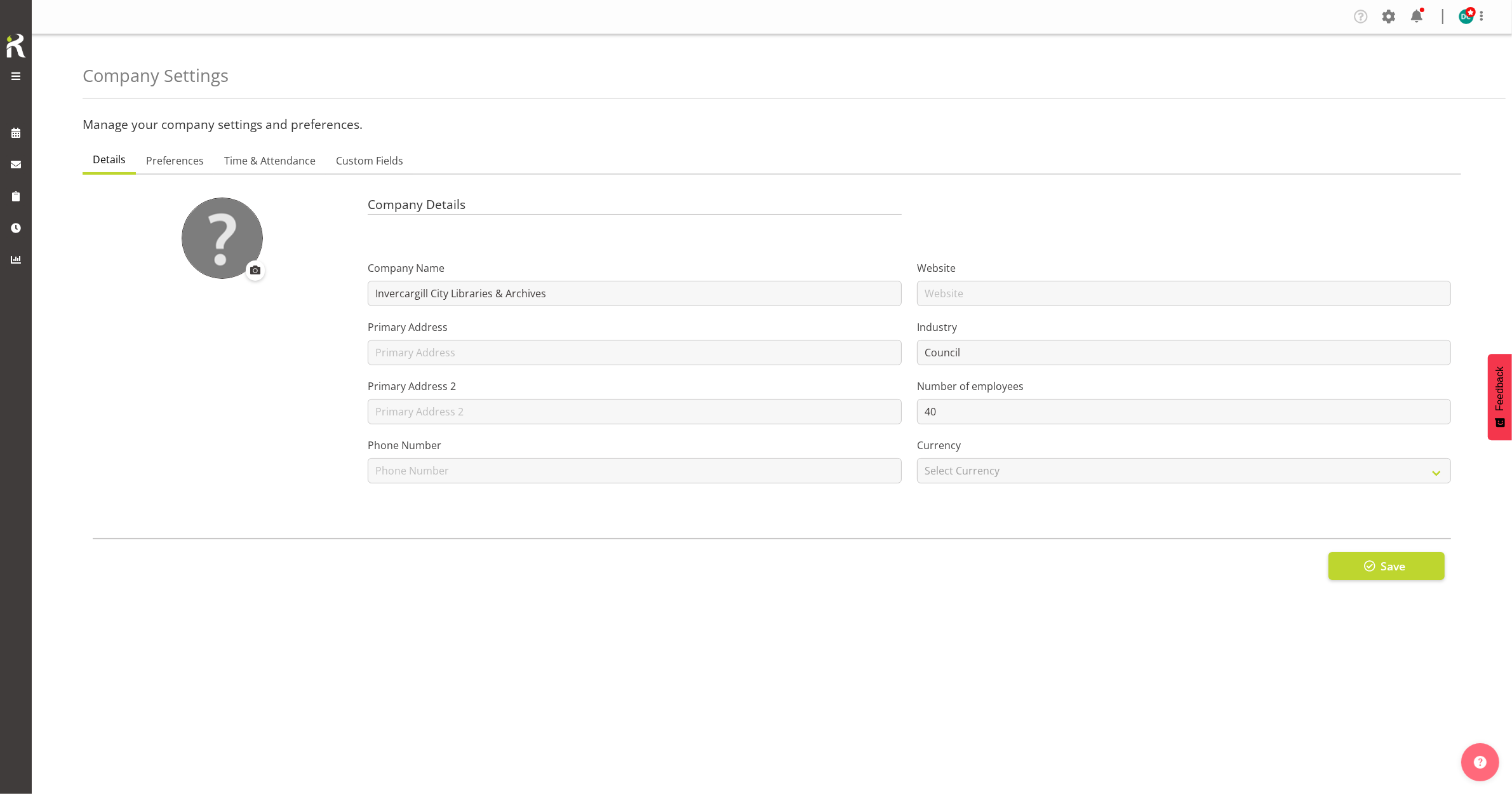
checkbox input "true"
select select "1_day_before"
type input "60"
checkbox input "true"
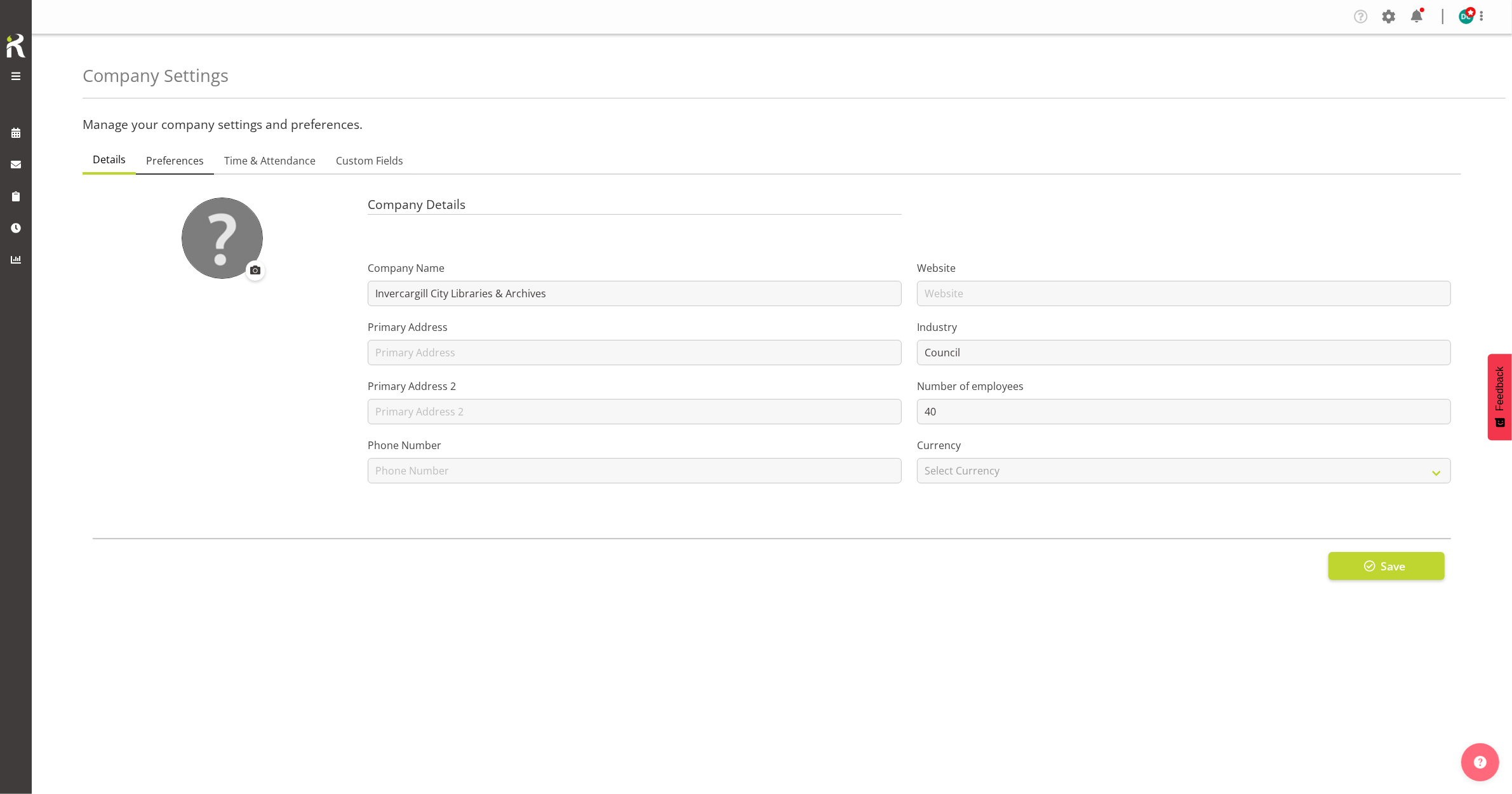
click at [157, 159] on span "Preferences" at bounding box center [175, 160] width 57 height 15
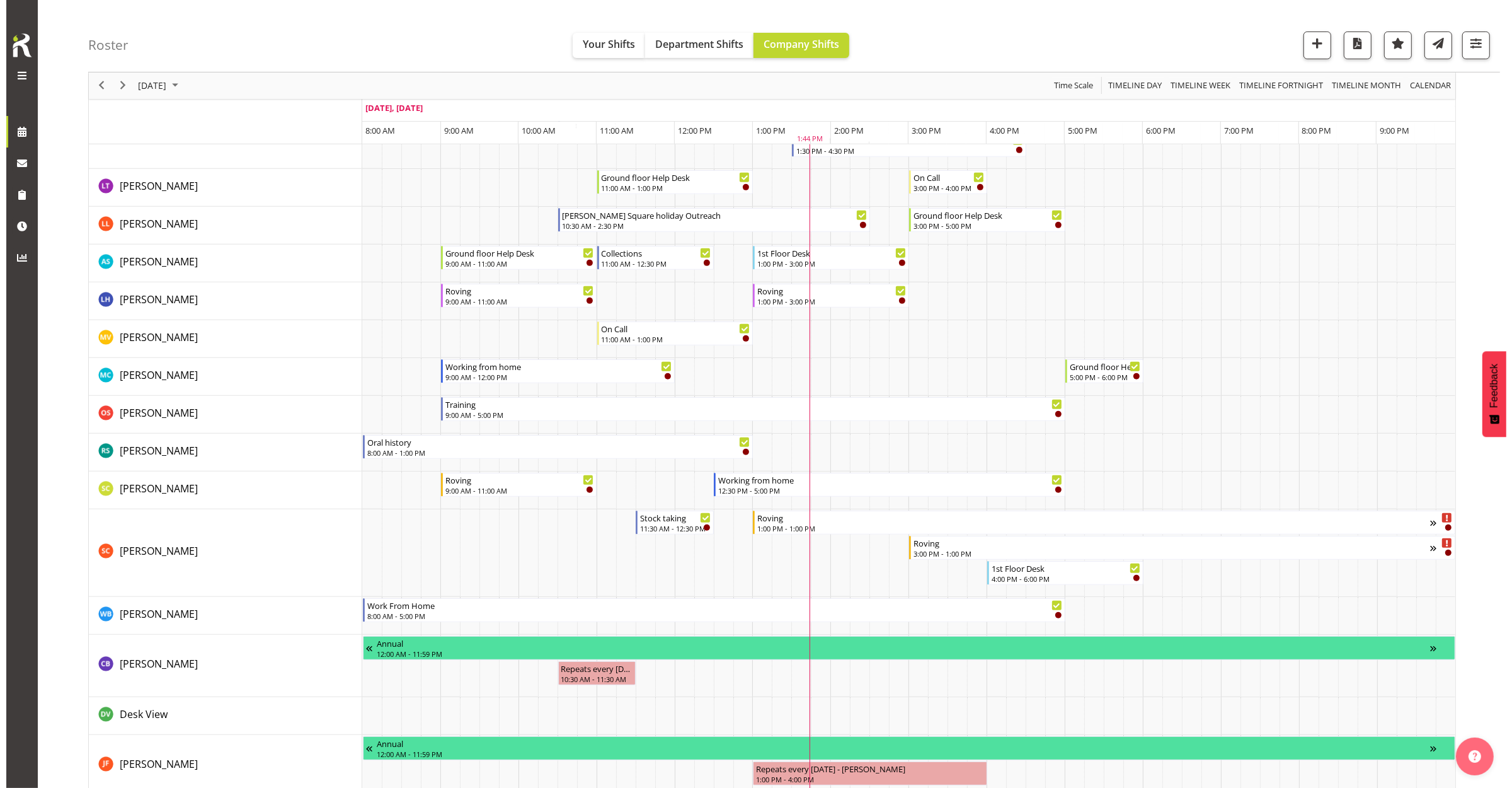
scroll to position [630, 0]
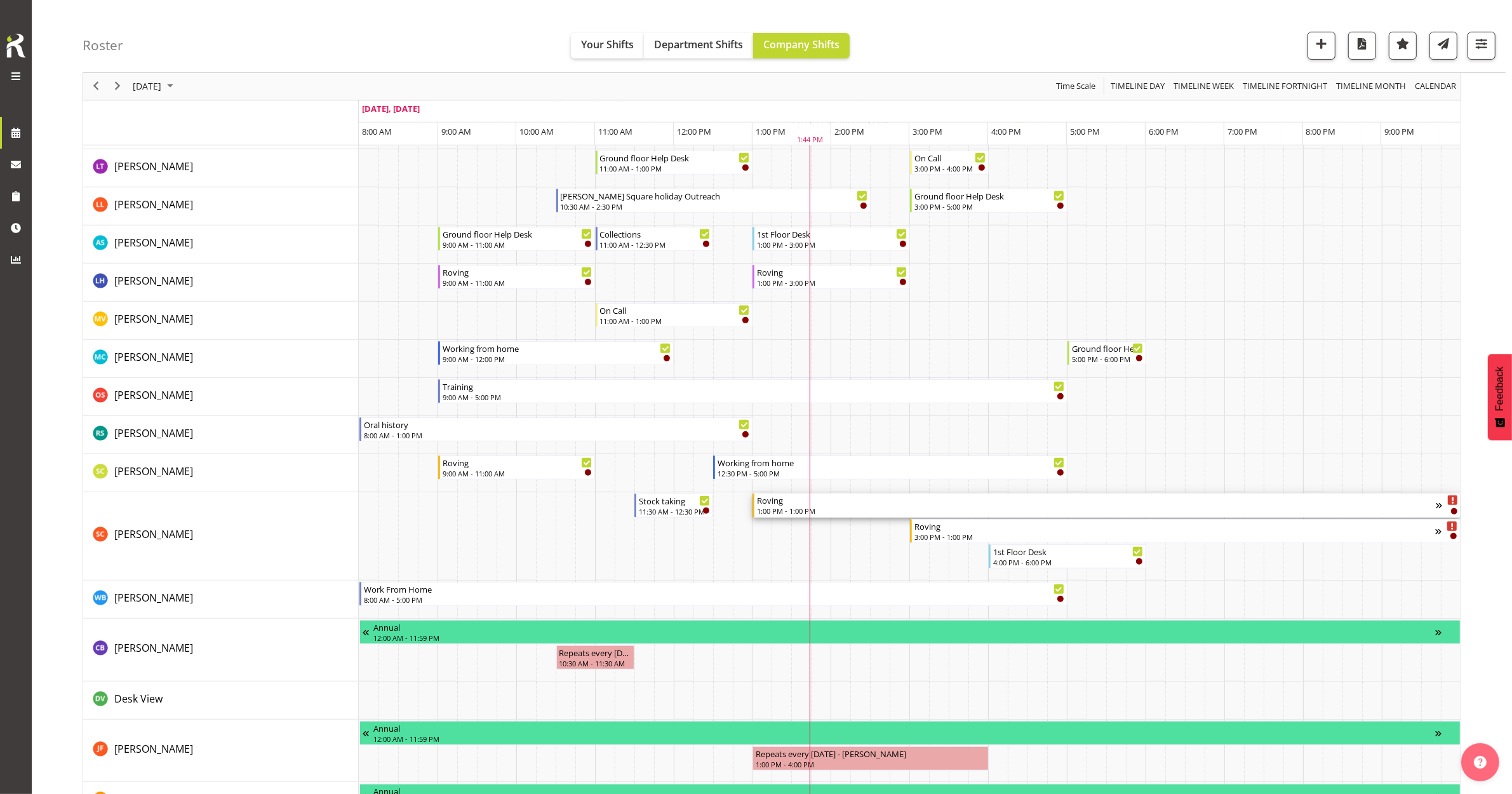
click at [923, 507] on div "1:00 PM - 1:00 PM" at bounding box center [1097, 511] width 679 height 10
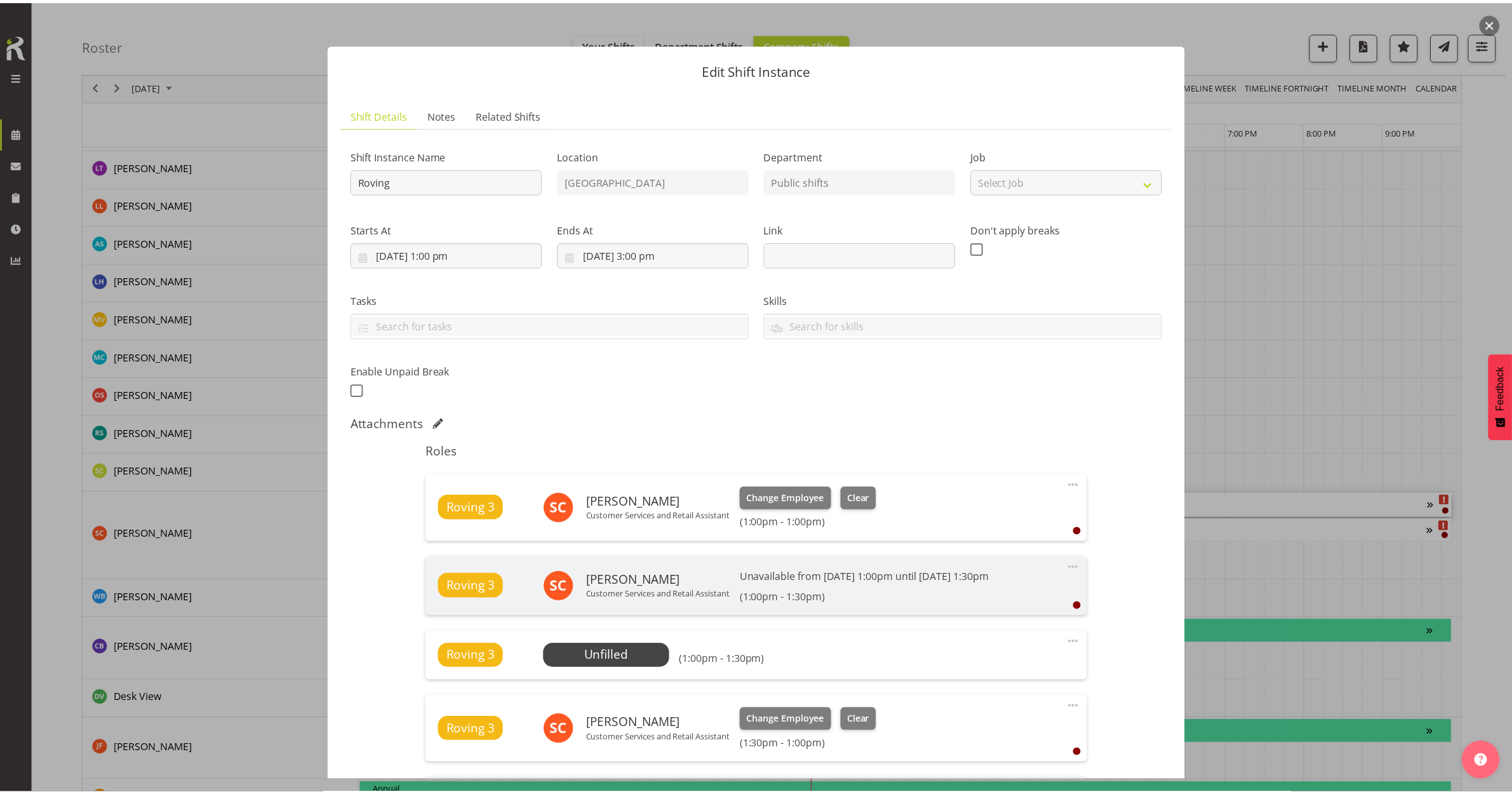
scroll to position [0, 0]
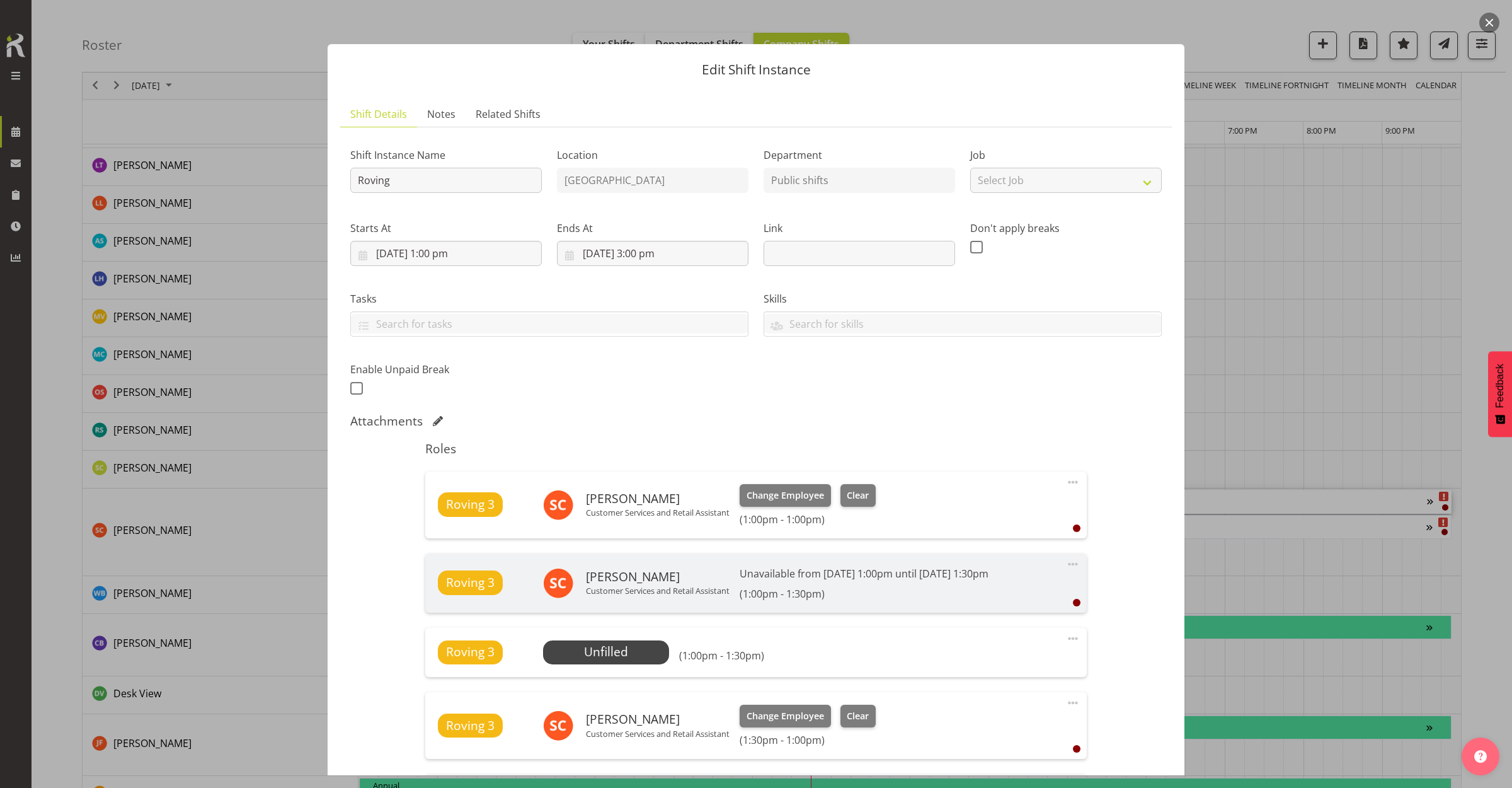
click at [1487, 17] on button "button" at bounding box center [1489, 22] width 20 height 20
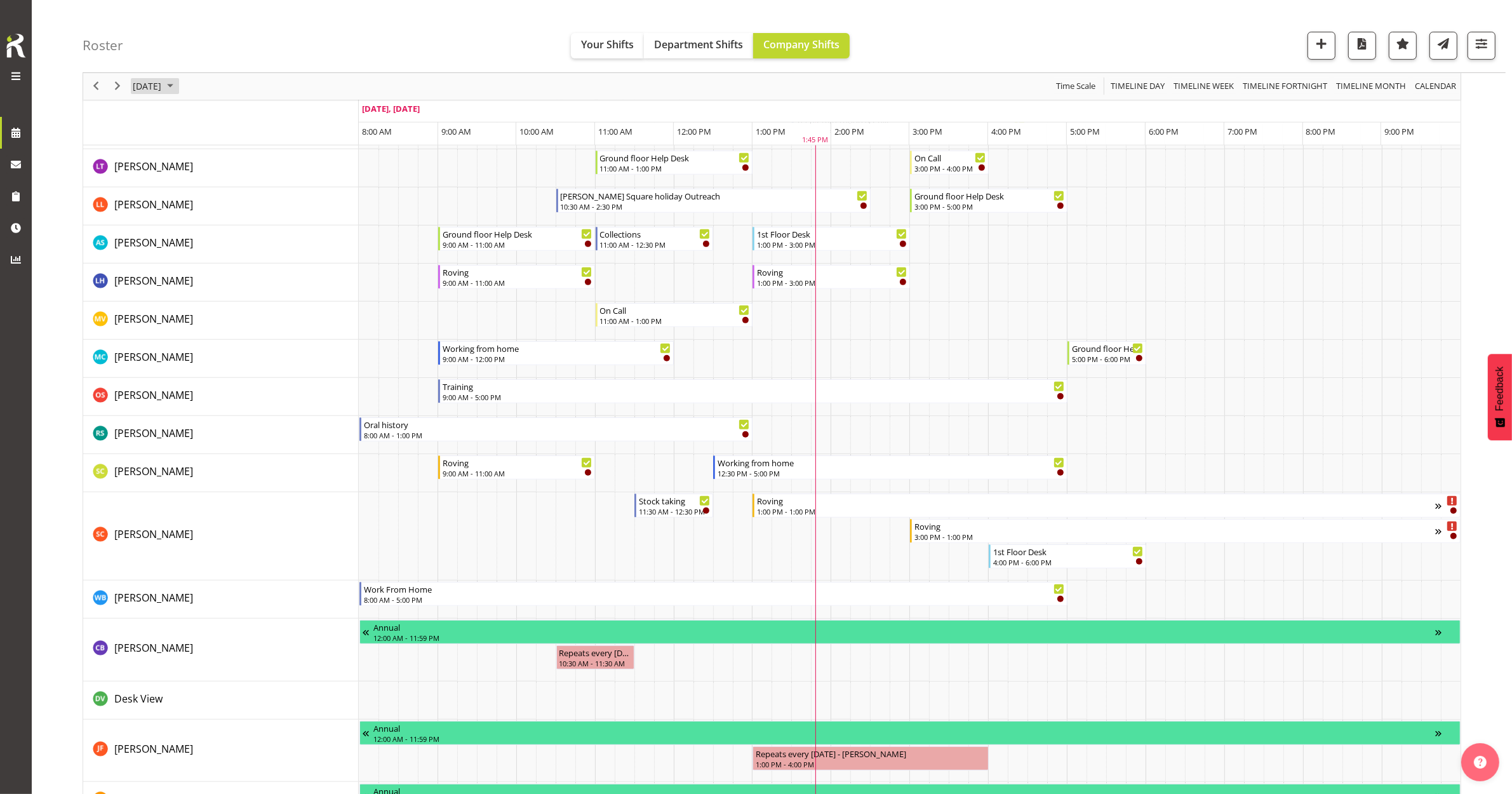
click at [151, 84] on span "[DATE]" at bounding box center [147, 87] width 31 height 16
click at [235, 229] on span "25" at bounding box center [227, 227] width 19 height 19
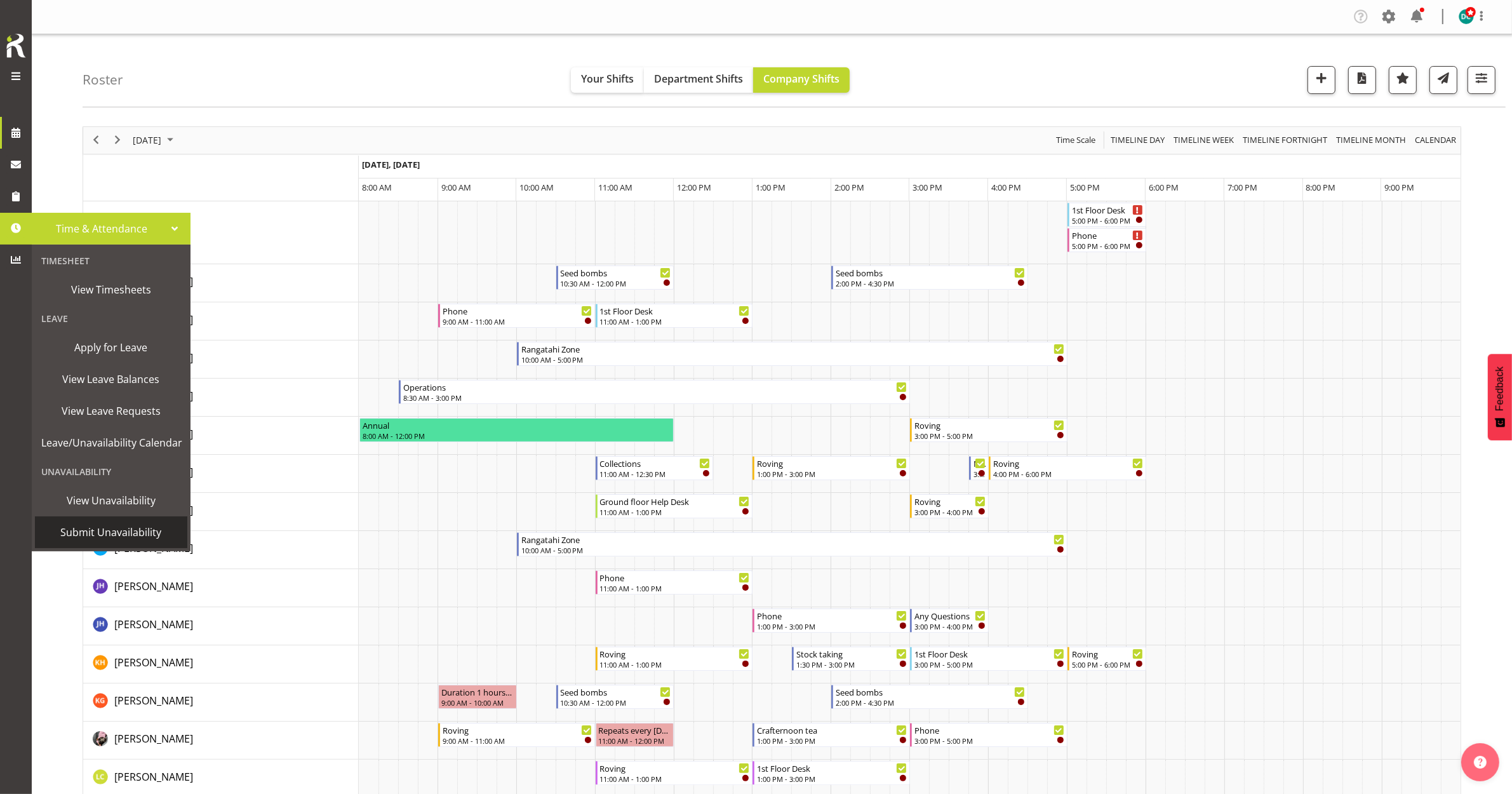
click at [102, 527] on span "Submit Unavailability" at bounding box center [111, 532] width 140 height 19
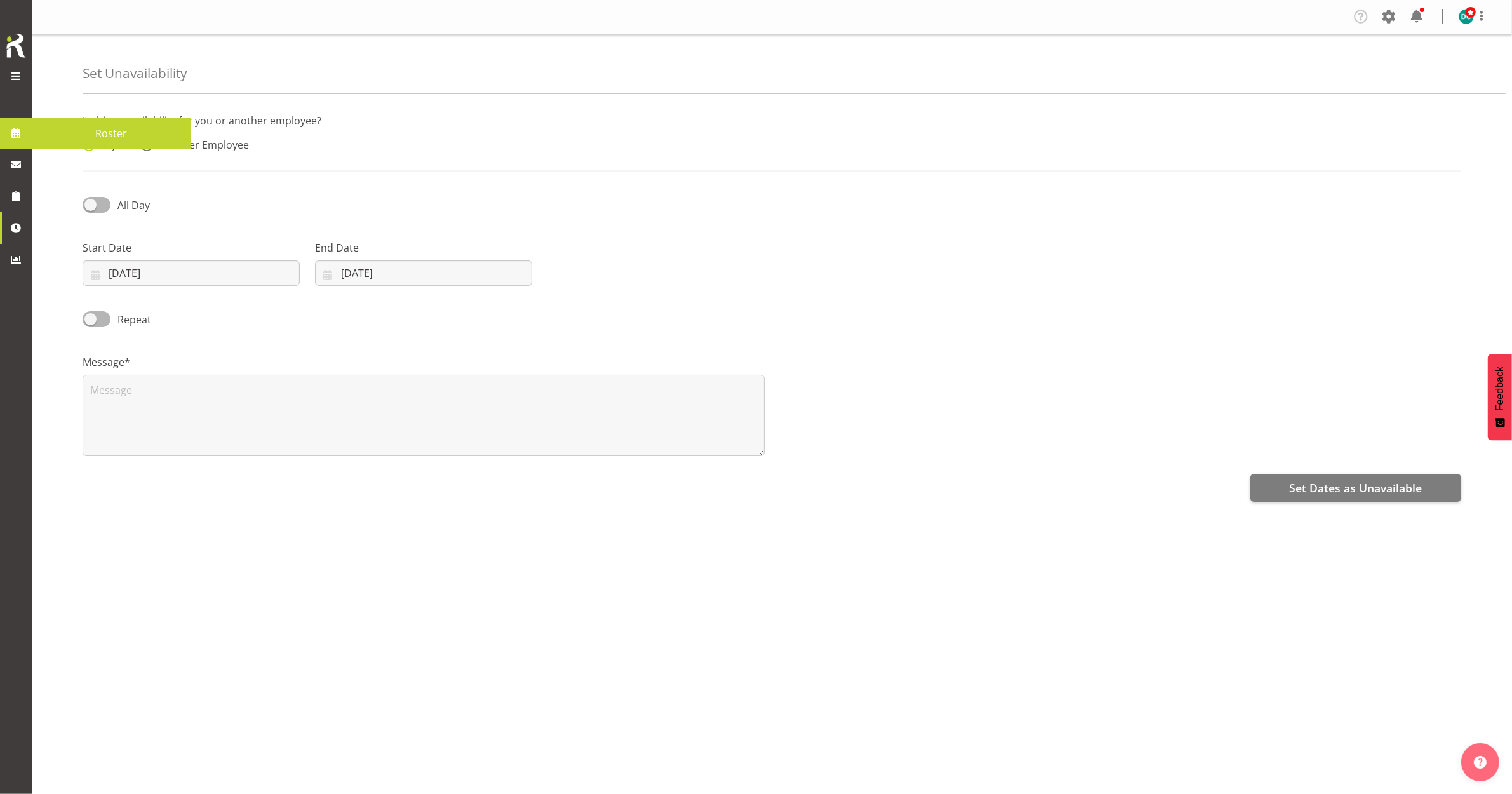
click at [21, 130] on span at bounding box center [16, 133] width 19 height 19
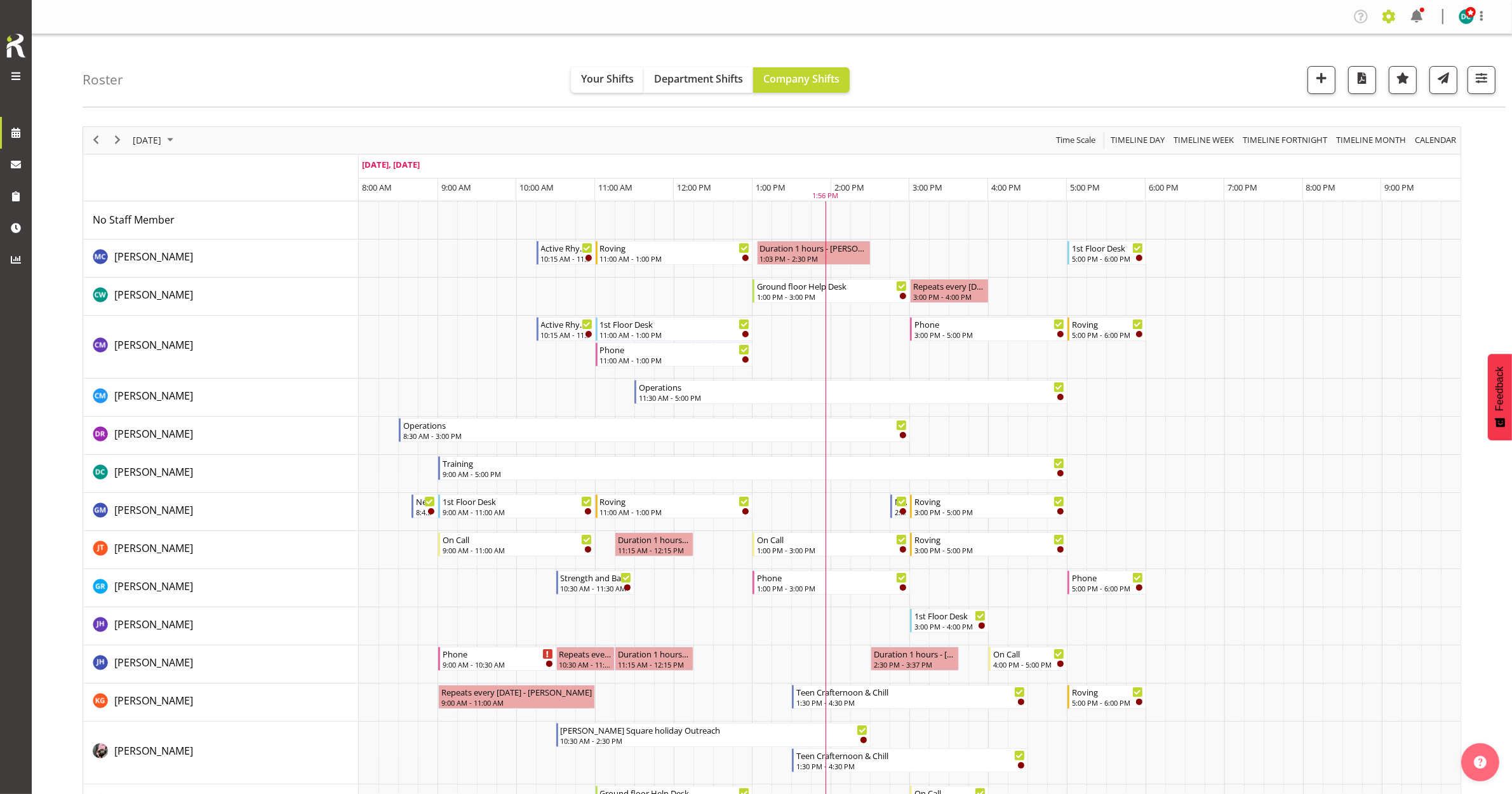
click at [1383, 12] on span at bounding box center [1389, 16] width 20 height 20
click at [1291, 131] on link "Employees" at bounding box center [1311, 138] width 176 height 23
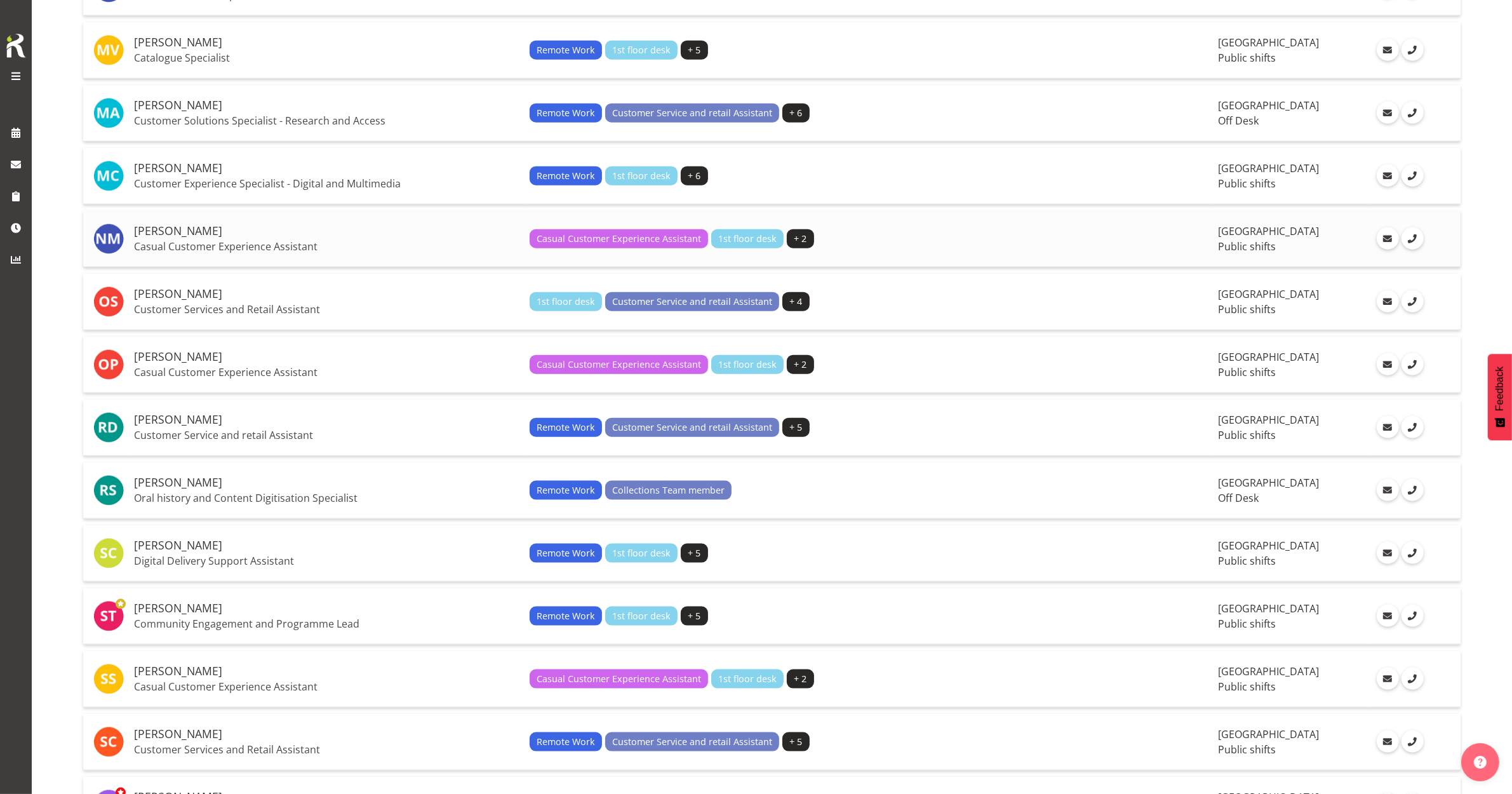
scroll to position [1826, 0]
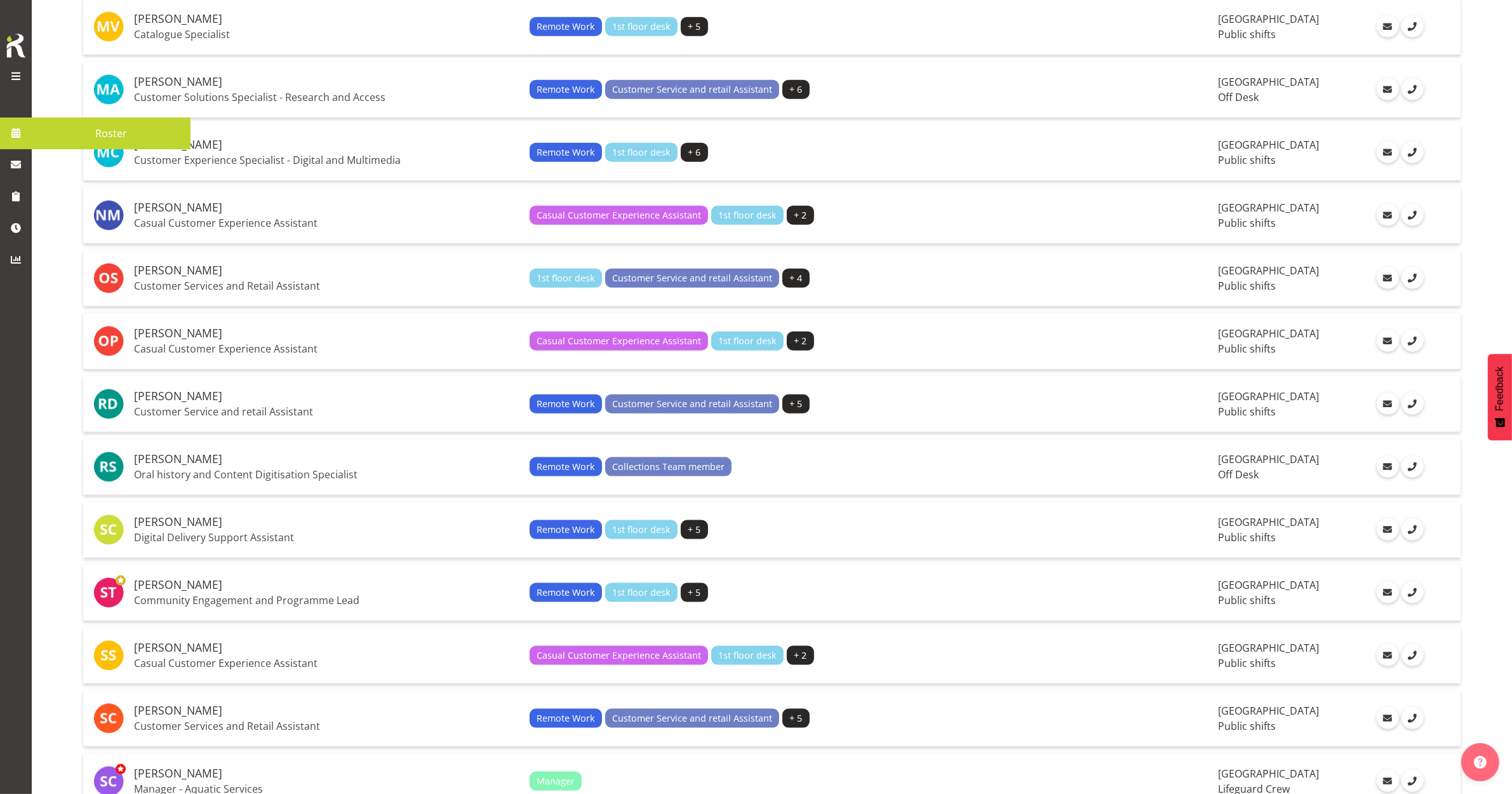
click at [12, 144] on link at bounding box center [16, 133] width 32 height 32
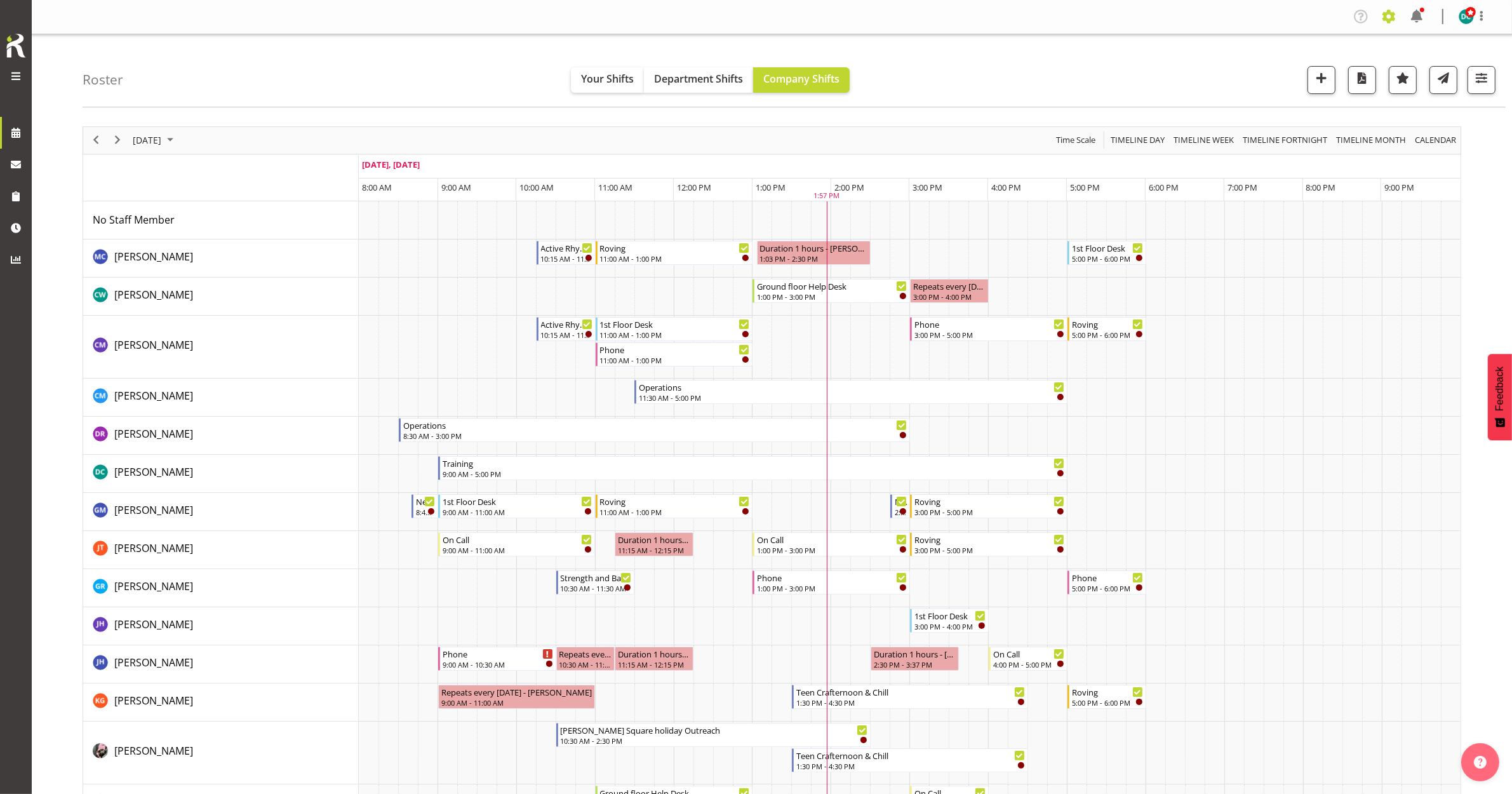
click at [1392, 12] on span at bounding box center [1389, 16] width 20 height 20
click at [1296, 138] on link "Employees" at bounding box center [1311, 138] width 176 height 23
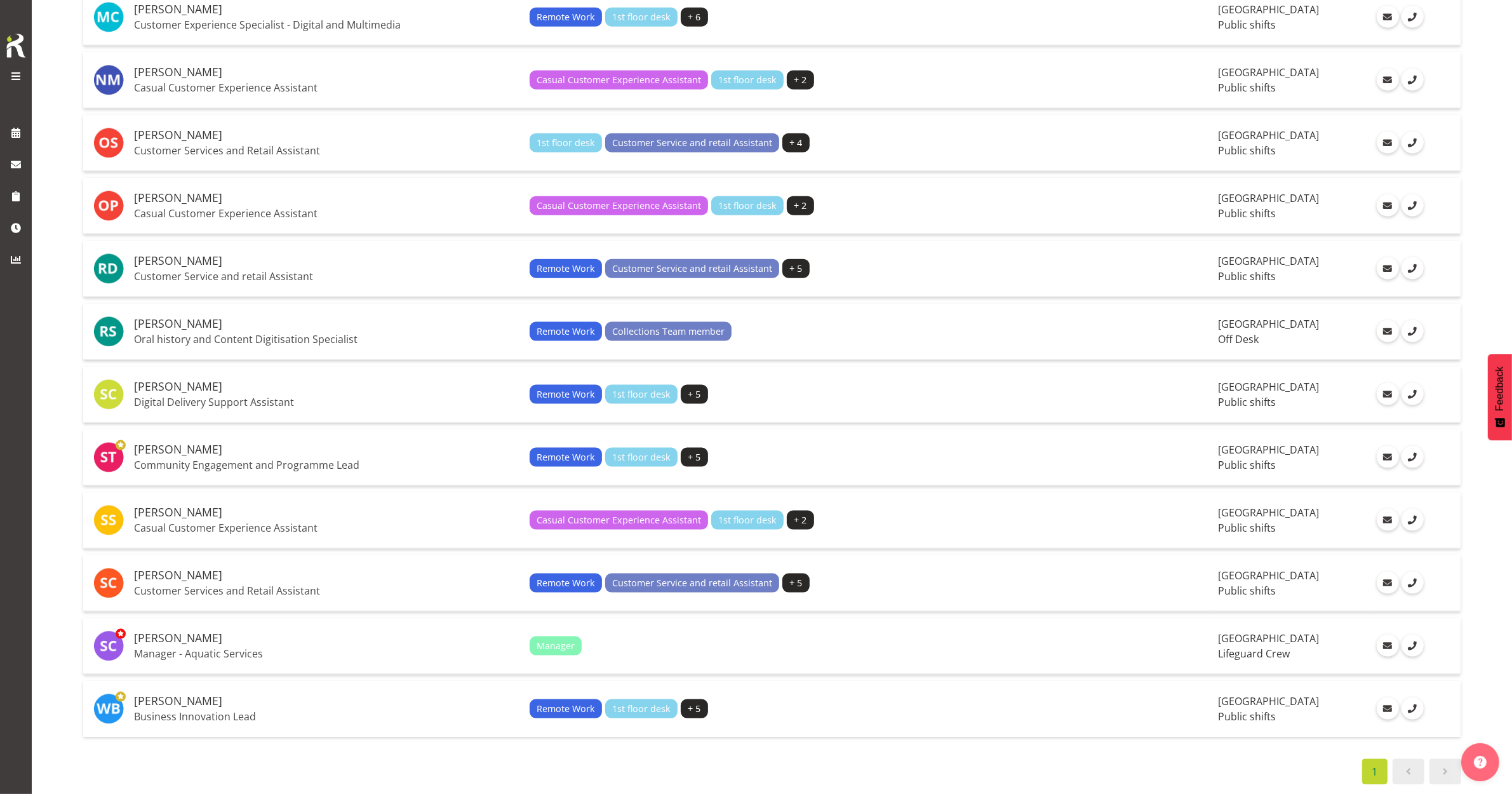
scroll to position [1979, 0]
click at [163, 569] on h5 "[PERSON_NAME]" at bounding box center [327, 575] width 385 height 12
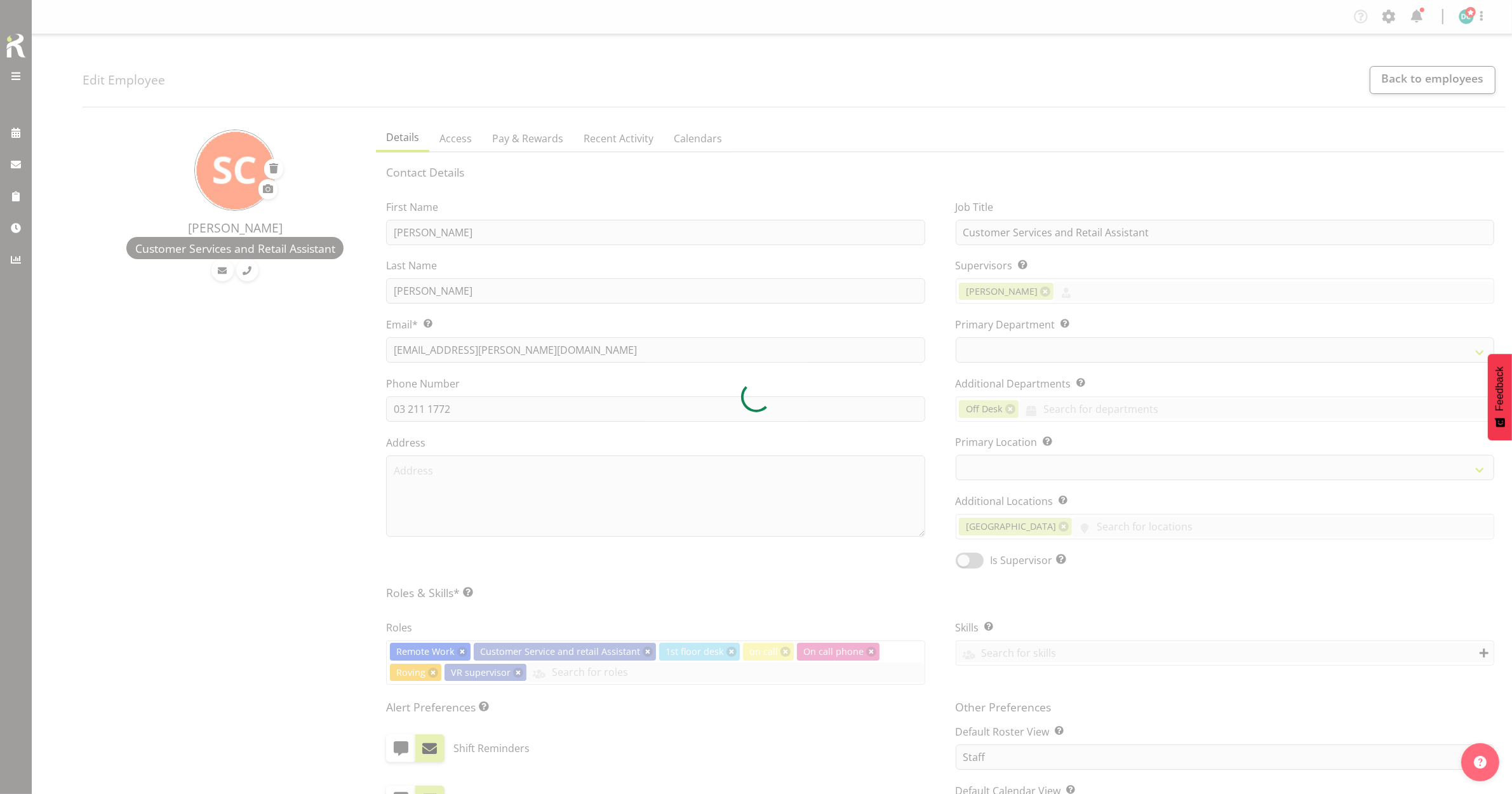
select select
select select "921"
select select "1276"
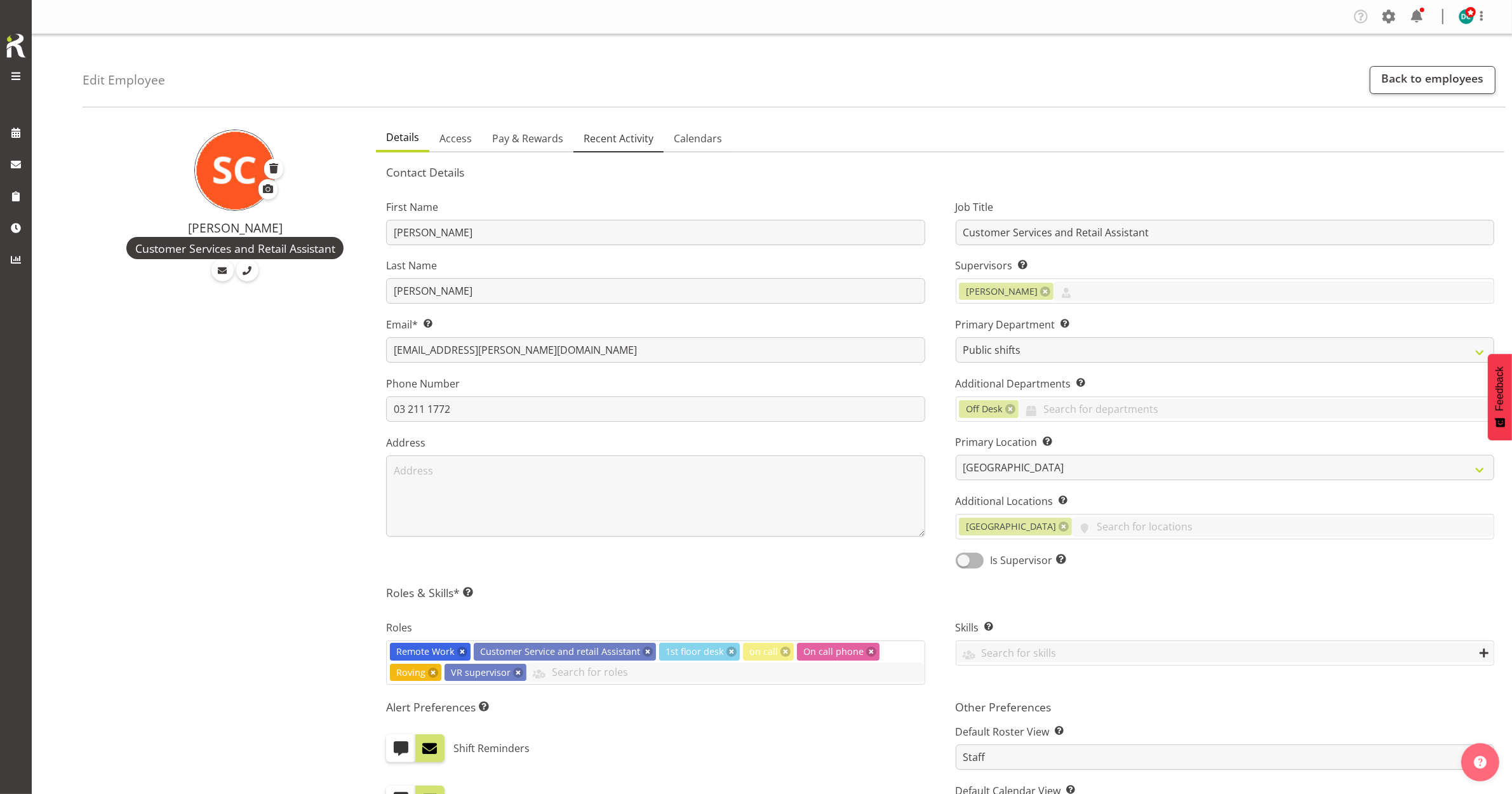
click at [611, 144] on span "Recent Activity" at bounding box center [619, 138] width 70 height 15
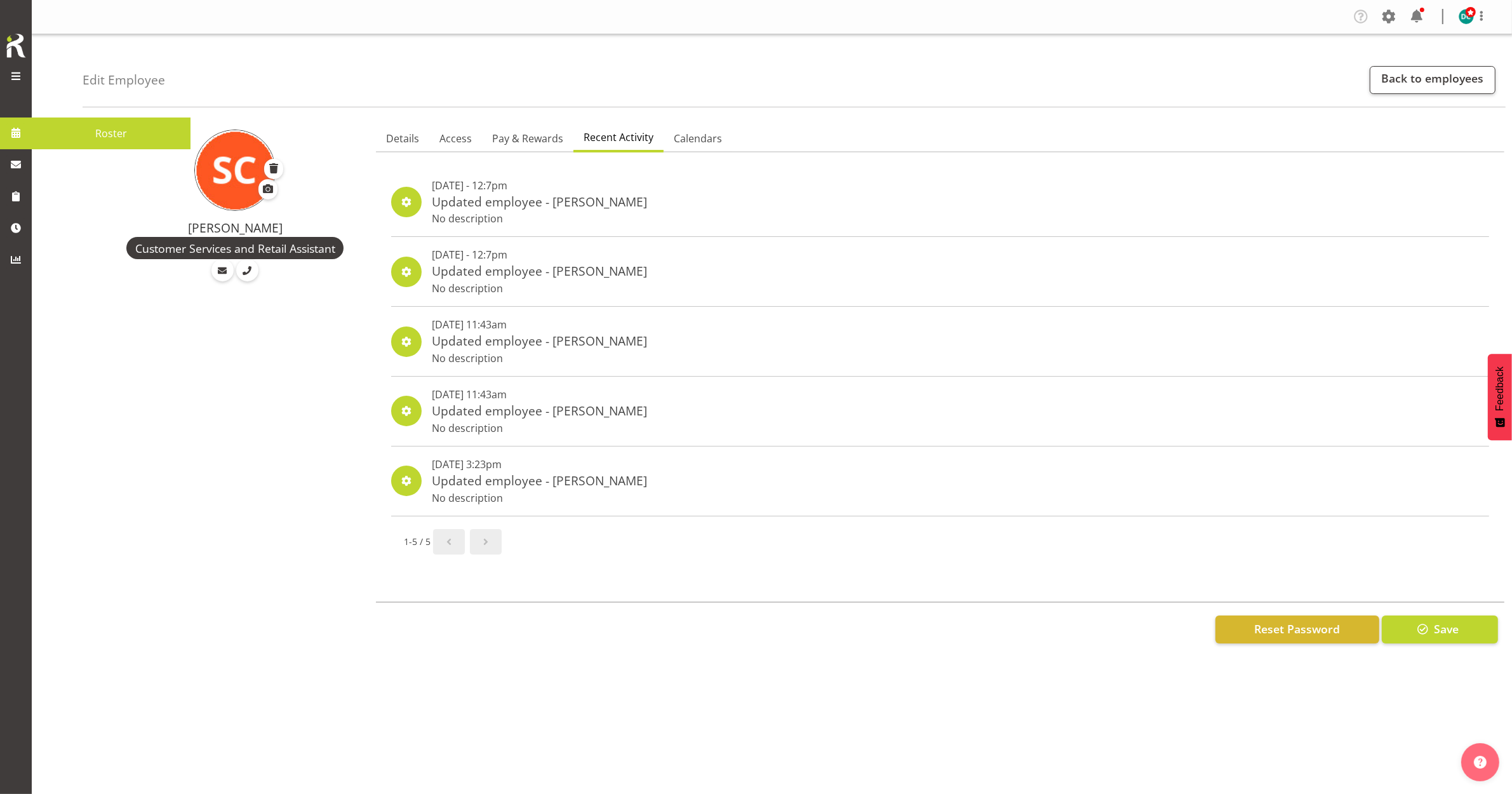
click at [38, 131] on span "Roster" at bounding box center [111, 133] width 146 height 19
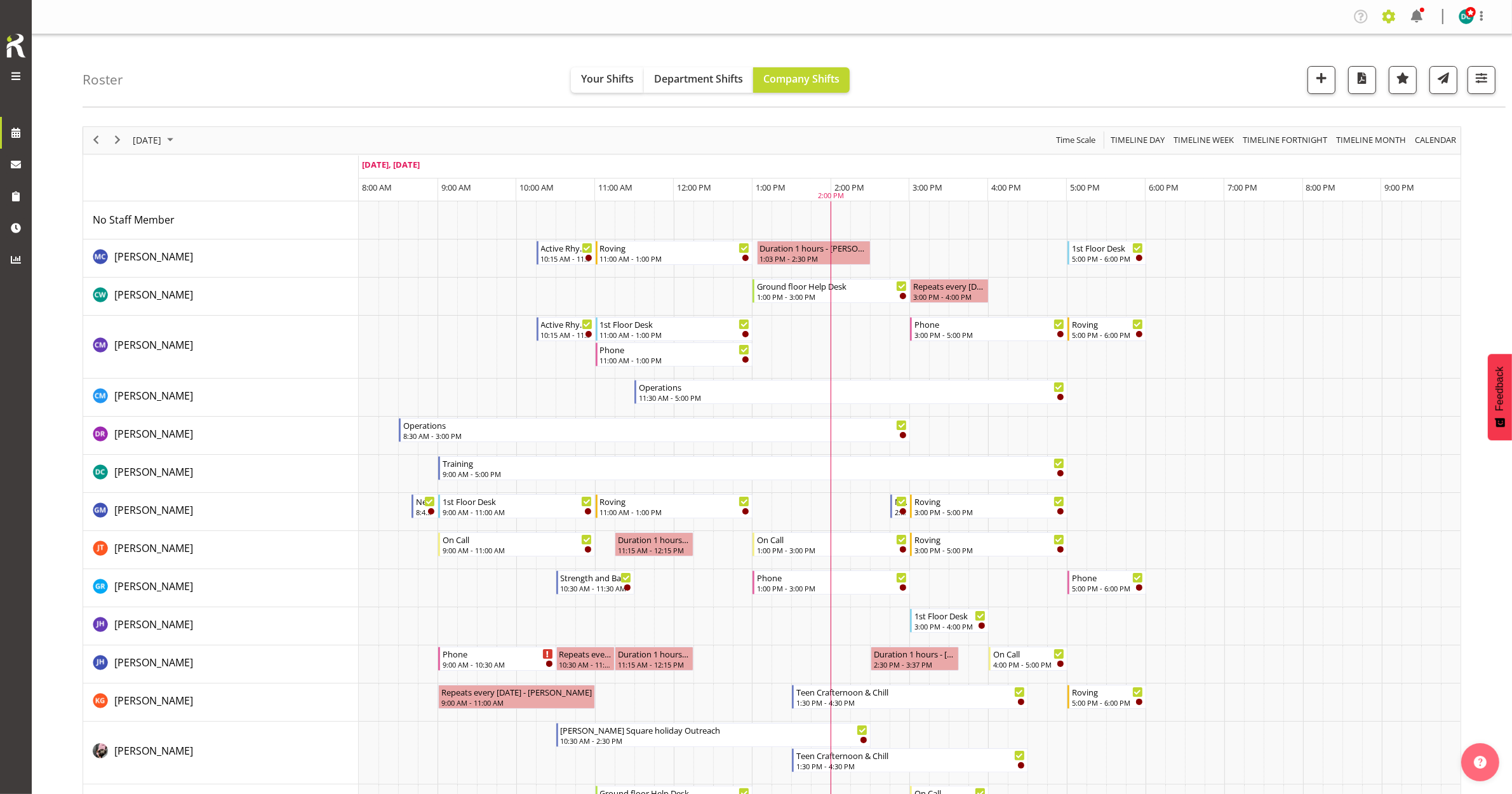
click at [1392, 18] on span at bounding box center [1389, 16] width 20 height 20
click at [1272, 140] on link "Employees" at bounding box center [1311, 138] width 176 height 23
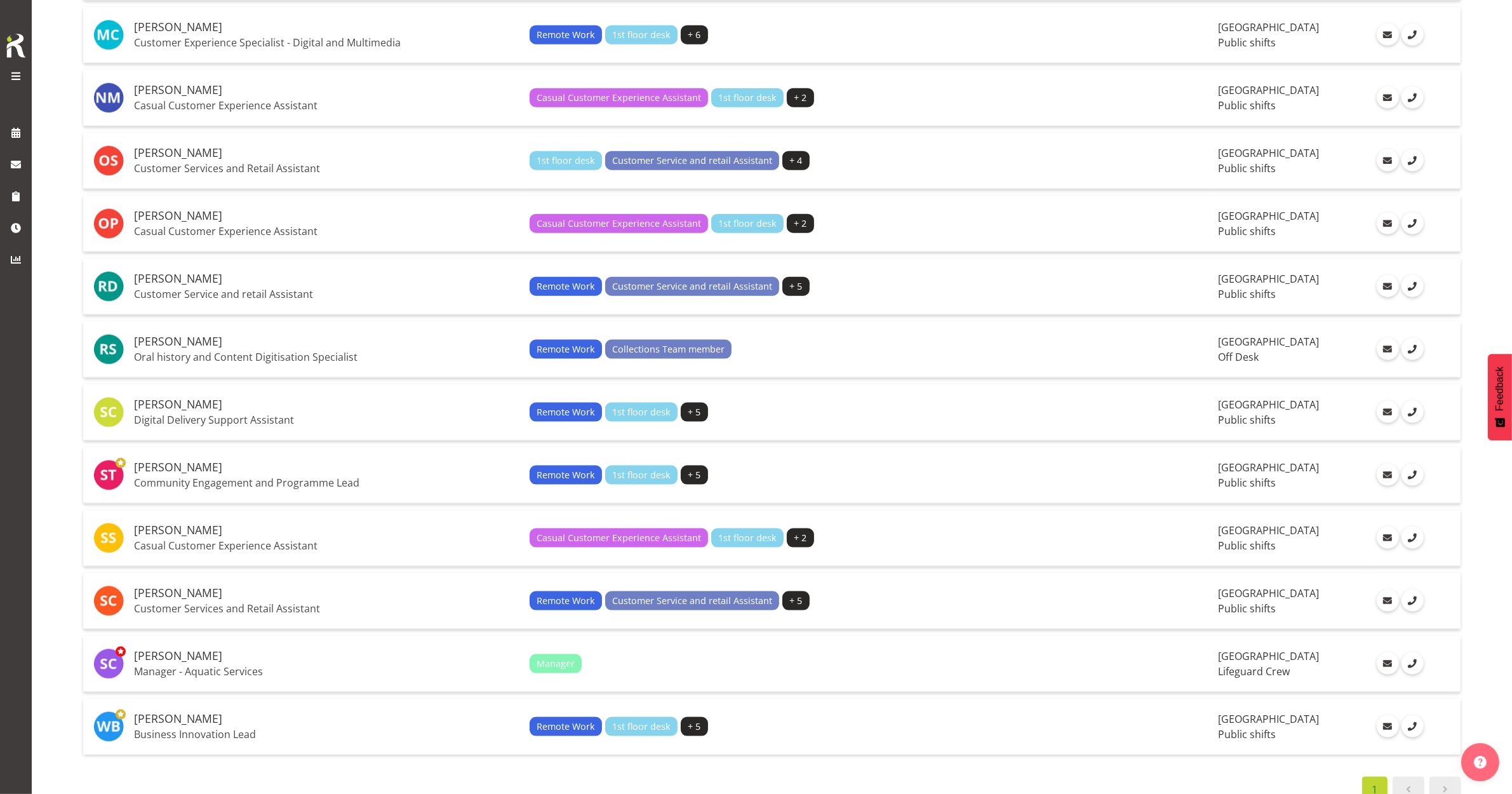
scroll to position [1979, 0]
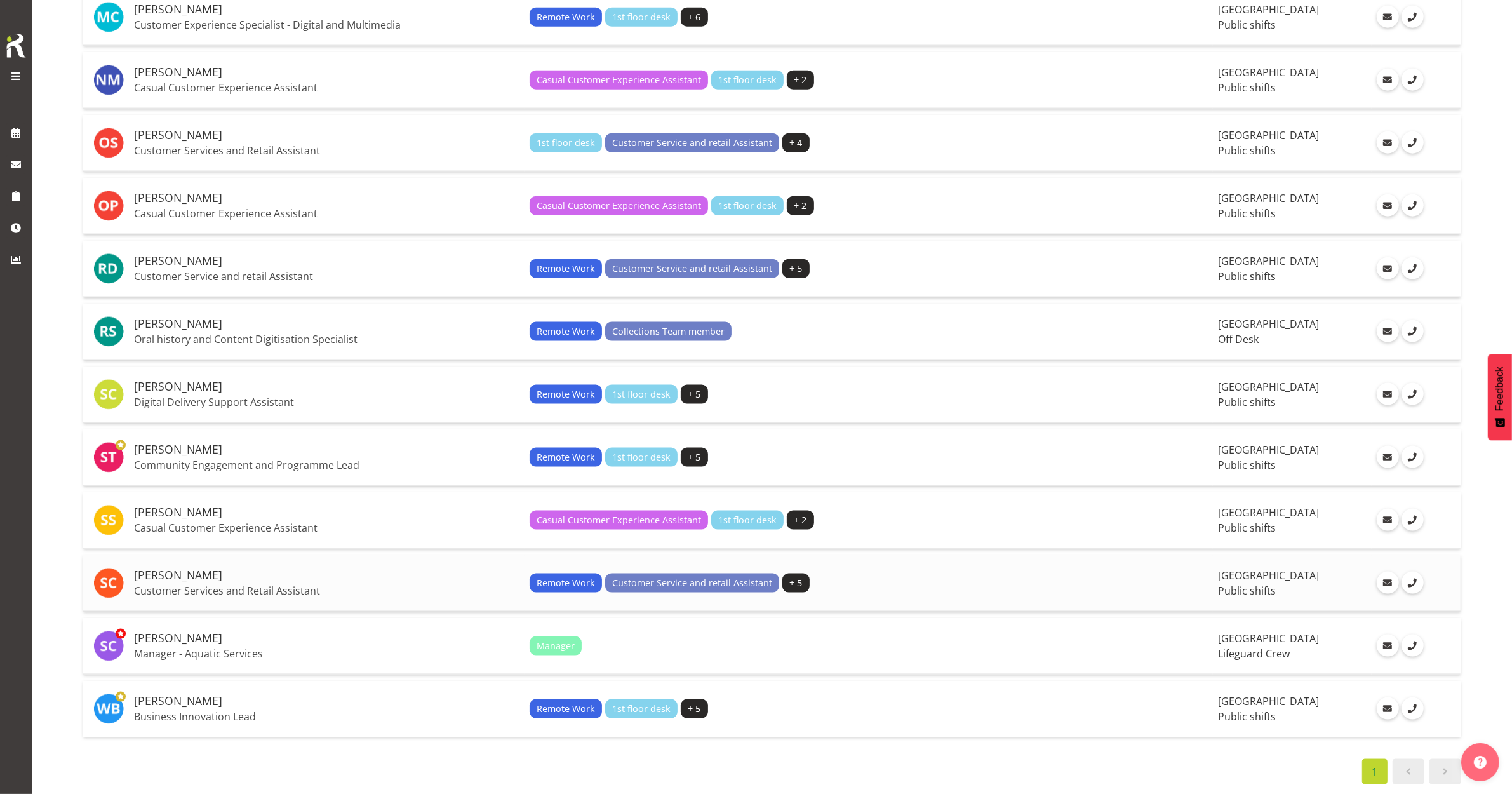
click at [178, 569] on h5 "[PERSON_NAME]" at bounding box center [327, 575] width 385 height 12
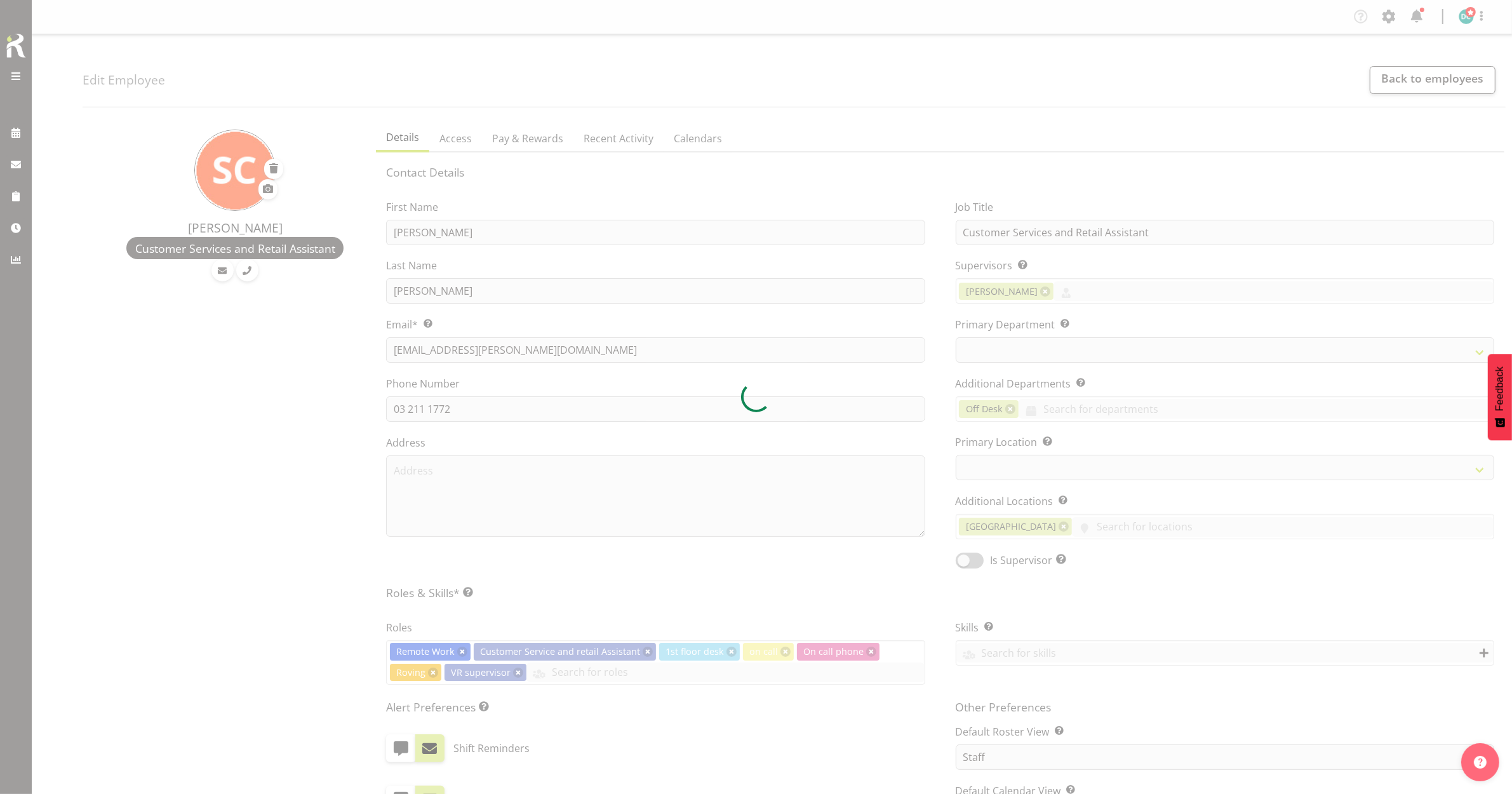
select select
select select "1276"
select select "921"
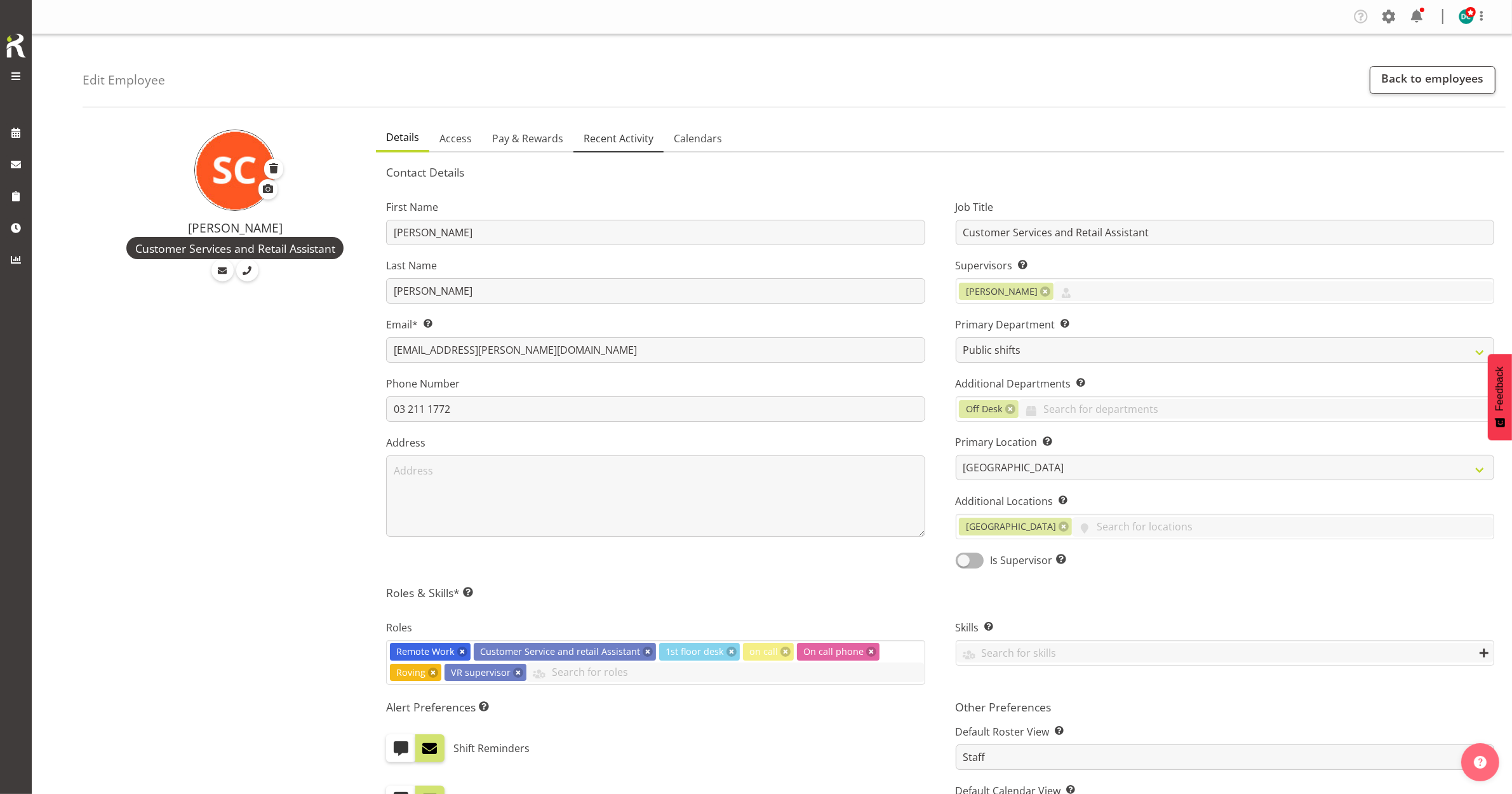
click at [604, 140] on span "Recent Activity" at bounding box center [619, 138] width 70 height 15
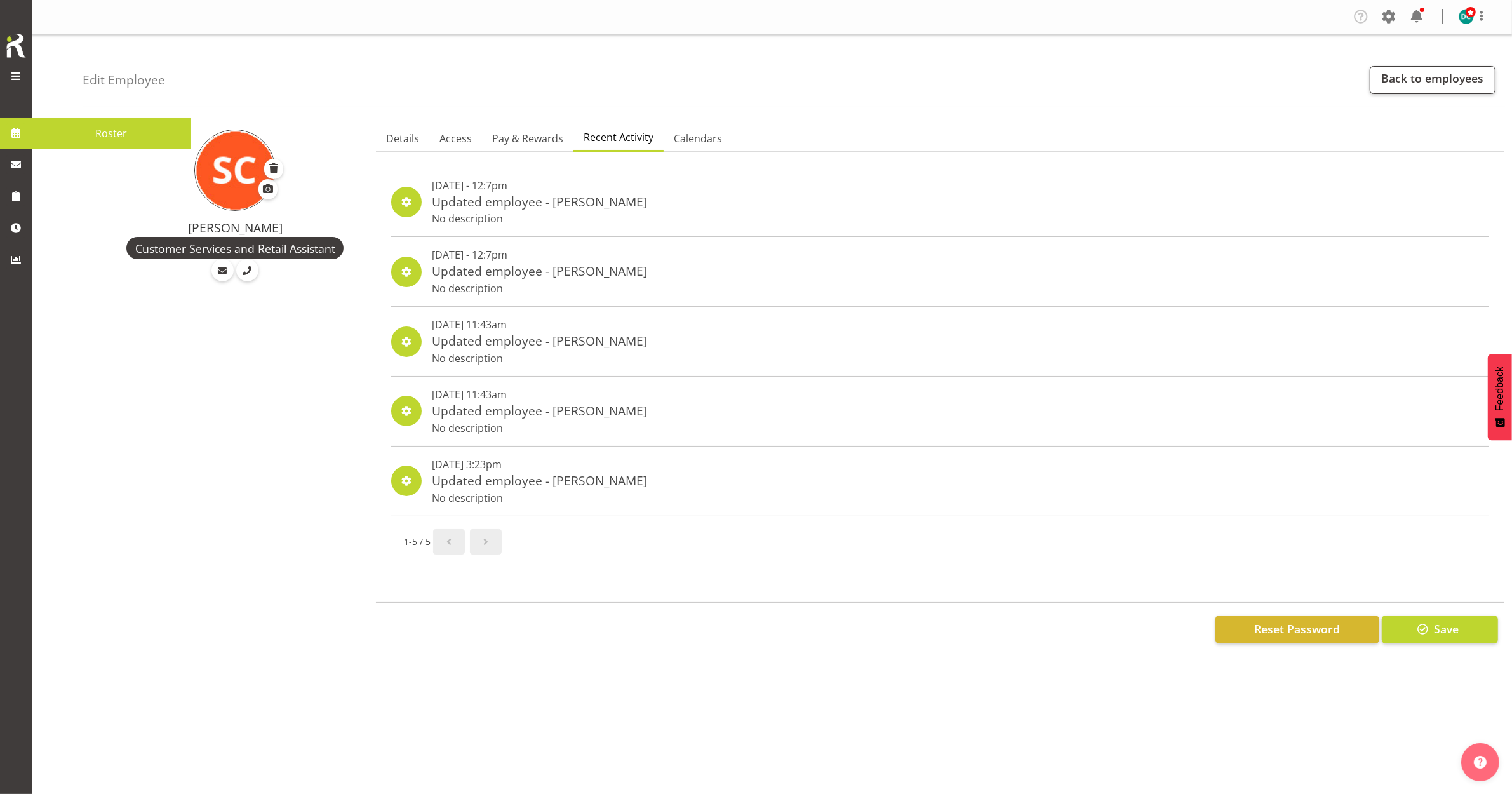
click at [10, 133] on span at bounding box center [16, 133] width 19 height 19
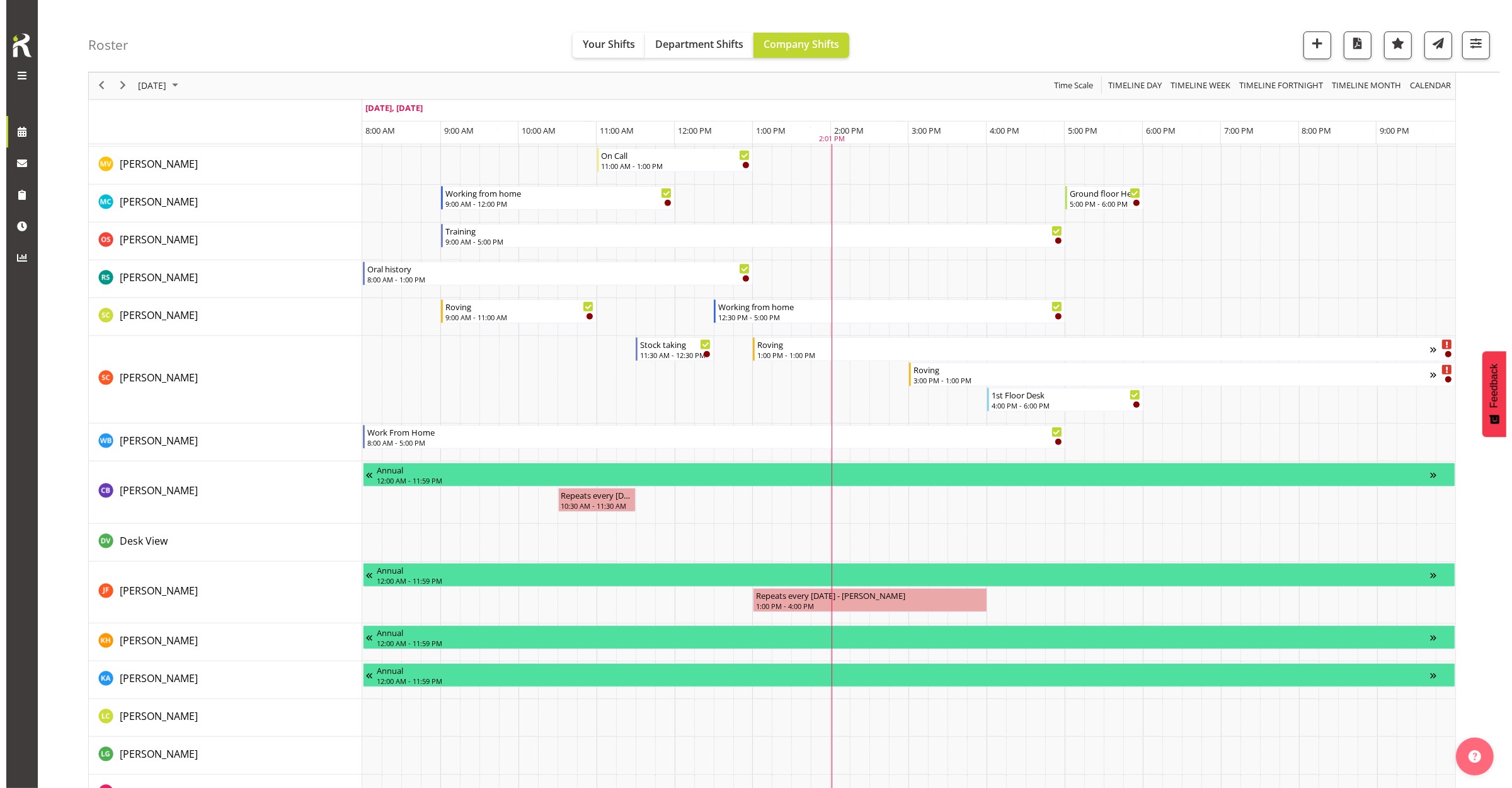
scroll to position [788, 0]
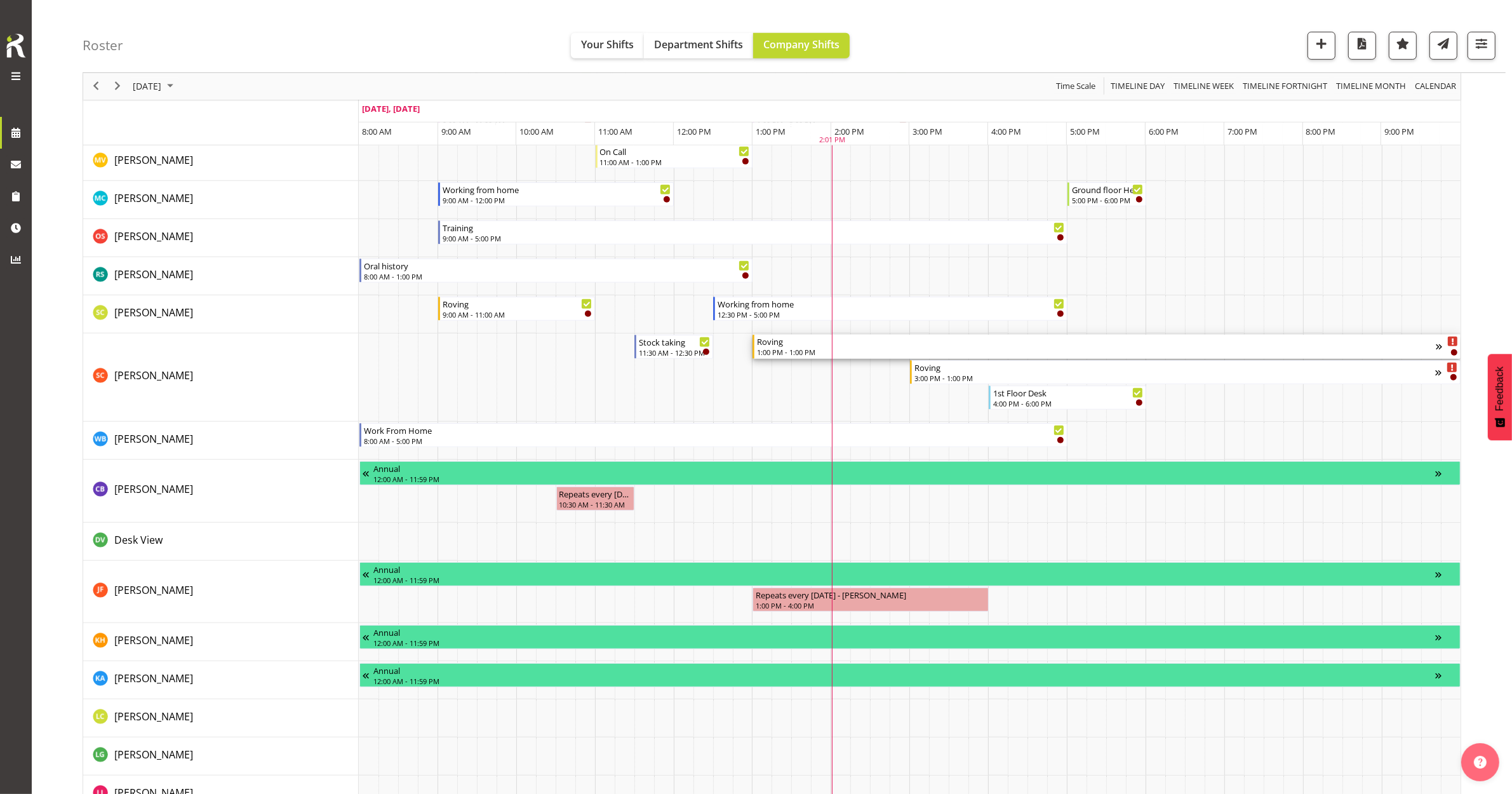
click at [918, 346] on div "Roving" at bounding box center [1097, 340] width 679 height 12
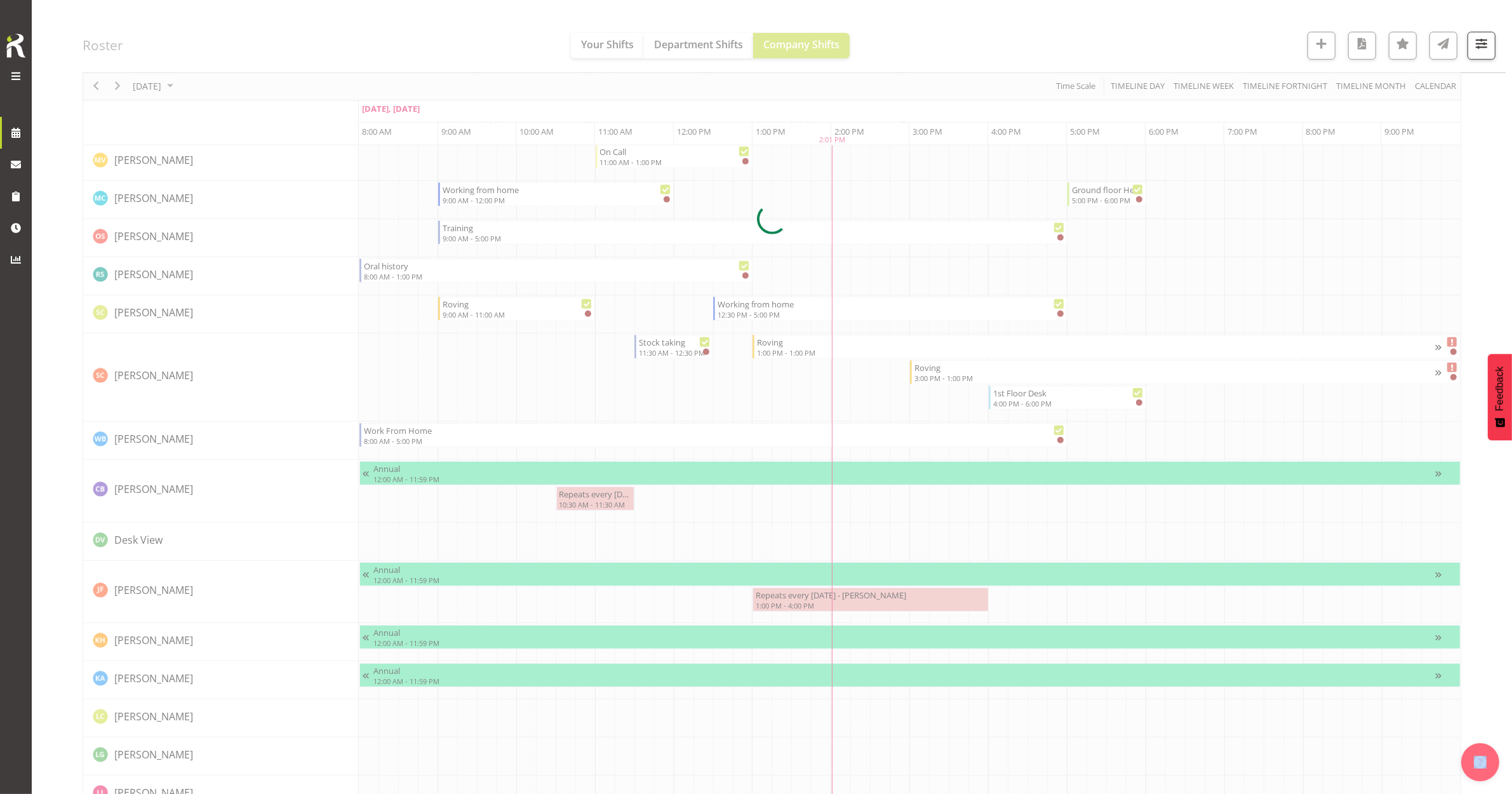
click at [918, 346] on div at bounding box center [771, 219] width 1379 height 1773
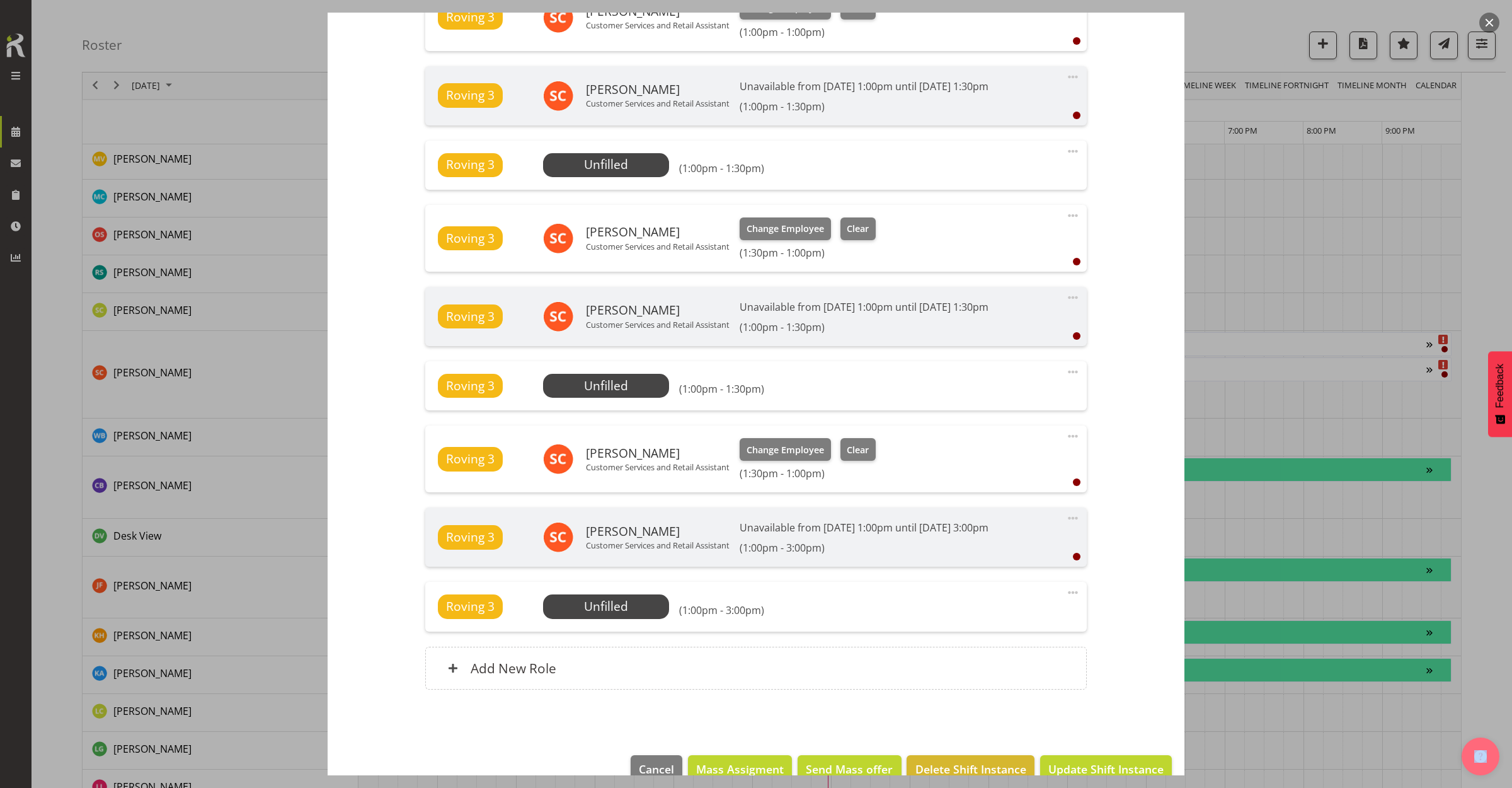
scroll to position [515, 0]
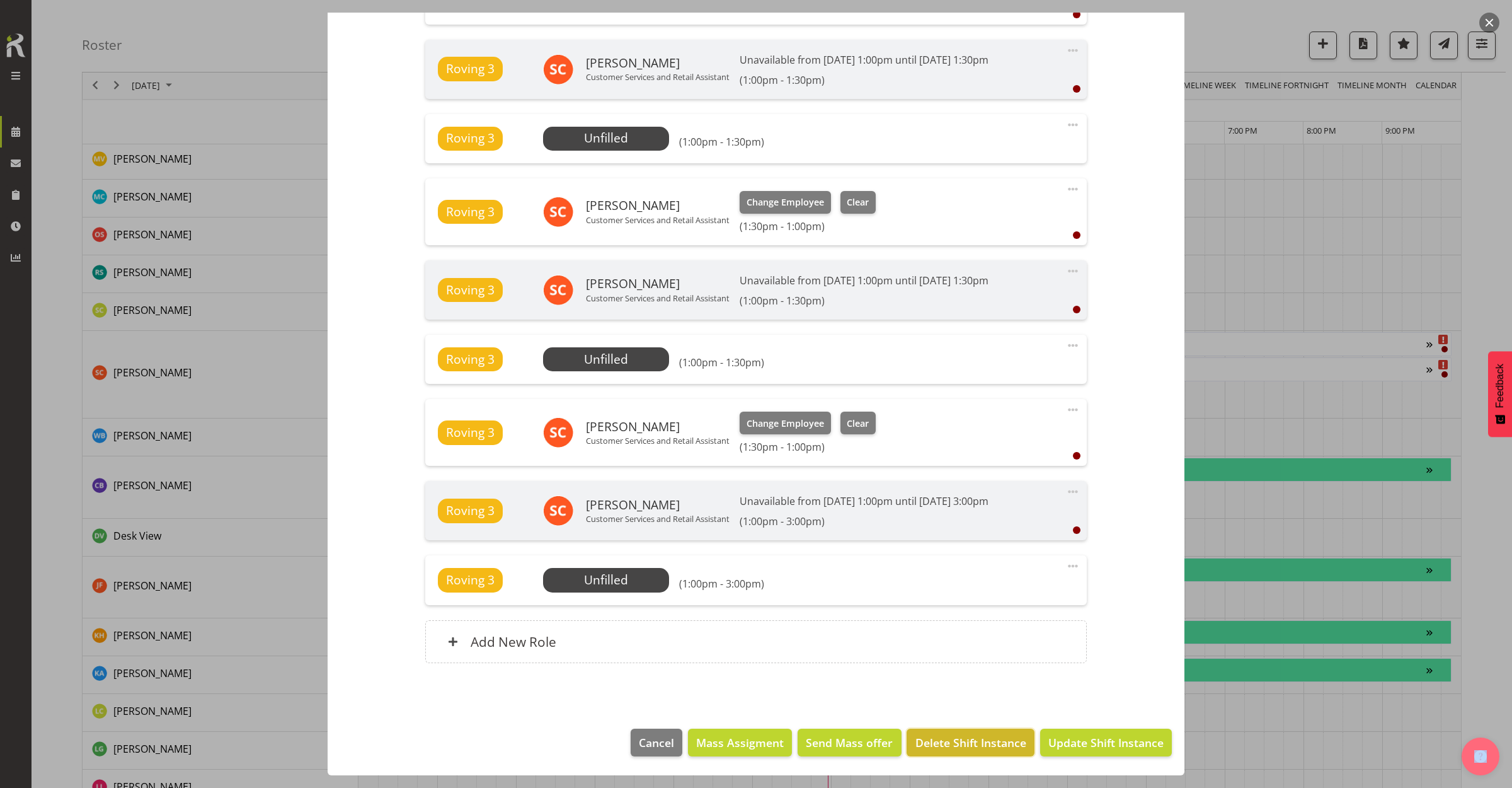
click at [989, 748] on span "Delete Shift Instance" at bounding box center [970, 742] width 111 height 16
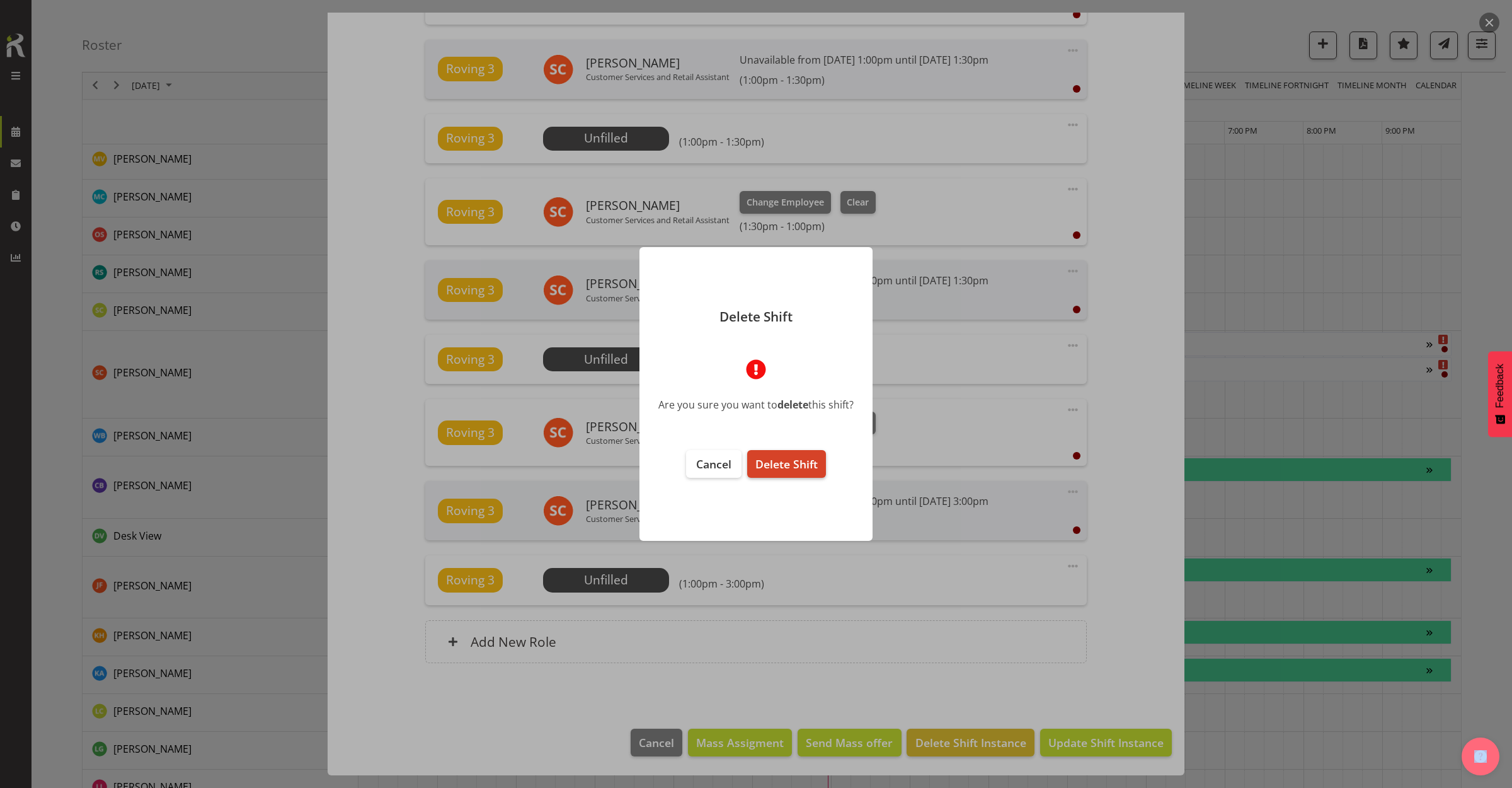
click at [779, 462] on span "Delete Shift" at bounding box center [786, 463] width 62 height 15
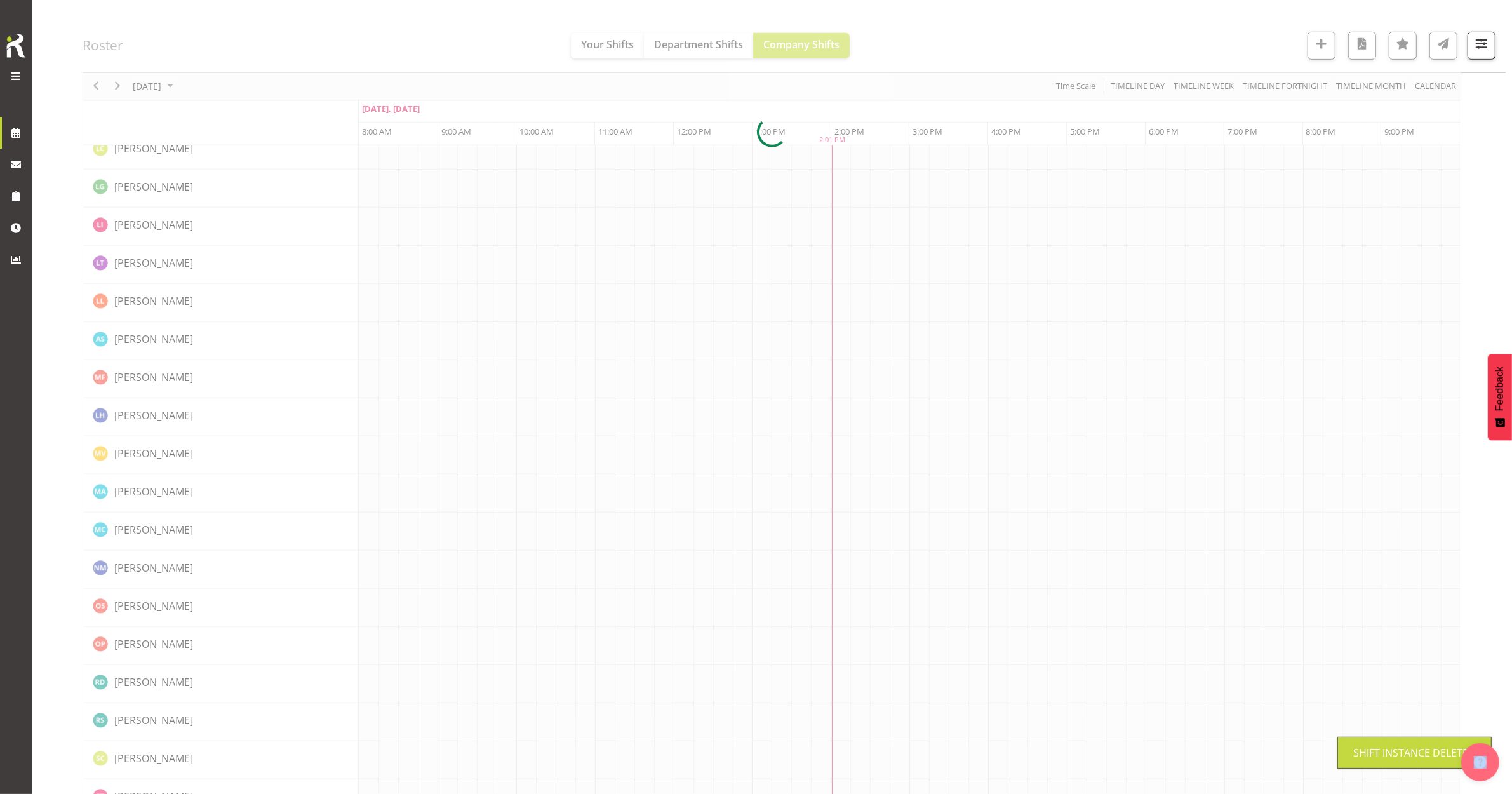
scroll to position [0, 0]
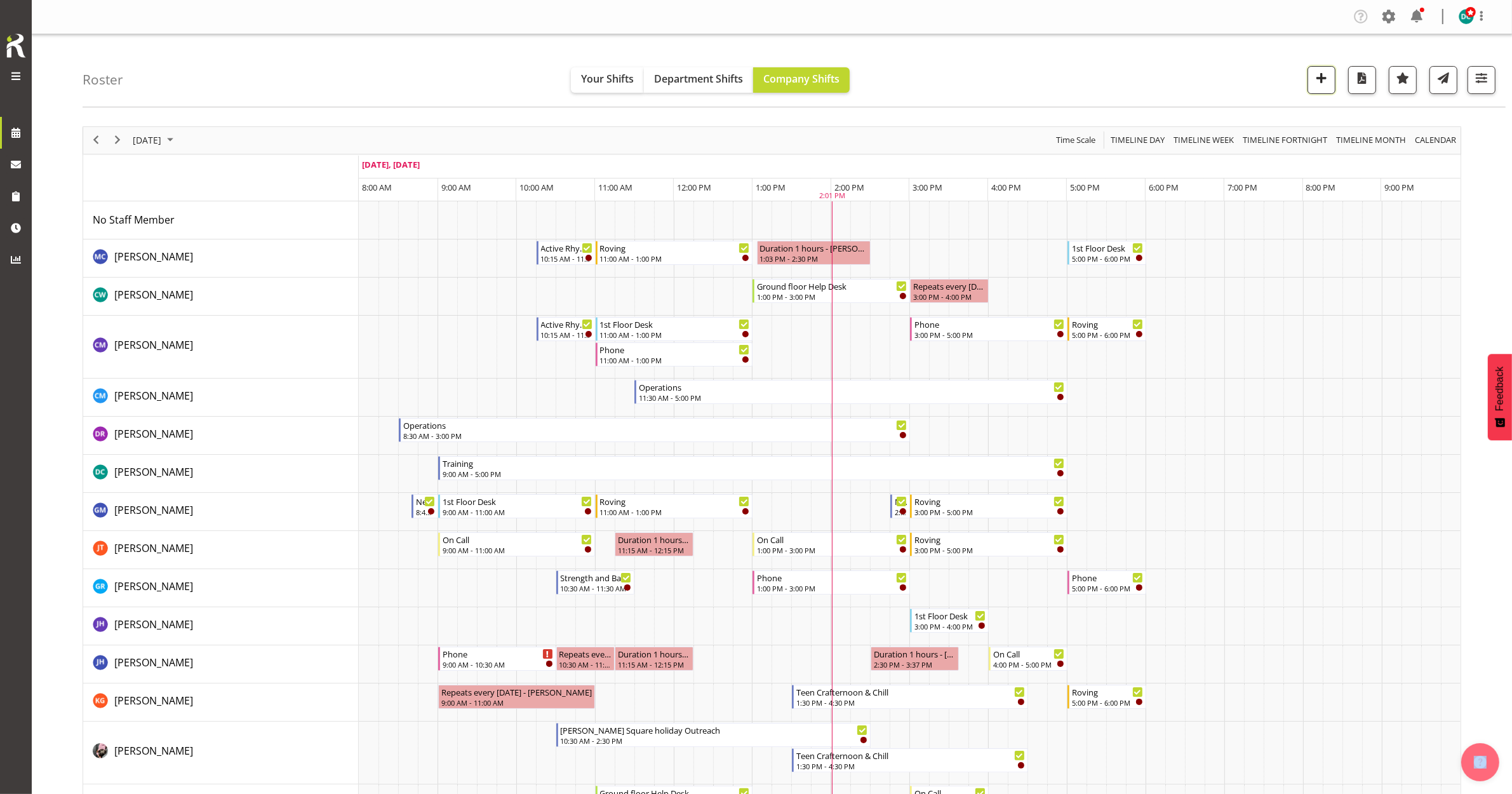
click at [1318, 80] on span "button" at bounding box center [1321, 78] width 16 height 16
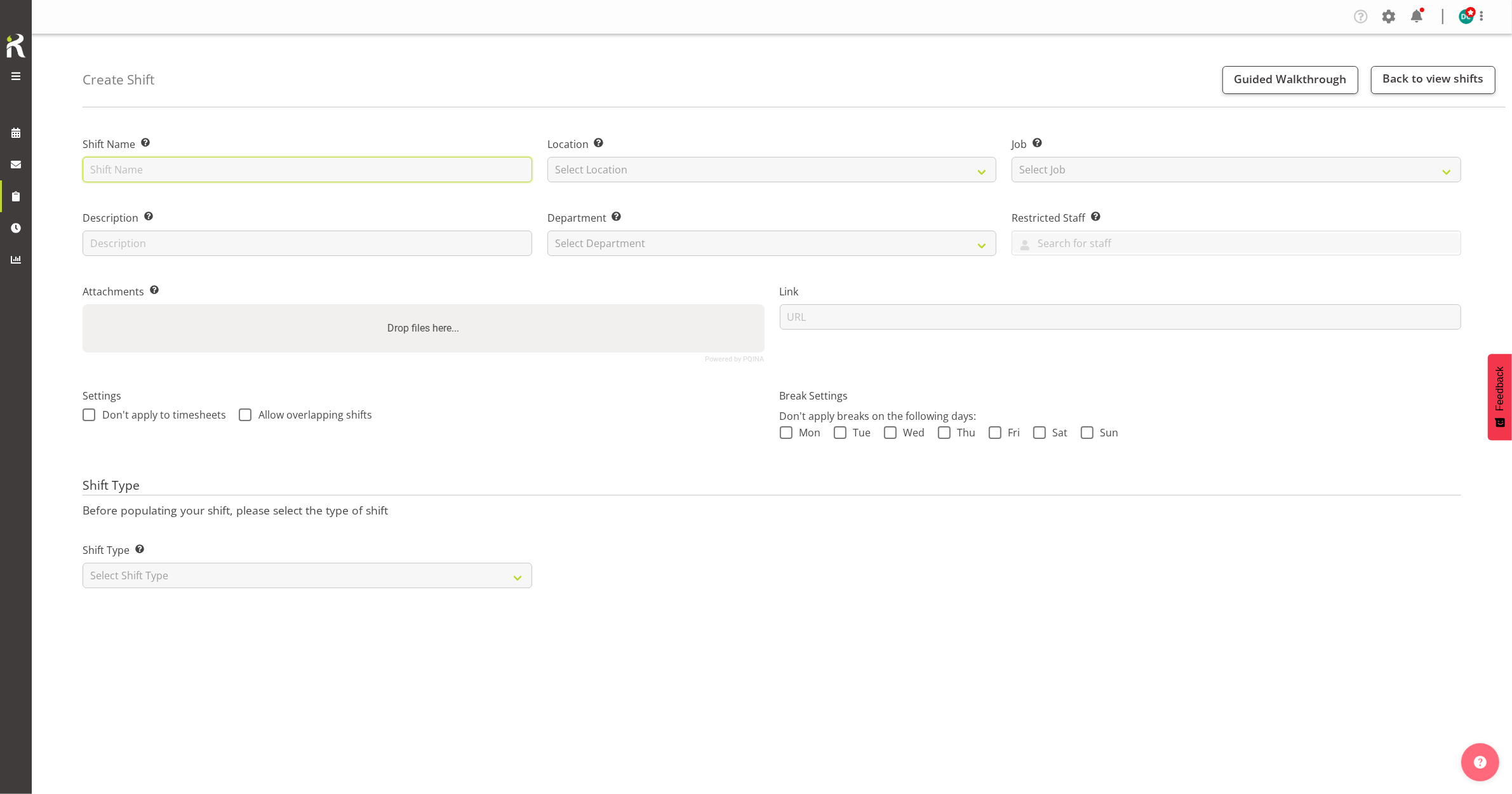
click at [223, 172] on input "text" at bounding box center [307, 169] width 449 height 25
type input "Roving"
click at [588, 168] on select "Select Location [GEOGRAPHIC_DATA] [GEOGRAPHIC_DATA]" at bounding box center [772, 169] width 449 height 25
select select "1276"
click at [547, 157] on select "Select Location Bluff Library Invercargill Library" at bounding box center [772, 169] width 449 height 25
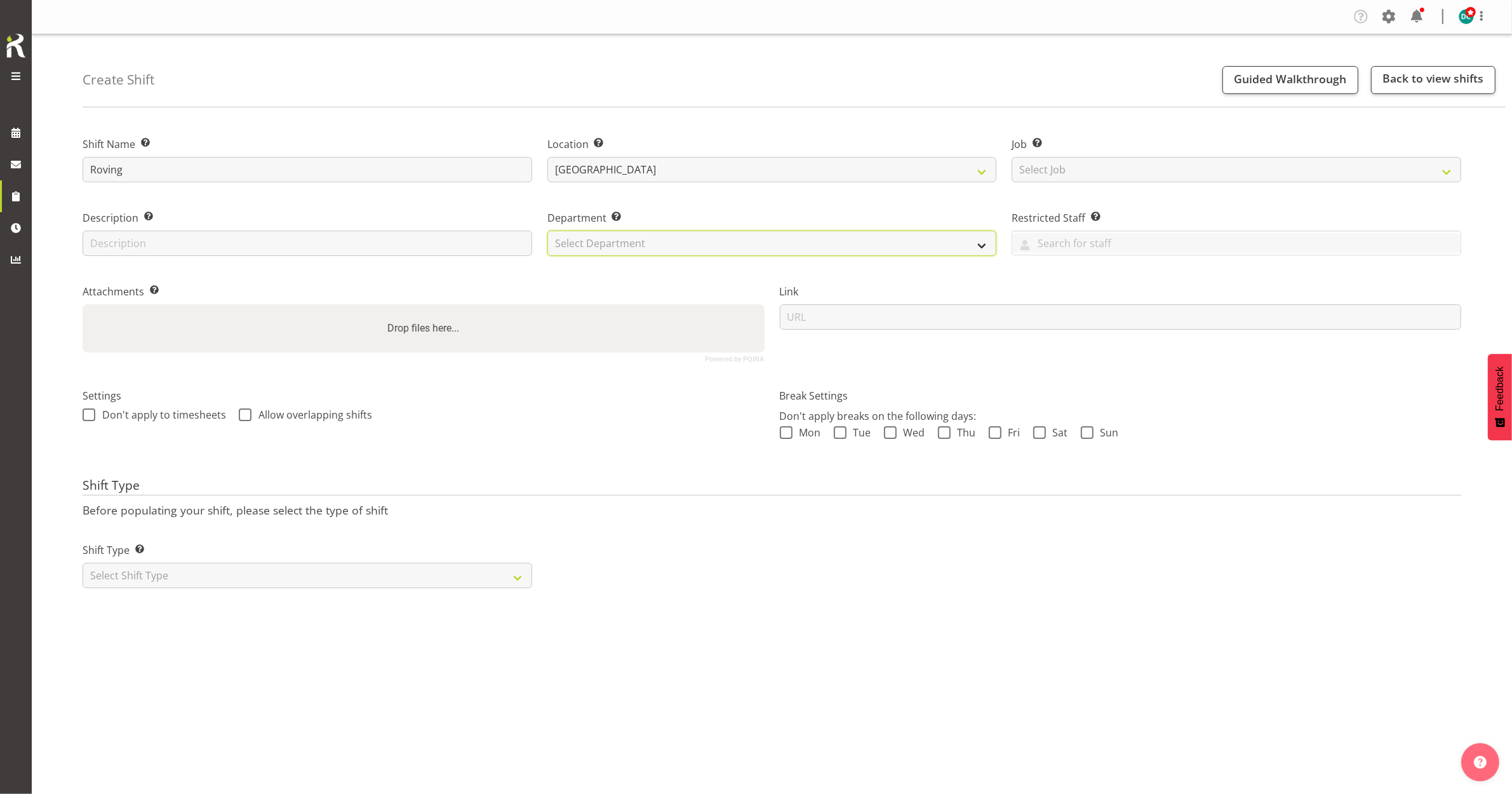
click at [585, 236] on select "Select Department Off Desk Public shifts" at bounding box center [772, 243] width 449 height 25
select select "921"
click at [547, 230] on select "Select Department Off Desk Public shifts" at bounding box center [772, 243] width 449 height 25
click at [84, 416] on span at bounding box center [88, 414] width 12 height 12
click at [84, 416] on input "Don't apply to timesheets" at bounding box center [86, 414] width 8 height 8
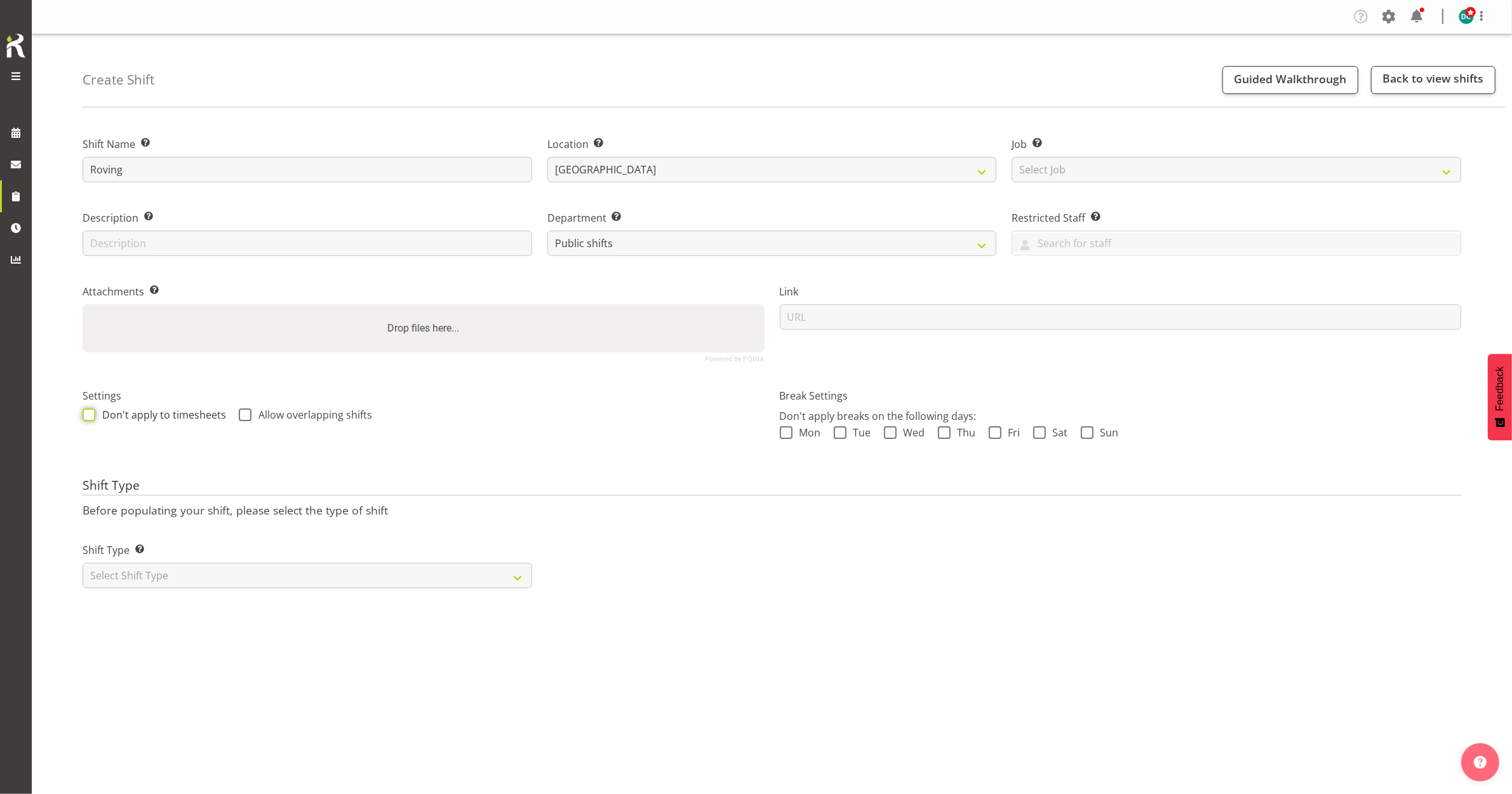
checkbox input "true"
click at [249, 407] on div "Settings Don't apply to timesheets Allow overlapping shifts" at bounding box center [423, 406] width 682 height 37
click at [242, 411] on span at bounding box center [245, 414] width 12 height 12
click at [242, 411] on input "Allow overlapping shifts" at bounding box center [243, 414] width 8 height 8
checkbox input "true"
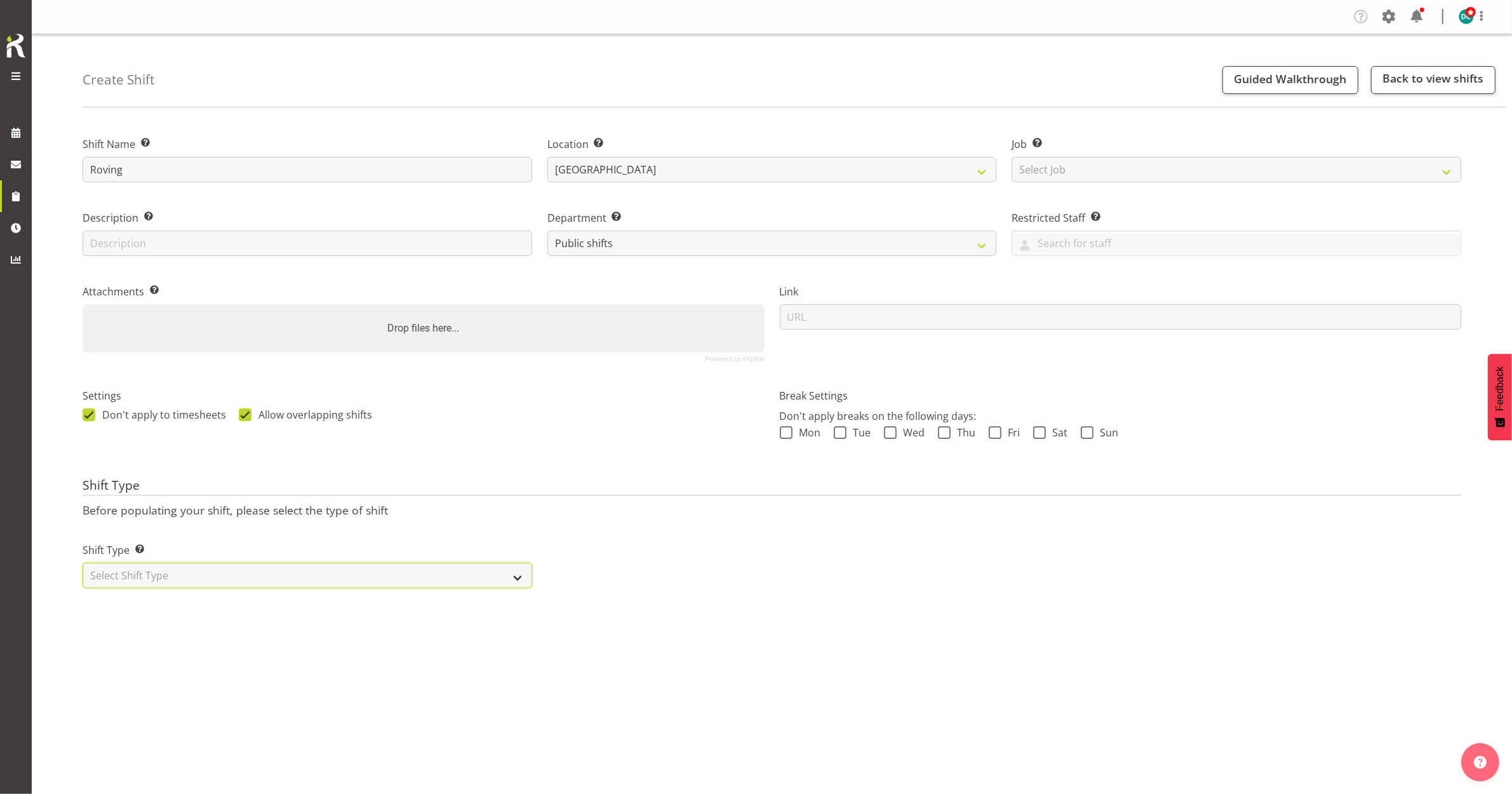
click at [223, 567] on select "Select Shift Type One Off Shift Recurring Shift Rotating Shift" at bounding box center [307, 575] width 449 height 25
select select "one_off"
click at [82, 564] on select "Select Shift Type One Off Shift Recurring Shift Rotating Shift" at bounding box center [307, 575] width 449 height 25
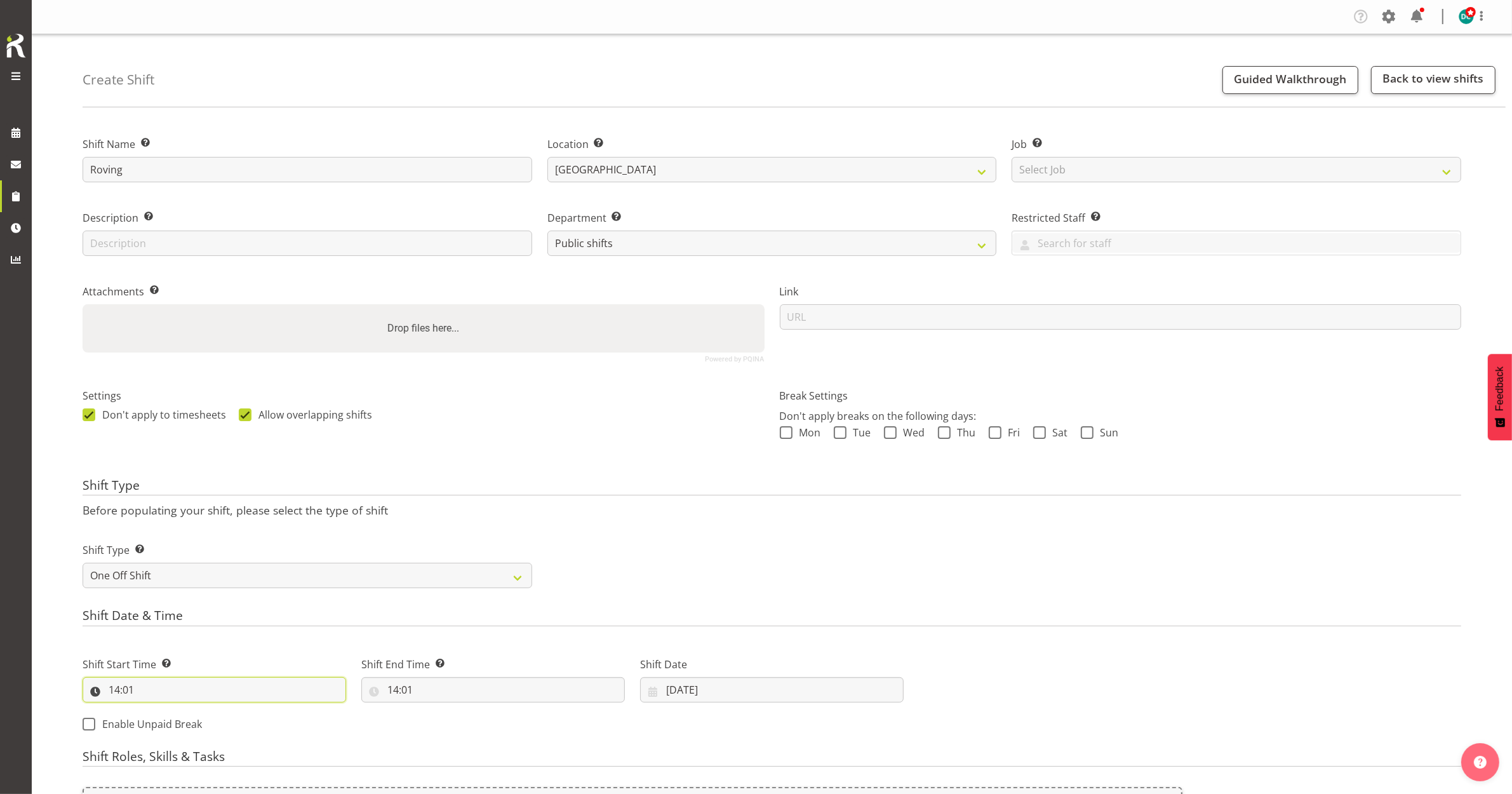
click at [112, 692] on input "14:01" at bounding box center [214, 690] width 264 height 25
click at [159, 727] on select "00 01 02 03 04 05 06 07 08 09 10 11 12 13 14 15 16 17 18 19 20 21 22 23" at bounding box center [169, 722] width 29 height 25
select select "13"
type input "13:01"
drag, startPoint x: 201, startPoint y: 727, endPoint x: 302, endPoint y: 734, distance: 101.2
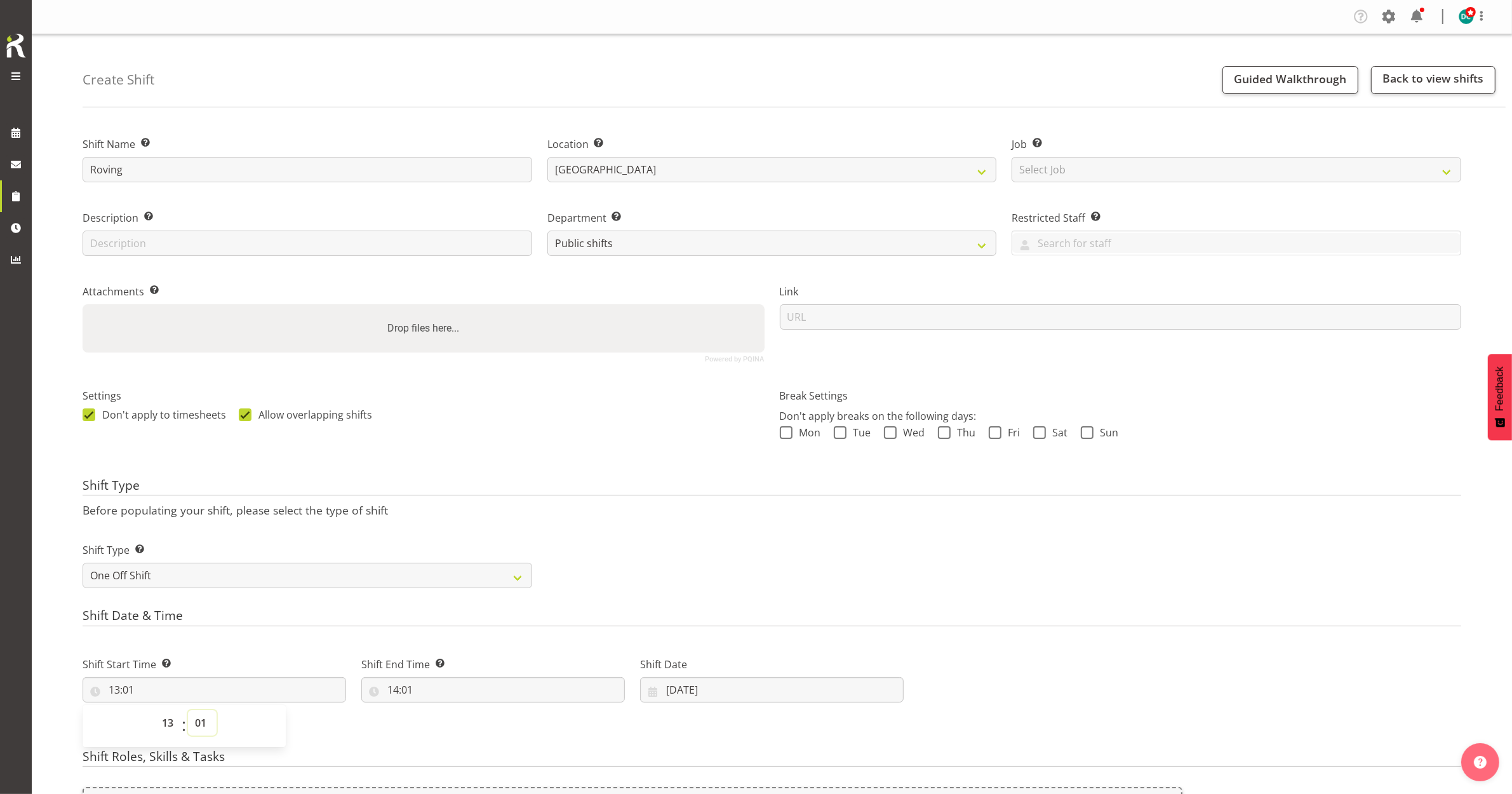
click at [202, 726] on select "00 01 02 03 04 05 06 07 08 09 10 11 12 13 14 15 16 17 18 19 20 21 22 23 24 25 2…" at bounding box center [202, 722] width 29 height 25
select select "2"
type input "13:02"
click at [397, 688] on input "14:01" at bounding box center [493, 690] width 264 height 25
drag, startPoint x: 454, startPoint y: 727, endPoint x: 445, endPoint y: 727, distance: 9.0
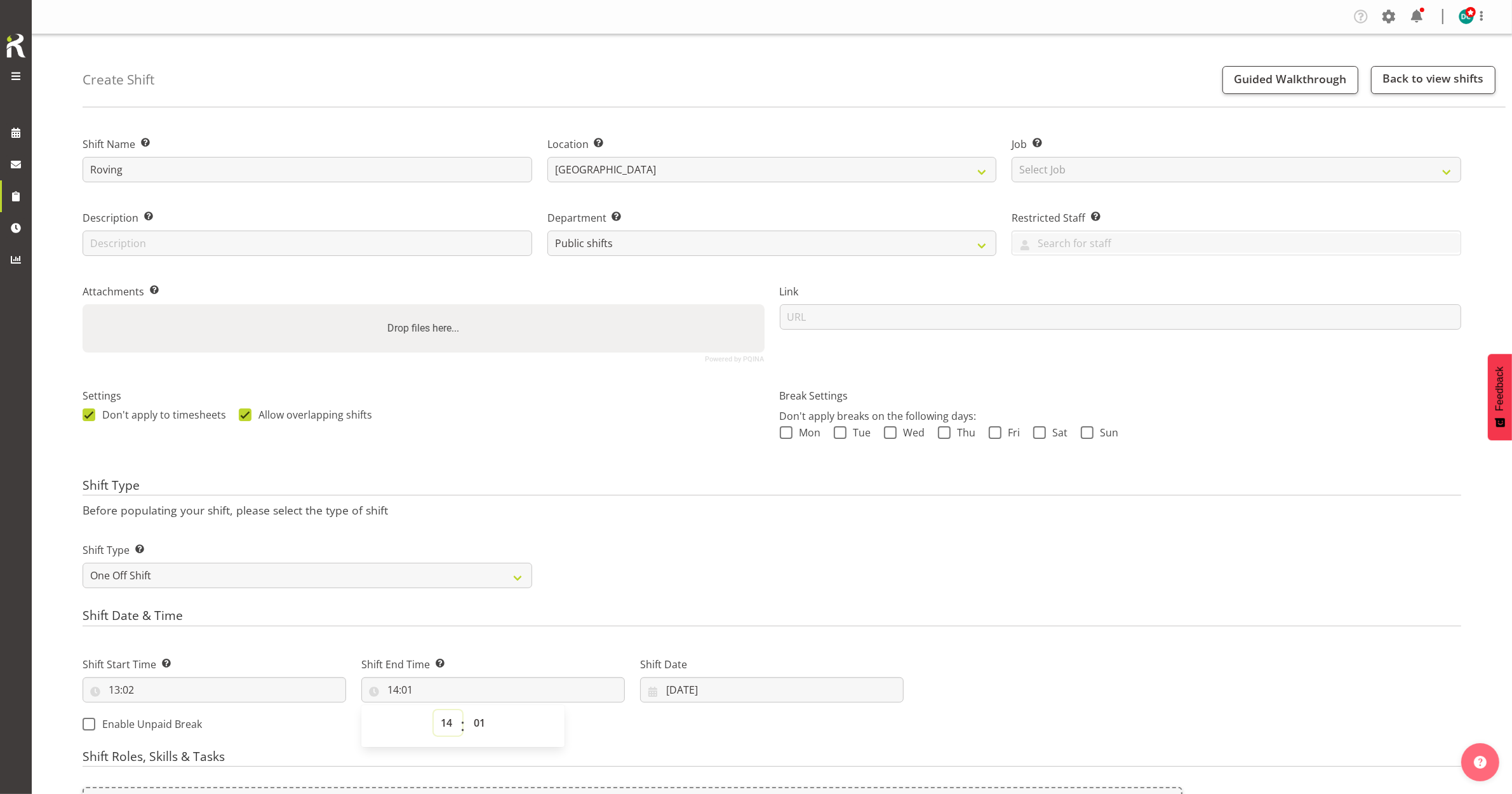
click at [451, 727] on select "00 01 02 03 04 05 06 07 08 09 10 11 12 13 14 15 16 17 18 19 20 21 22 23" at bounding box center [448, 722] width 29 height 25
select select "15"
type input "15:01"
click at [476, 714] on select "00 01 02 03 04 05 06 07 08 09 10 11 12 13 14 15 16 17 18 19 20 21 22 23 24 25 2…" at bounding box center [481, 722] width 29 height 25
select select "2"
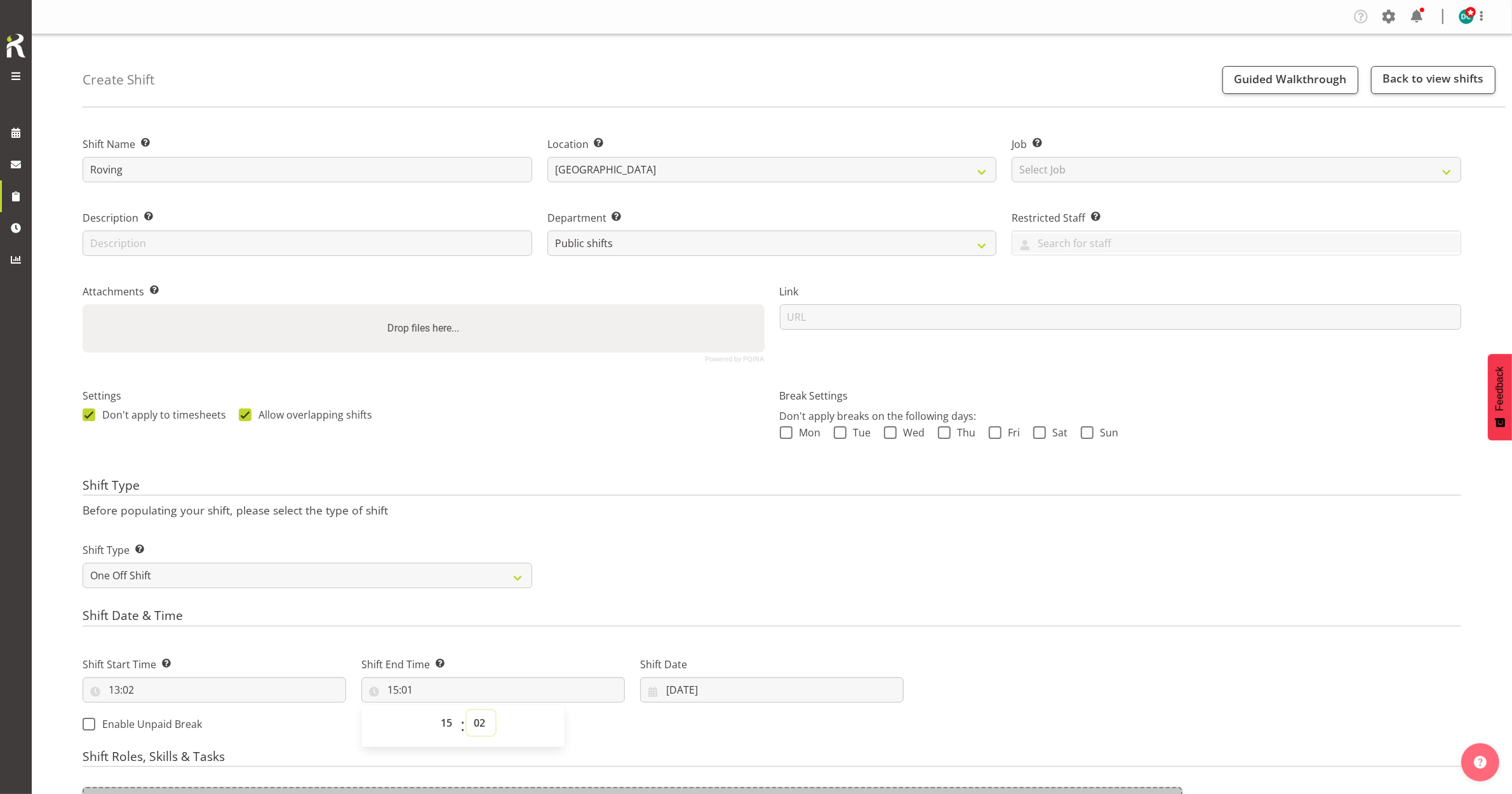
type input "15:02"
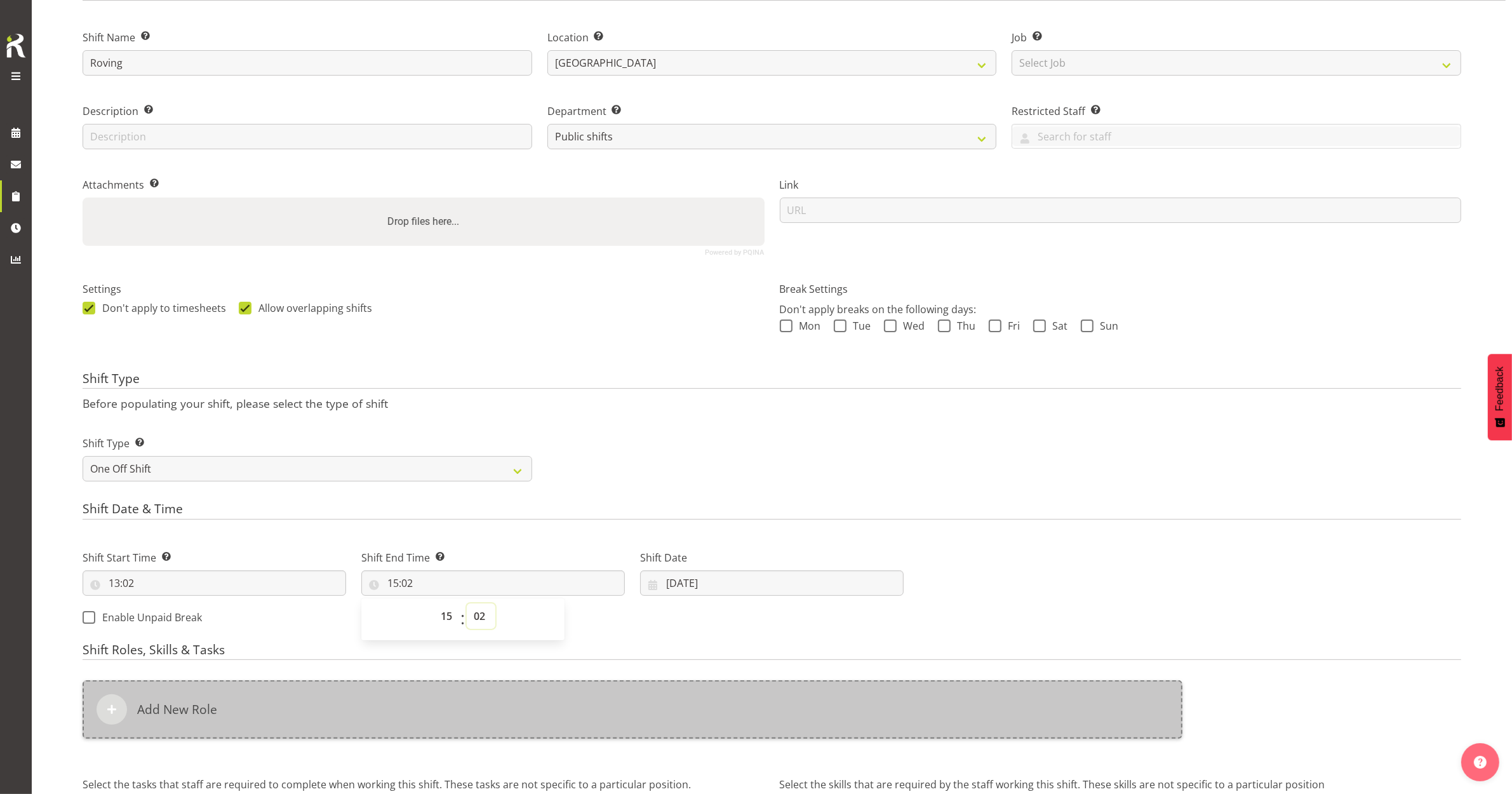
scroll to position [238, 0]
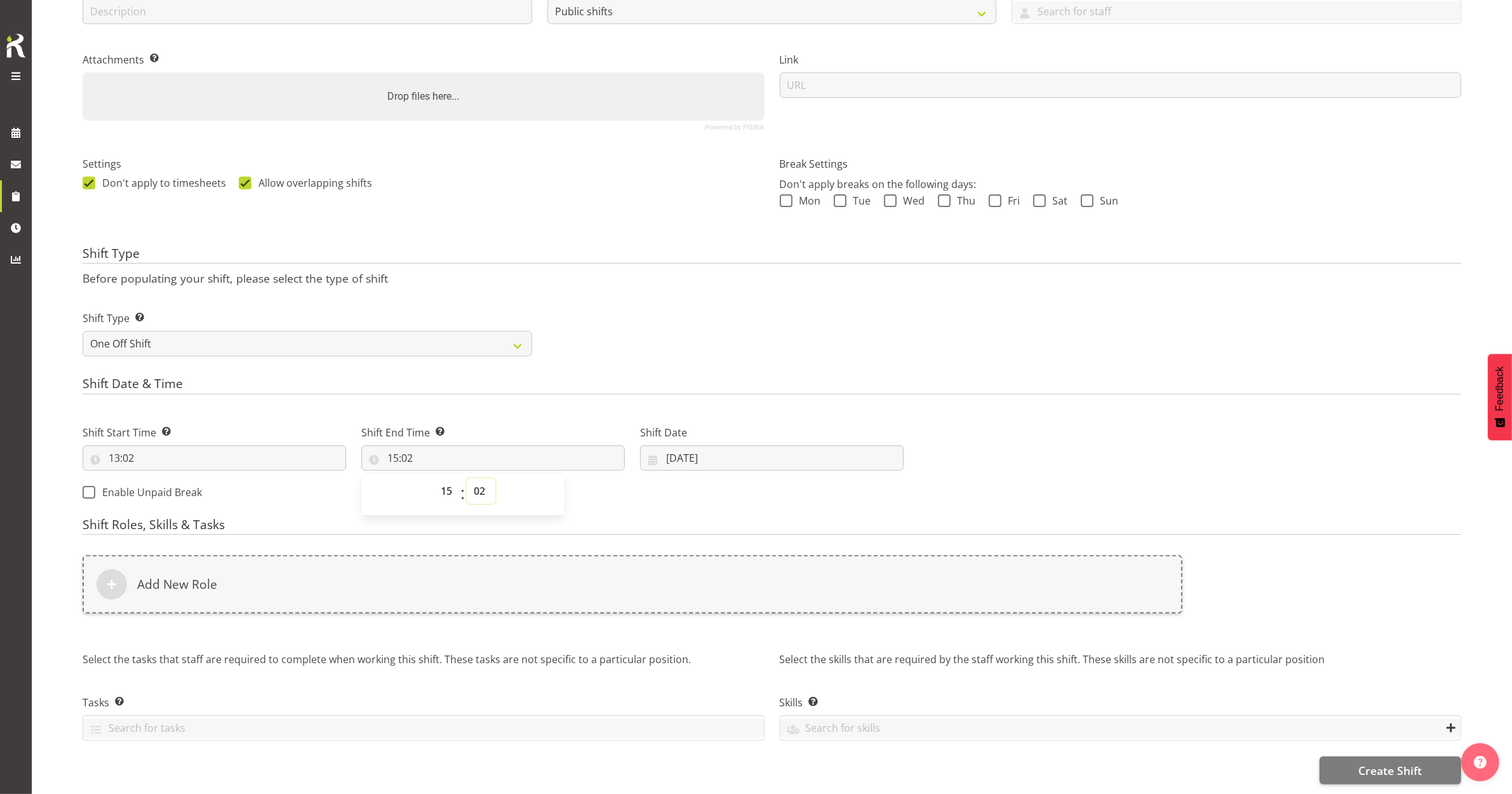
click at [476, 481] on select "00 01 02 03 04 05 06 07 08 09 10 11 12 13 14 15 16 17 18 19 20 21 22 23 24 25 2…" at bounding box center [481, 490] width 29 height 25
select select "0"
click at [467, 478] on select "00 01 02 03 04 05 06 07 08 09 10 11 12 13 14 15 16 17 18 19 20 21 22 23 24 25 2…" at bounding box center [481, 490] width 29 height 25
type input "15:00"
click at [170, 454] on input "13:02" at bounding box center [214, 458] width 264 height 25
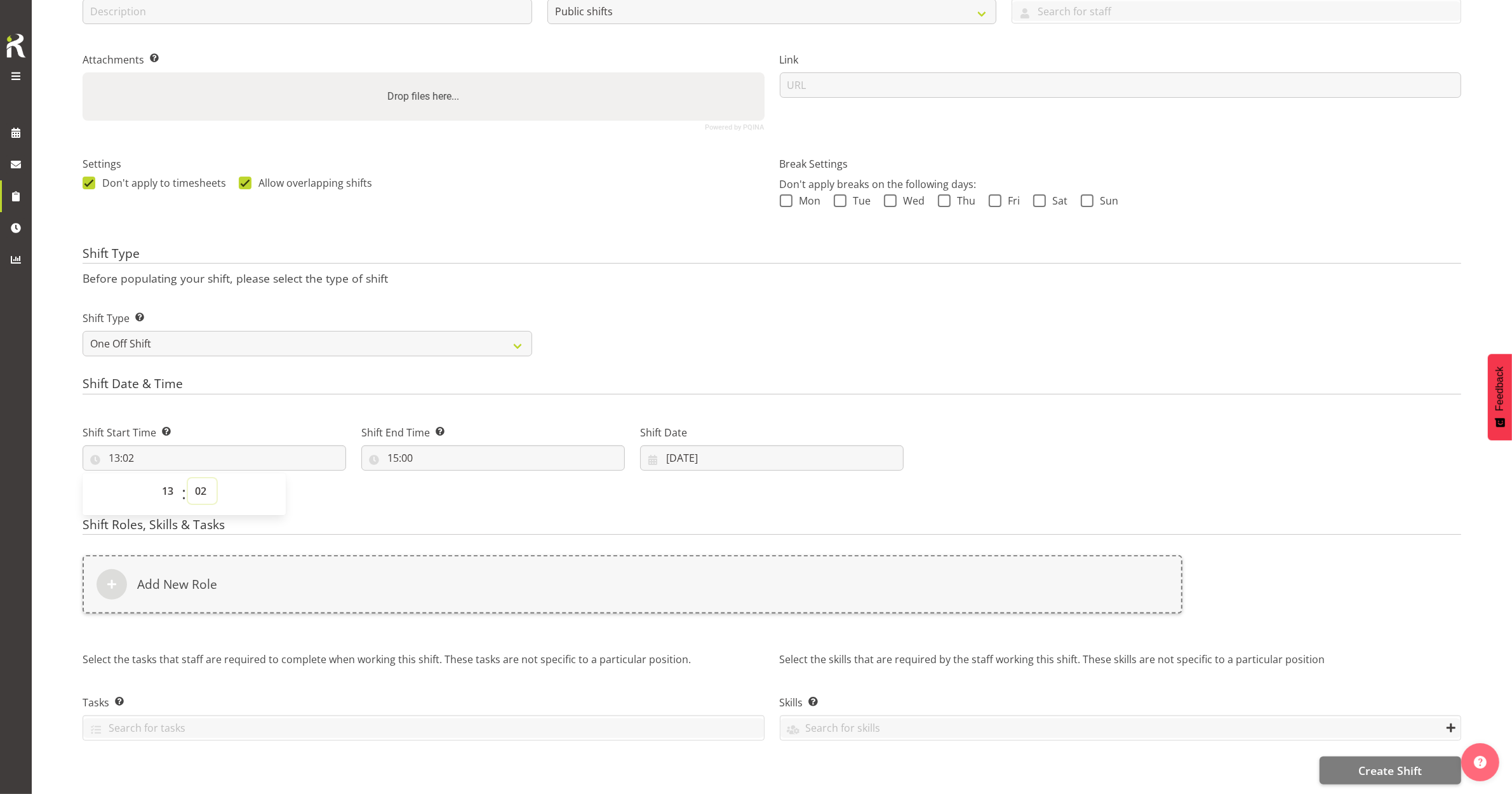
click at [206, 481] on select "00 01 02 03 04 05 06 07 08 09 10 11 12 13 14 15 16 17 18 19 20 21 22 23 24 25 2…" at bounding box center [202, 490] width 29 height 25
select select "0"
click at [188, 478] on select "00 01 02 03 04 05 06 07 08 09 10 11 12 13 14 15 16 17 18 19 20 21 22 23 24 25 2…" at bounding box center [202, 490] width 29 height 25
type input "13:00"
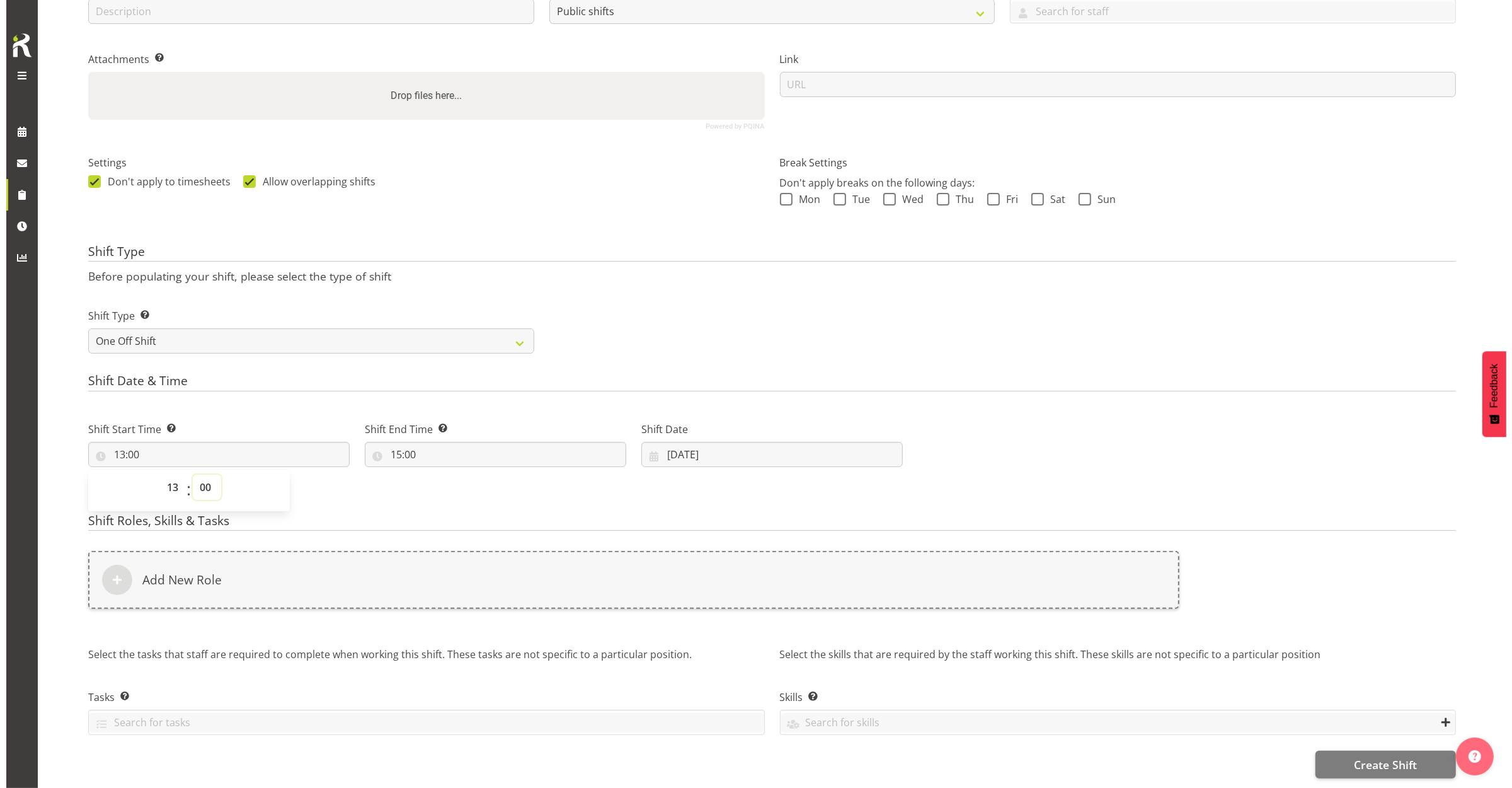
scroll to position [242, 0]
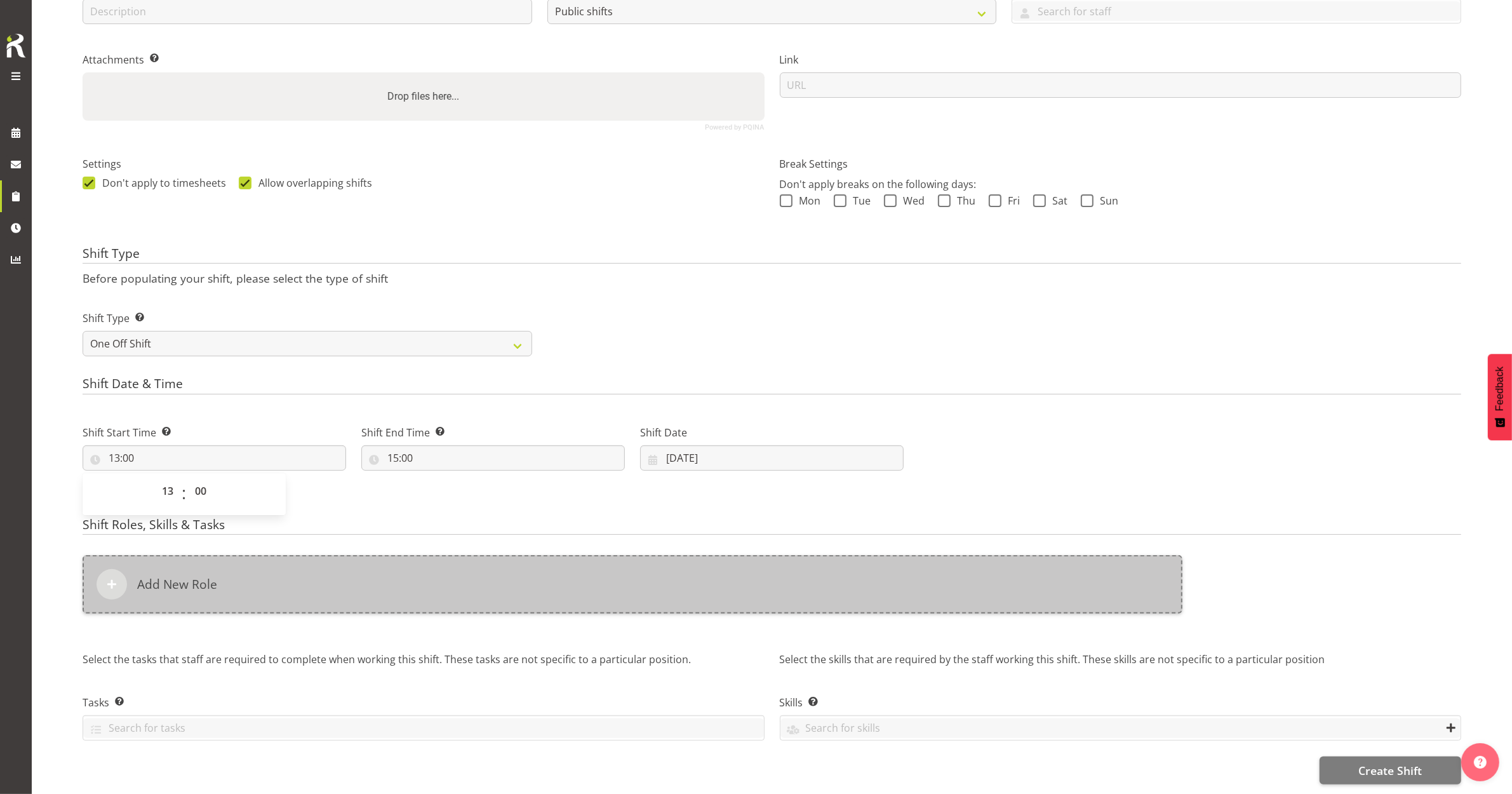
click at [225, 589] on div "Add New Role" at bounding box center [632, 584] width 1100 height 58
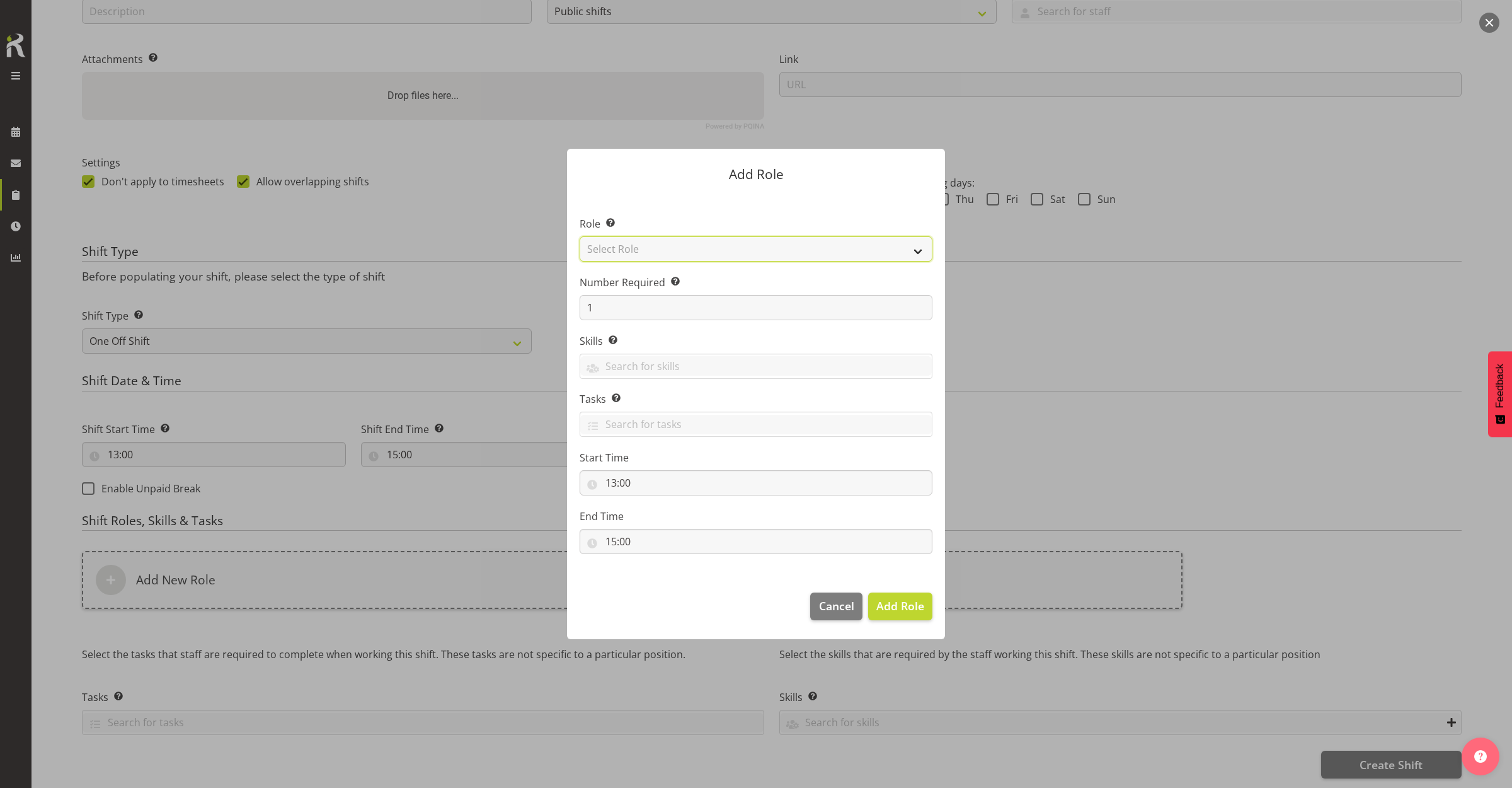
click at [720, 244] on select "Select Role 1st floor desk AQ operator Business Support Team member Casual Cust…" at bounding box center [756, 249] width 353 height 25
select select "1547"
click at [580, 237] on select "Select Role 1st floor desk AQ operator Business Support Team member Casual Cust…" at bounding box center [756, 249] width 353 height 25
click at [893, 608] on span "Add Role" at bounding box center [900, 605] width 48 height 15
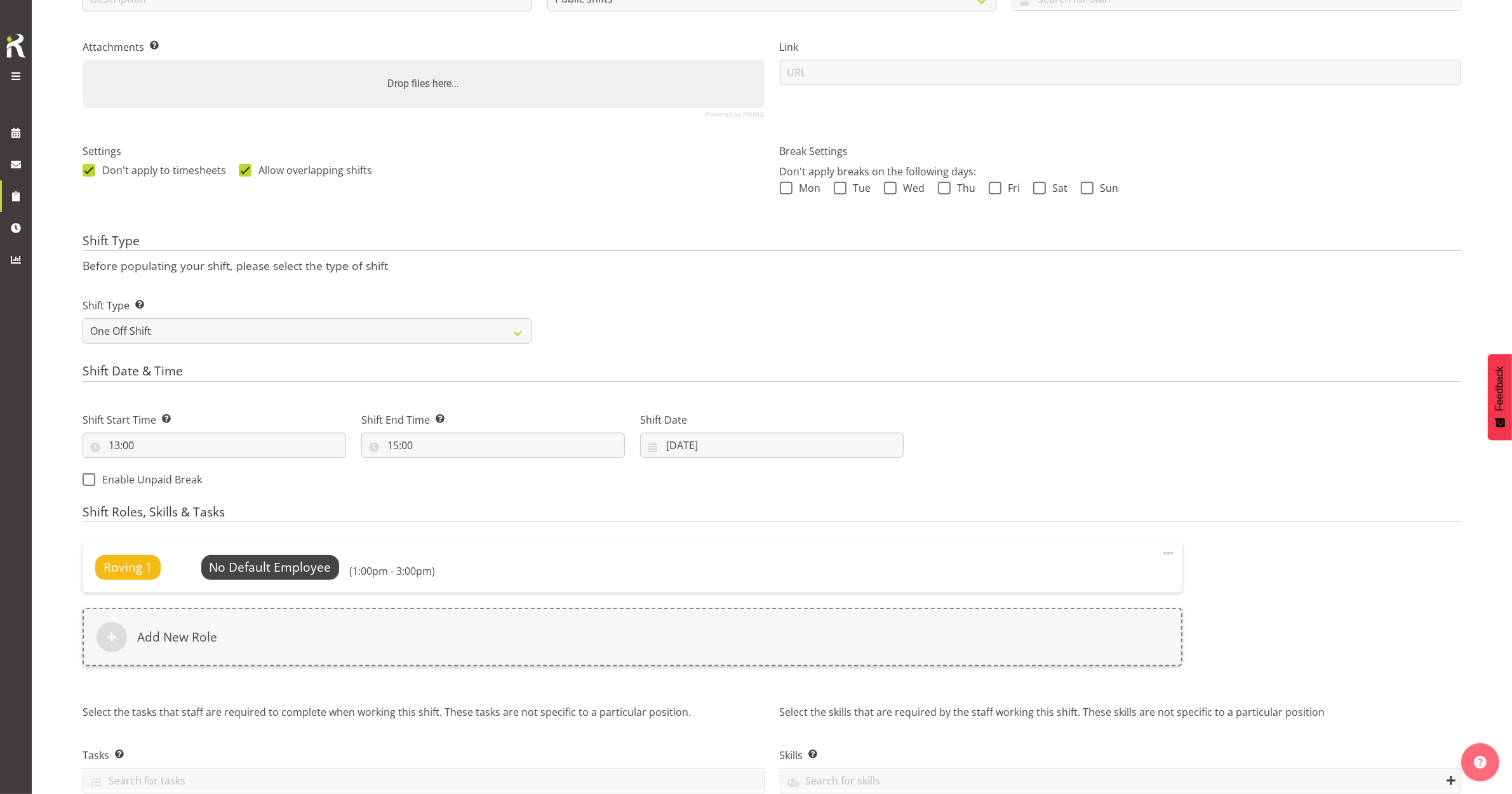
click at [559, 564] on div "Roving 1 No Default Employee Select Employee (1:00pm - 3:00pm)" at bounding box center [632, 567] width 1074 height 24
click at [328, 575] on span "Select Employee" at bounding box center [270, 567] width 138 height 24
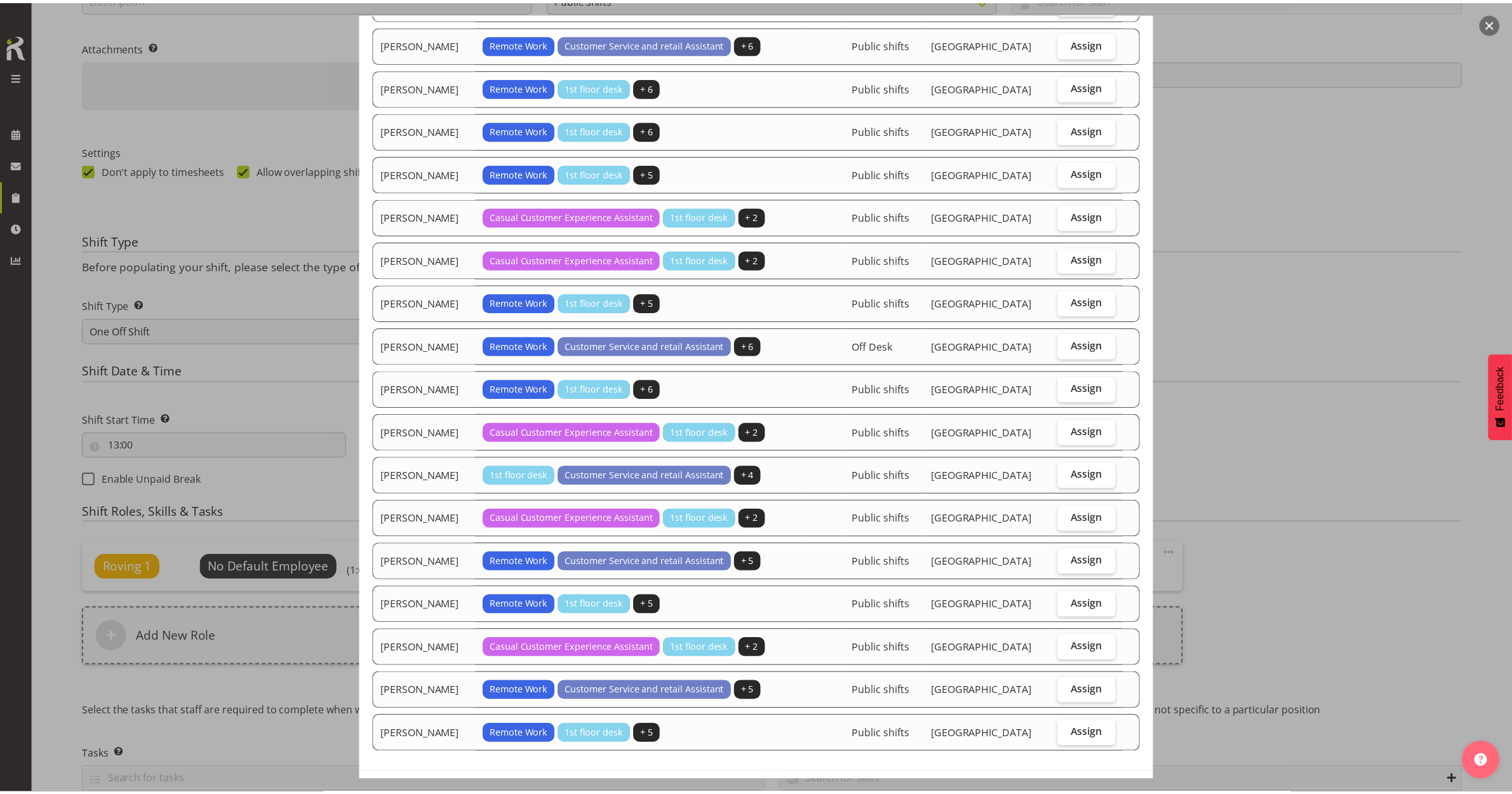
scroll to position [695, 0]
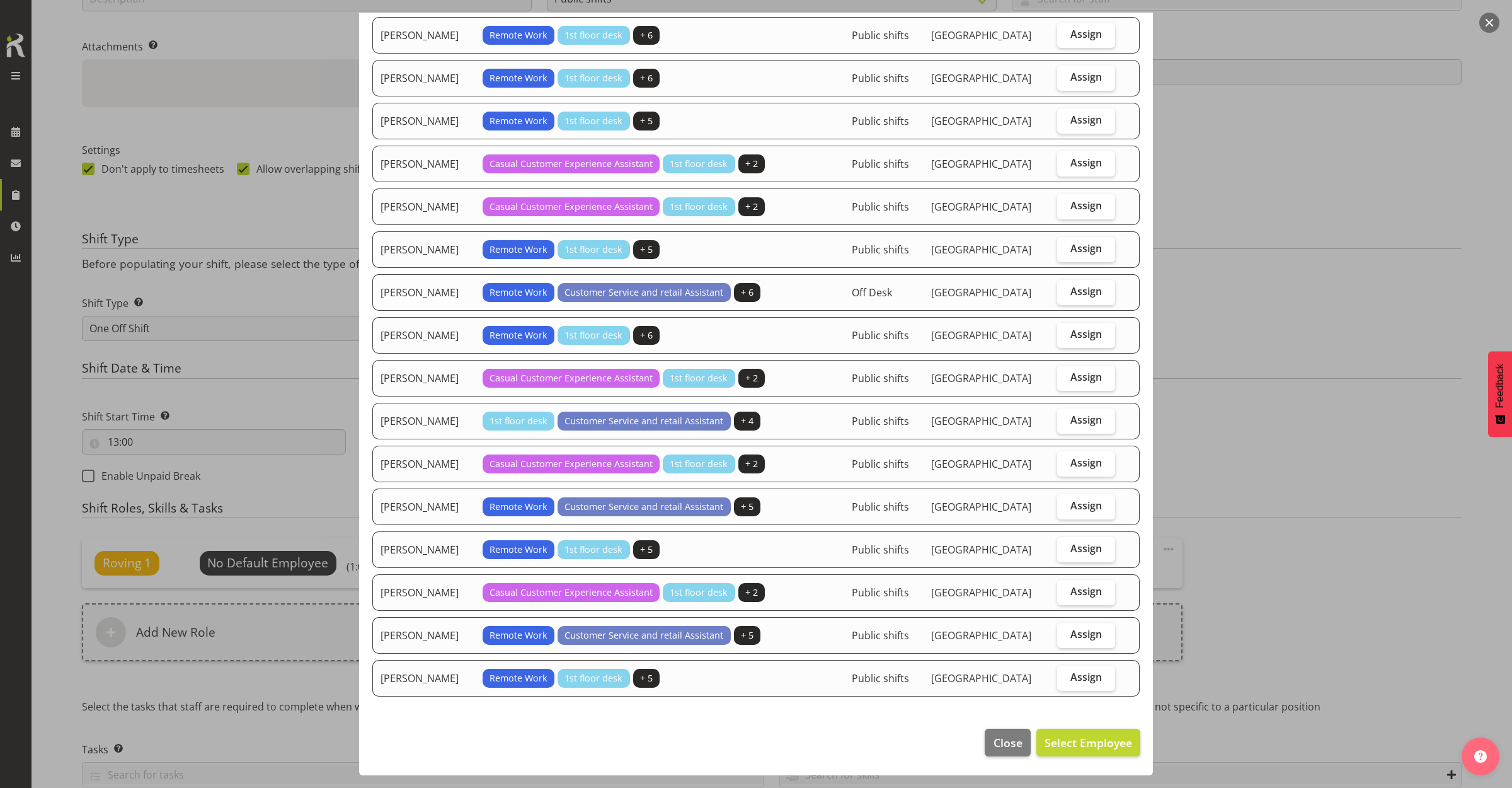
drag, startPoint x: 1075, startPoint y: 629, endPoint x: 1040, endPoint y: 669, distance: 53.2
click at [1075, 629] on span "Assign" at bounding box center [1086, 634] width 32 height 12
click at [1065, 630] on input "Assign" at bounding box center [1061, 634] width 8 height 8
checkbox input "true"
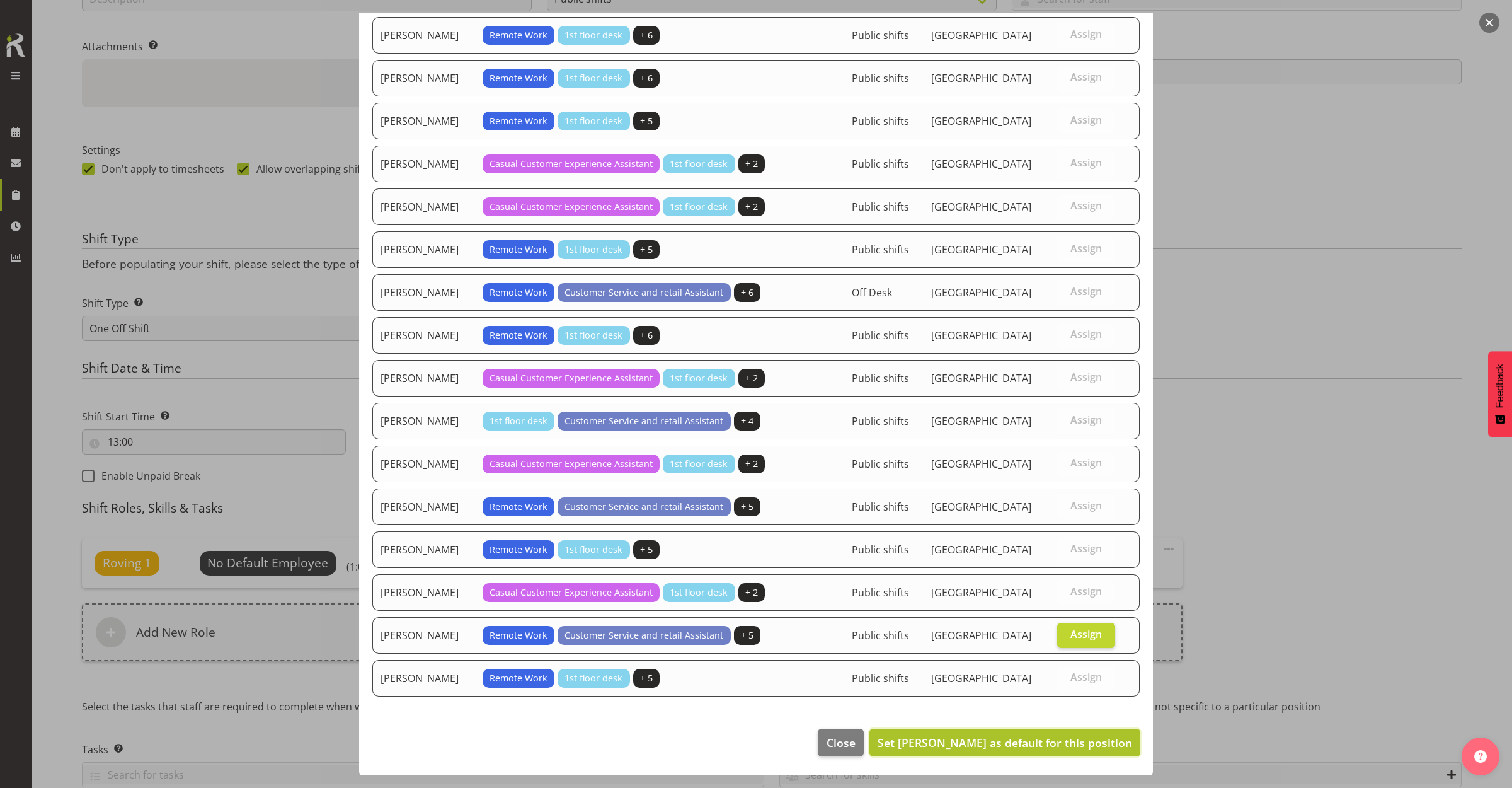
click at [1043, 736] on span "Set Serena Casey as default for this position" at bounding box center [1005, 742] width 255 height 15
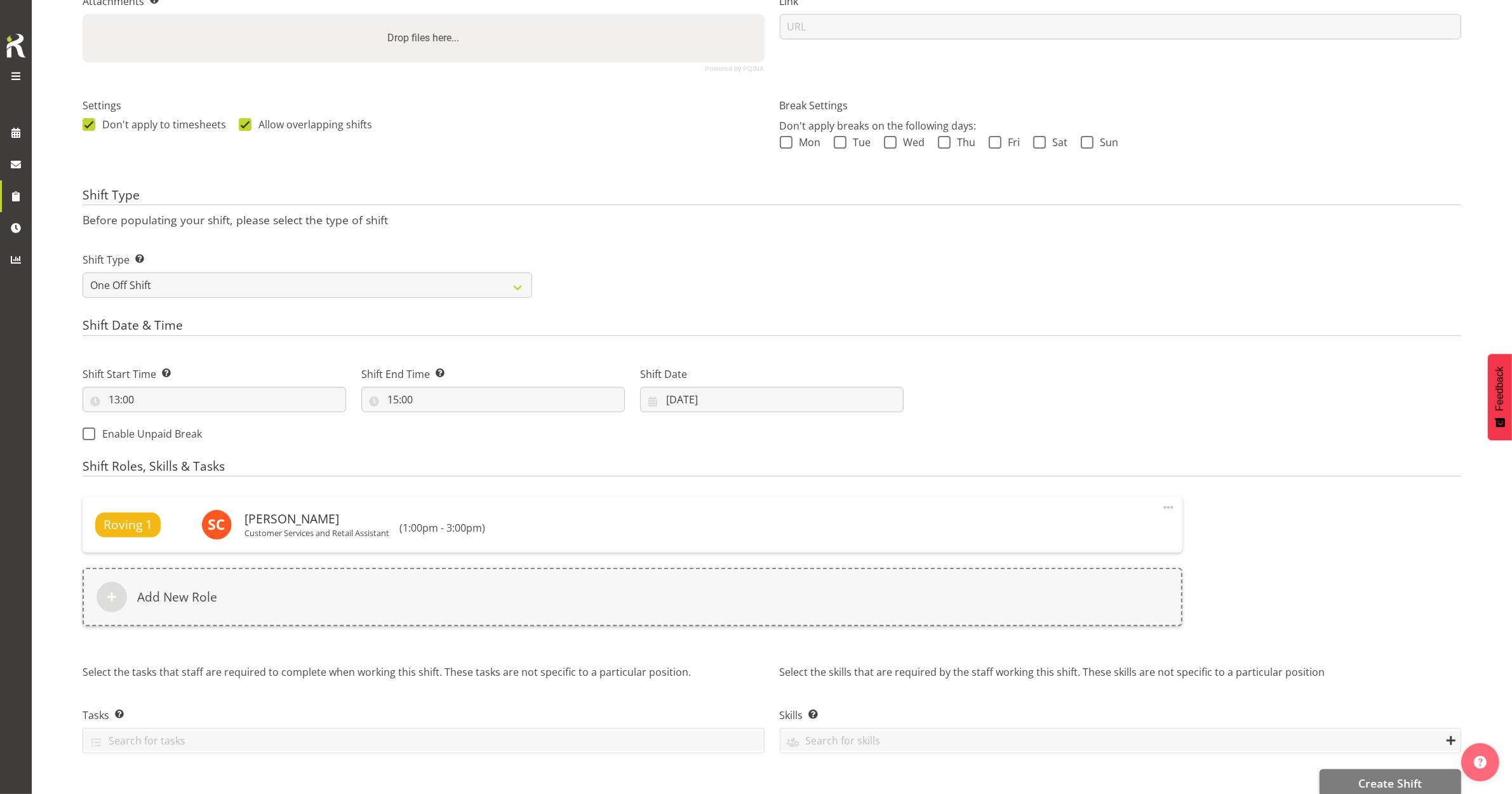
scroll to position [315, 0]
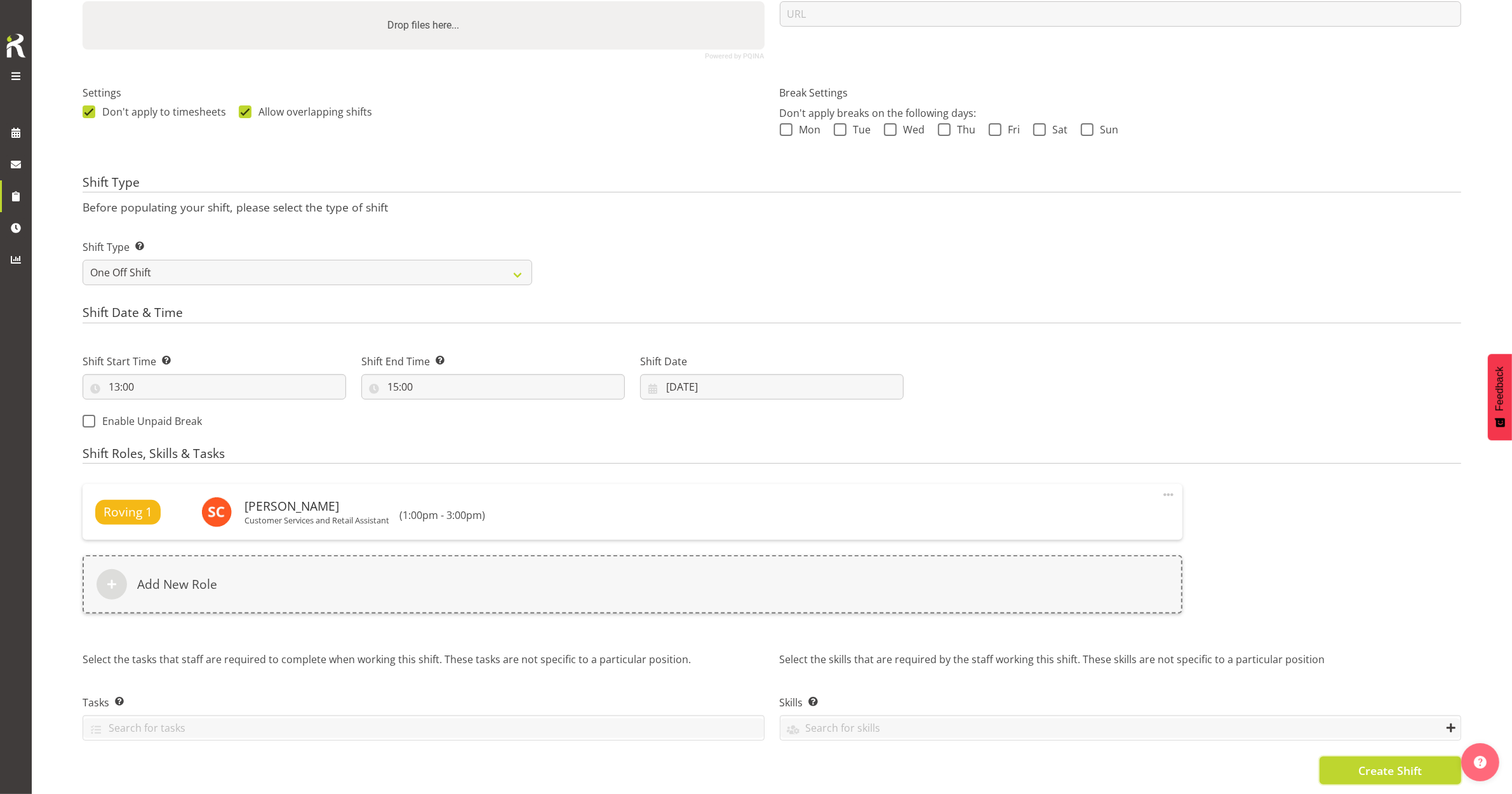
click at [1349, 757] on button "Create Shift" at bounding box center [1391, 770] width 142 height 28
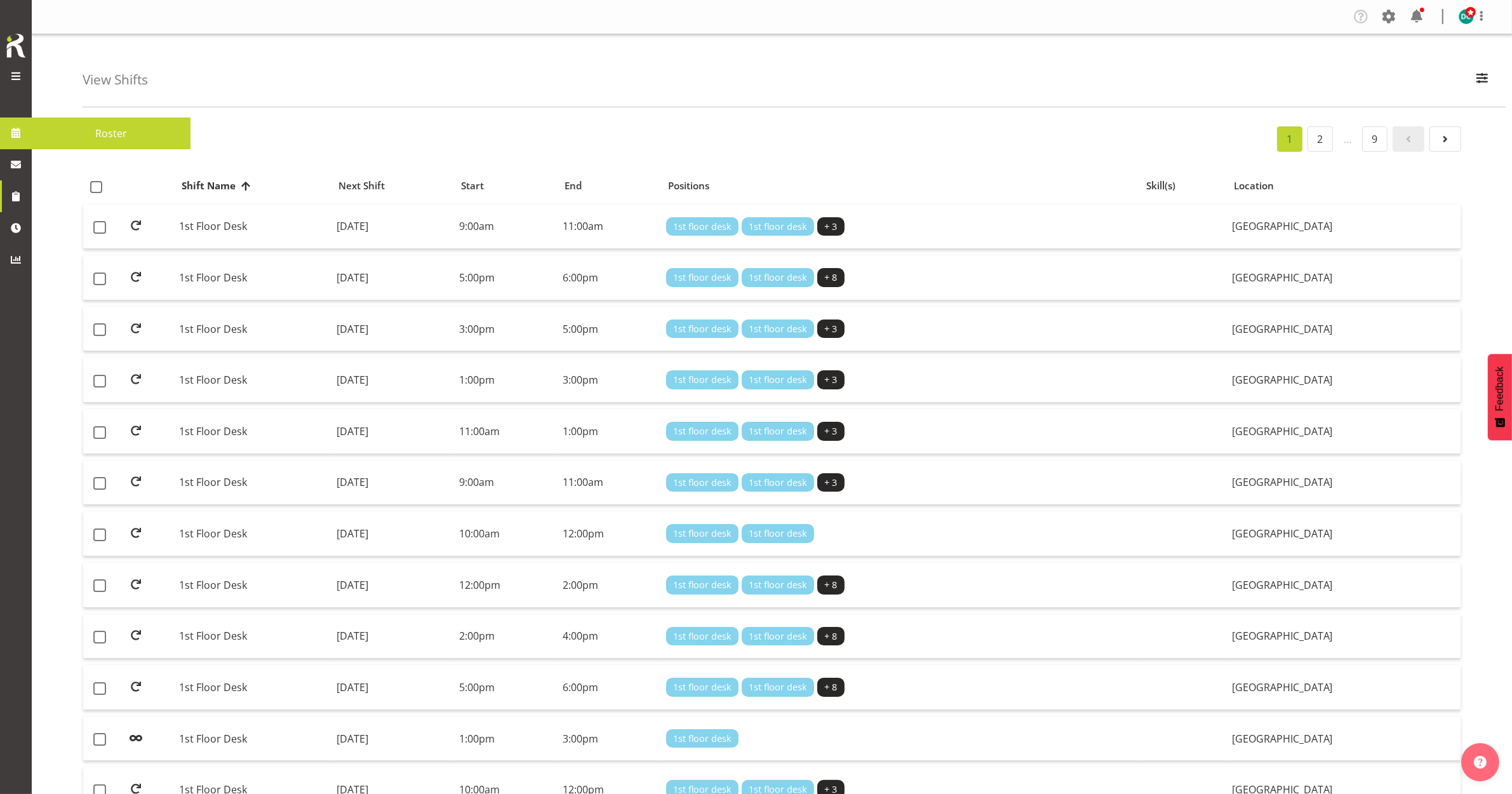
click at [16, 125] on span at bounding box center [16, 133] width 19 height 19
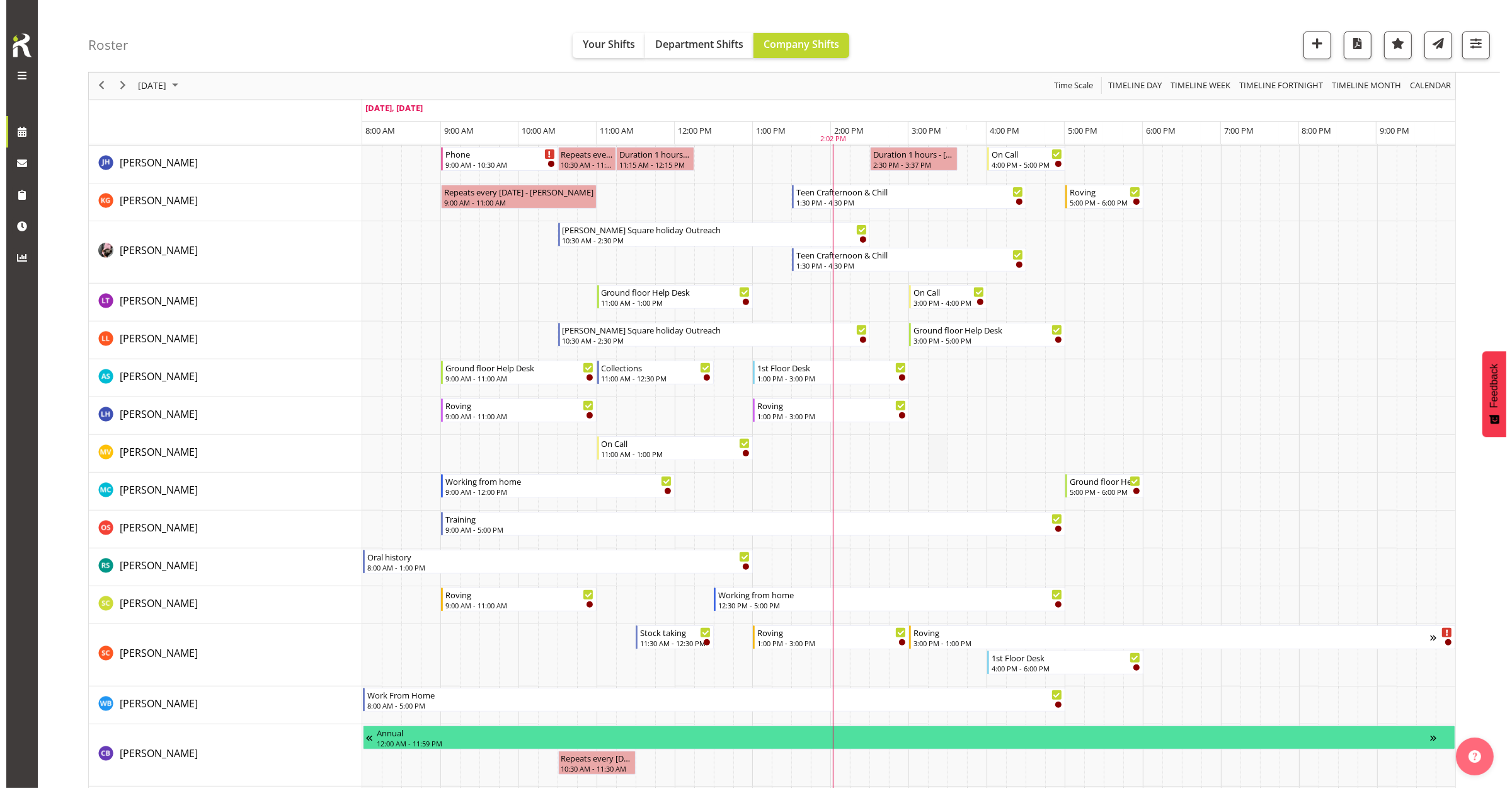
scroll to position [472, 0]
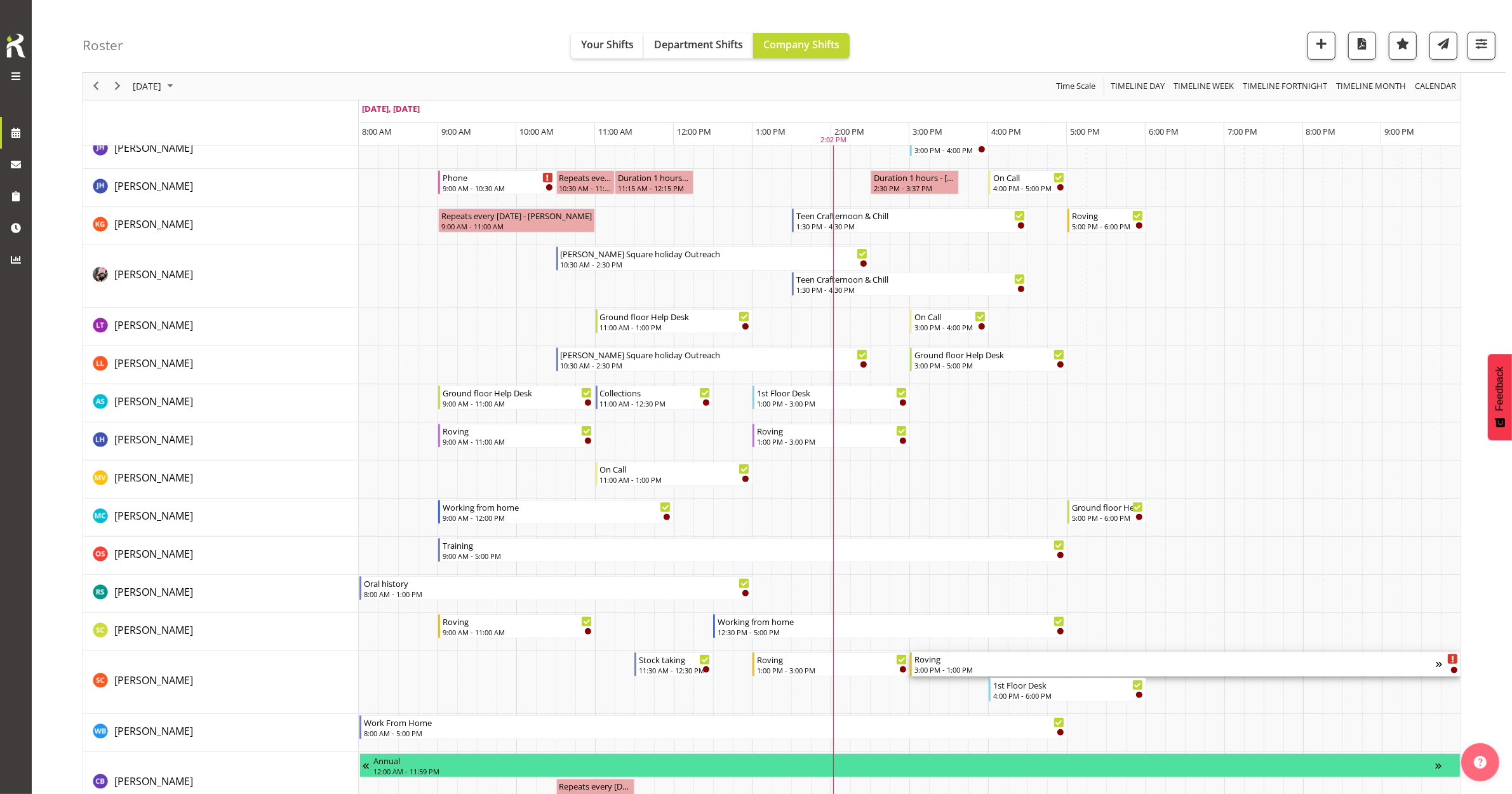
click at [957, 661] on div "Roving" at bounding box center [1175, 658] width 521 height 12
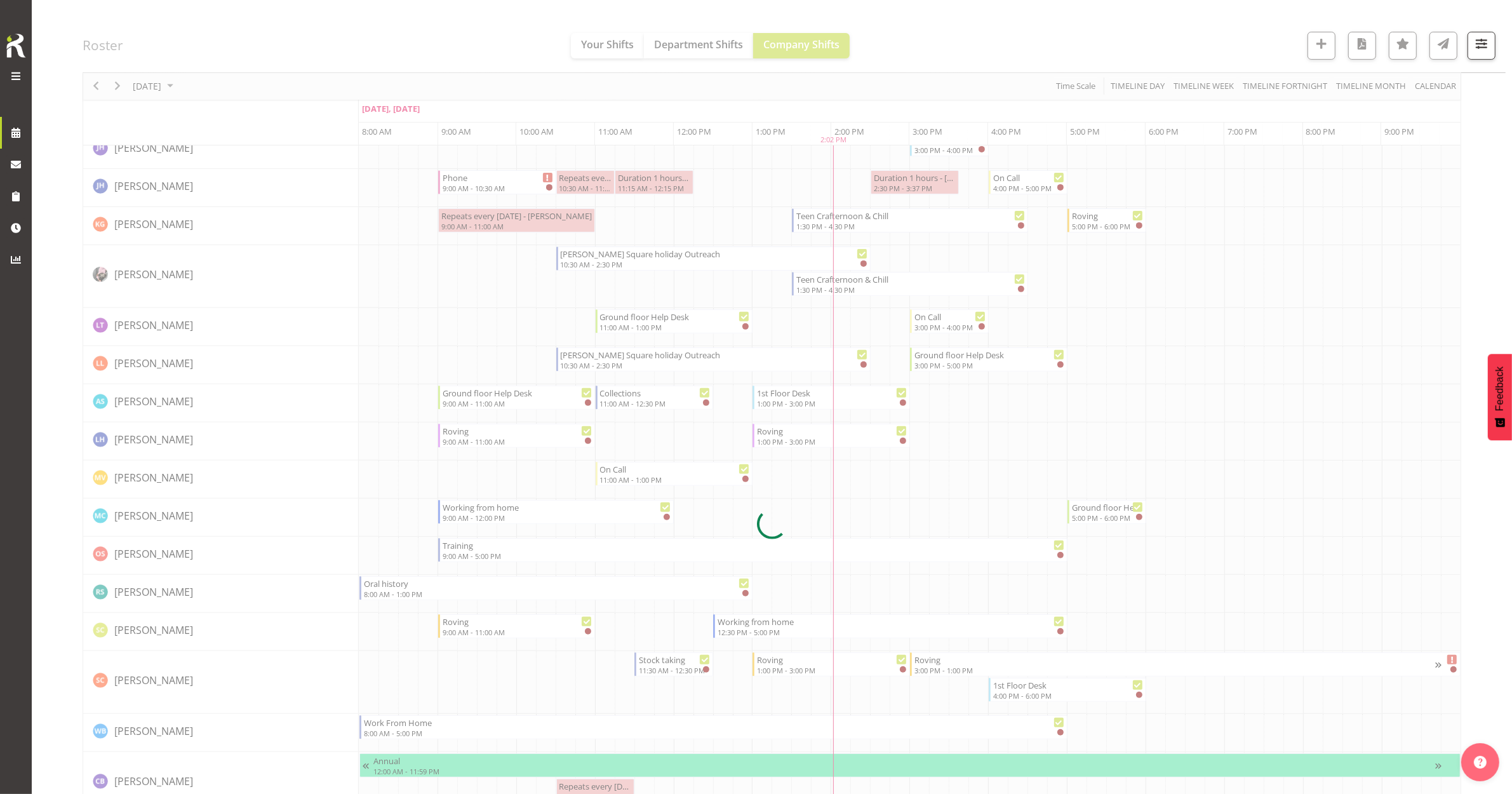
click at [957, 661] on div at bounding box center [771, 524] width 1379 height 1748
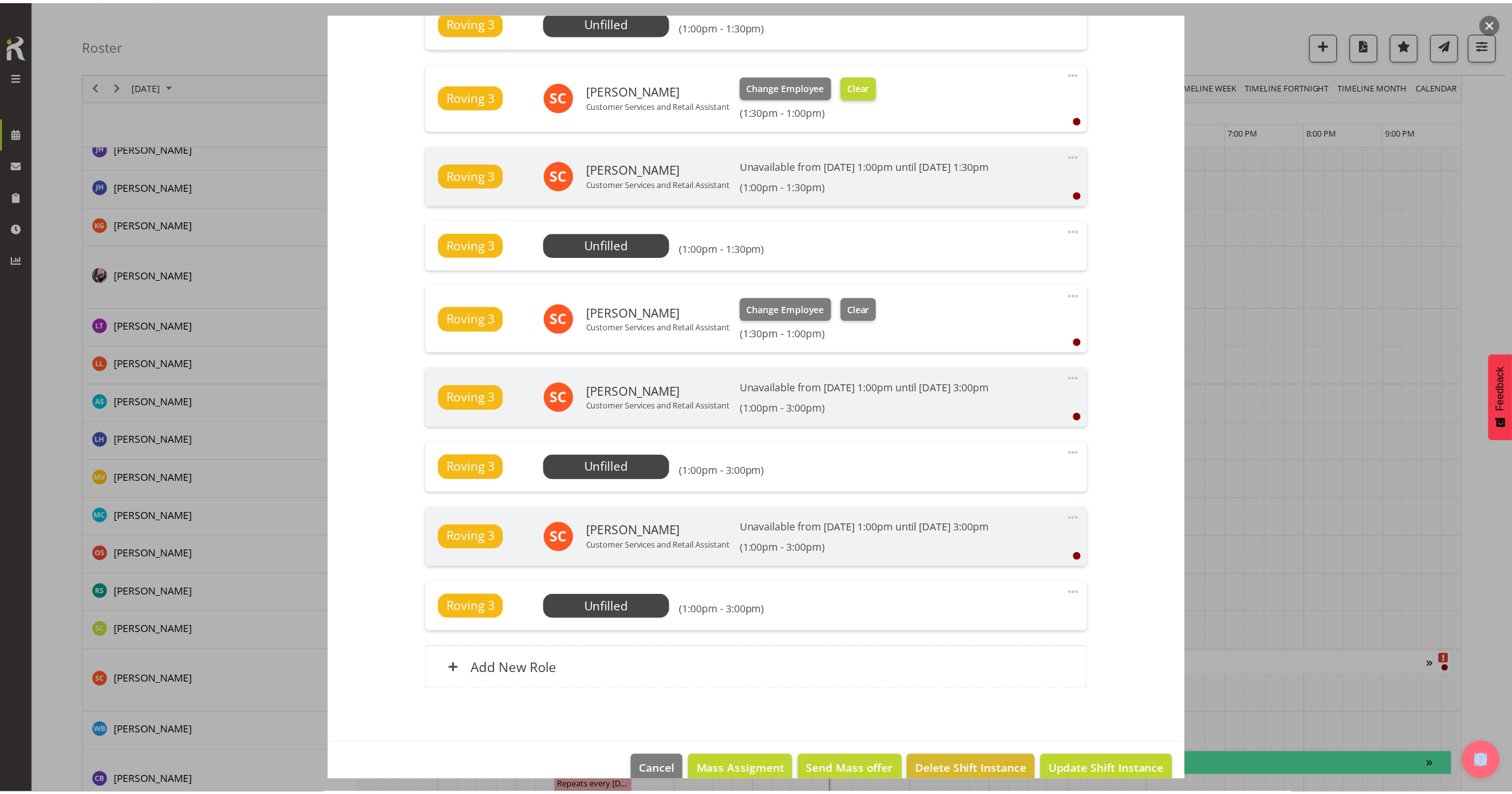
scroll to position [658, 0]
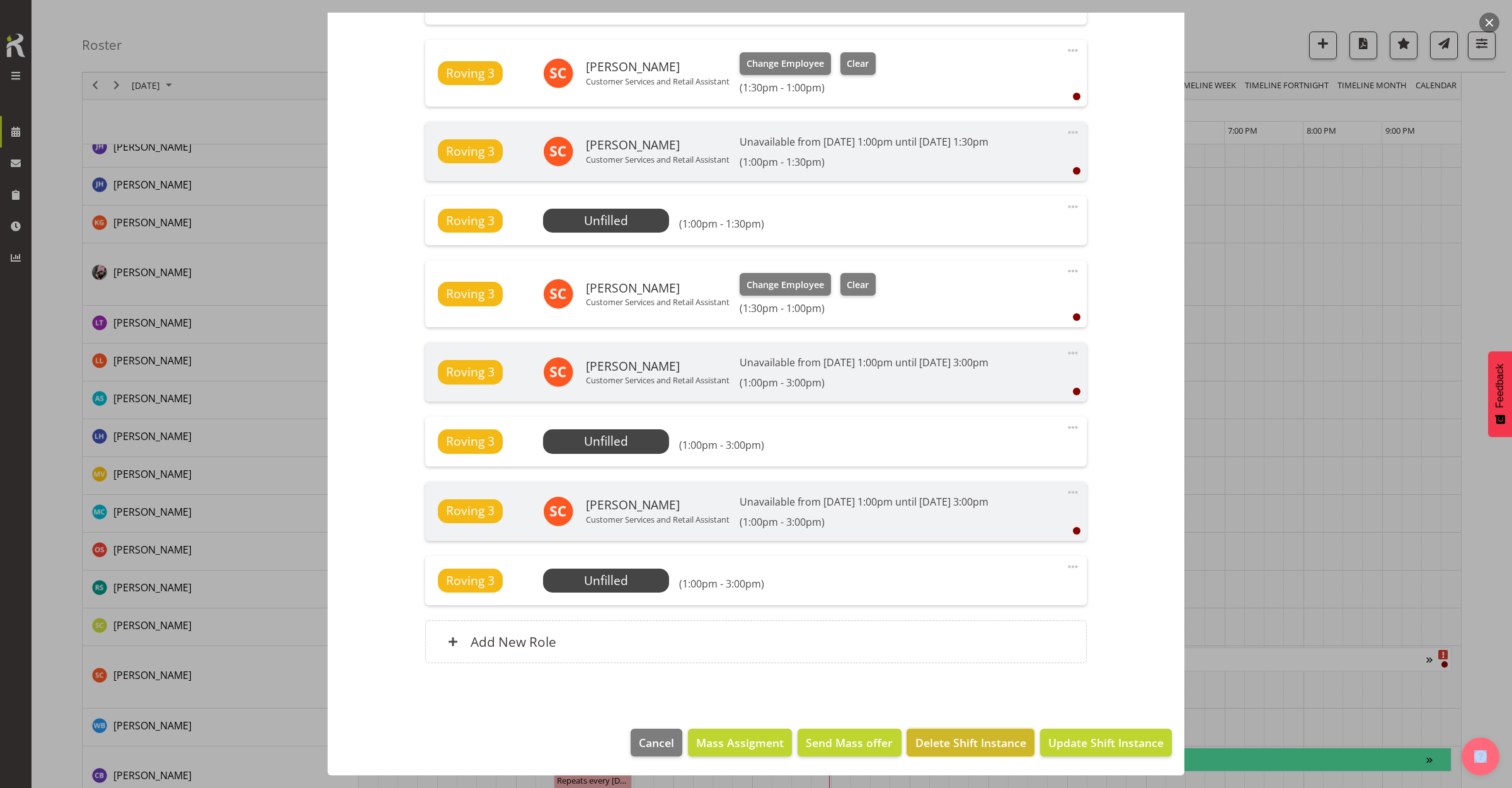
click at [937, 748] on span "Delete Shift Instance" at bounding box center [970, 742] width 111 height 16
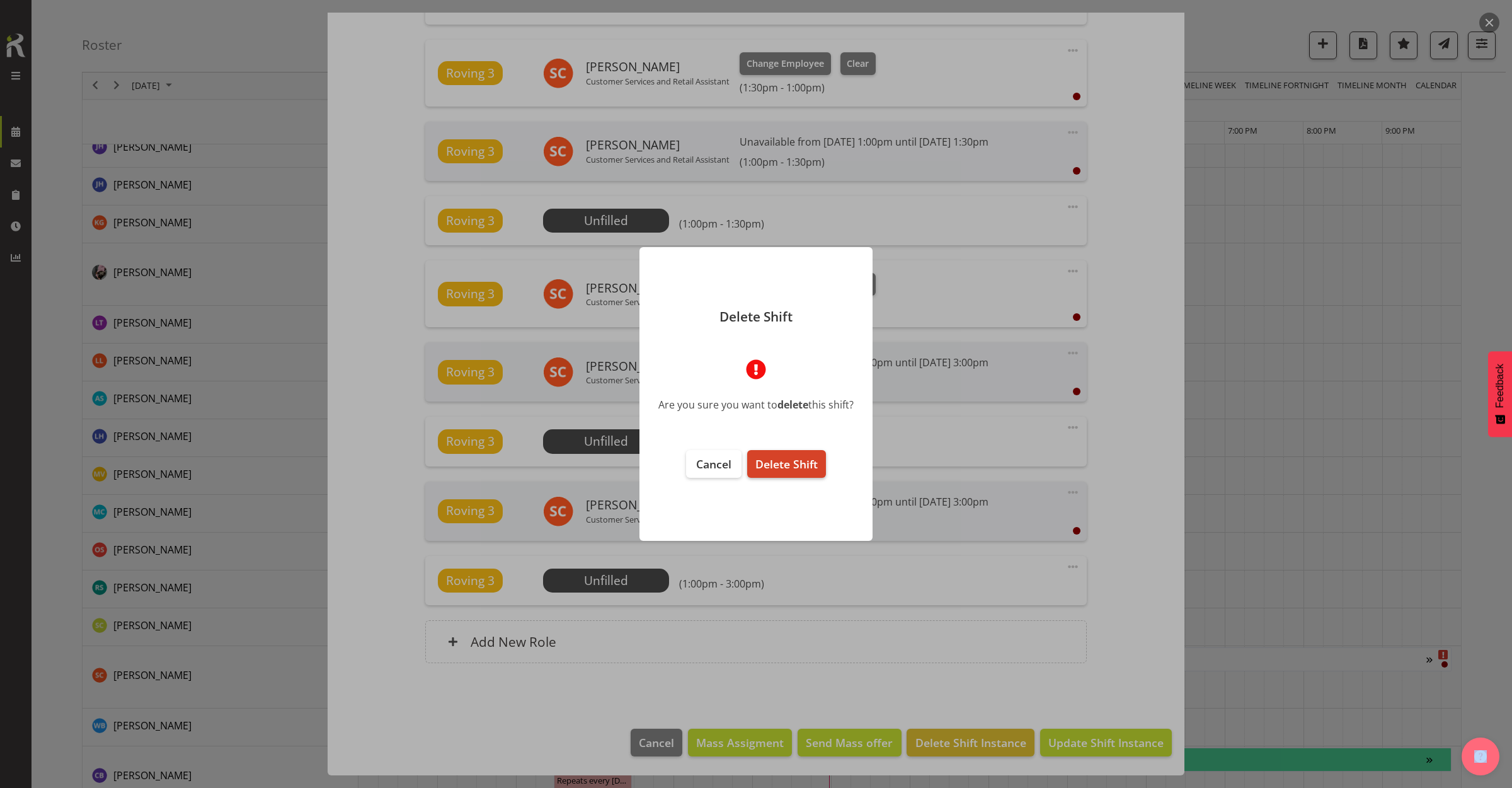
click at [777, 472] on button "Delete Shift" at bounding box center [786, 463] width 79 height 28
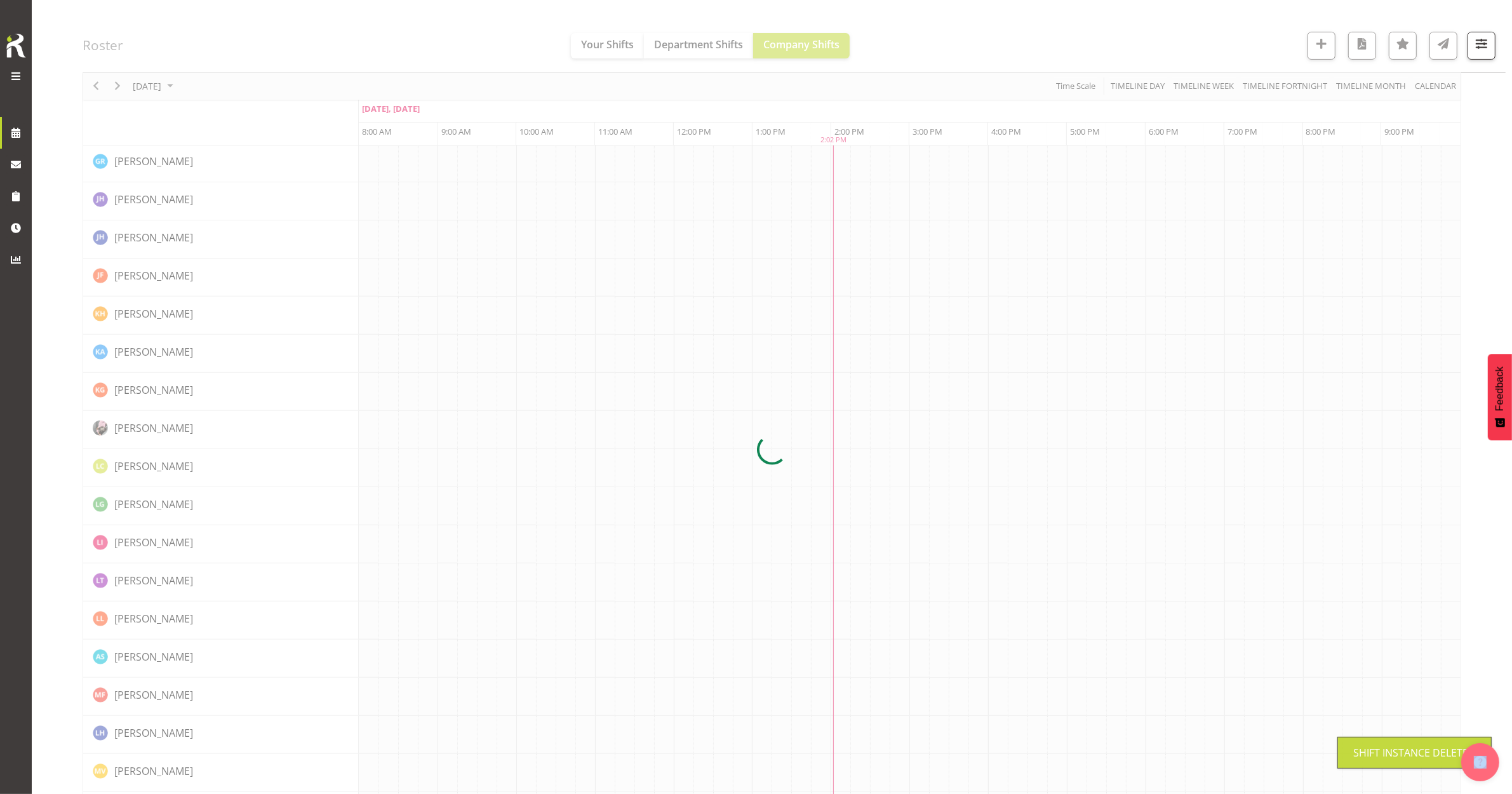
scroll to position [0, 0]
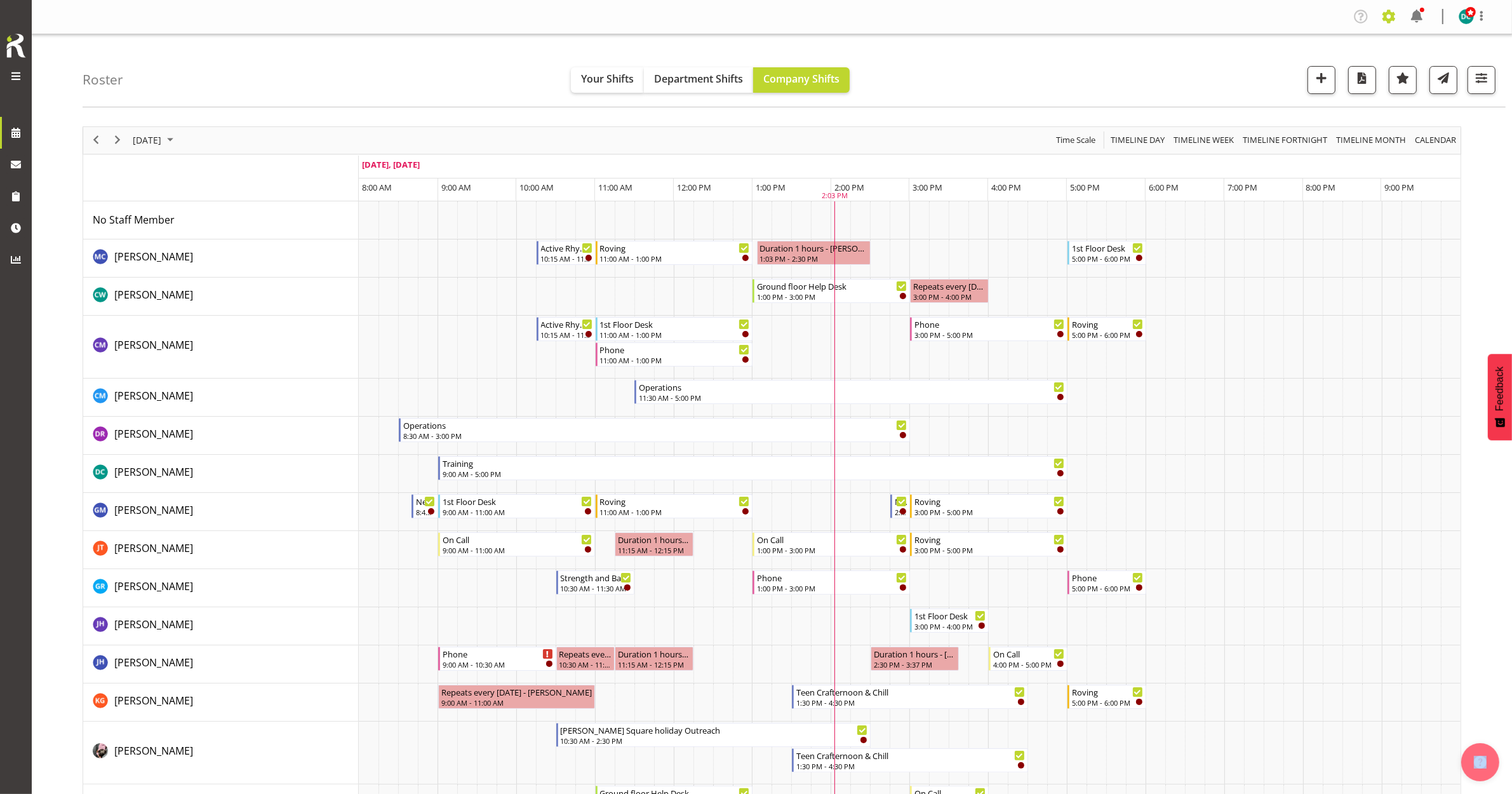
click at [1391, 16] on span at bounding box center [1389, 16] width 20 height 20
click at [1267, 140] on link "Employees" at bounding box center [1311, 138] width 176 height 23
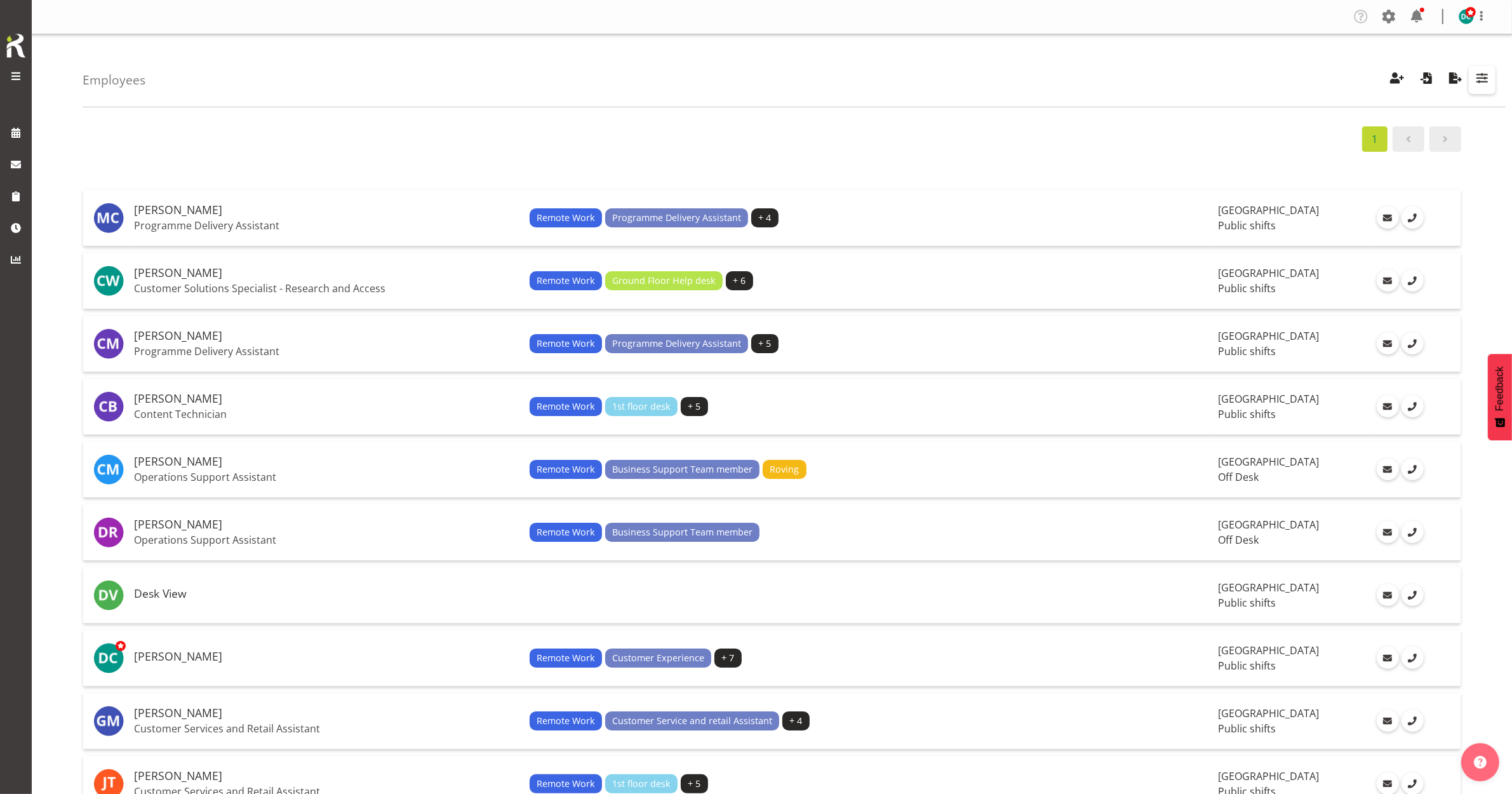
click at [1481, 74] on span "button" at bounding box center [1482, 78] width 16 height 16
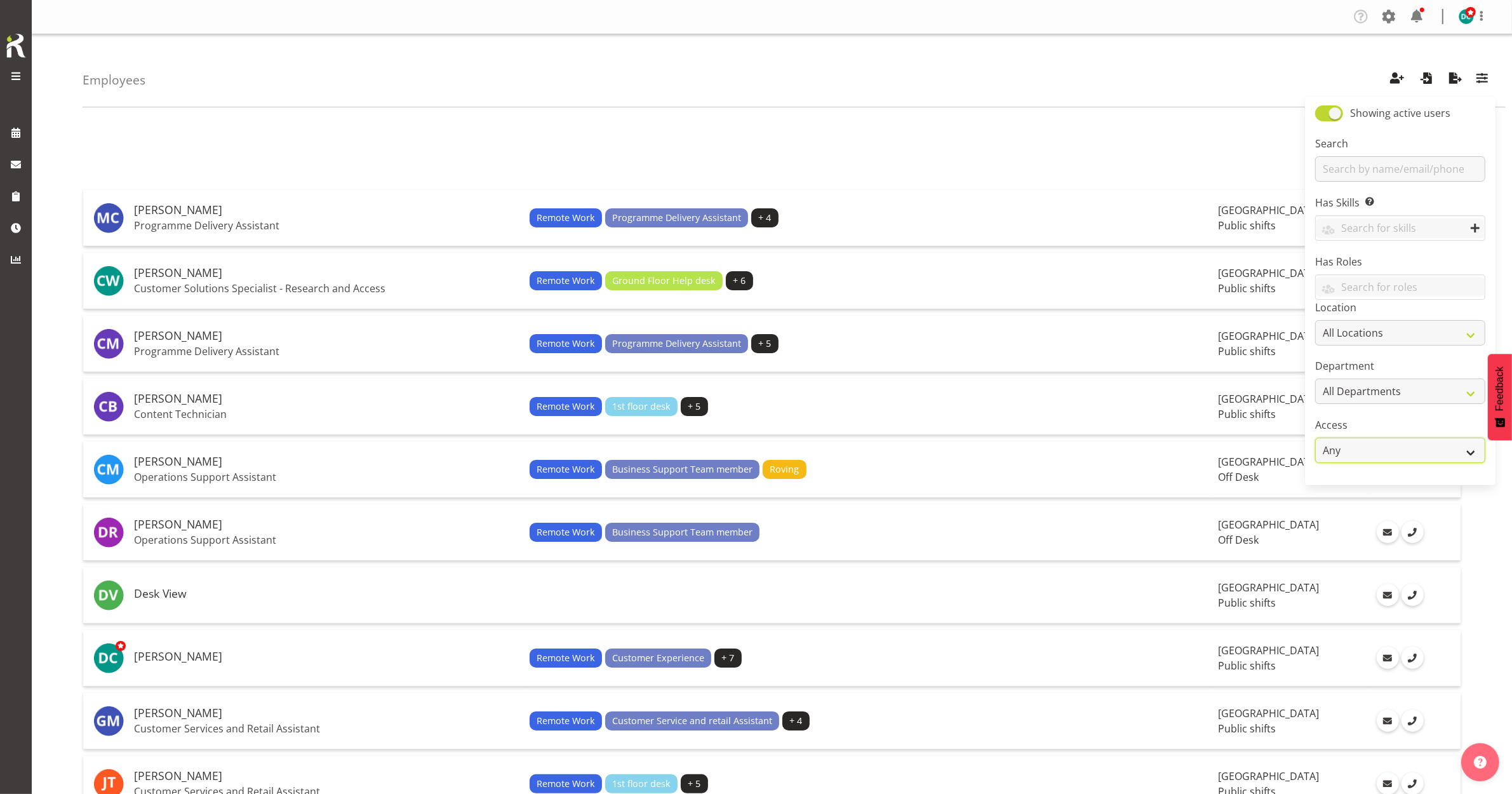
click at [1383, 456] on select "Any Admin Manager Employee" at bounding box center [1400, 450] width 170 height 25
click at [1315, 439] on select "Any Admin Manager Employee" at bounding box center [1400, 450] width 170 height 25
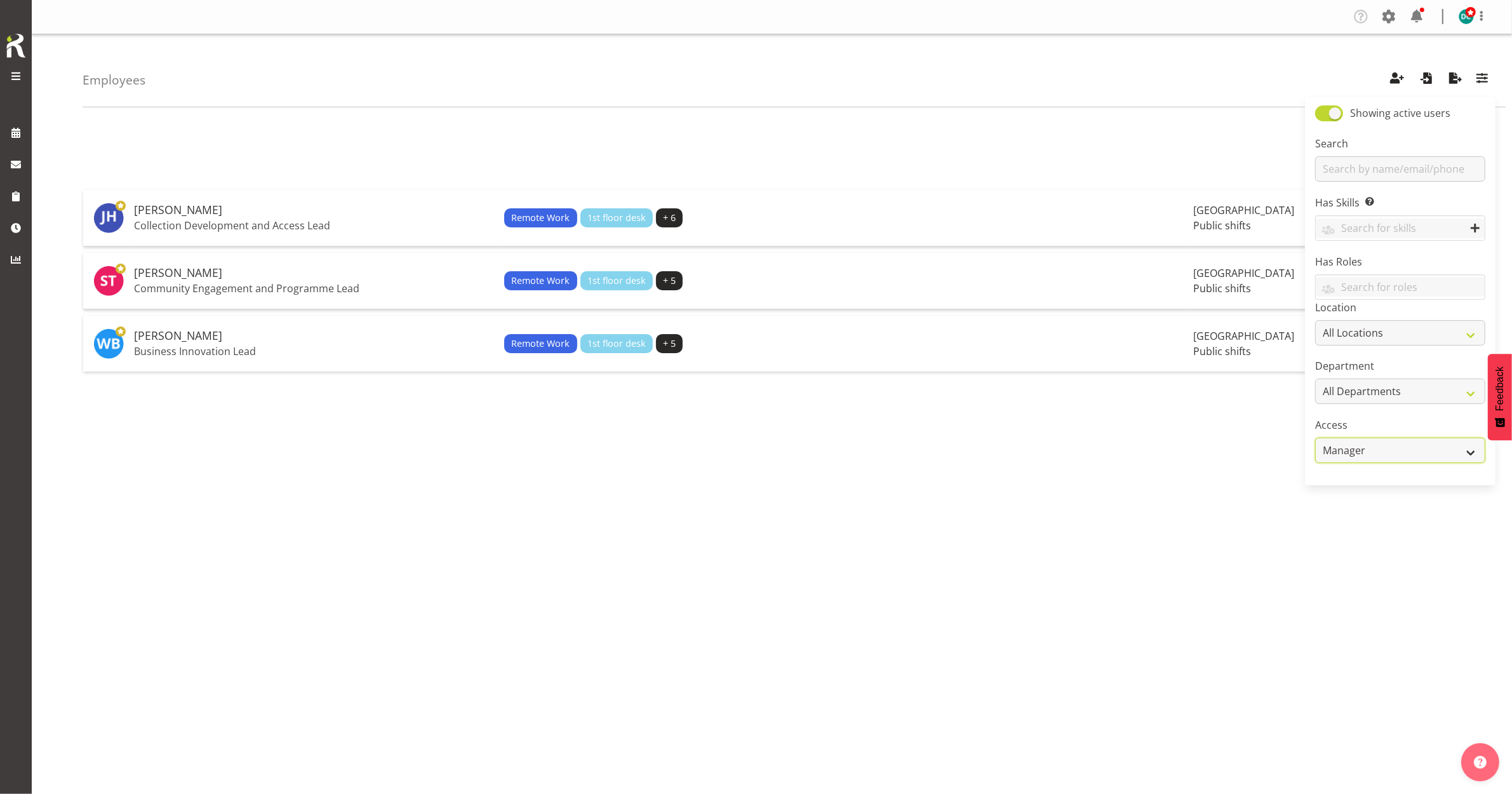
click at [1409, 457] on select "Any Admin Manager Employee" at bounding box center [1400, 450] width 170 height 25
select select "admin"
click at [1315, 439] on select "Any Admin Manager Employee" at bounding box center [1400, 450] width 170 height 25
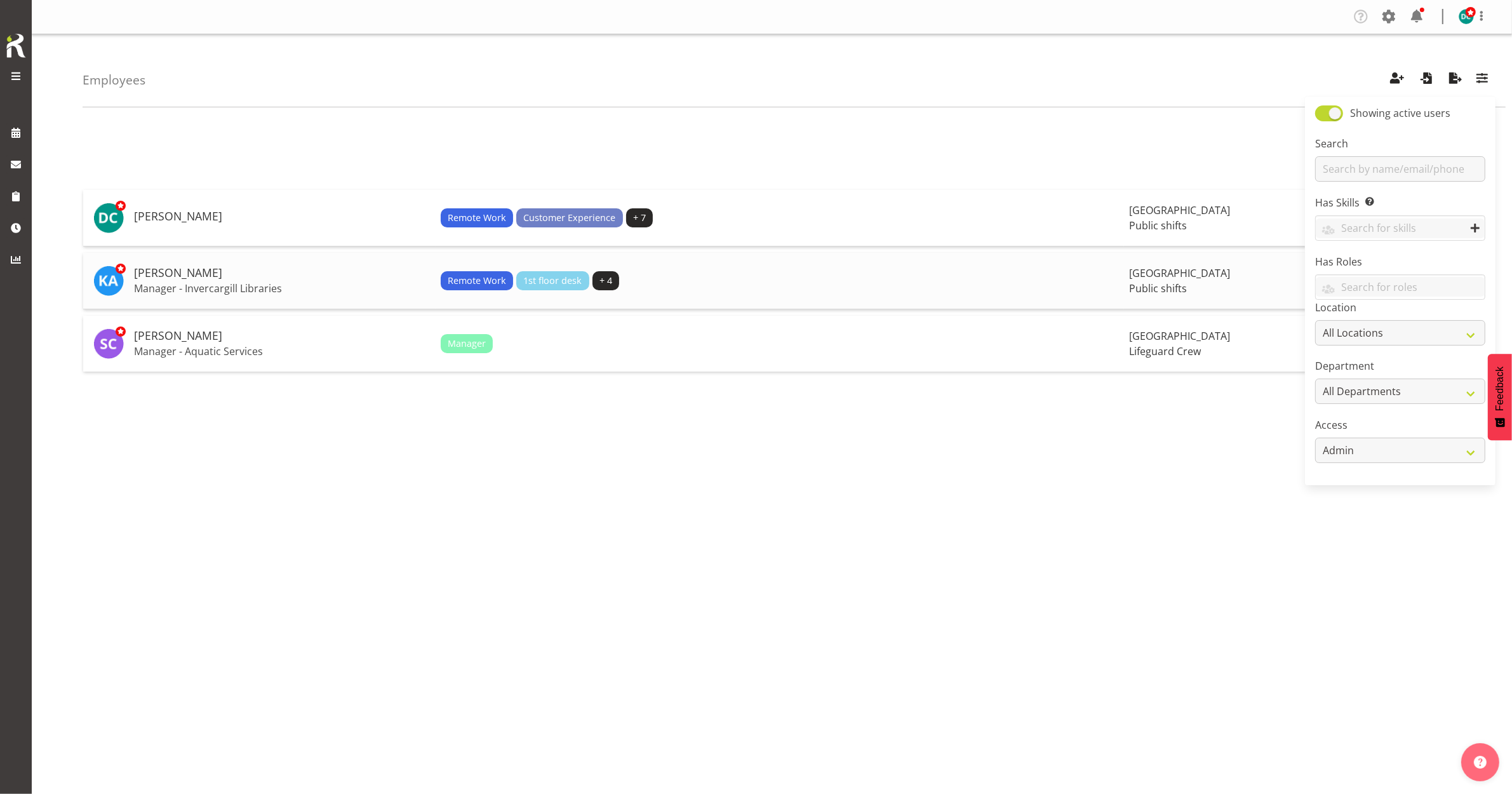
click at [231, 278] on h5 "[PERSON_NAME]" at bounding box center [282, 272] width 297 height 12
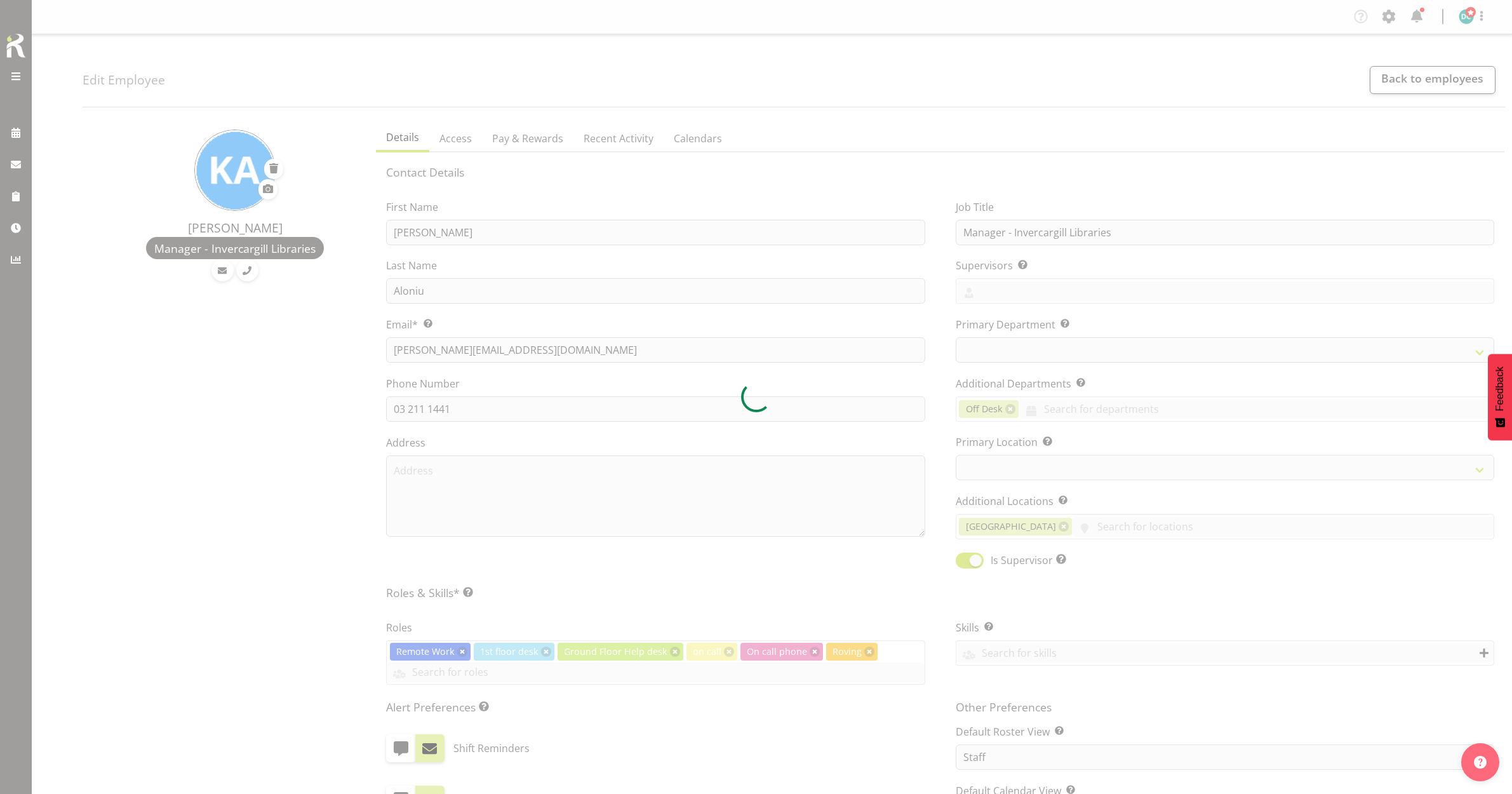
select select "TimelineDay"
select select
select select "921"
select select "1276"
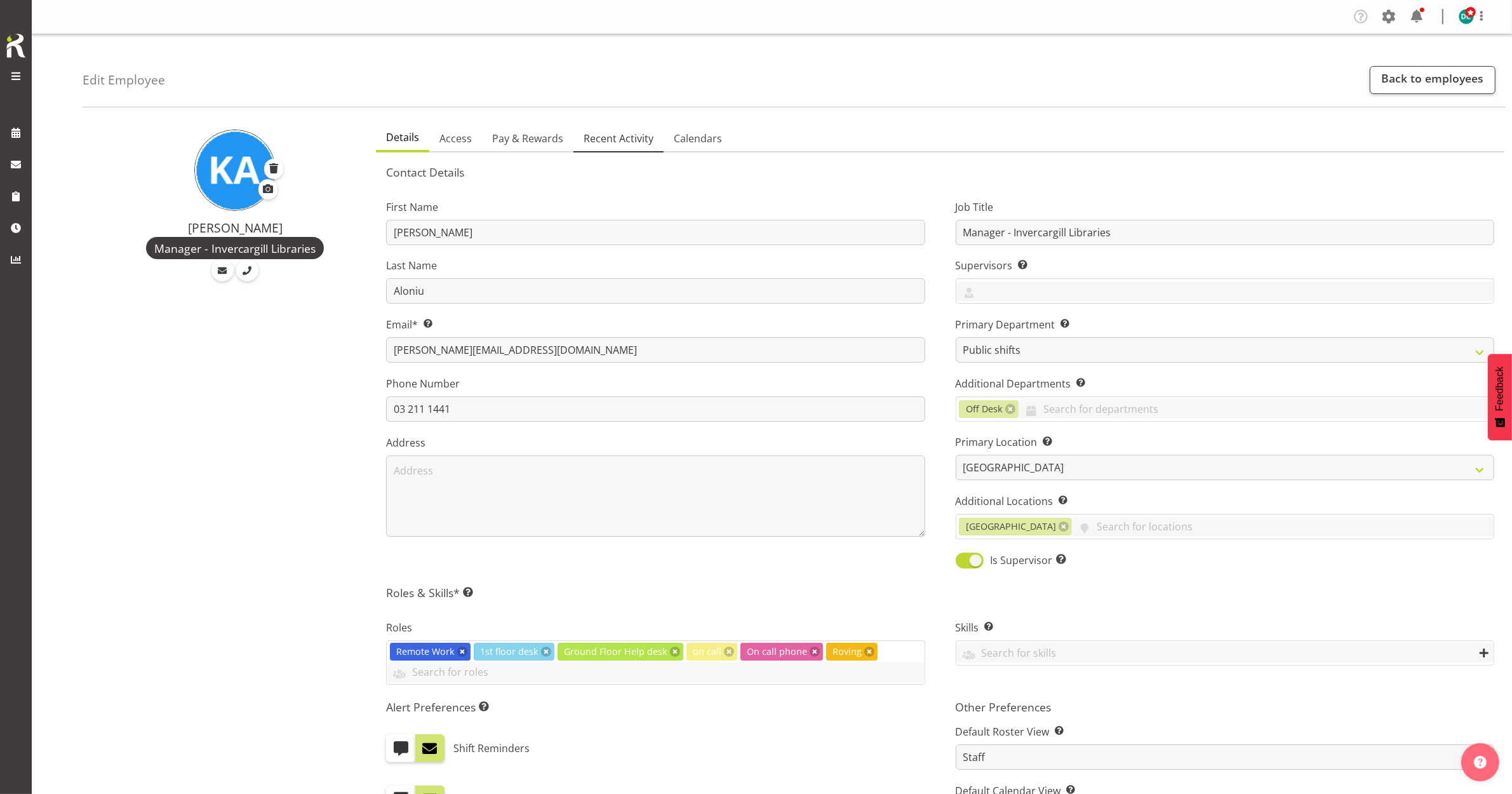
click at [608, 142] on span "Recent Activity" at bounding box center [619, 138] width 70 height 15
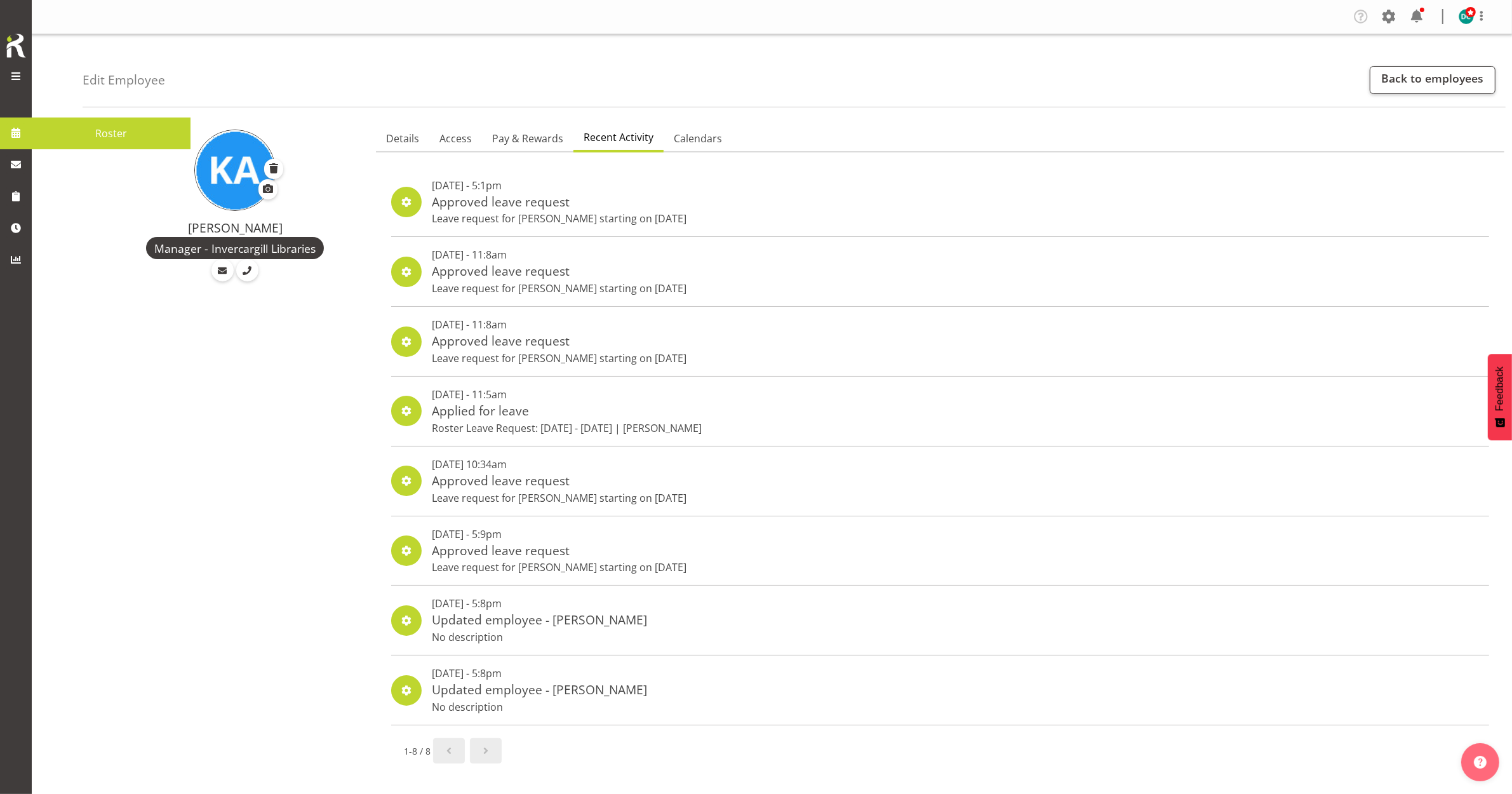
click at [20, 126] on span at bounding box center [16, 133] width 19 height 19
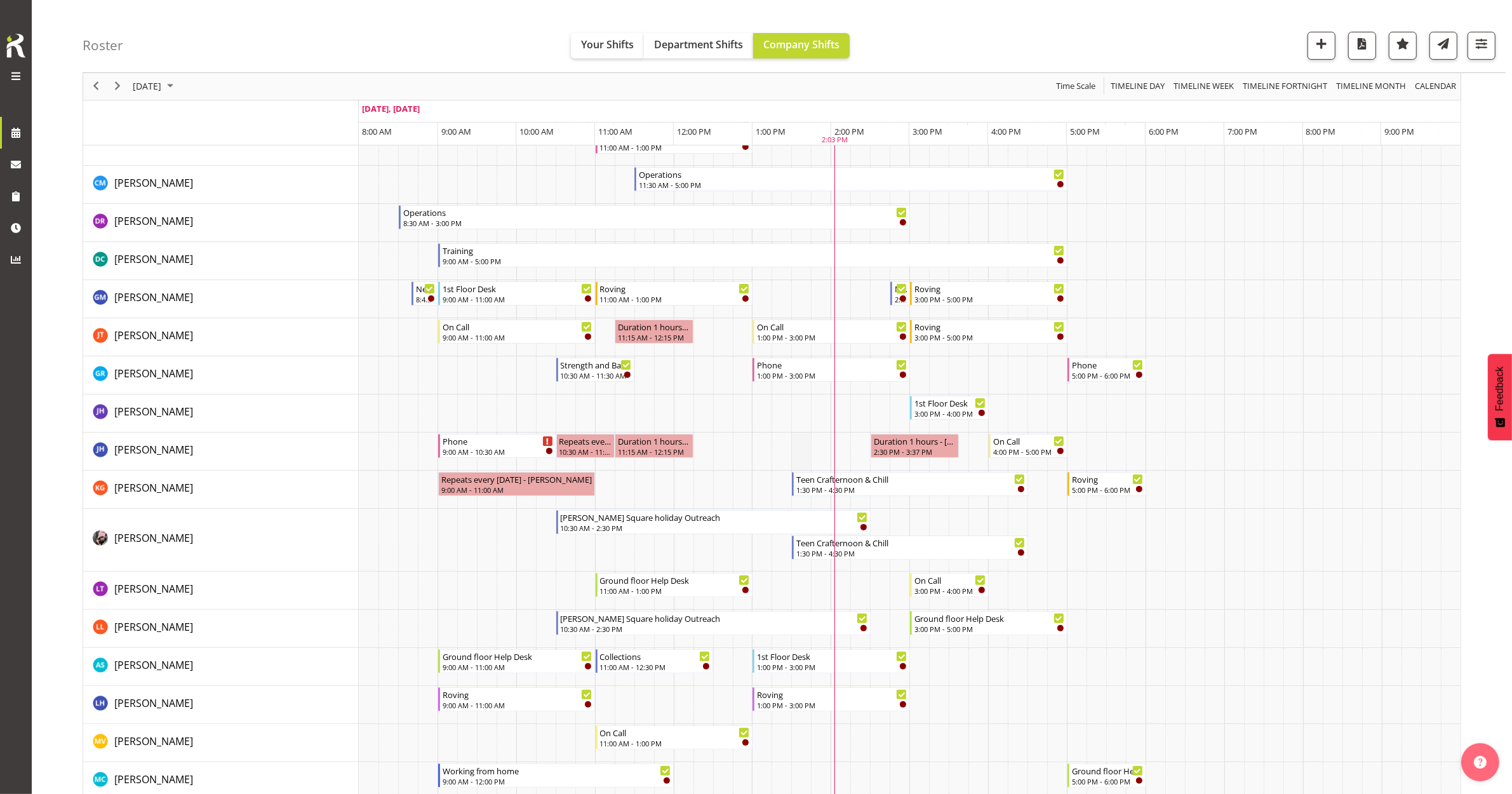
scroll to position [80, 0]
